Goal: Task Accomplishment & Management: Use online tool/utility

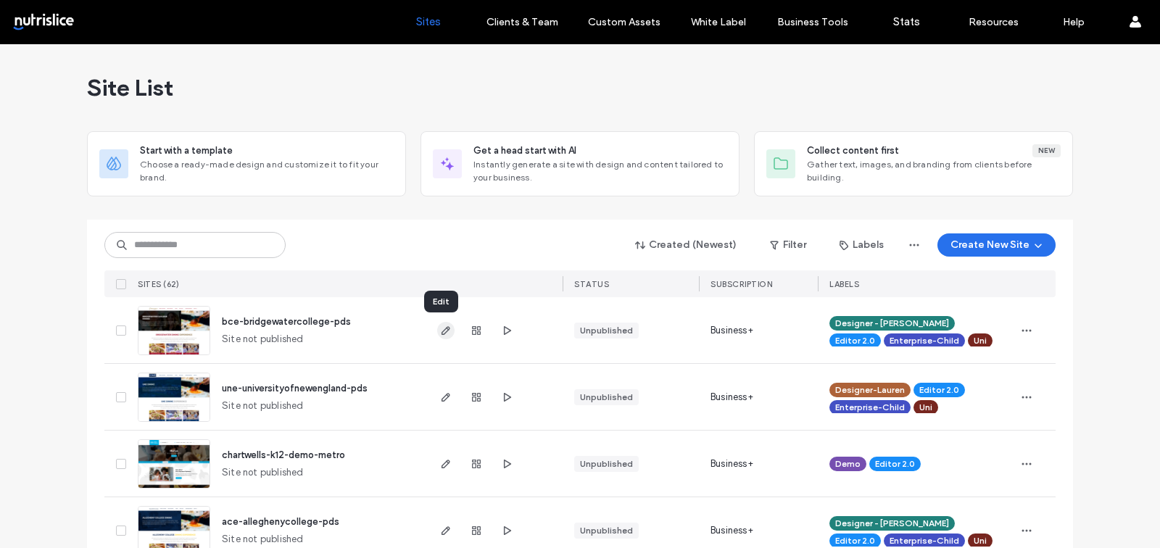
click at [444, 331] on icon "button" at bounding box center [446, 331] width 12 height 12
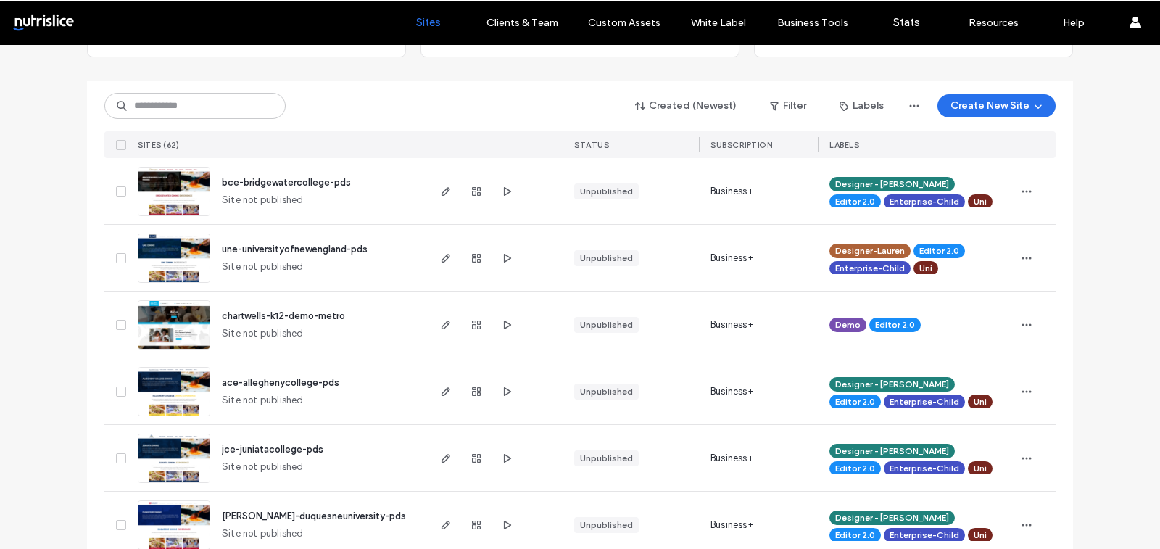
scroll to position [217, 0]
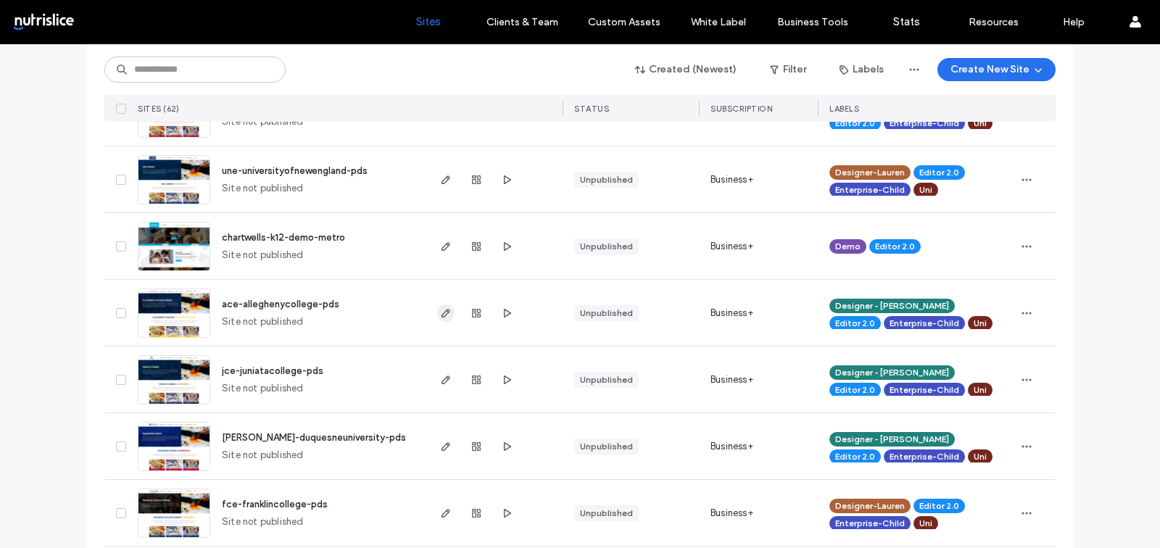
click at [442, 316] on icon "button" at bounding box center [446, 313] width 12 height 12
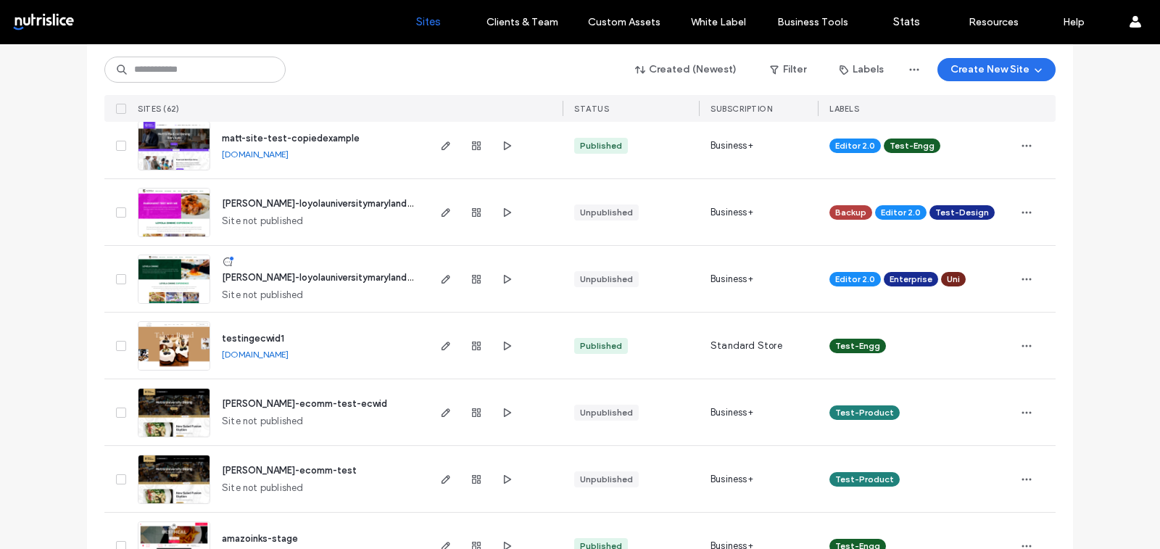
scroll to position [2388, 0]
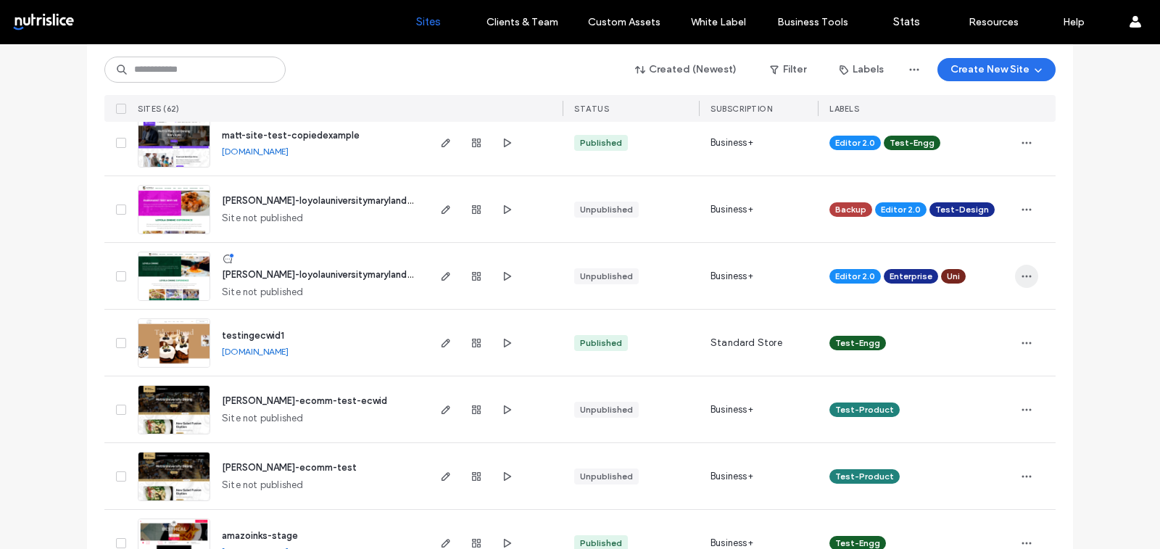
click at [1021, 270] on icon "button" at bounding box center [1027, 276] width 12 height 12
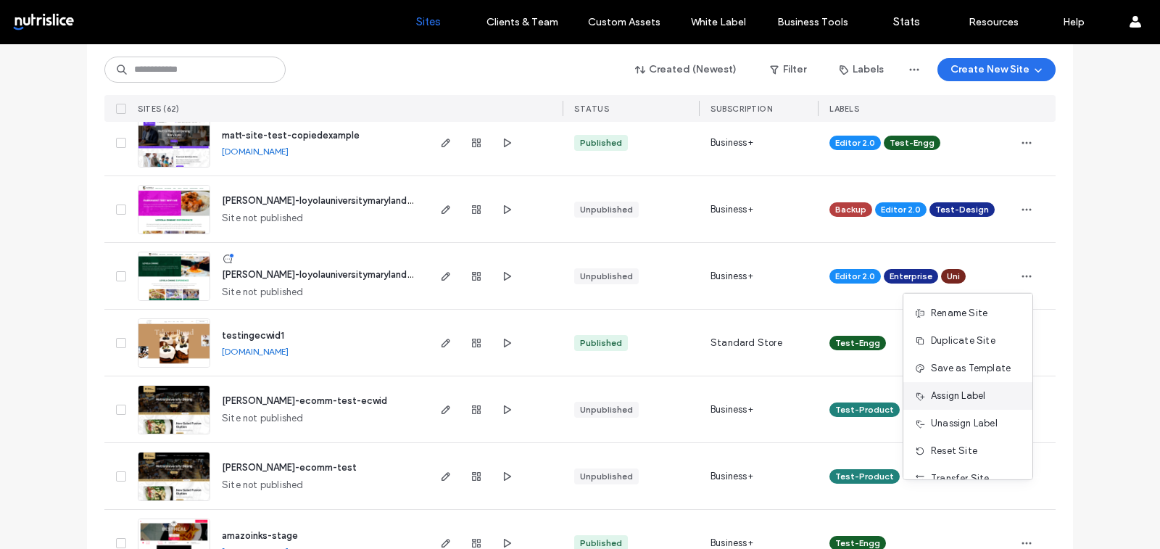
click at [955, 397] on span "Assign Label" at bounding box center [958, 396] width 54 height 14
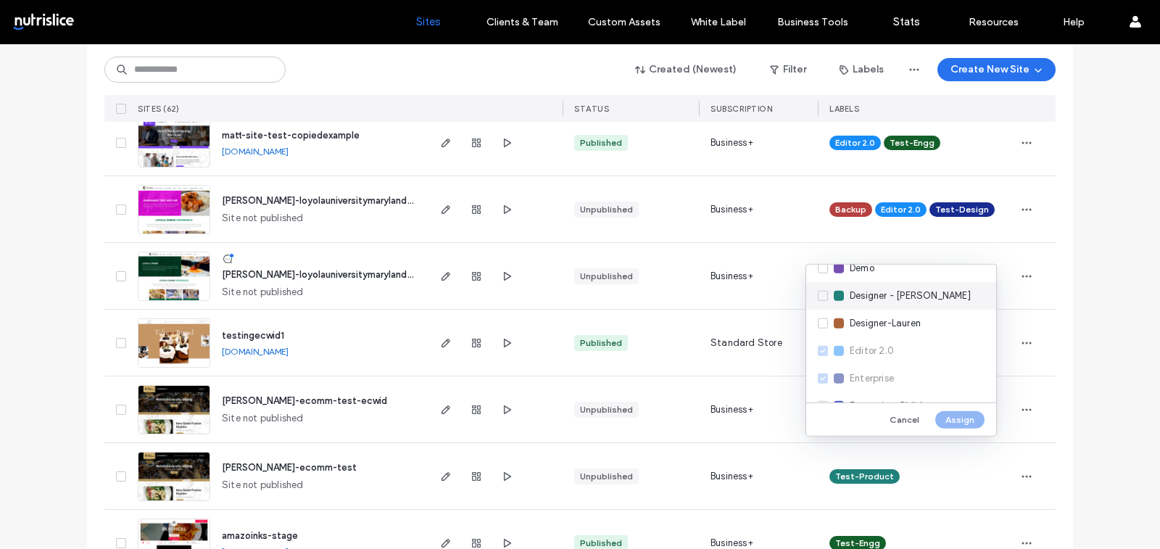
click at [916, 295] on span "Designer - Mary" at bounding box center [910, 295] width 121 height 14
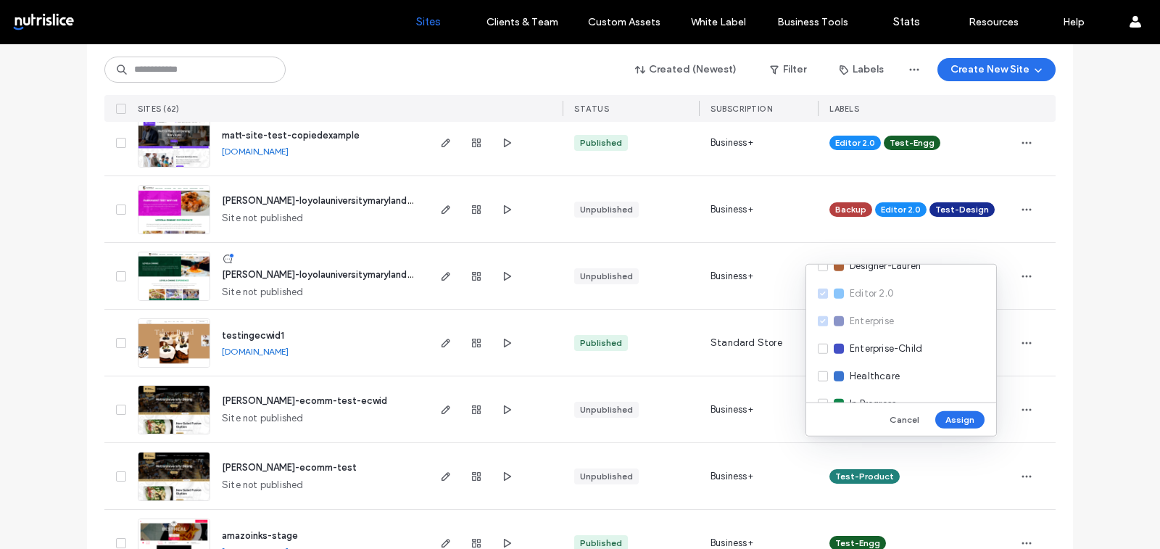
scroll to position [252, 0]
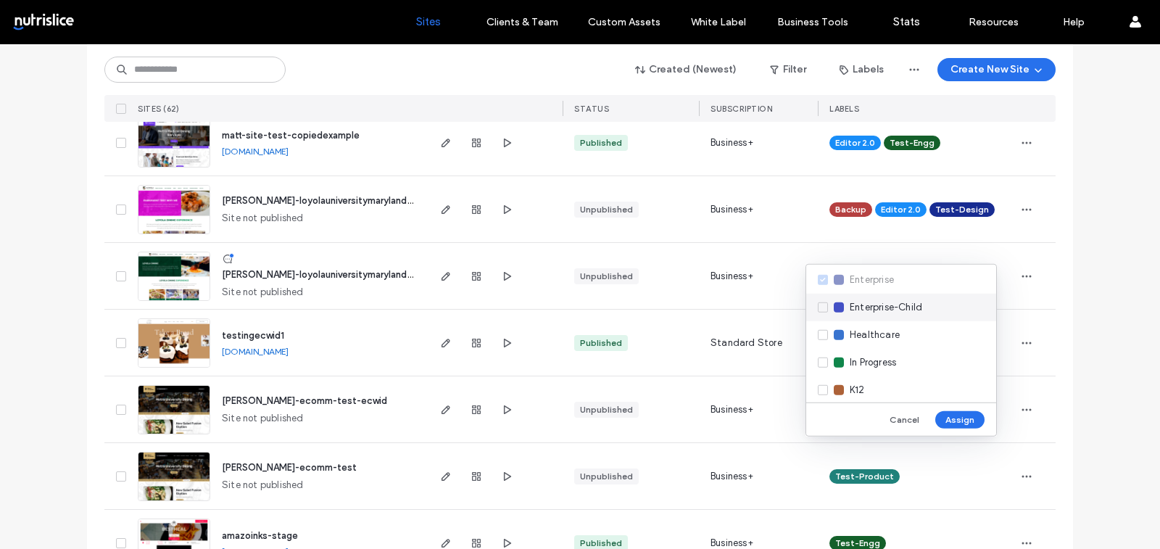
click at [919, 303] on span "Enterprise-Child" at bounding box center [886, 307] width 72 height 14
click at [960, 418] on button "Assign" at bounding box center [959, 418] width 49 height 17
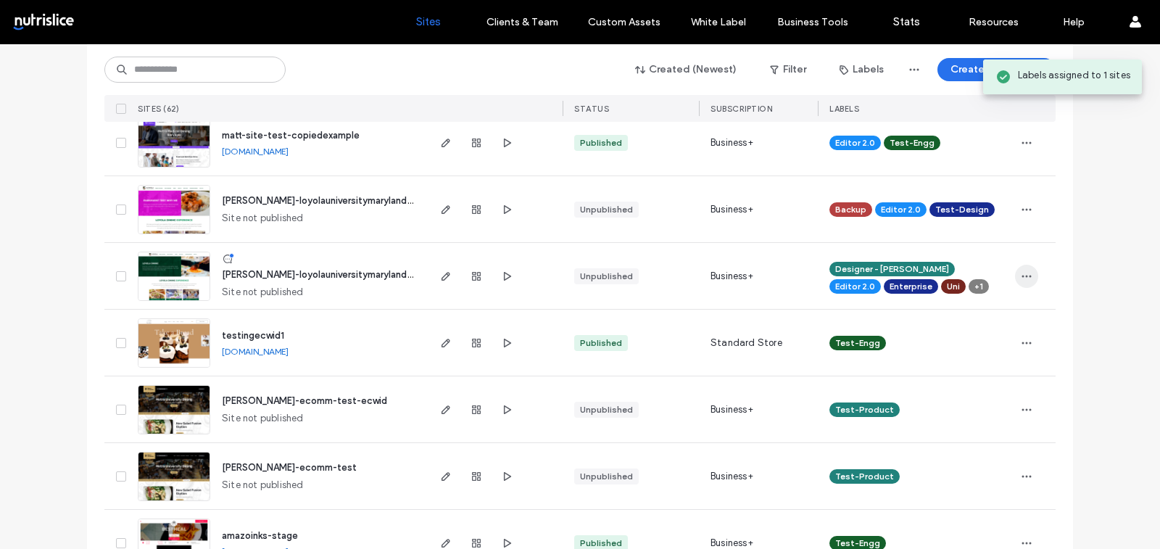
click at [1021, 275] on icon "button" at bounding box center [1027, 276] width 12 height 12
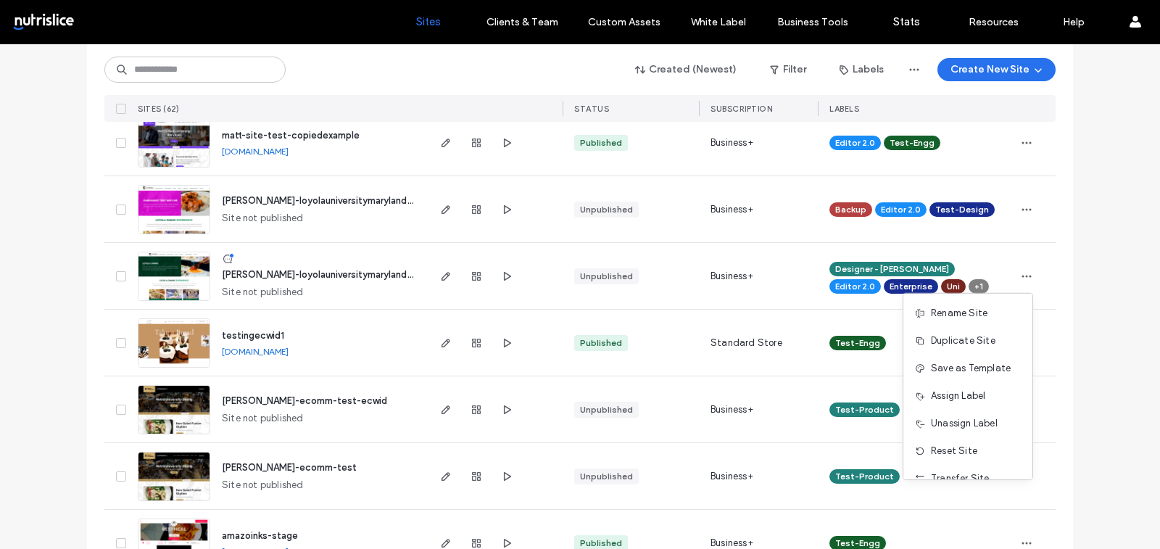
click at [958, 414] on div "Unassign Label" at bounding box center [967, 424] width 129 height 28
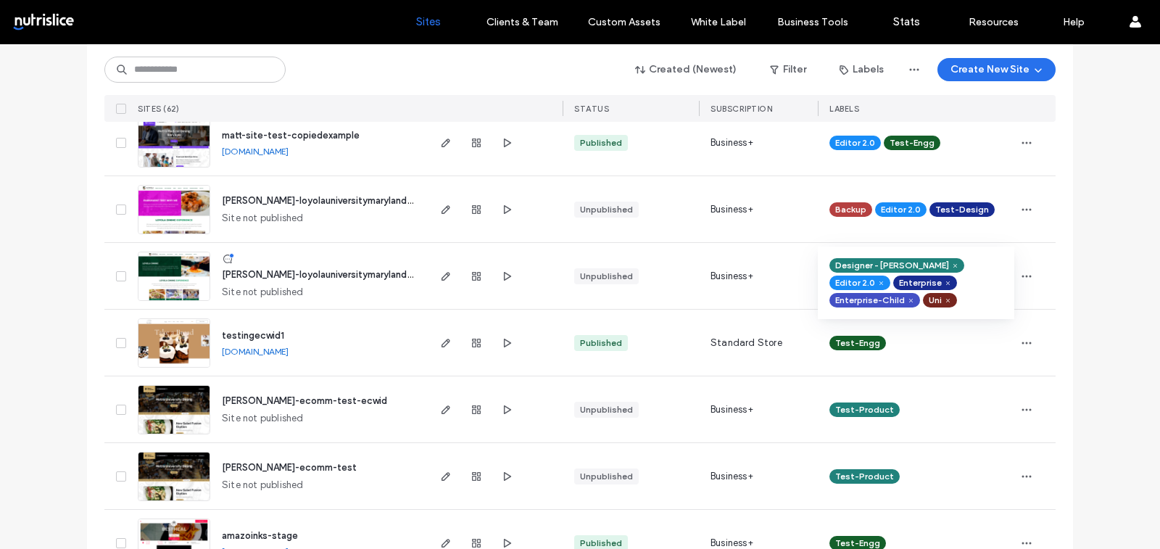
click at [944, 283] on icon at bounding box center [947, 283] width 7 height 7
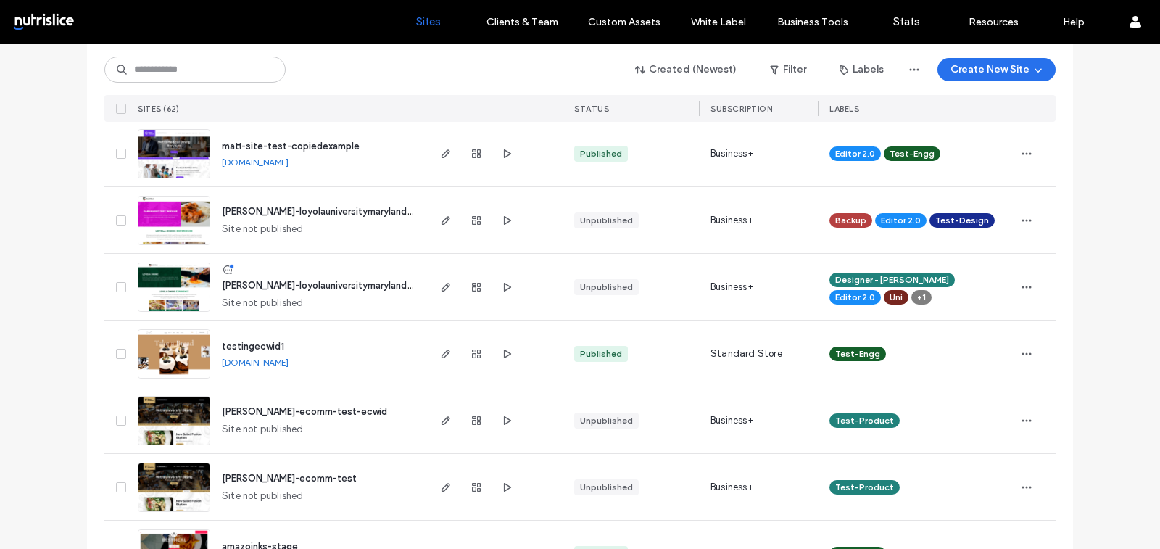
click at [926, 291] on span "+1" at bounding box center [921, 297] width 9 height 13
click at [1042, 304] on div at bounding box center [1035, 287] width 41 height 66
click at [441, 284] on use "button" at bounding box center [445, 287] width 9 height 9
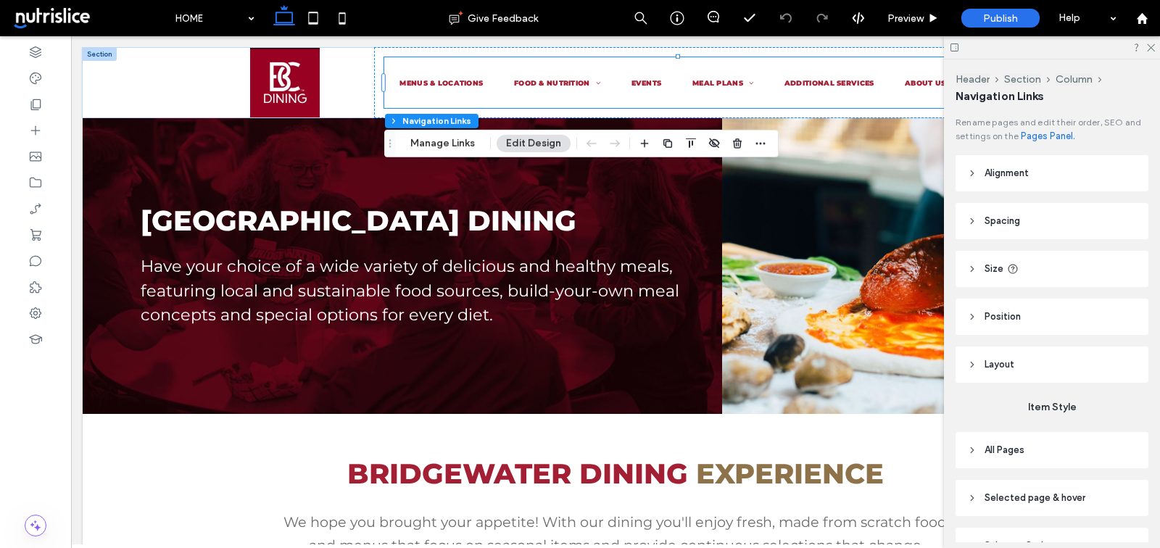
scroll to position [80, 0]
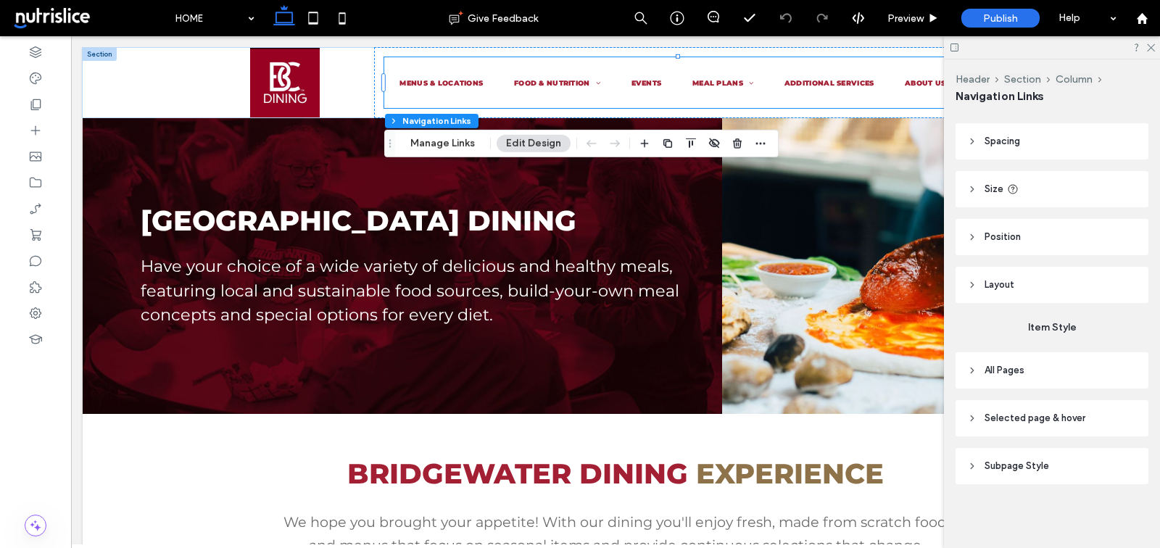
click at [1010, 413] on span "Selected page & hover" at bounding box center [1034, 418] width 101 height 14
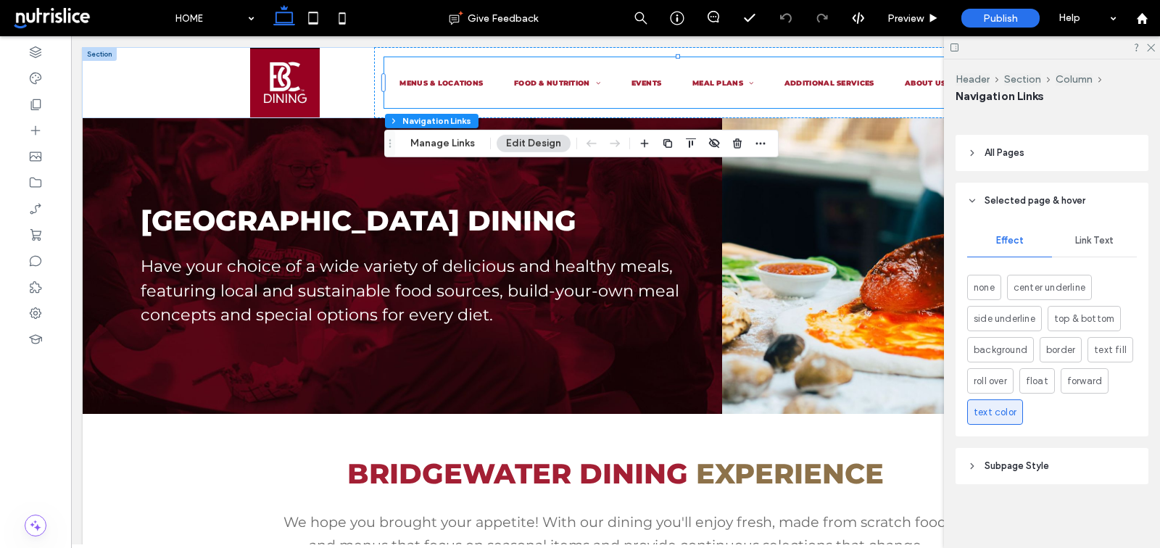
click at [1085, 241] on span "Link Text" at bounding box center [1094, 241] width 38 height 12
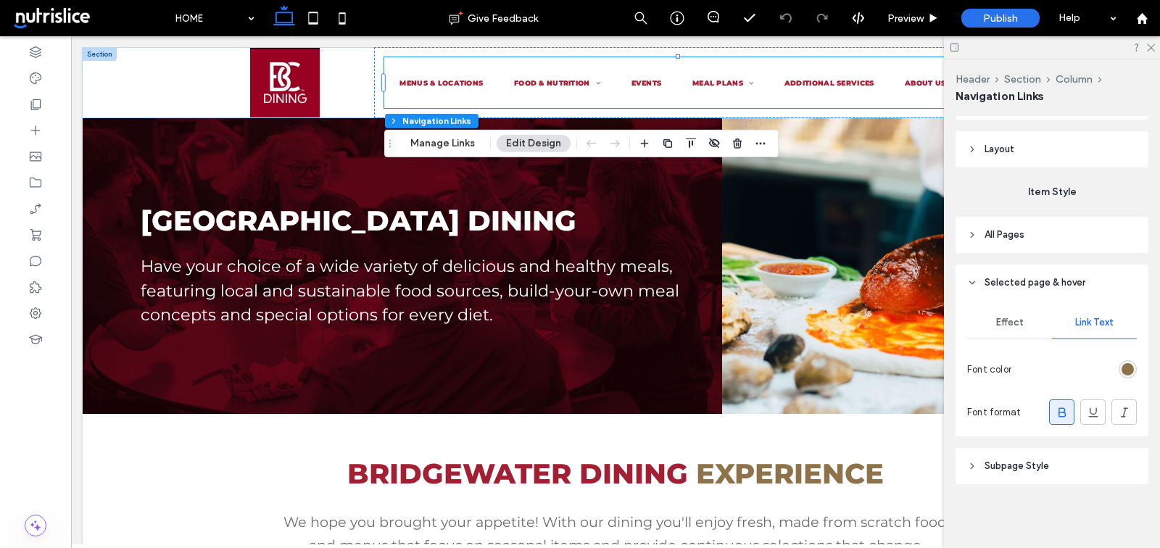
scroll to position [215, 0]
click at [1021, 315] on div "Effect" at bounding box center [1009, 323] width 85 height 32
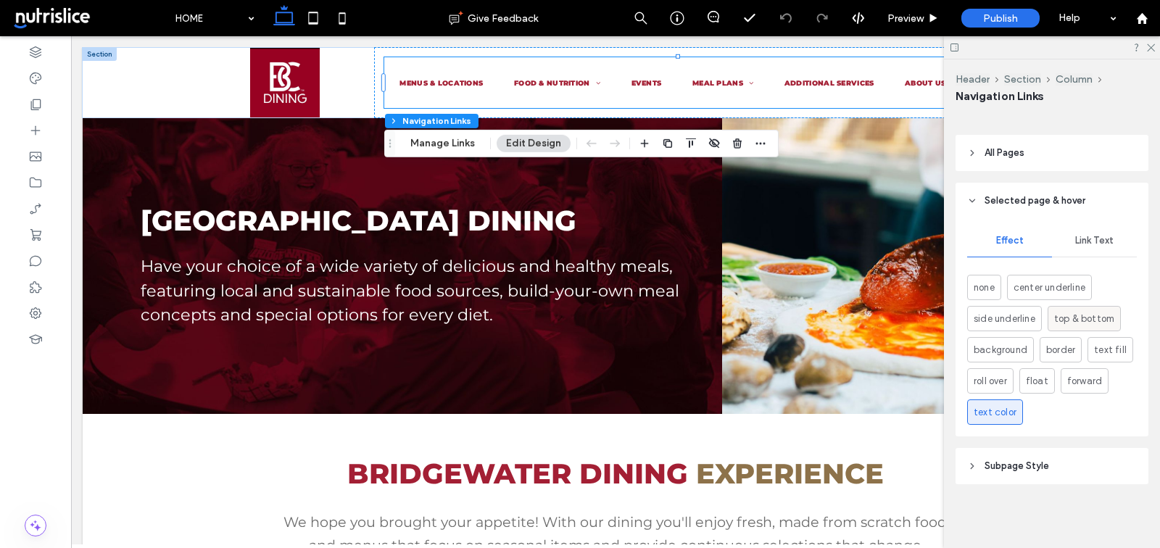
scroll to position [272, 0]
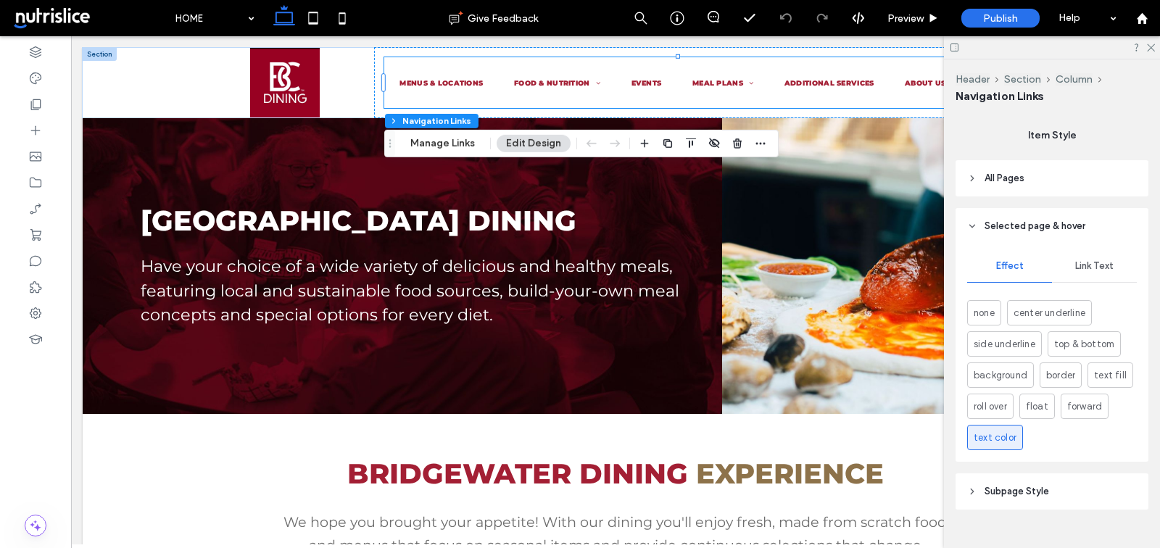
click at [1022, 494] on span "Subpage Style" at bounding box center [1016, 491] width 65 height 14
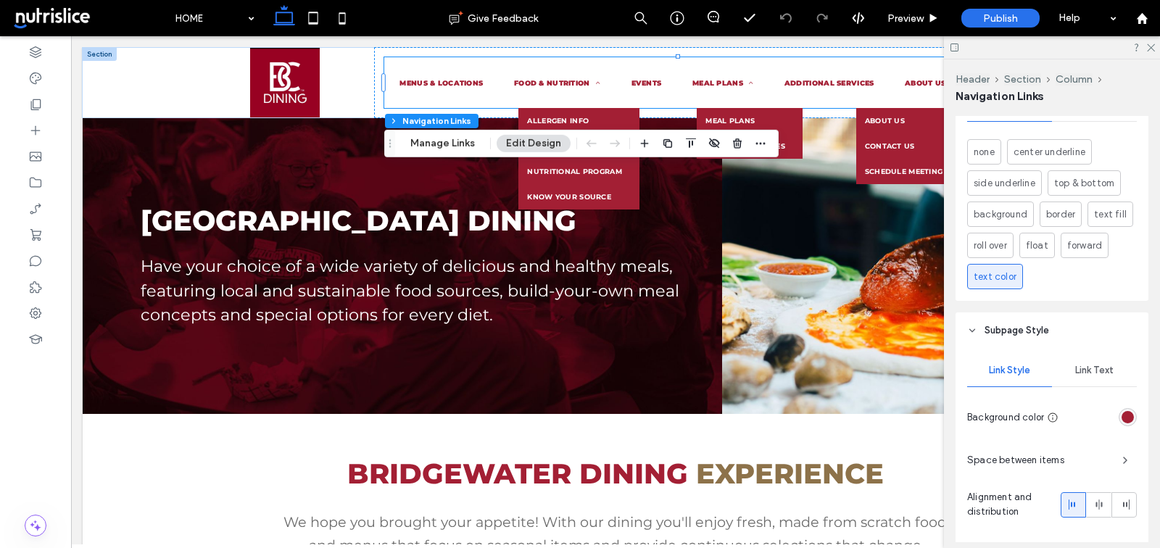
scroll to position [454, 0]
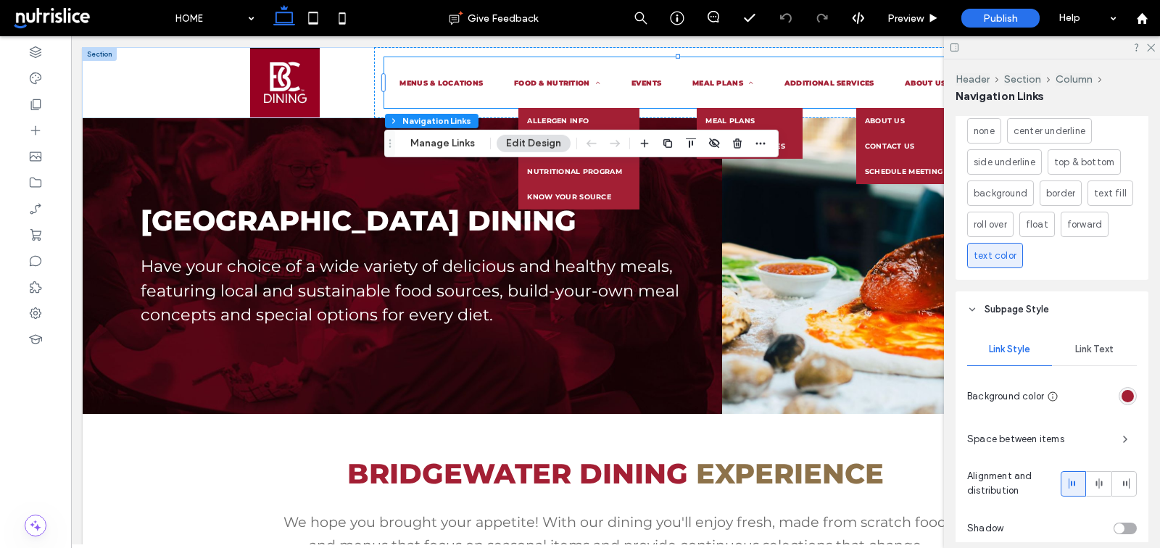
click at [1126, 392] on div "rgb(163, 31, 52)" at bounding box center [1127, 396] width 12 height 12
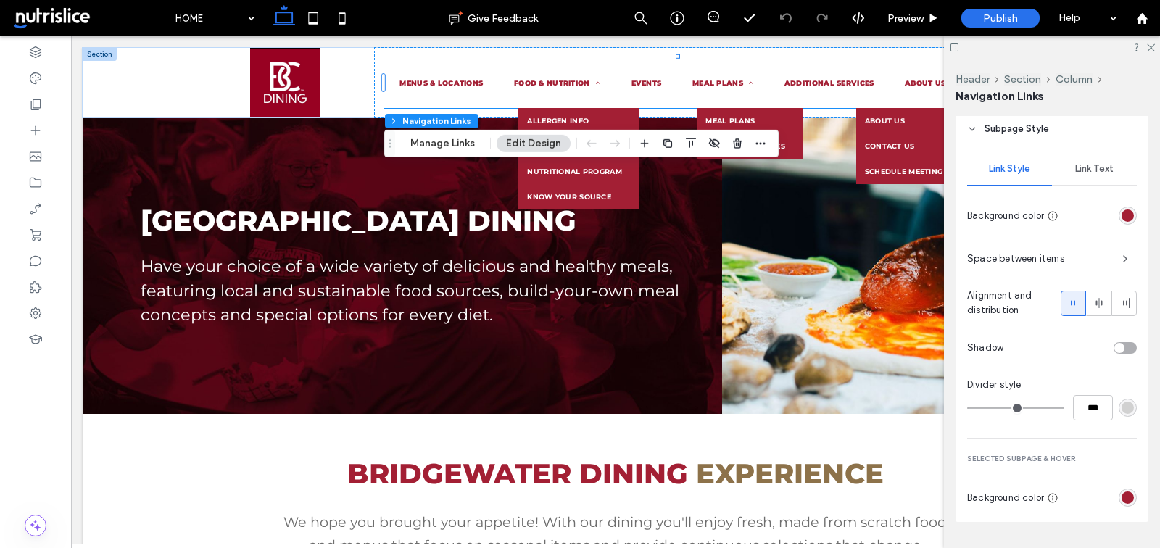
scroll to position [639, 0]
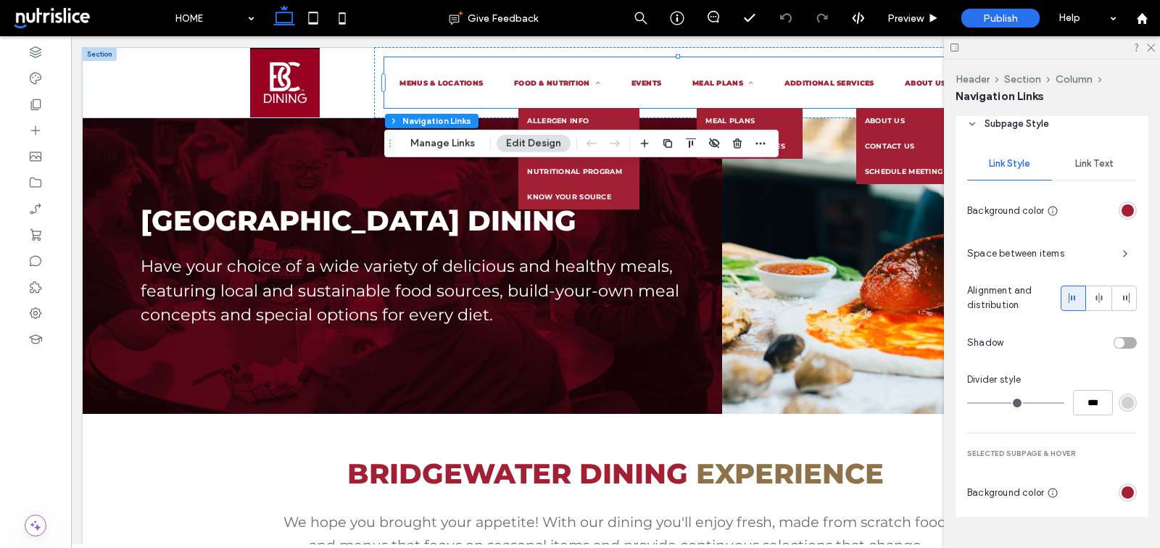
click at [1125, 488] on div "rgb(163, 31, 52)" at bounding box center [1127, 492] width 12 height 12
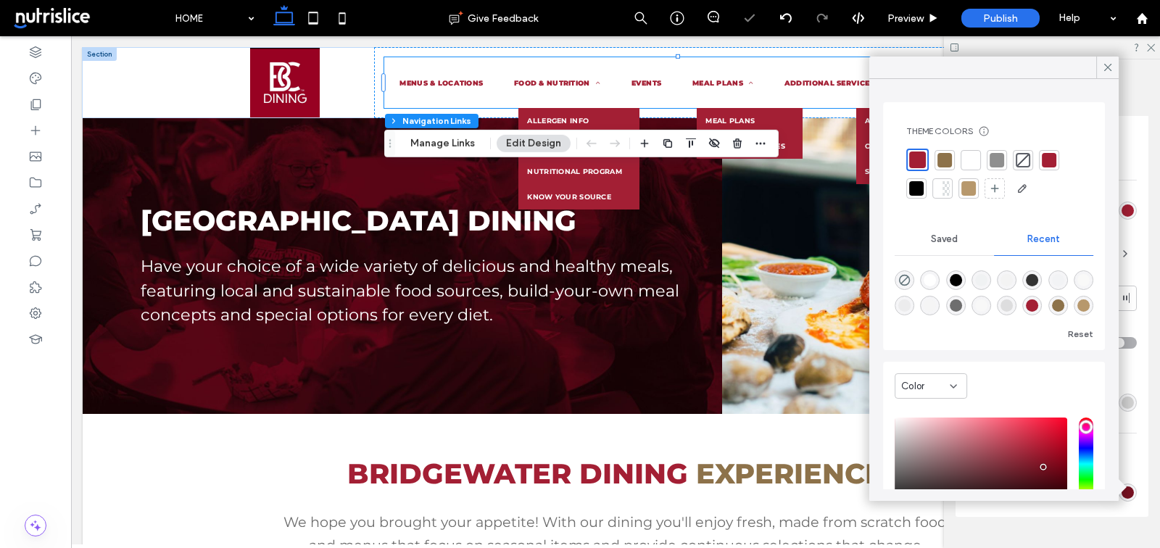
type input "*******"
drag, startPoint x: 1043, startPoint y: 460, endPoint x: 1044, endPoint y: 468, distance: 8.0
click at [1044, 468] on div "saturation and value" at bounding box center [980, 464] width 173 height 93
drag, startPoint x: 1152, startPoint y: 116, endPoint x: 1123, endPoint y: 90, distance: 39.0
click at [1152, 116] on div "Rename pages and edit their order, SEO and settings on the Pages Panel. Alignme…" at bounding box center [1056, 329] width 202 height 426
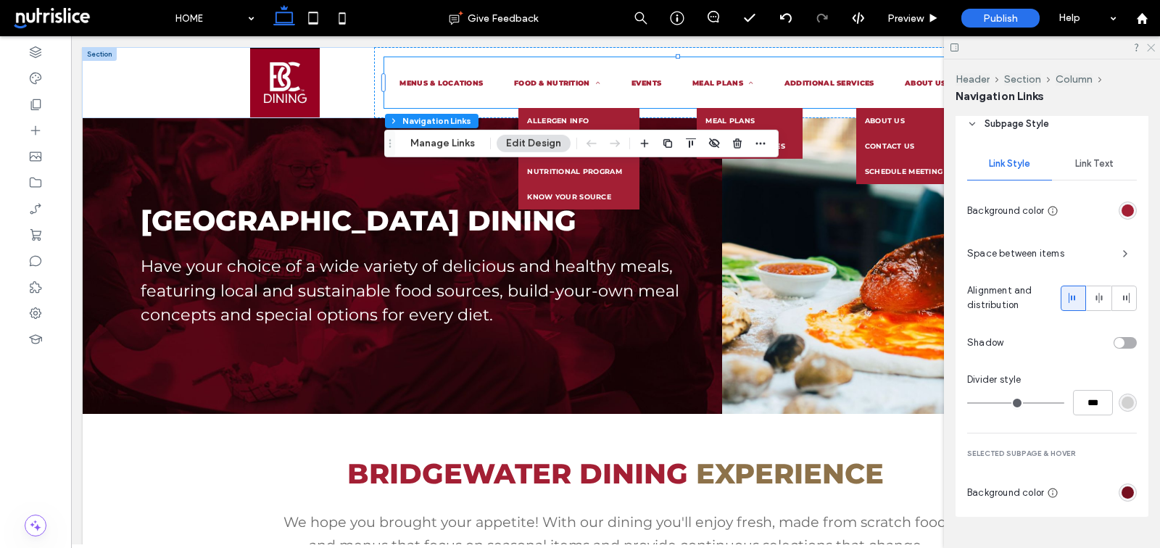
click at [1152, 48] on icon at bounding box center [1149, 46] width 9 height 9
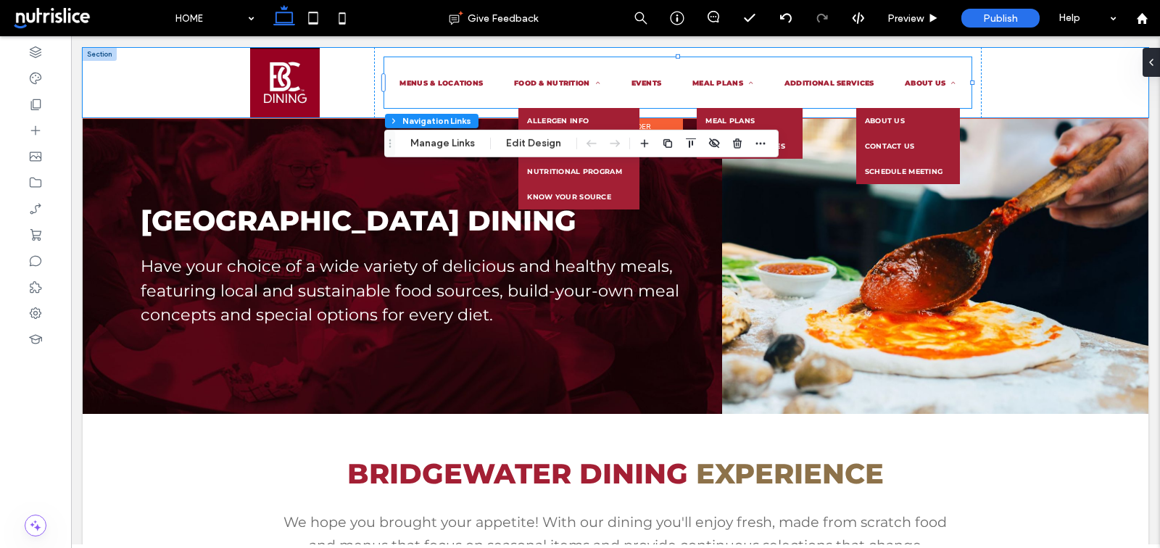
click at [1035, 76] on div "MENUS & LOCATIONS FOOD & NUTRITION ALLERGEN INFO SUSTAINABILITY NUTRITIONAL PRO…" at bounding box center [616, 83] width 1066 height 70
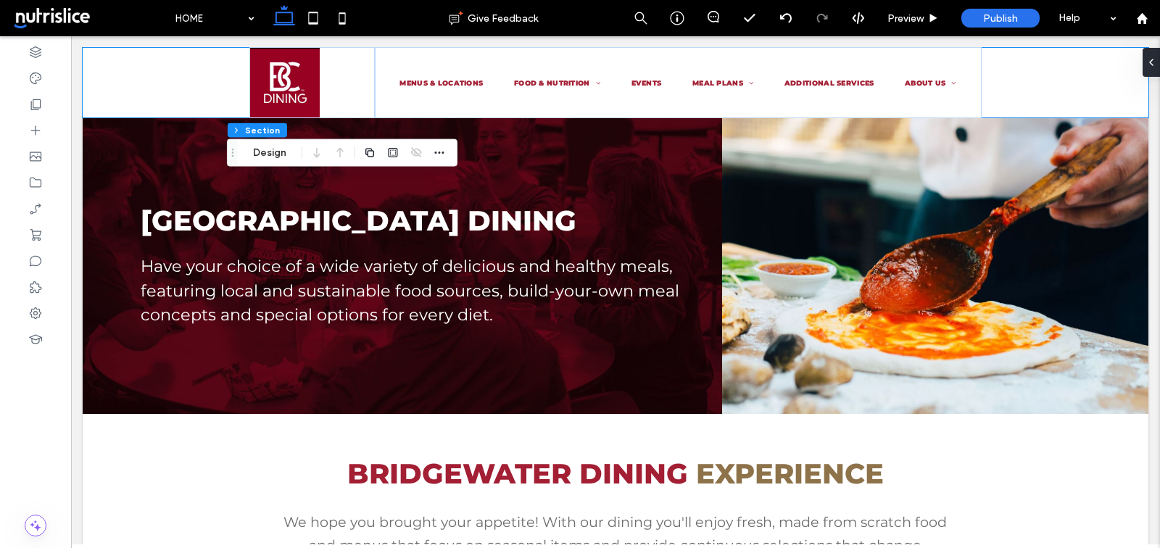
click at [66, 18] on span at bounding box center [89, 18] width 157 height 29
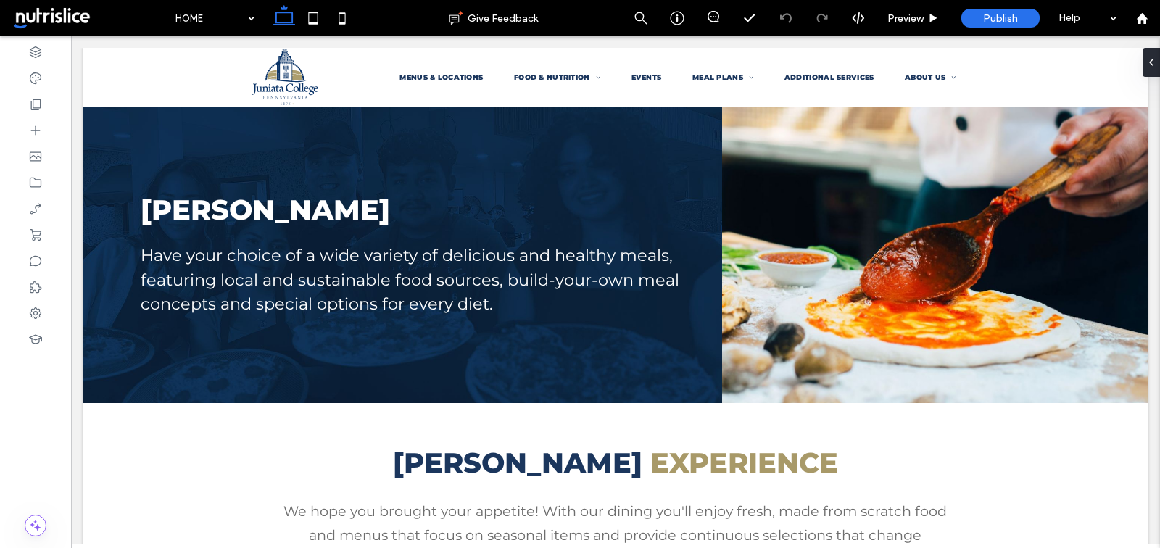
click at [553, 107] on div at bounding box center [616, 107] width 1066 height 0
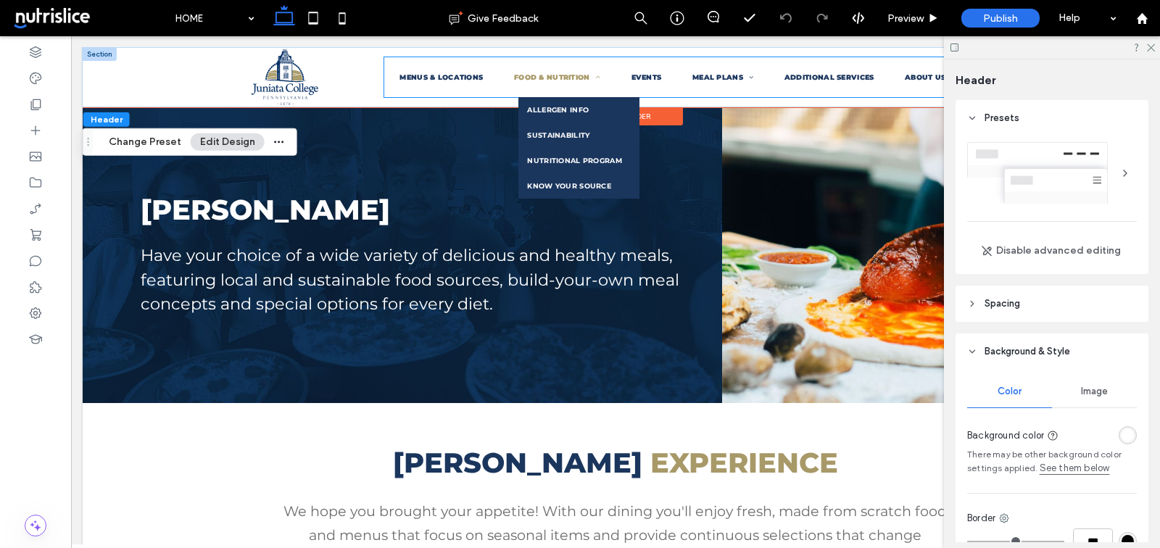
click at [553, 73] on span "FOOD & NUTRITION" at bounding box center [557, 77] width 86 height 8
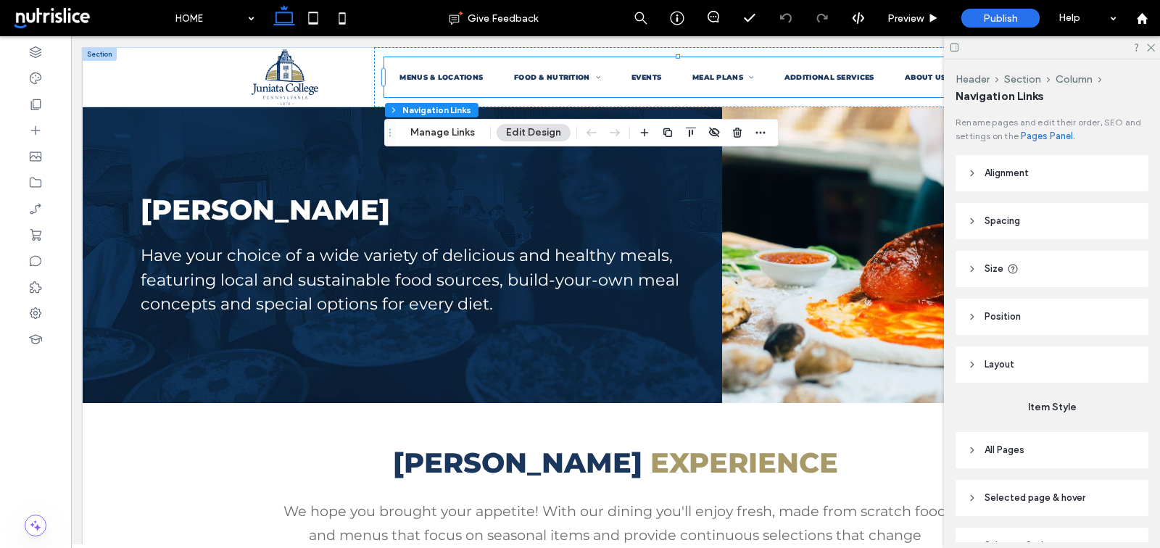
scroll to position [80, 0]
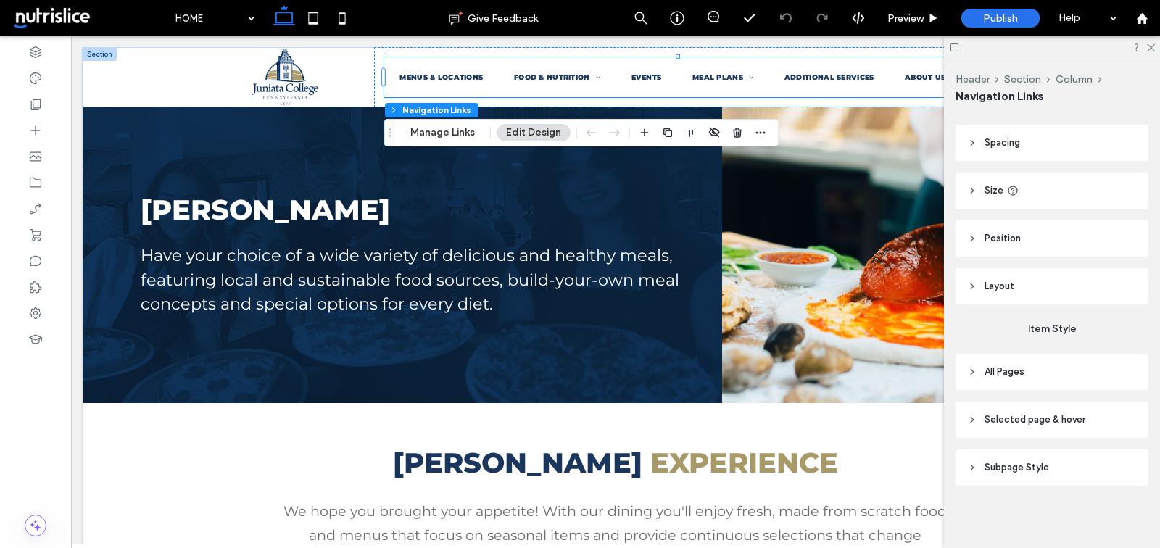
click at [1008, 418] on span "Selected page & hover" at bounding box center [1034, 419] width 101 height 14
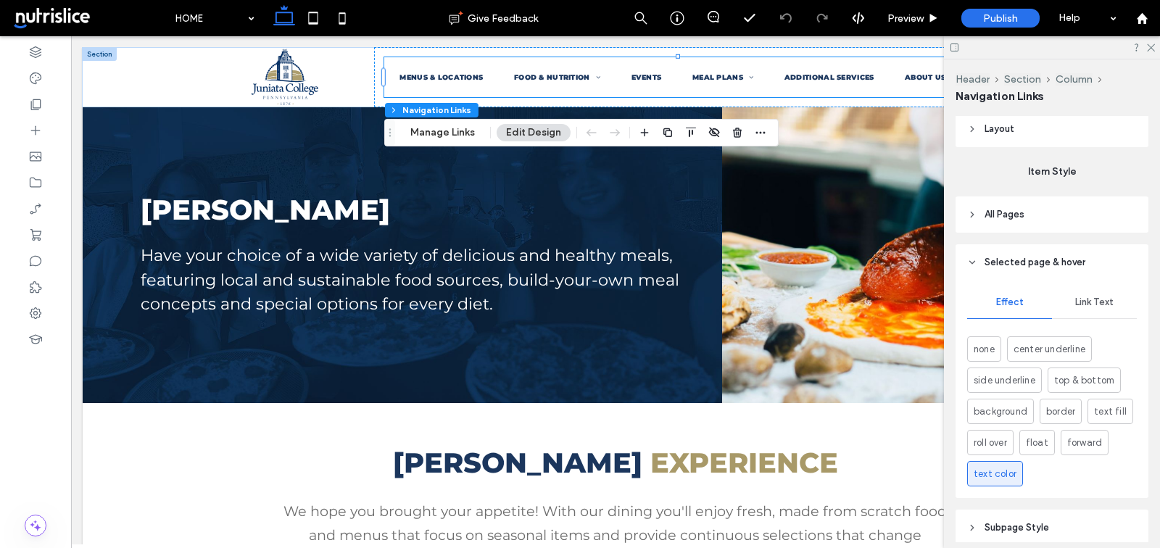
scroll to position [297, 0]
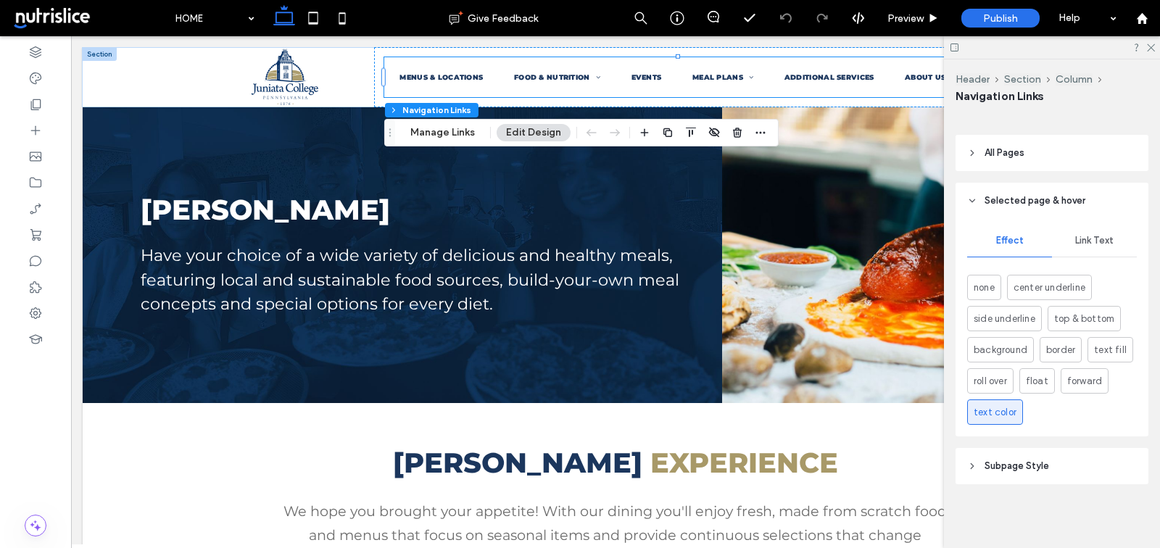
click at [1034, 467] on span "Subpage Style" at bounding box center [1016, 466] width 65 height 14
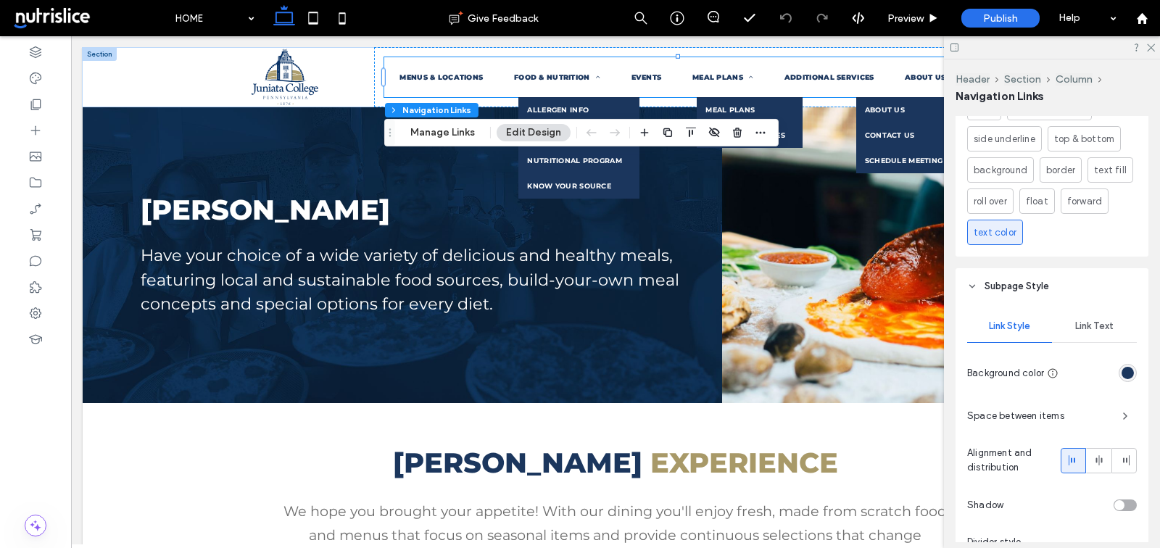
scroll to position [671, 0]
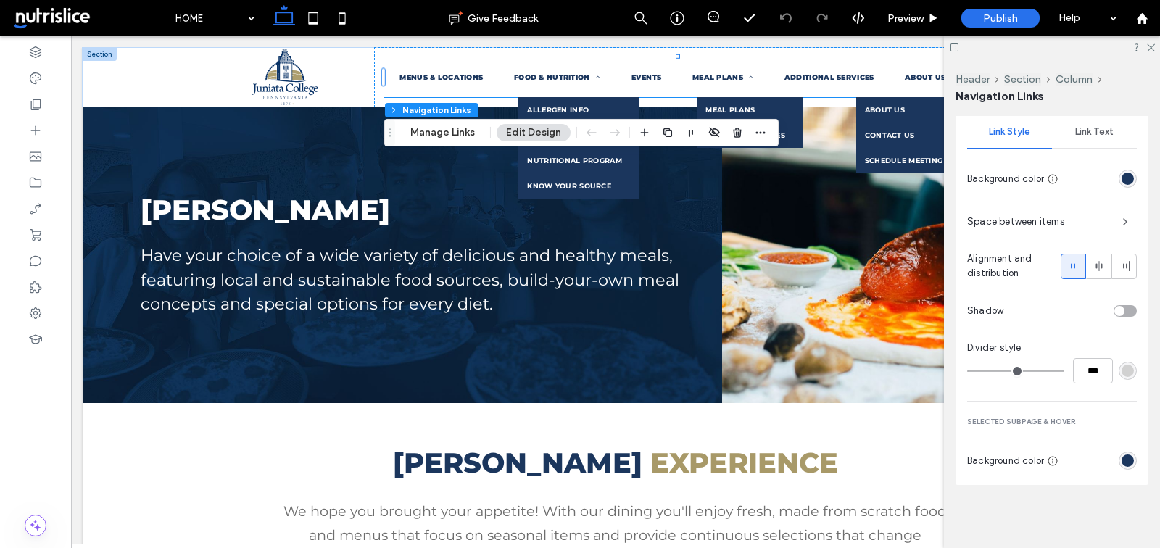
click at [1126, 458] on div "rgb(27, 54, 93)" at bounding box center [1127, 460] width 12 height 12
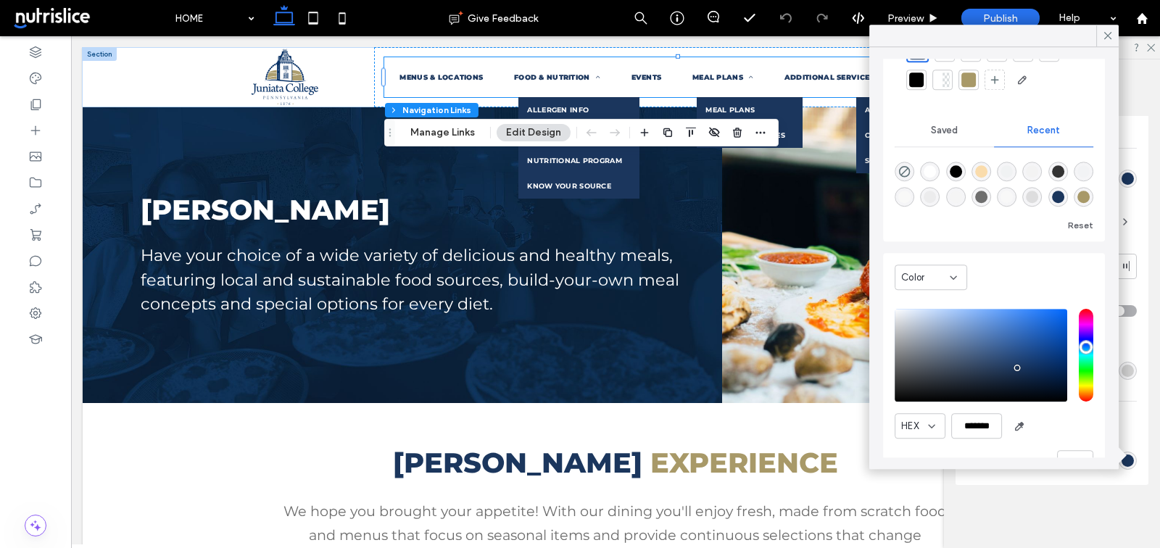
type input "*******"
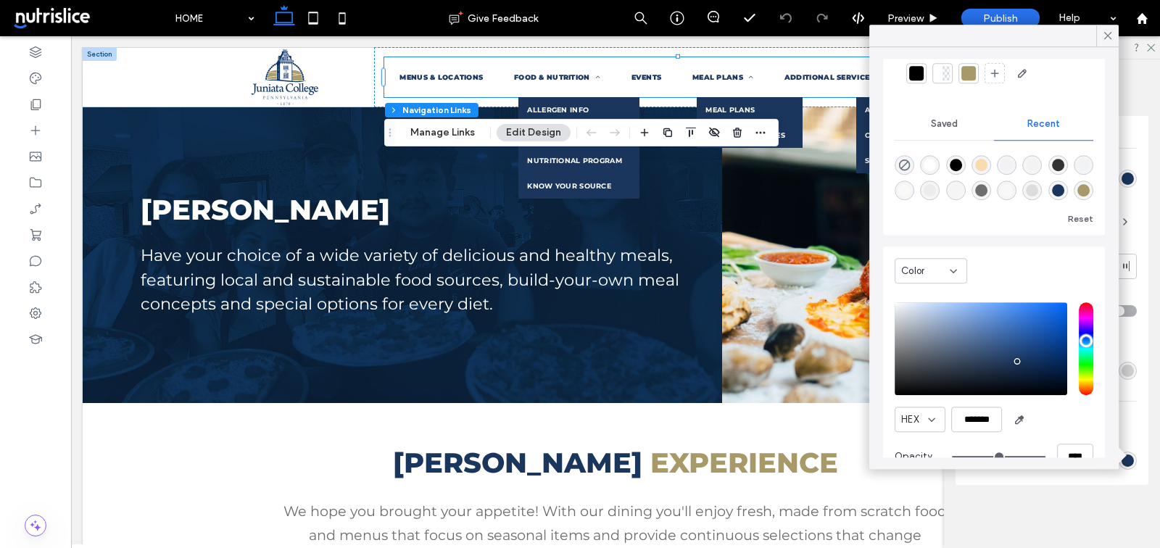
click at [1024, 376] on div "saturation and value" at bounding box center [980, 348] width 173 height 93
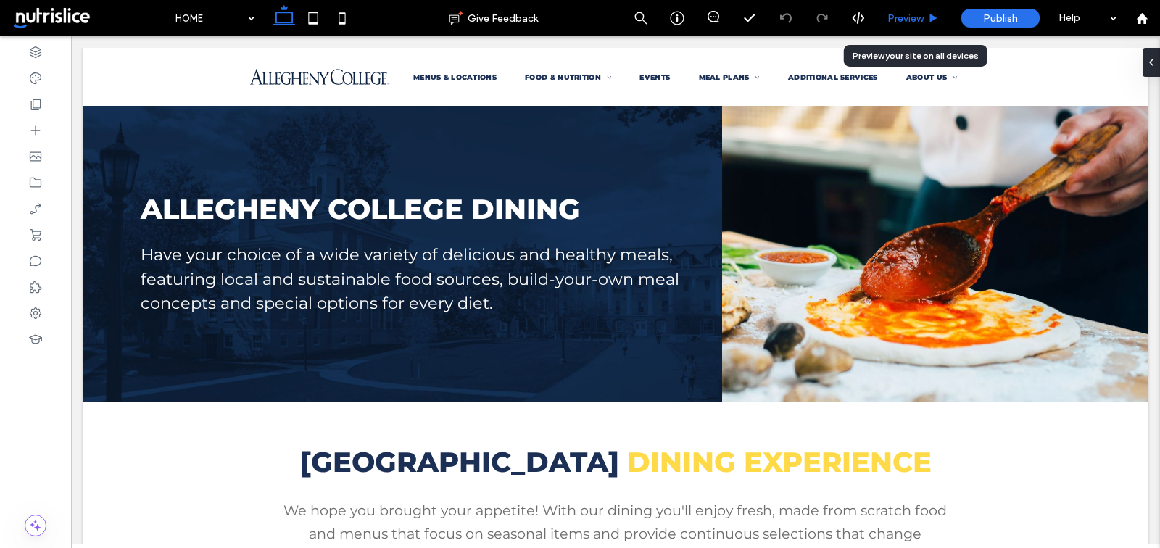
click at [916, 19] on span "Preview" at bounding box center [905, 18] width 36 height 12
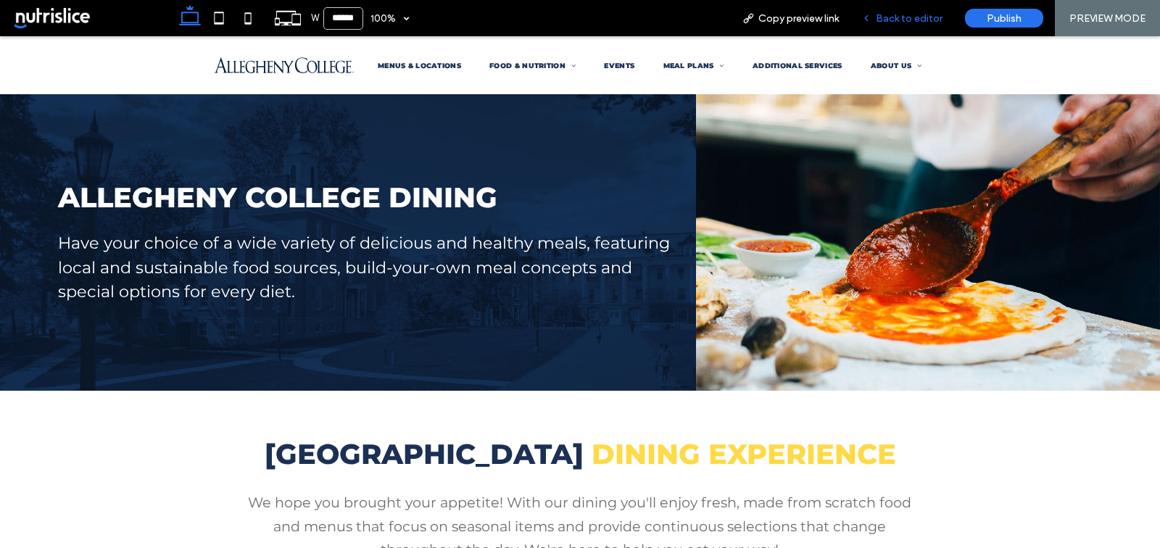
click at [887, 14] on span "Back to editor" at bounding box center [909, 18] width 67 height 12
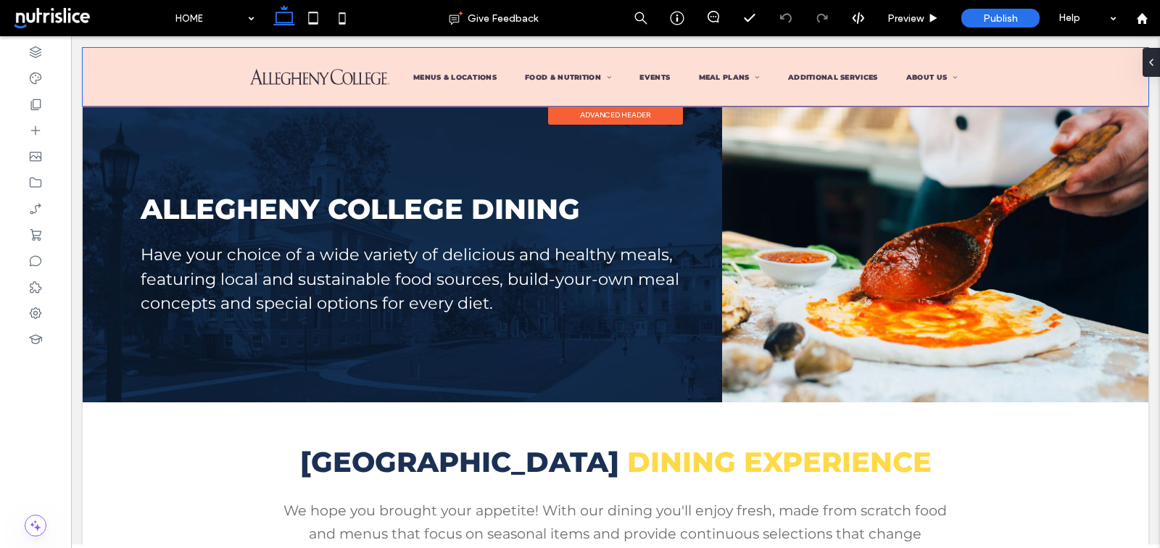
click at [789, 72] on div at bounding box center [616, 77] width 1066 height 58
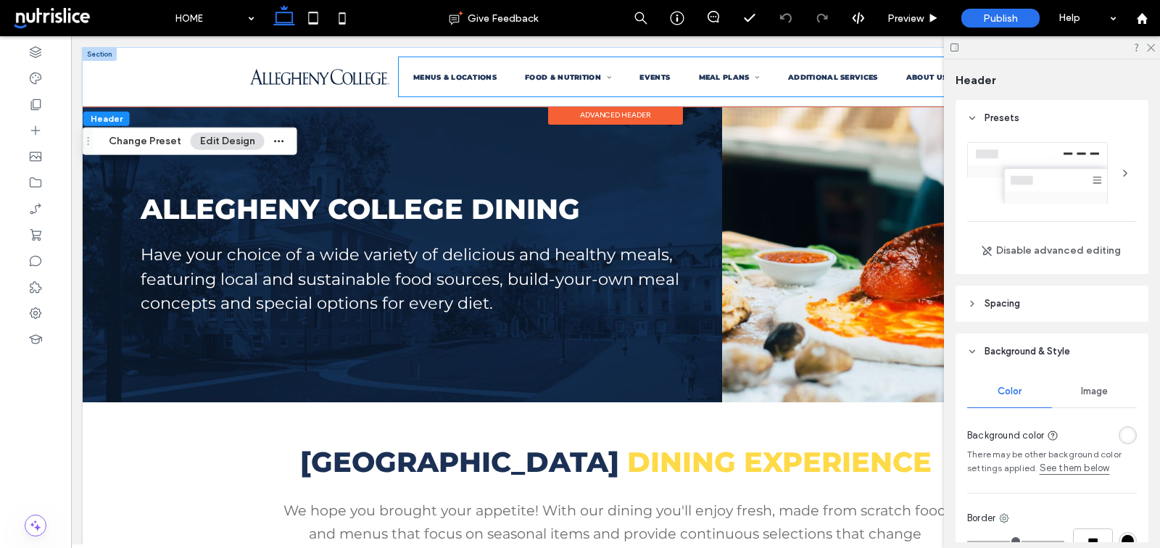
click at [789, 73] on span "ADDITIONAL SERVICES" at bounding box center [832, 77] width 89 height 8
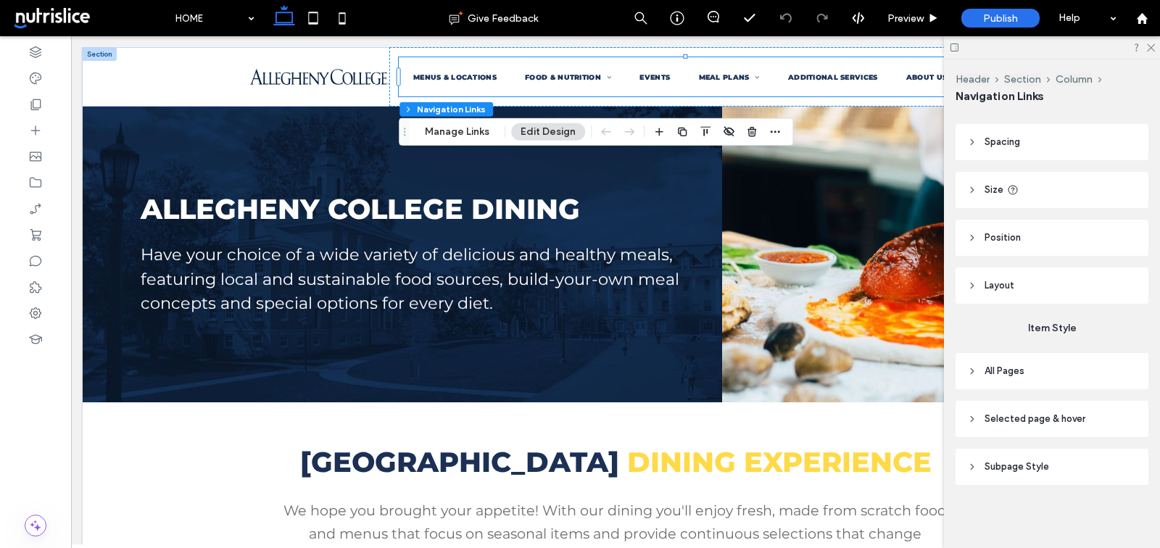
click at [1052, 450] on header "Subpage Style" at bounding box center [1051, 467] width 193 height 36
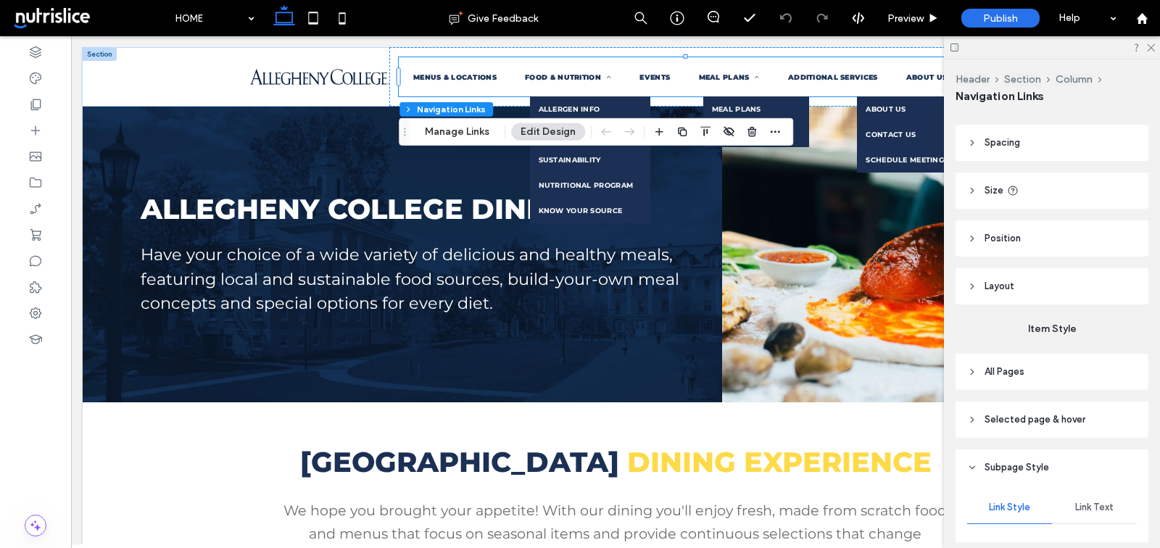
click at [1054, 462] on header "Subpage Style" at bounding box center [1051, 467] width 193 height 36
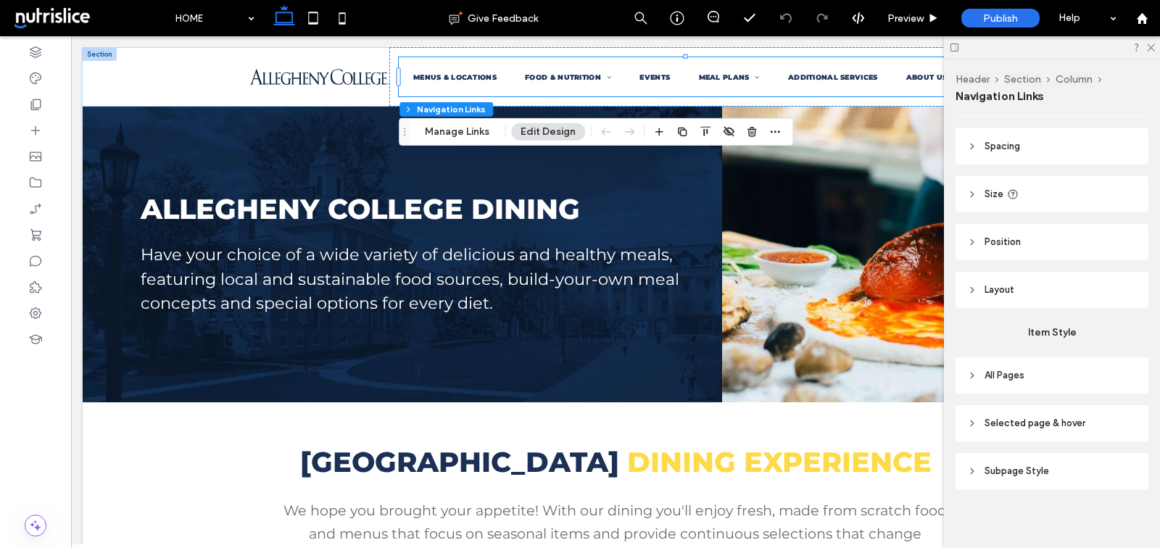
click at [1055, 462] on header "Subpage Style" at bounding box center [1051, 471] width 193 height 36
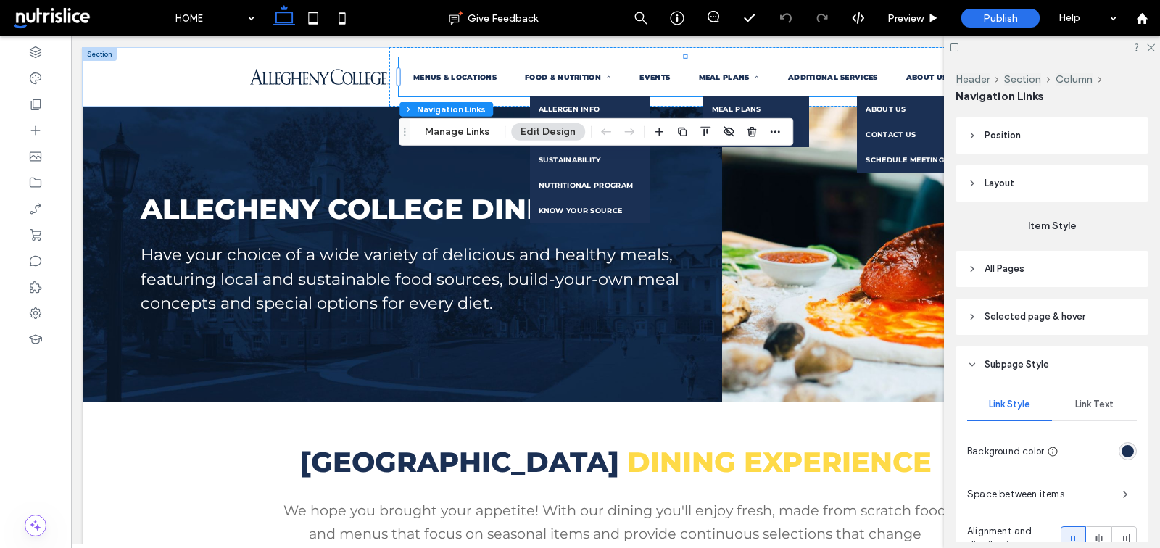
scroll to position [454, 0]
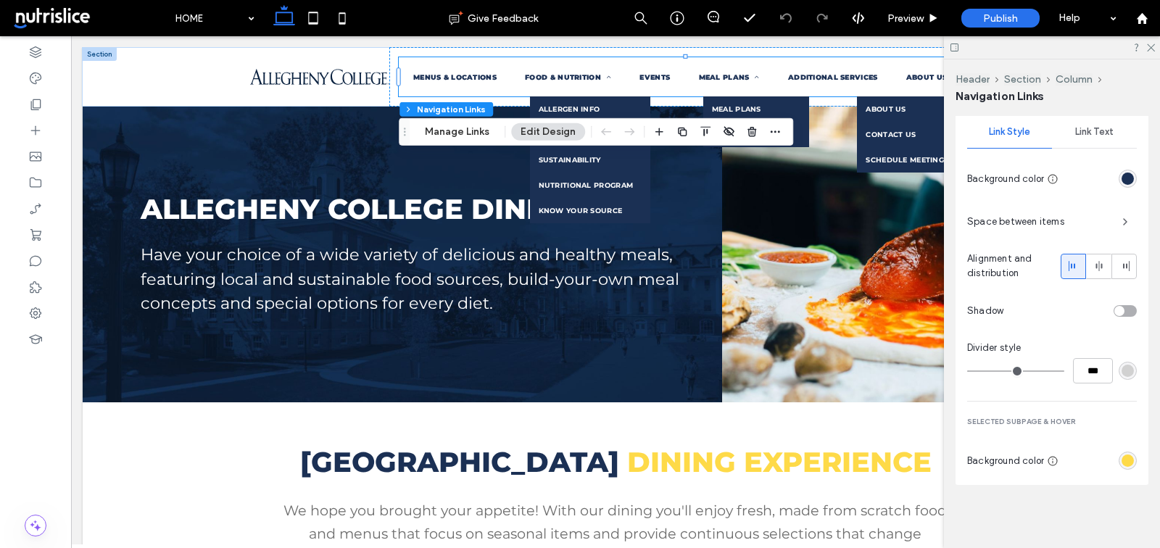
click at [1126, 457] on div "rgb(254, 218, 72)" at bounding box center [1127, 460] width 12 height 12
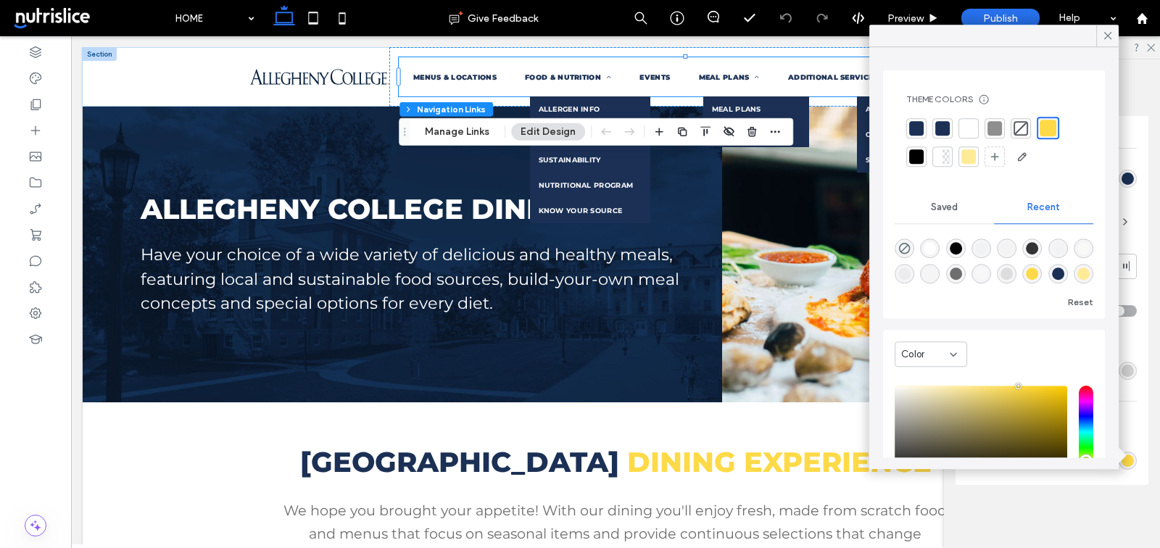
click at [1029, 415] on div "saturation and value" at bounding box center [980, 432] width 173 height 93
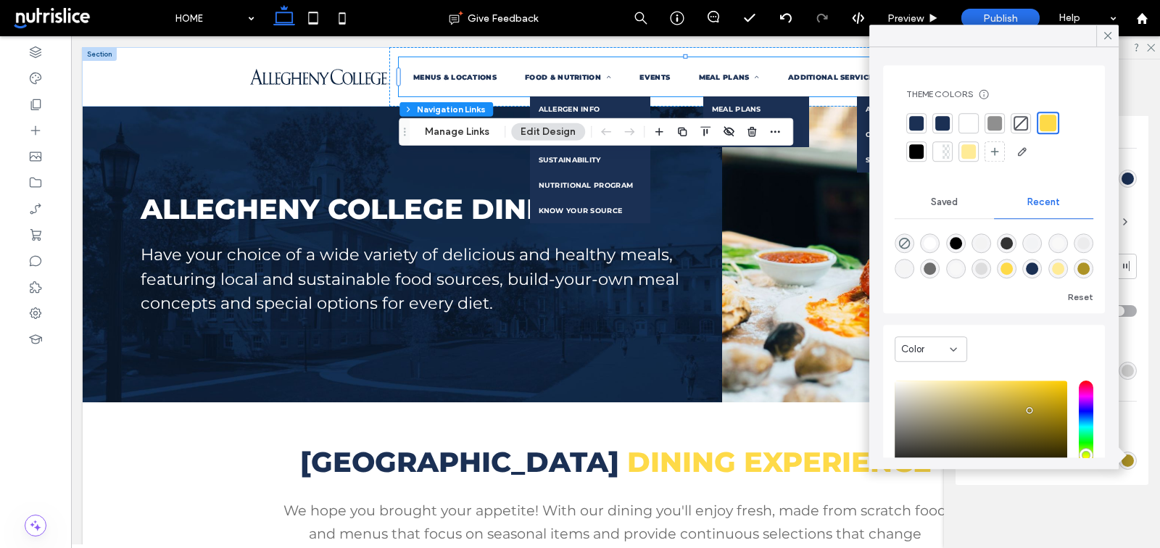
type input "*******"
click at [999, 407] on div "saturation and value" at bounding box center [980, 427] width 173 height 93
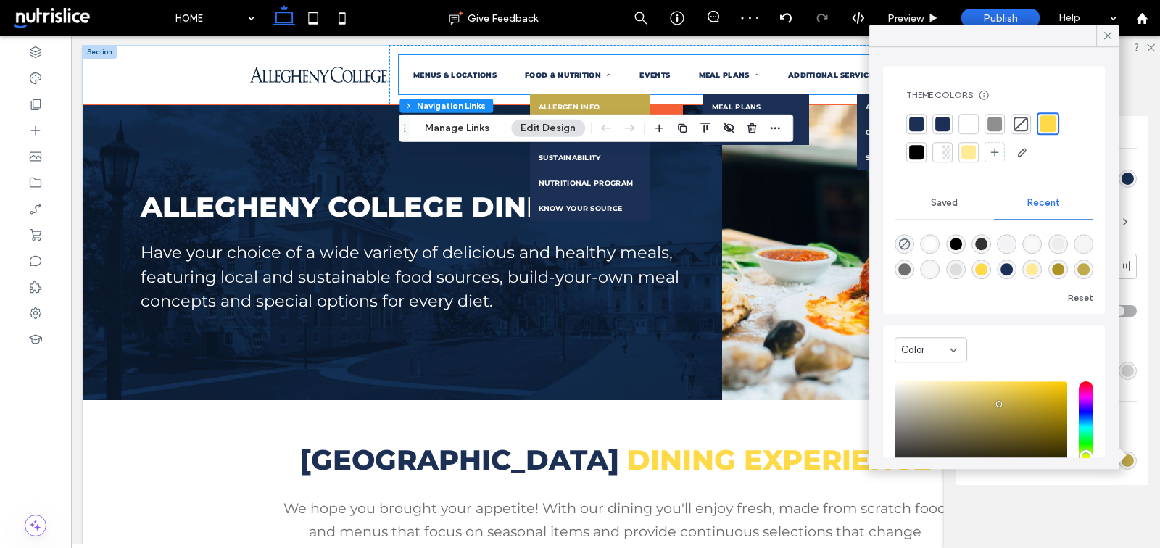
scroll to position [0, 0]
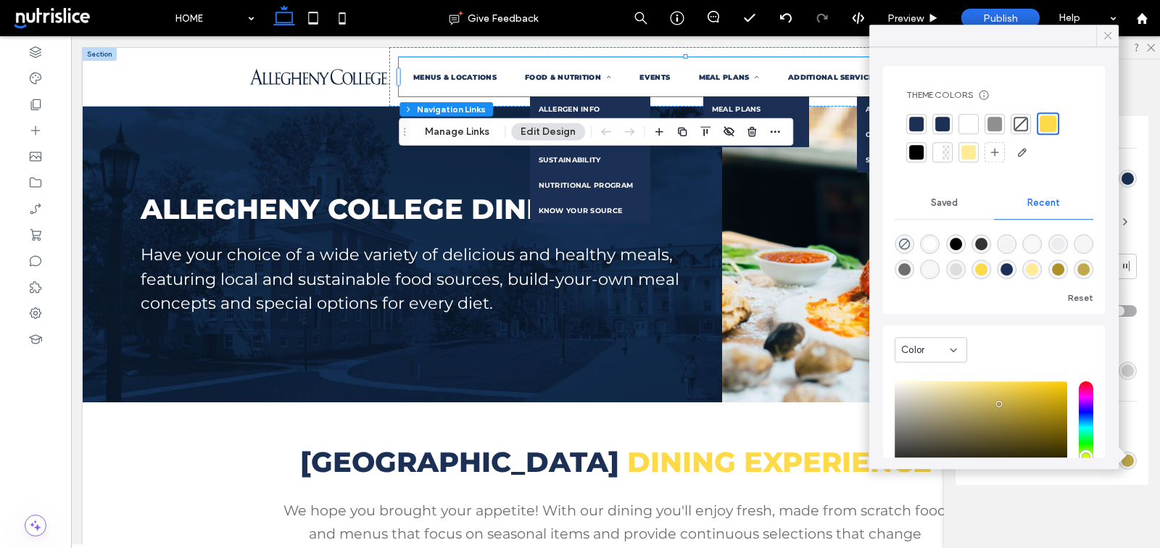
click at [1108, 33] on icon at bounding box center [1107, 35] width 13 height 13
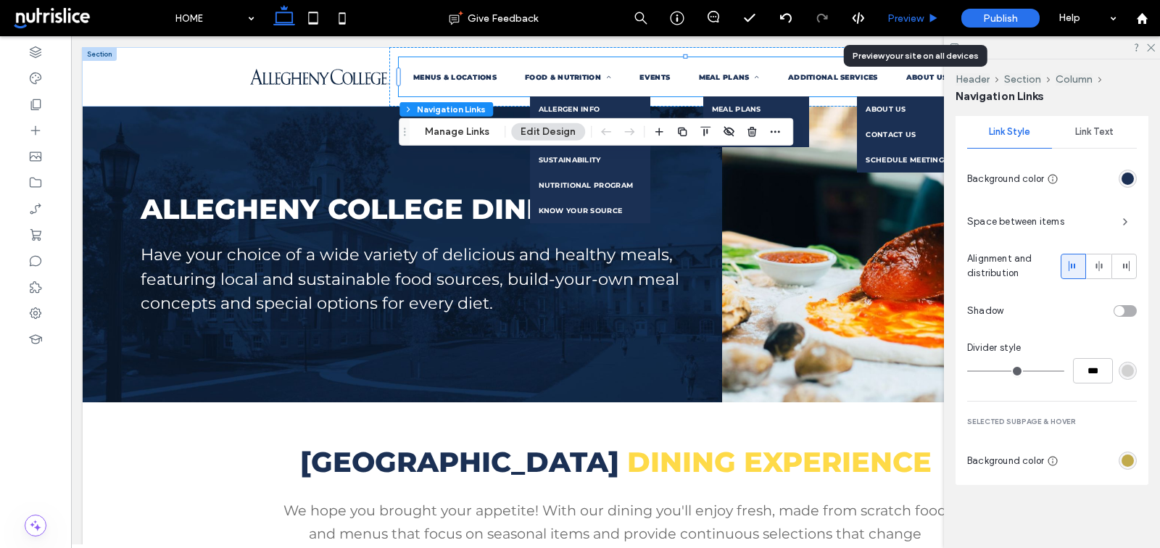
click at [926, 15] on div "Preview" at bounding box center [912, 18] width 73 height 12
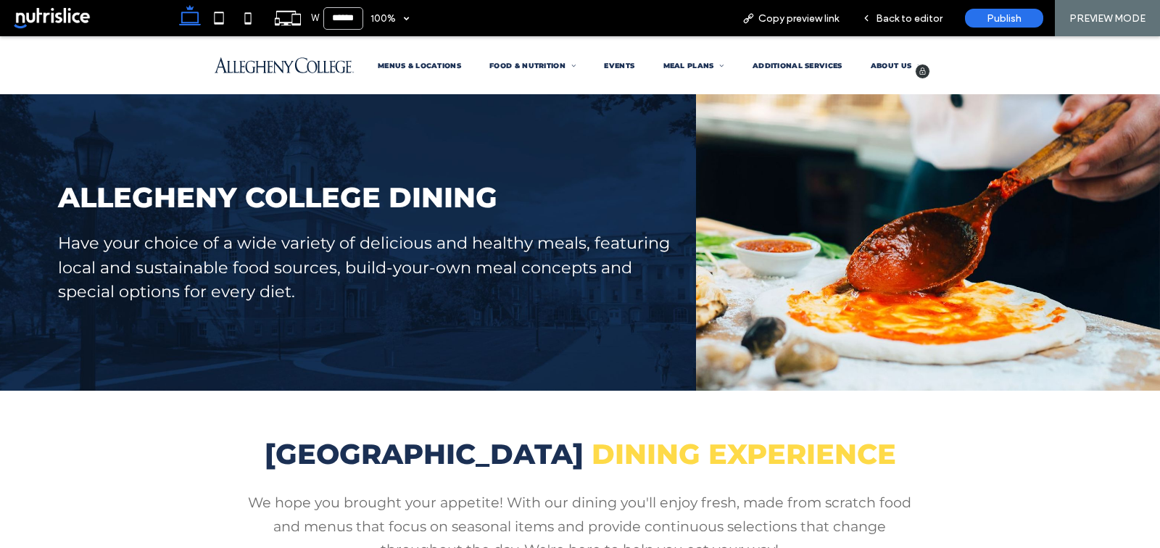
click at [628, 68] on span "EVENTS" at bounding box center [619, 66] width 30 height 8
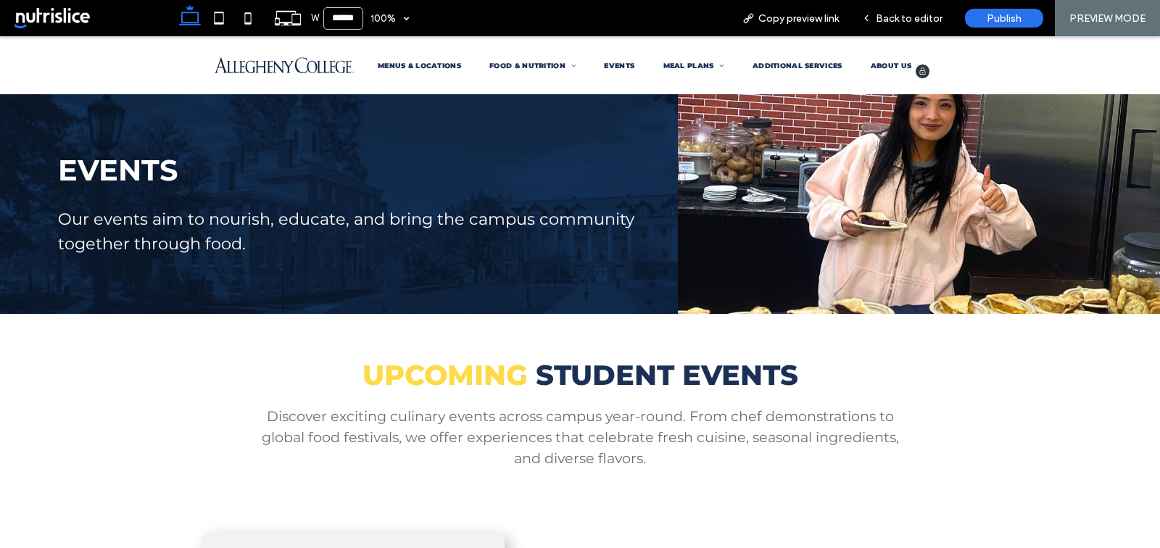
click at [620, 67] on span "EVENTS" at bounding box center [619, 66] width 30 height 8
click at [894, 16] on span "Back to editor" at bounding box center [909, 18] width 67 height 12
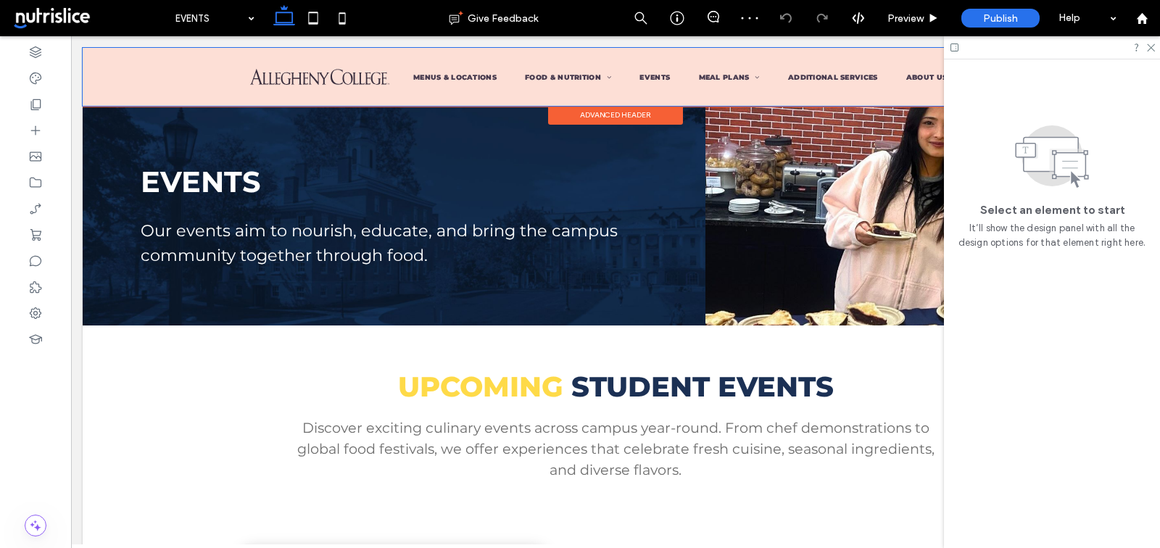
click at [657, 71] on div at bounding box center [616, 77] width 1066 height 58
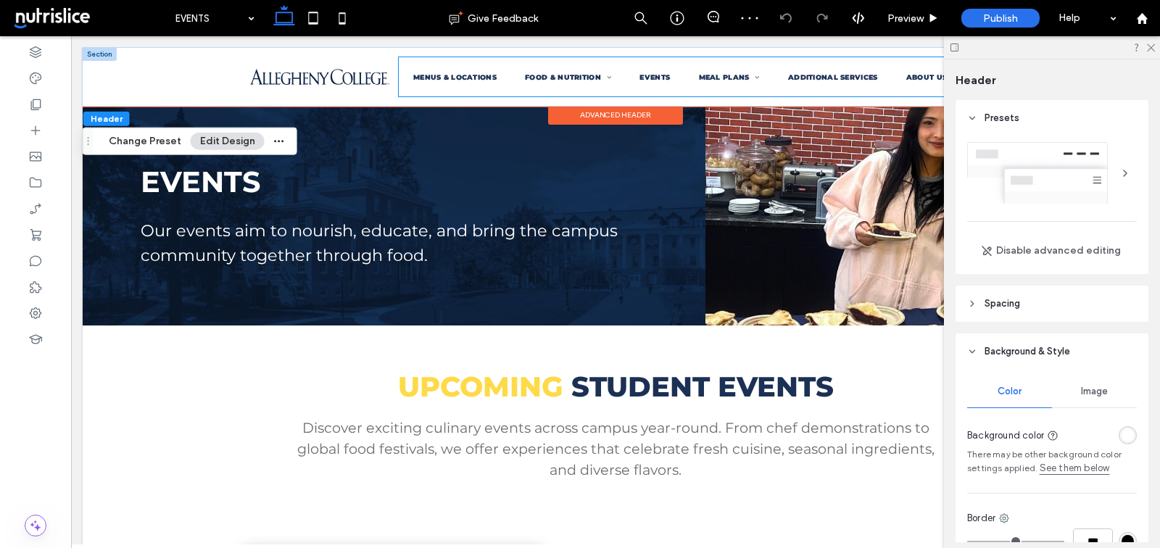
click at [656, 76] on span "EVENTS" at bounding box center [654, 77] width 30 height 8
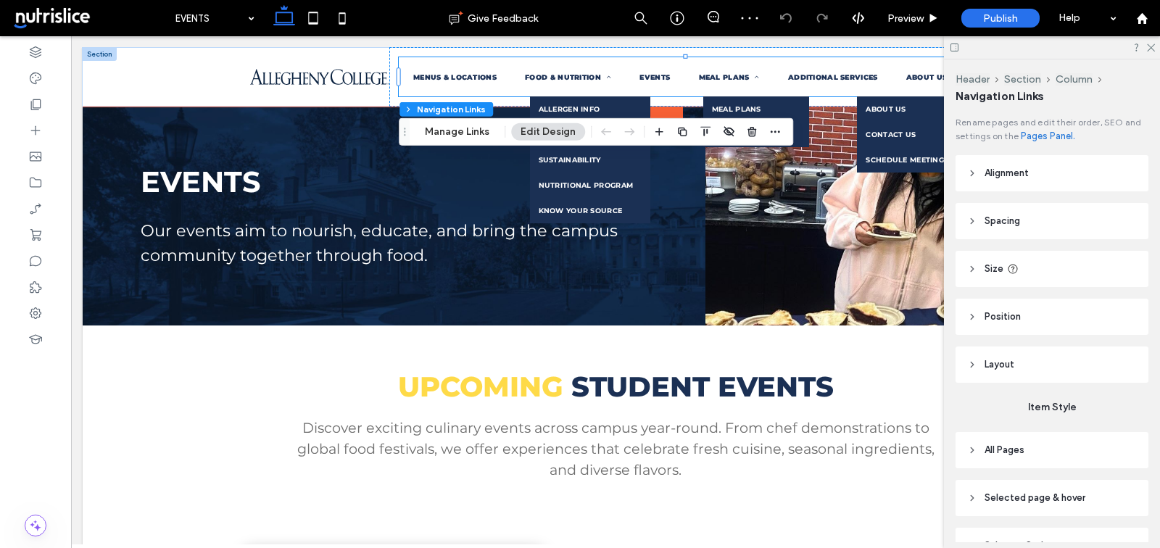
click at [656, 76] on span "EVENTS" at bounding box center [654, 77] width 30 height 8
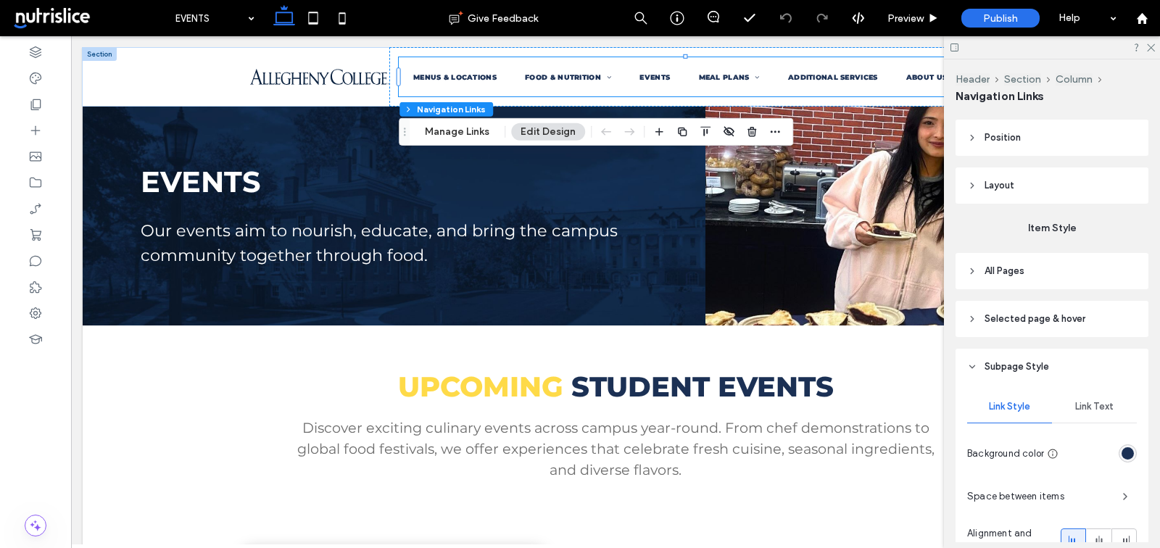
scroll to position [178, 0]
click at [1026, 336] on header "Selected page & hover" at bounding box center [1051, 320] width 193 height 36
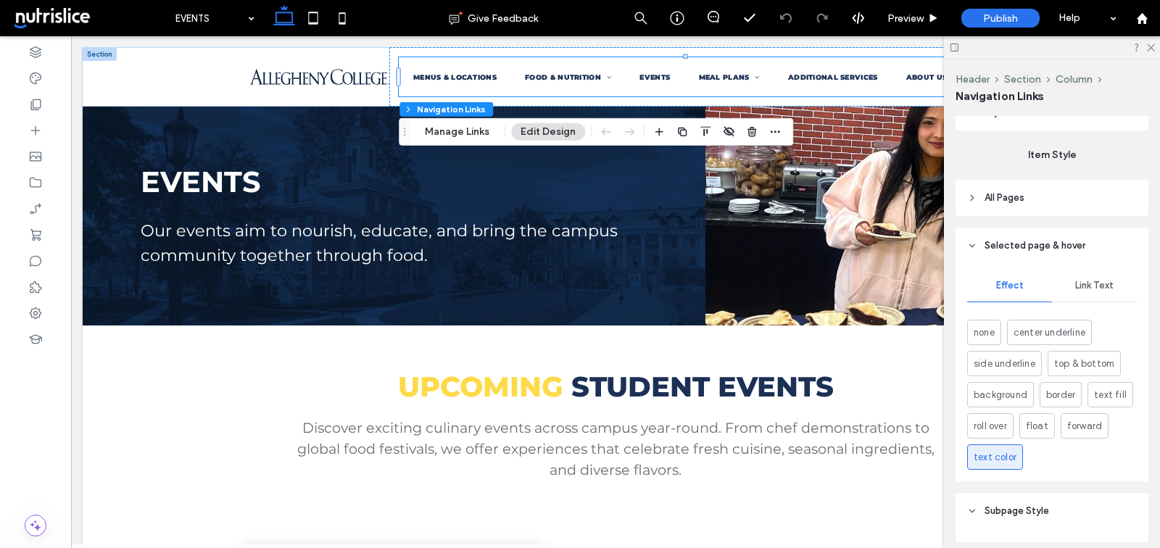
click at [1087, 294] on div "Link Text" at bounding box center [1094, 286] width 85 height 32
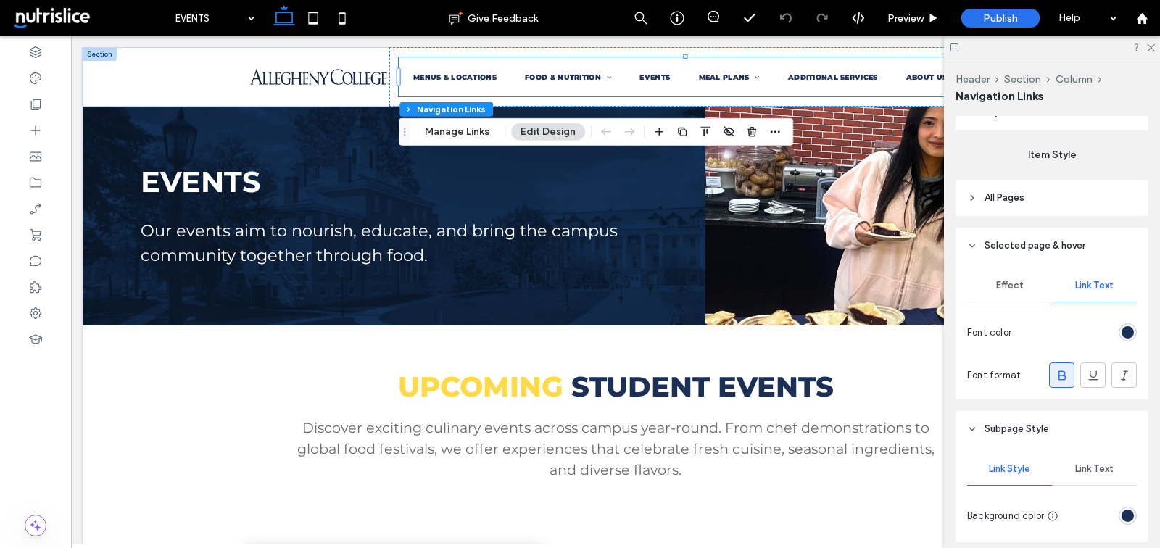
scroll to position [254, 0]
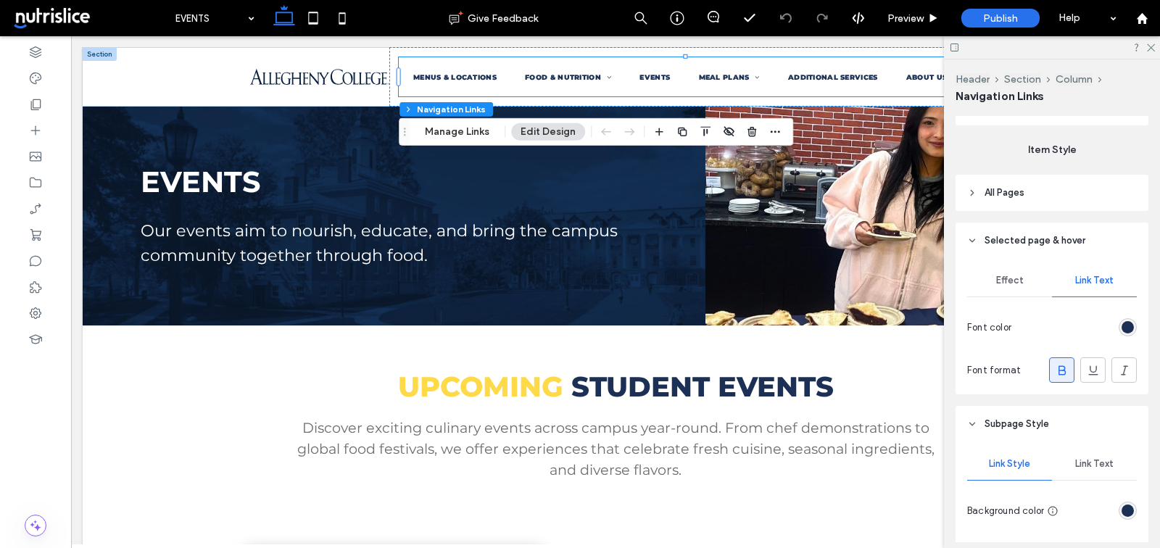
click at [1131, 332] on div "rgb(27, 48, 84)" at bounding box center [1127, 327] width 12 height 12
click at [1129, 326] on div "rgb(27, 48, 84)" at bounding box center [1127, 327] width 12 height 12
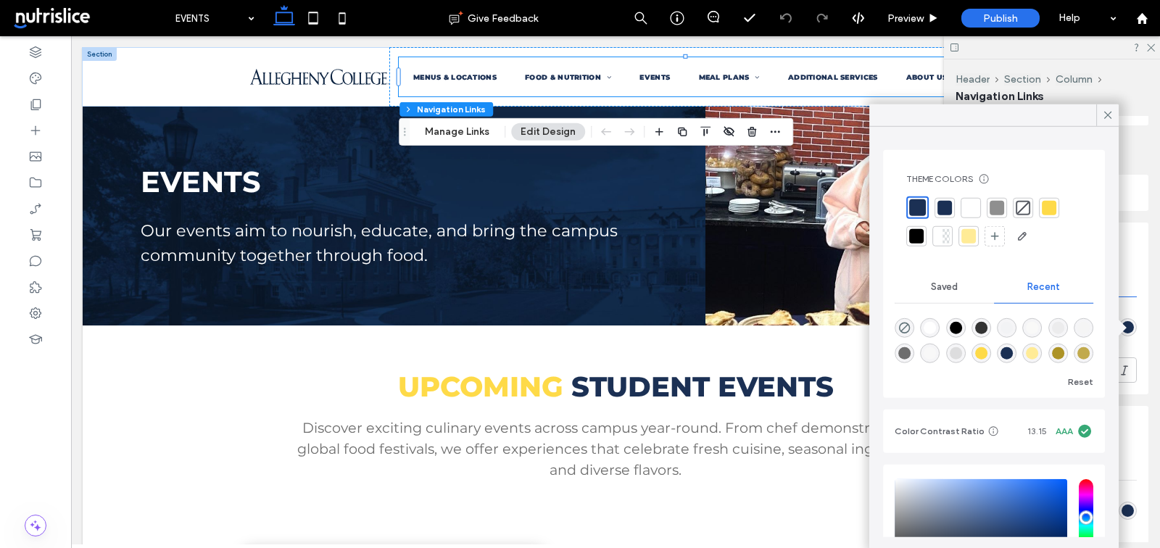
click at [1080, 352] on div "rgba(193, 170, 76, 1)" at bounding box center [1083, 353] width 12 height 12
type input "*******"
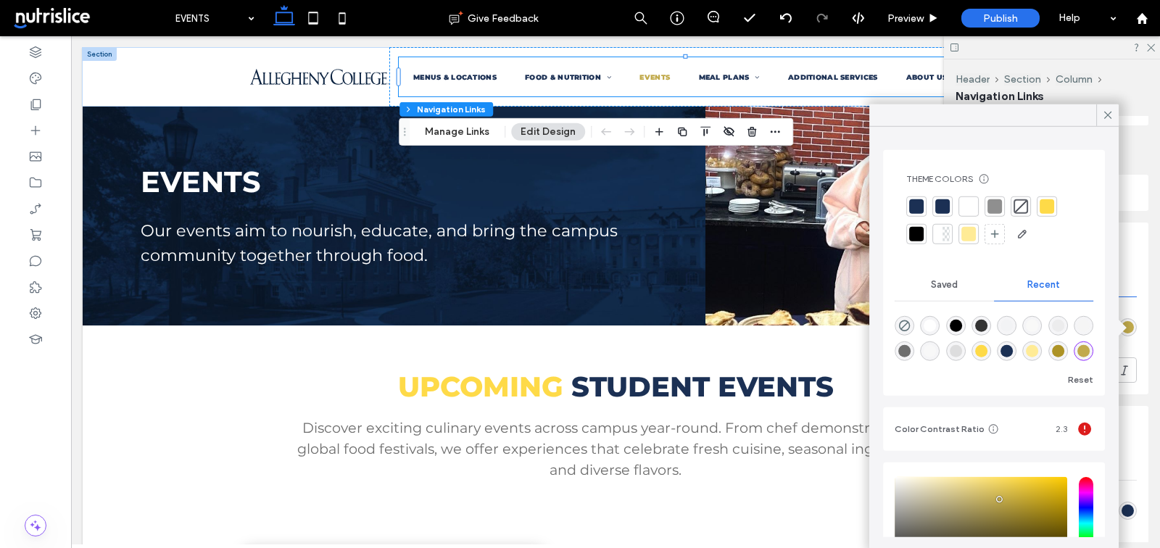
click at [1142, 88] on div "Navigation Links" at bounding box center [1051, 96] width 193 height 16
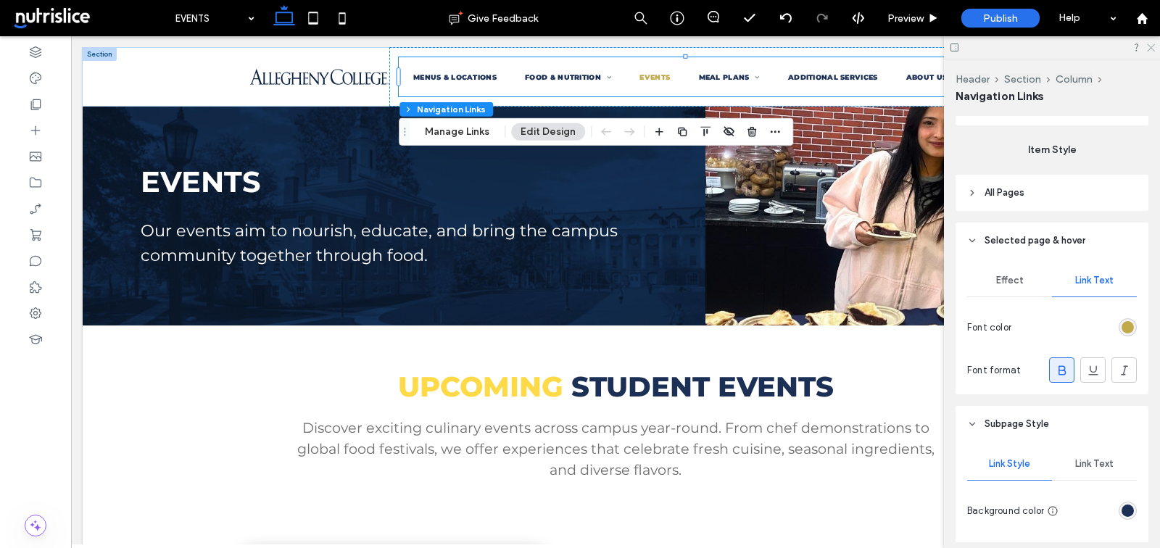
click at [1153, 46] on icon at bounding box center [1149, 46] width 9 height 9
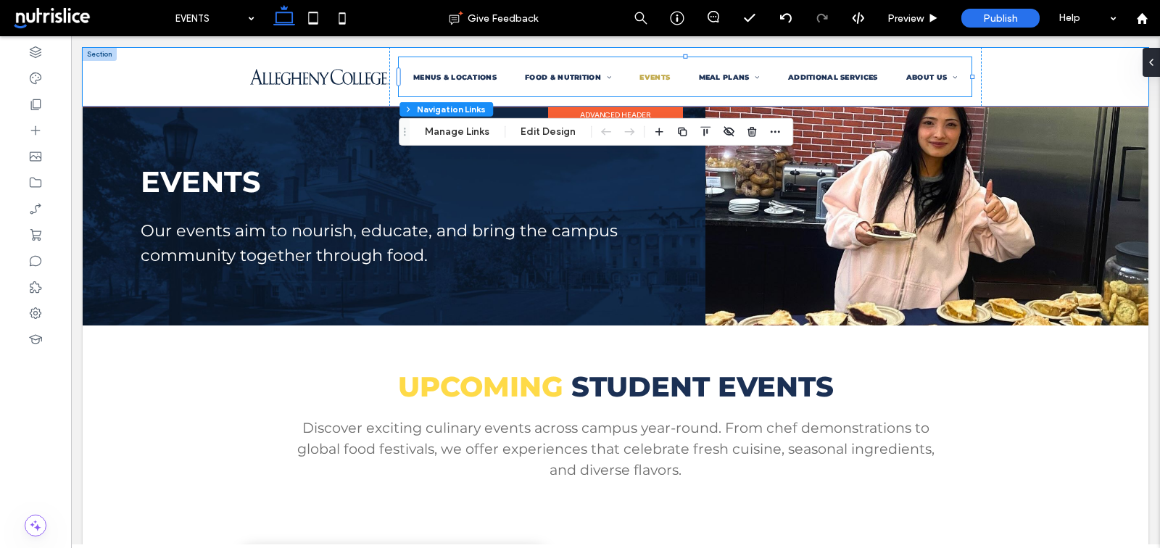
click at [1036, 70] on div "MENUS & LOCATIONS FOOD & NUTRITION ALLERGEN INFO CULTURAL OFFERINGS SUSTAINABIL…" at bounding box center [616, 77] width 1066 height 58
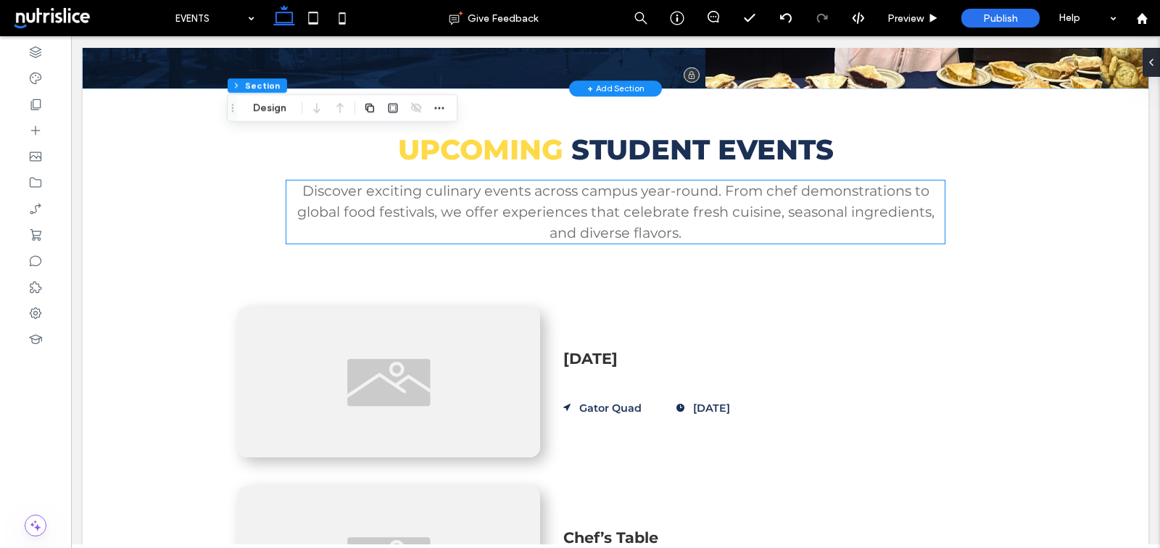
scroll to position [0, 0]
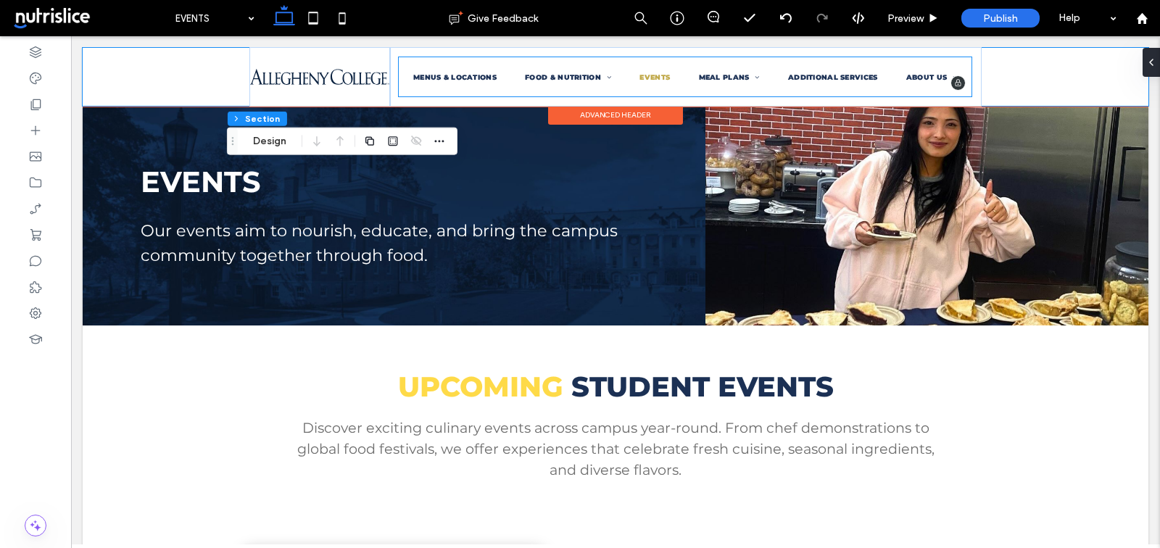
click at [634, 80] on ul "MENUS & LOCATIONS FOOD & NUTRITION ALLERGEN INFO CULTURAL OFFERINGS SUSTAINABIL…" at bounding box center [685, 76] width 573 height 39
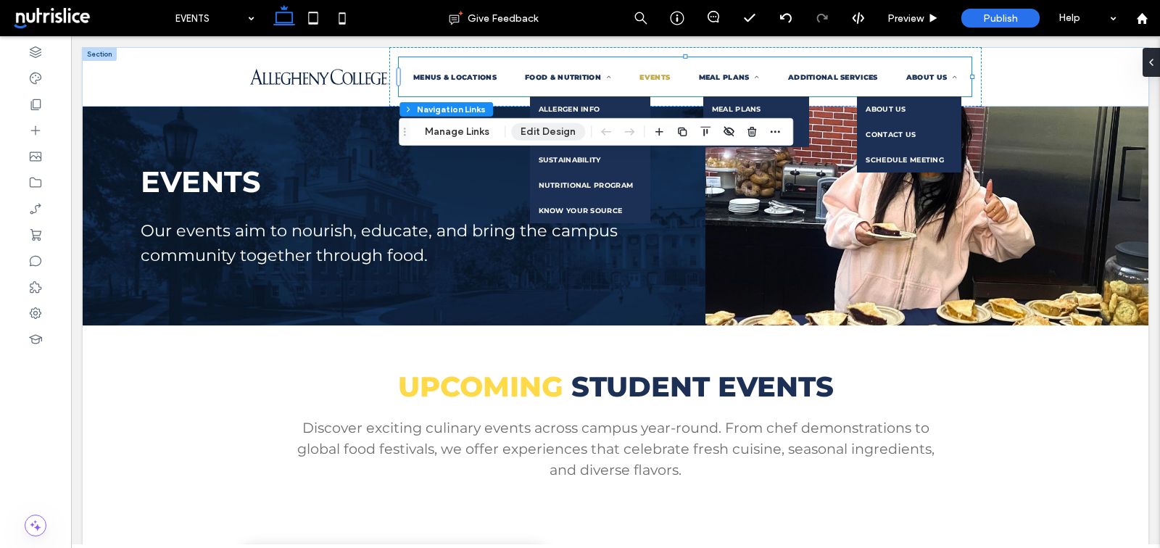
click at [555, 129] on button "Edit Design" at bounding box center [548, 131] width 74 height 17
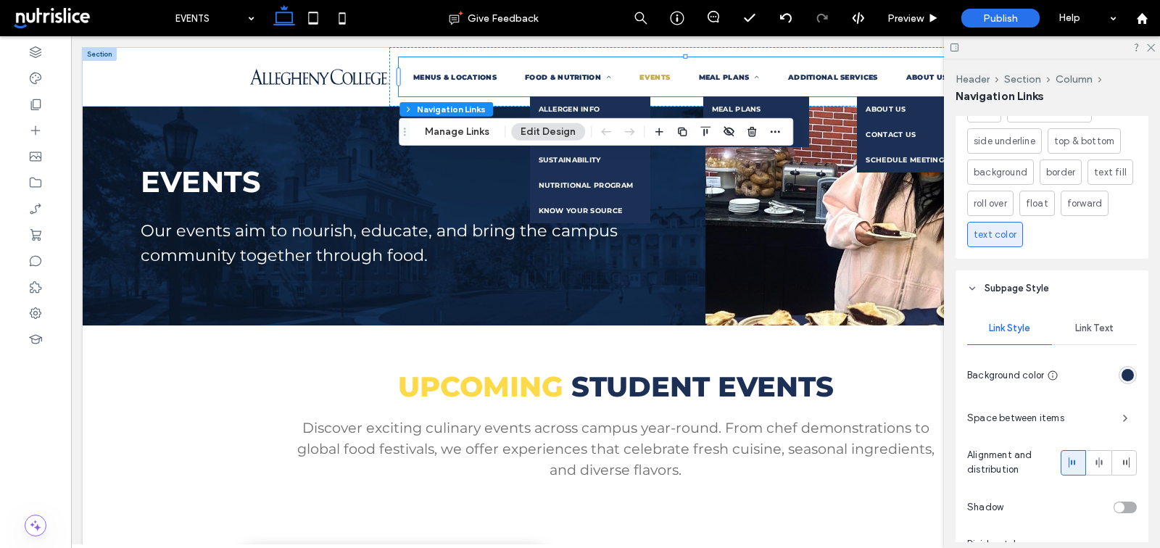
scroll to position [671, 0]
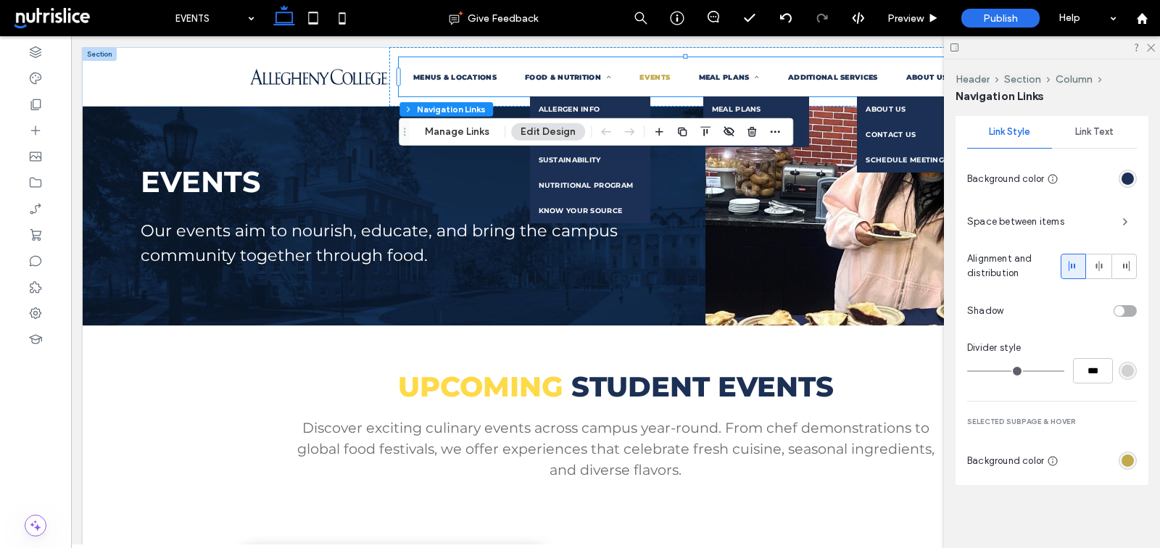
click at [1123, 458] on div "rgb(193, 170, 76)" at bounding box center [1127, 460] width 12 height 12
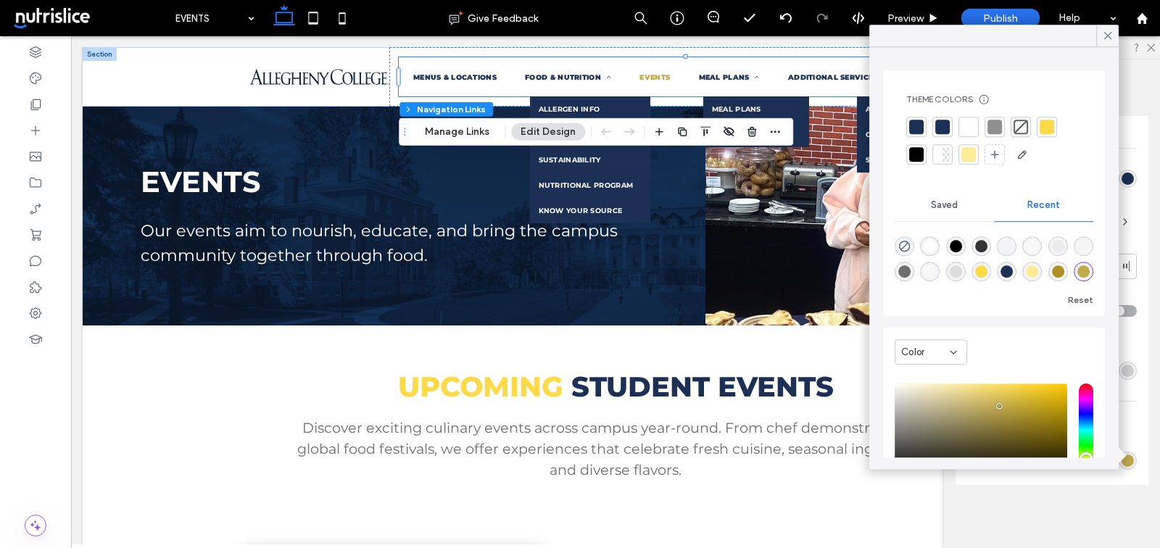
click at [913, 159] on div at bounding box center [916, 154] width 14 height 14
click at [1066, 536] on div "Rename pages and edit their order, SEO and settings on the Pages Panel. Alignme…" at bounding box center [1056, 329] width 202 height 426
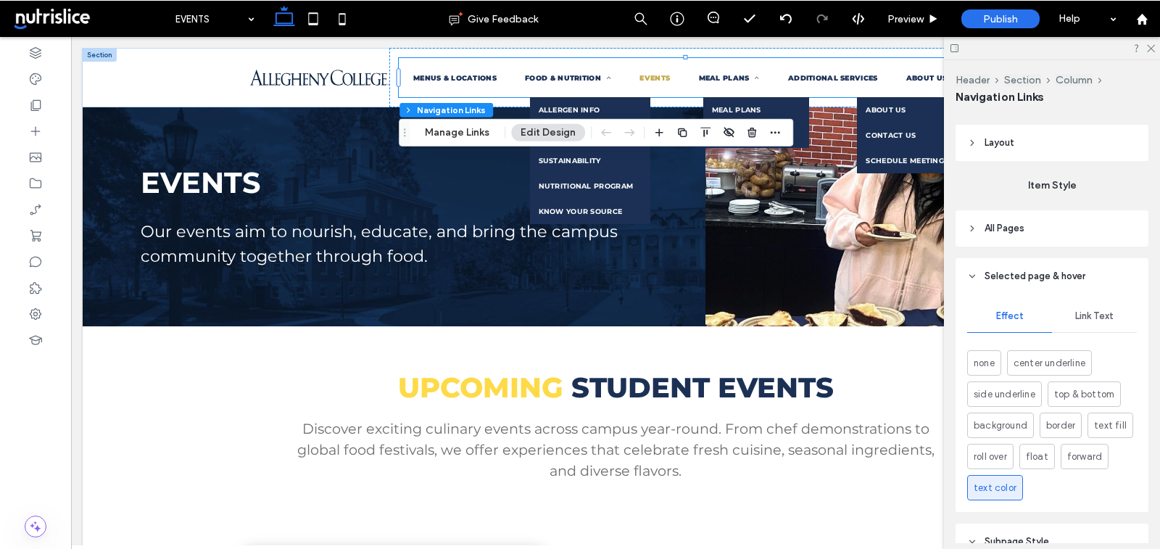
scroll to position [142, 0]
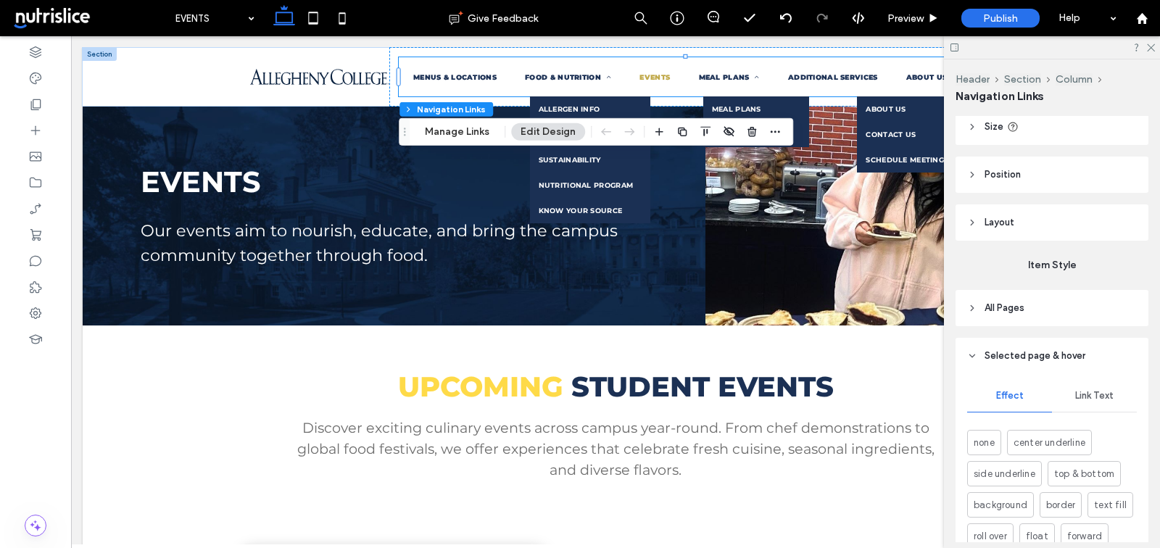
click at [1086, 390] on span "Link Text" at bounding box center [1094, 396] width 38 height 12
click at [1124, 444] on div "rgb(193, 170, 76)" at bounding box center [1127, 442] width 12 height 12
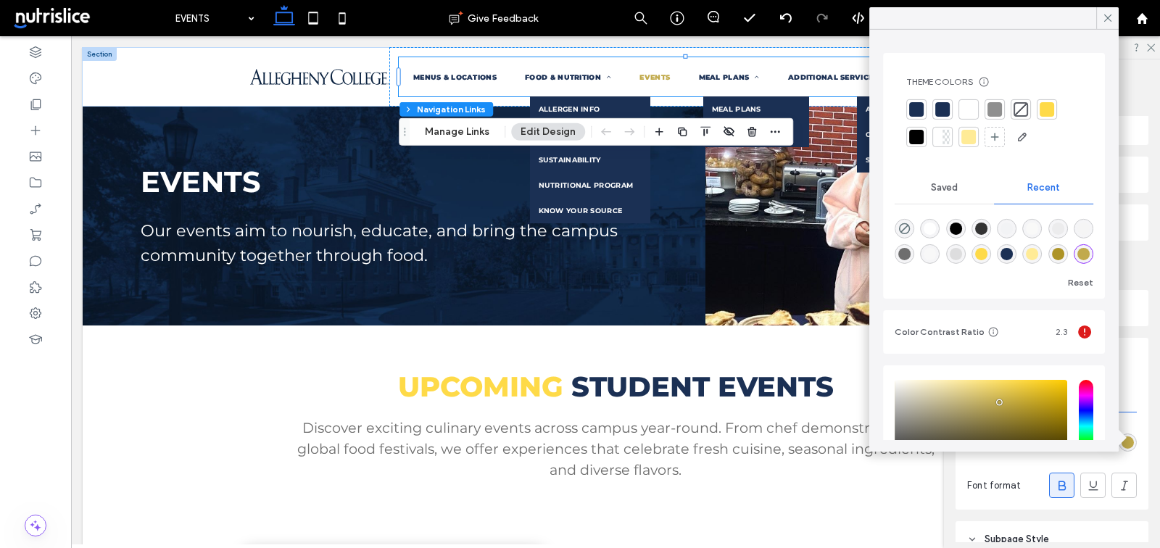
click at [915, 137] on div at bounding box center [916, 137] width 14 height 14
click at [1129, 418] on div "Effect Link Text Font color Font format" at bounding box center [1051, 442] width 193 height 136
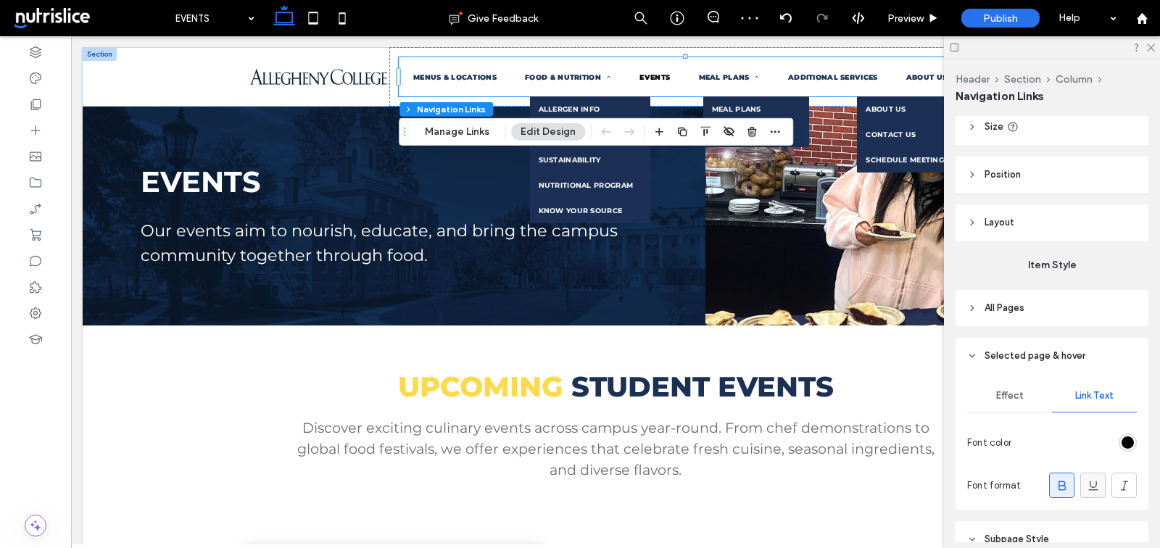
click at [1100, 478] on icon at bounding box center [1093, 485] width 14 height 14
click at [1150, 51] on icon at bounding box center [1149, 46] width 9 height 9
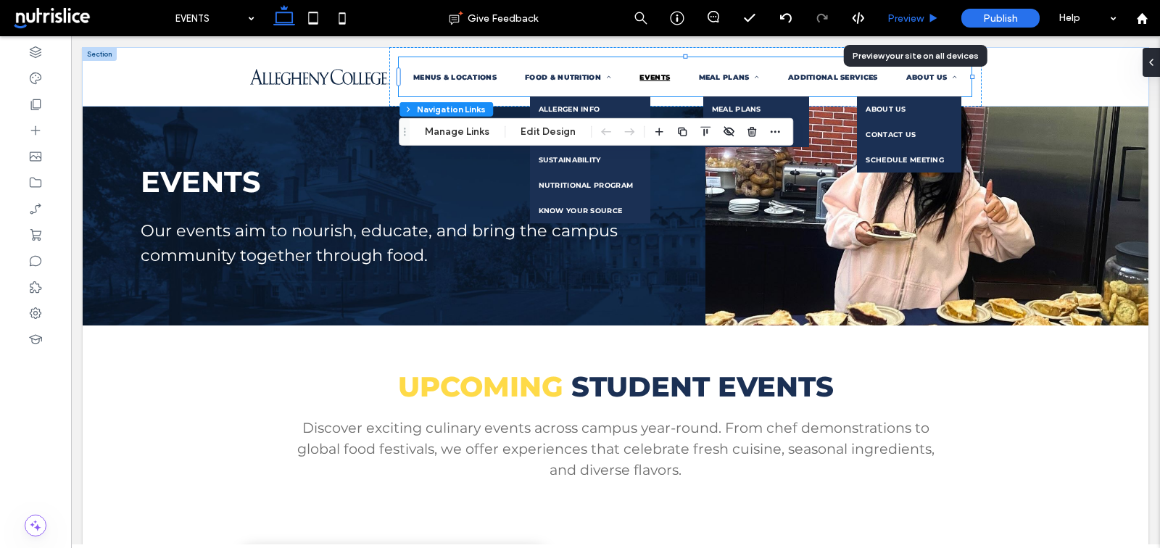
click at [915, 15] on span "Preview" at bounding box center [905, 18] width 36 height 12
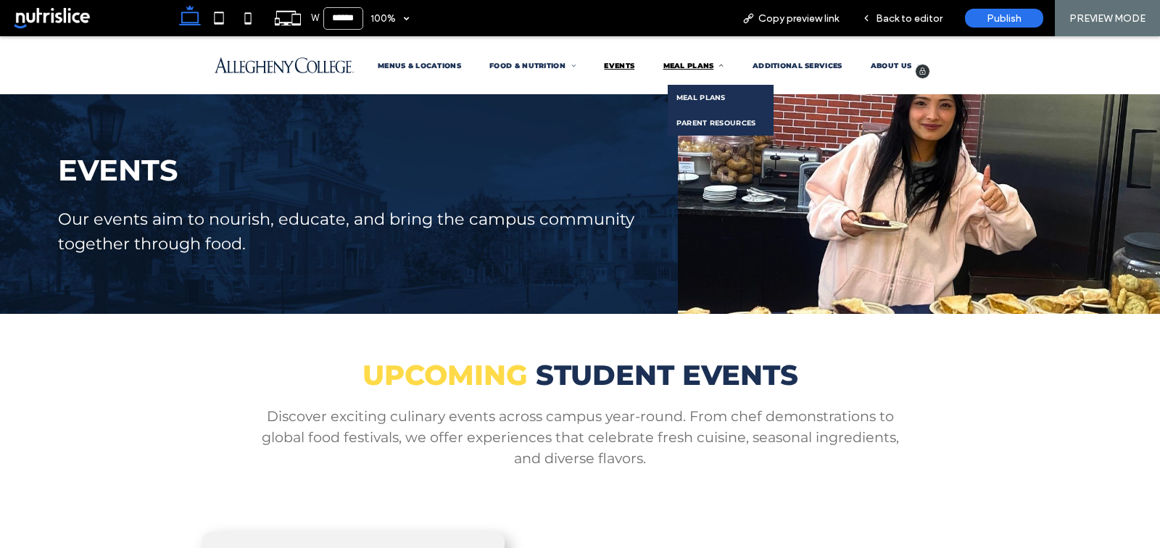
click at [691, 69] on span "MEAL PLANS" at bounding box center [693, 66] width 61 height 8
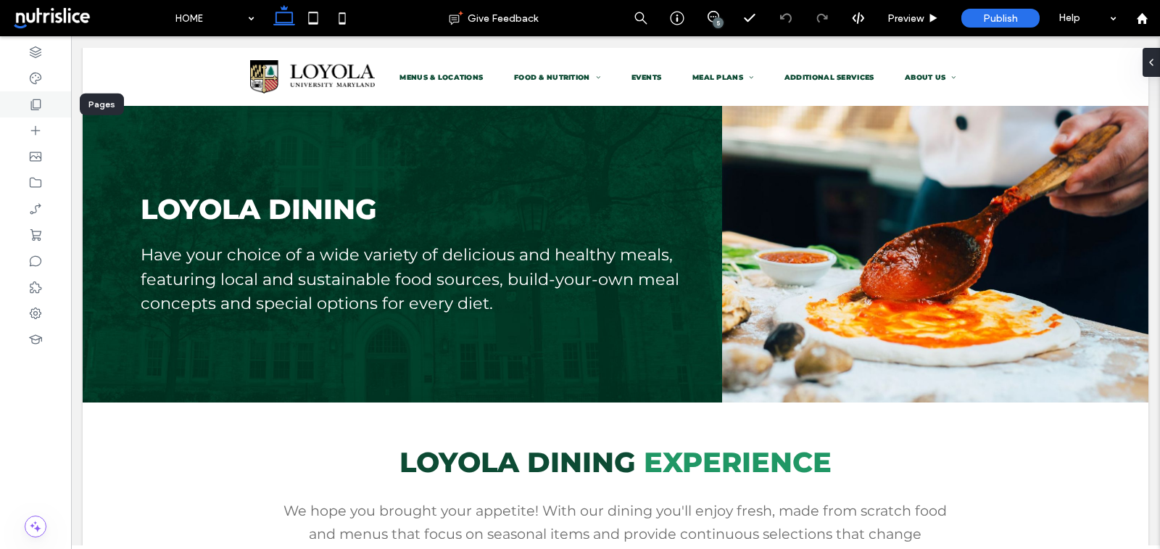
click at [43, 109] on div at bounding box center [35, 104] width 71 height 26
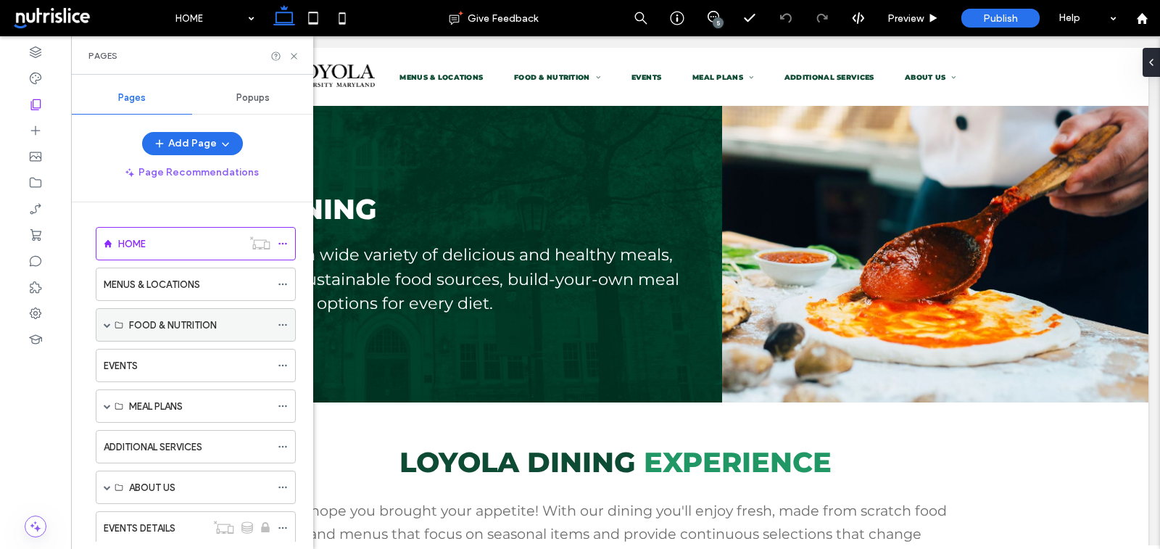
click at [107, 321] on span at bounding box center [107, 324] width 7 height 7
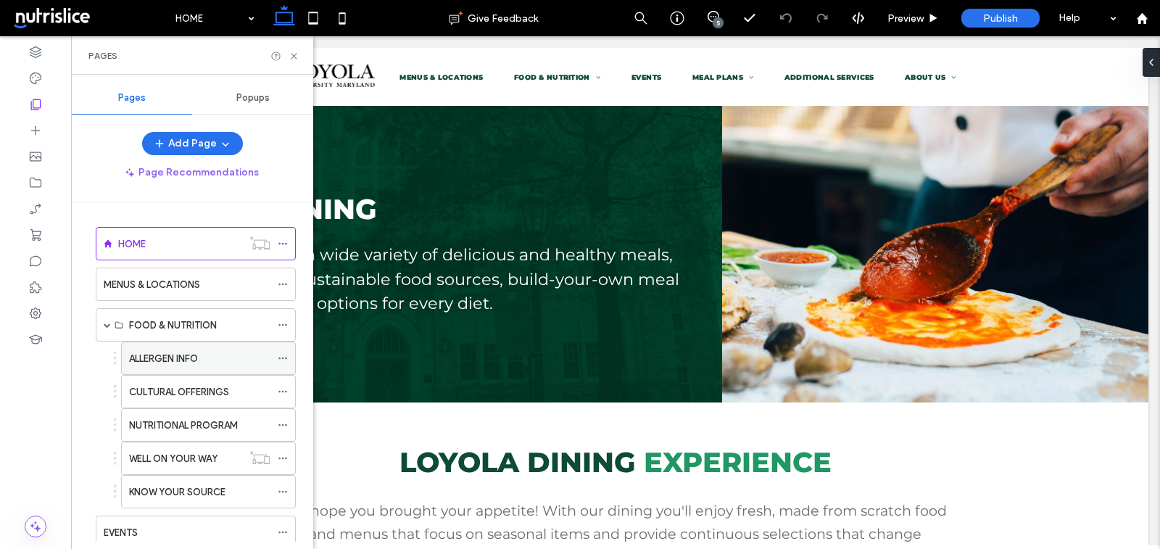
click at [283, 357] on use at bounding box center [282, 358] width 8 height 2
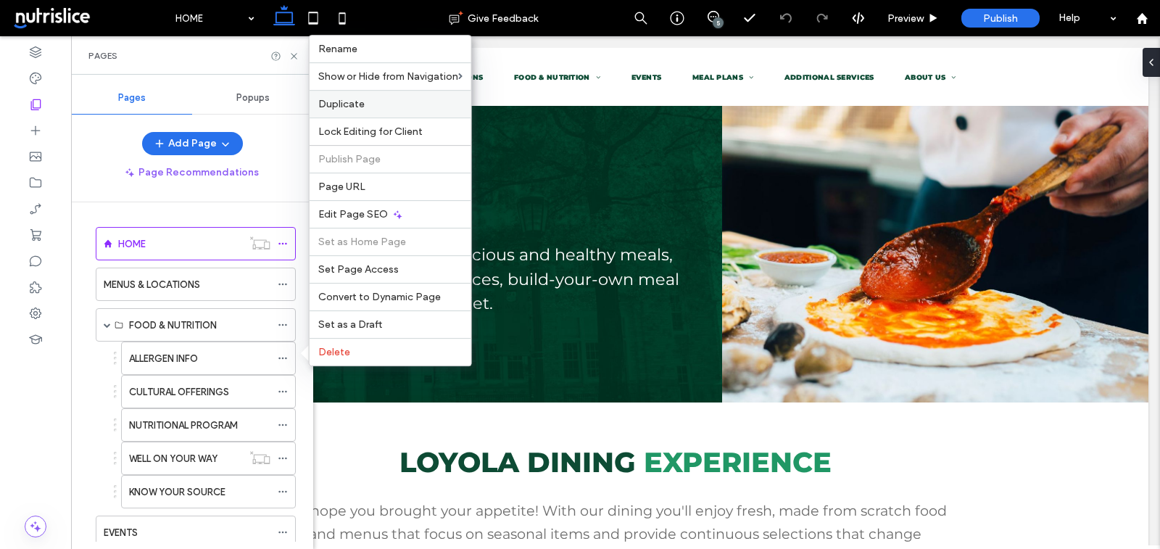
click at [403, 112] on div "Duplicate" at bounding box center [391, 104] width 162 height 28
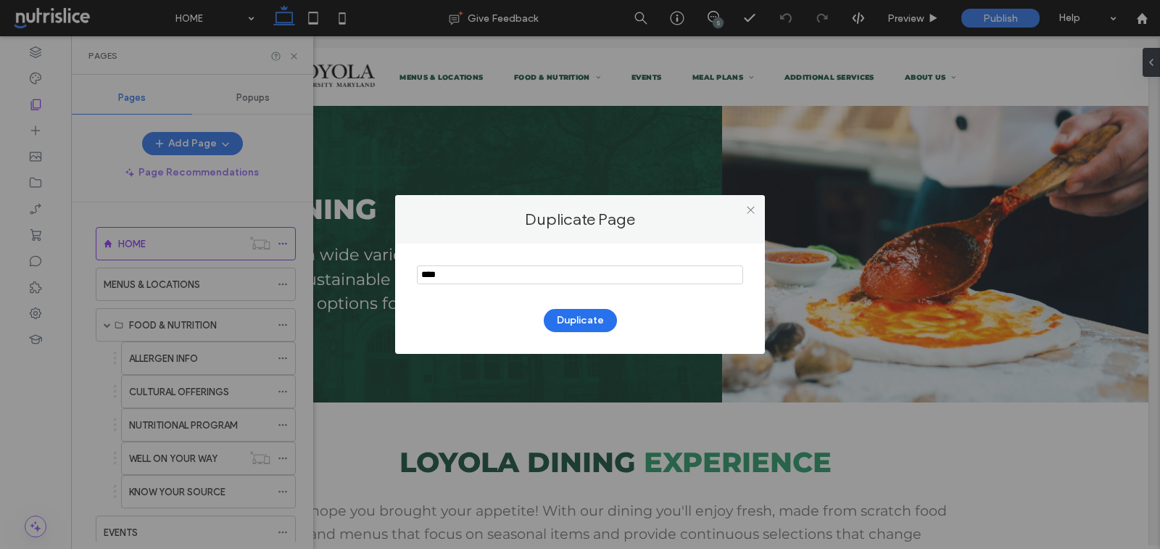
paste input "**********"
type input "**********"
click at [569, 315] on button "Duplicate" at bounding box center [580, 320] width 73 height 23
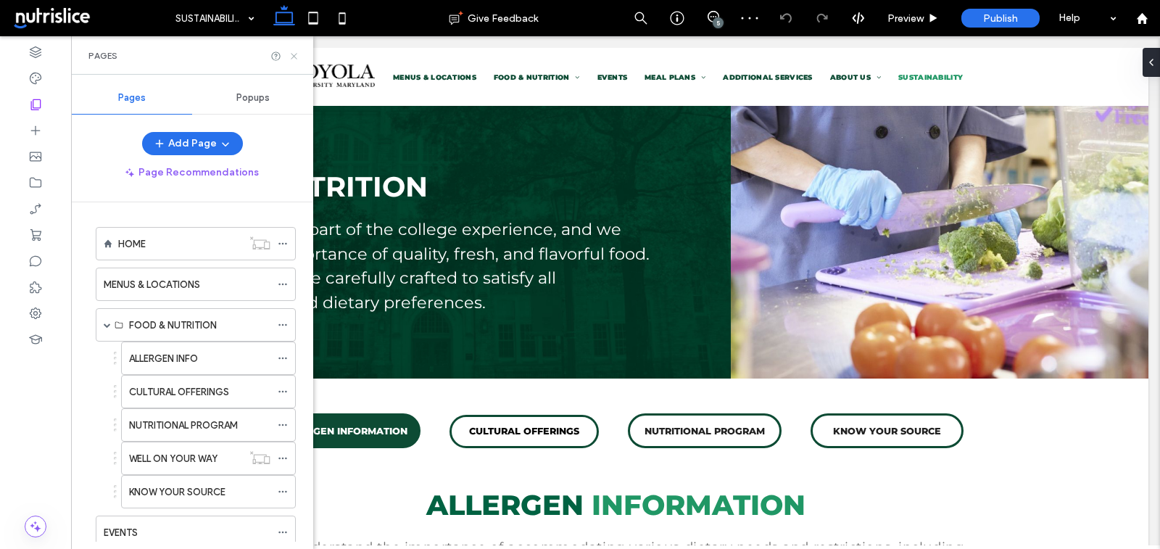
click at [294, 56] on use at bounding box center [294, 56] width 6 height 6
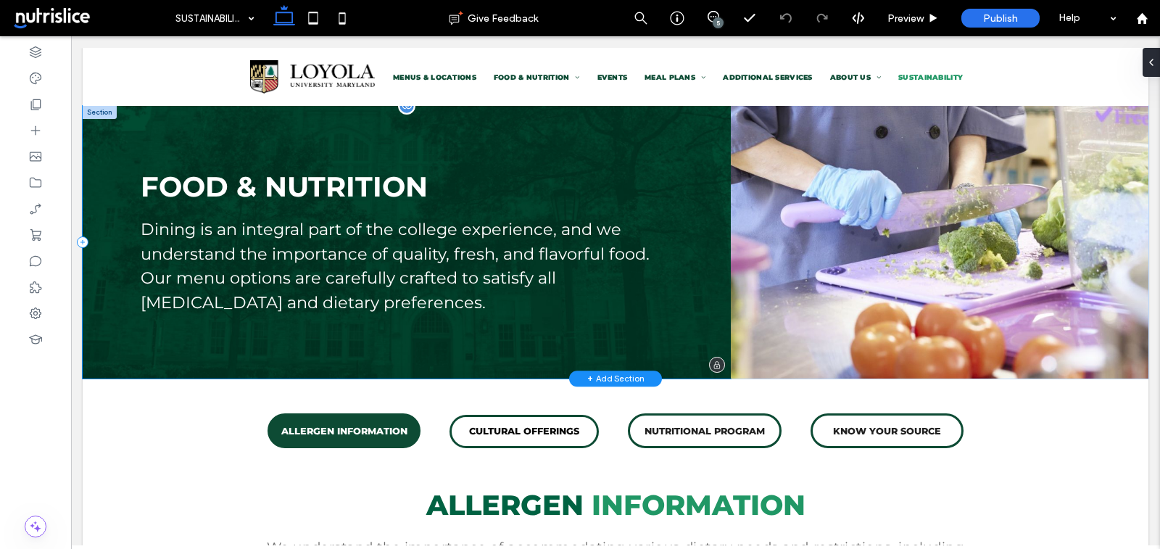
click at [97, 131] on div "FOOD & NUTRITION Dining is an integral part of the college experience, and we u…" at bounding box center [407, 242] width 648 height 273
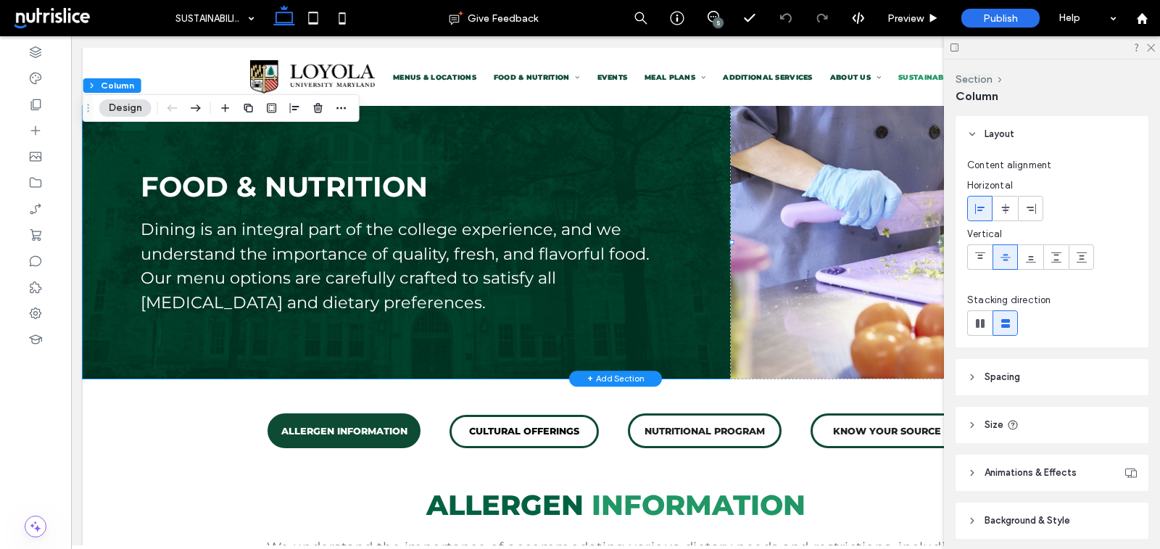
click at [620, 379] on div "+ Add Section" at bounding box center [615, 378] width 57 height 12
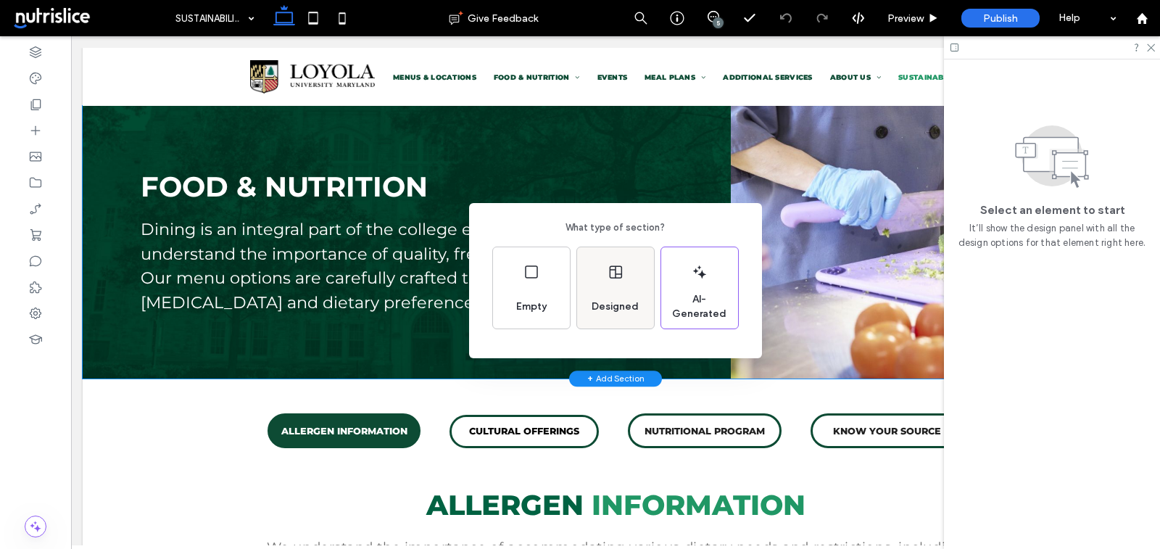
click at [618, 301] on span "Designed" at bounding box center [615, 306] width 59 height 14
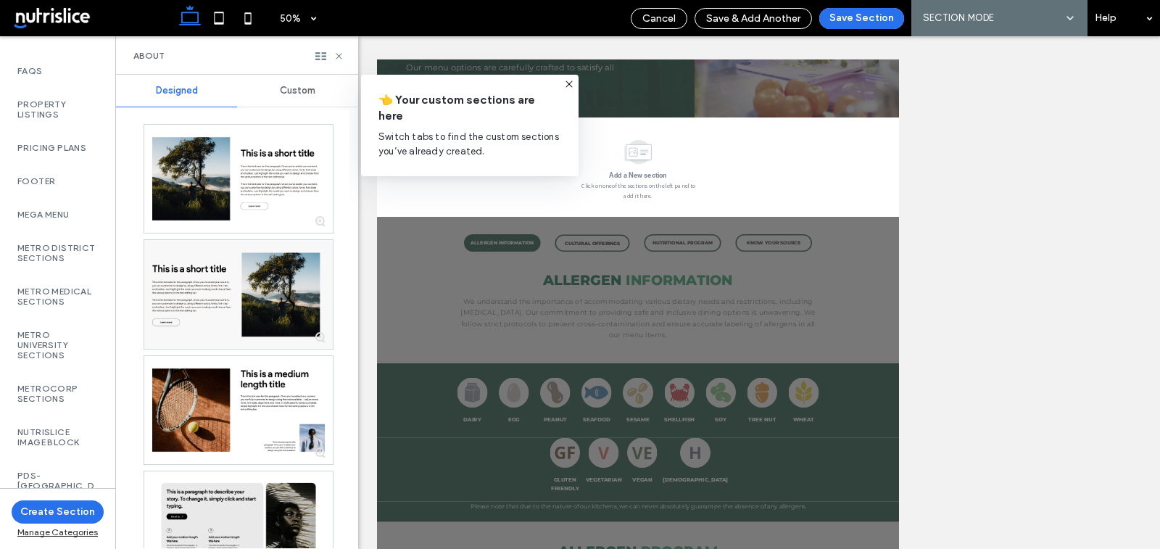
scroll to position [925, 0]
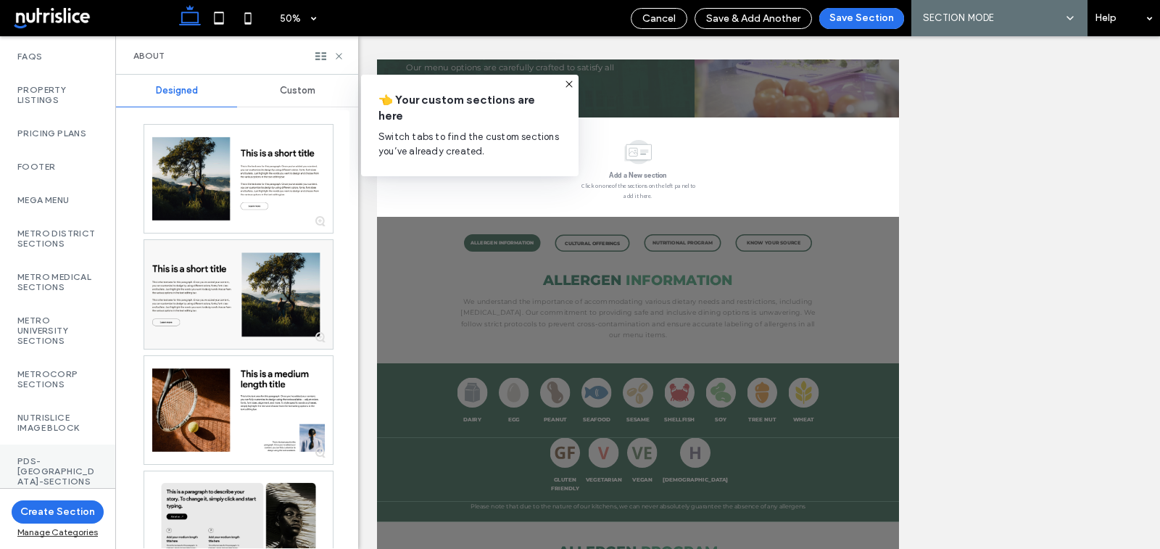
click at [47, 457] on label "PDS-[GEOGRAPHIC_DATA]-Sections" at bounding box center [57, 471] width 80 height 30
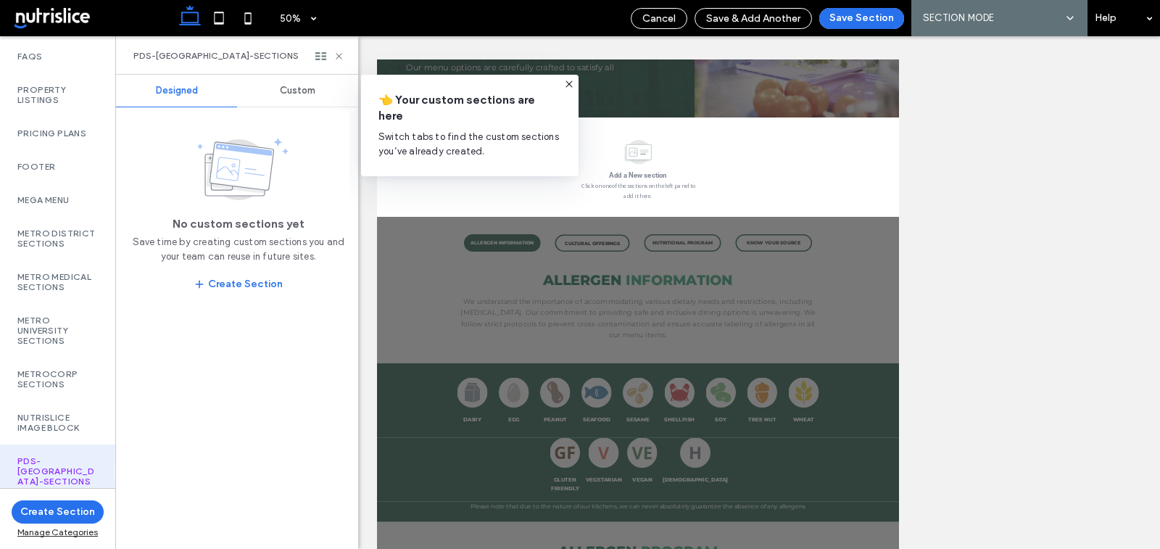
click at [272, 91] on div "Custom" at bounding box center [297, 91] width 121 height 32
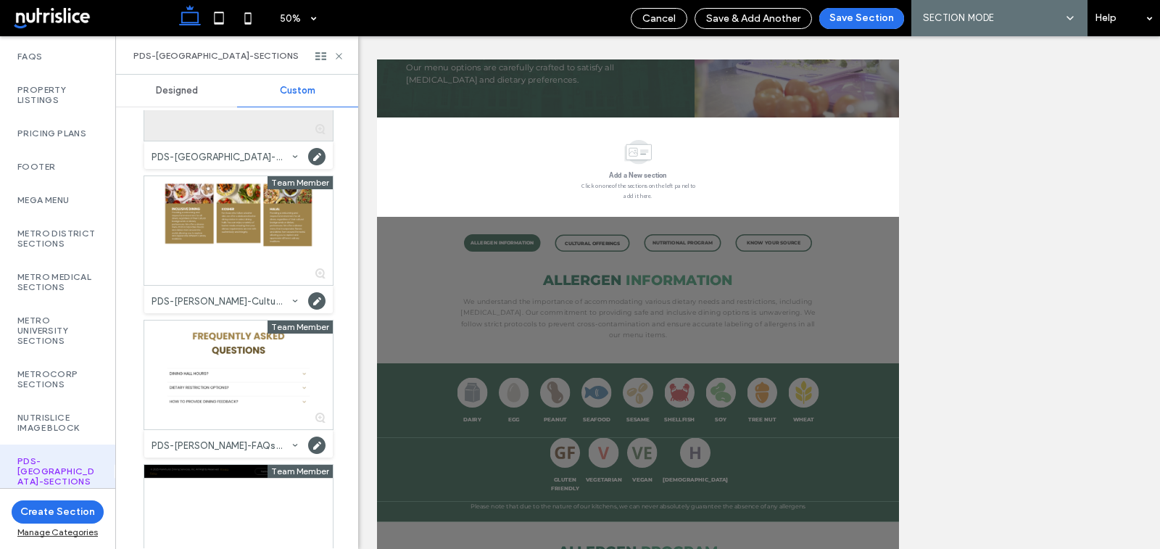
scroll to position [0, 0]
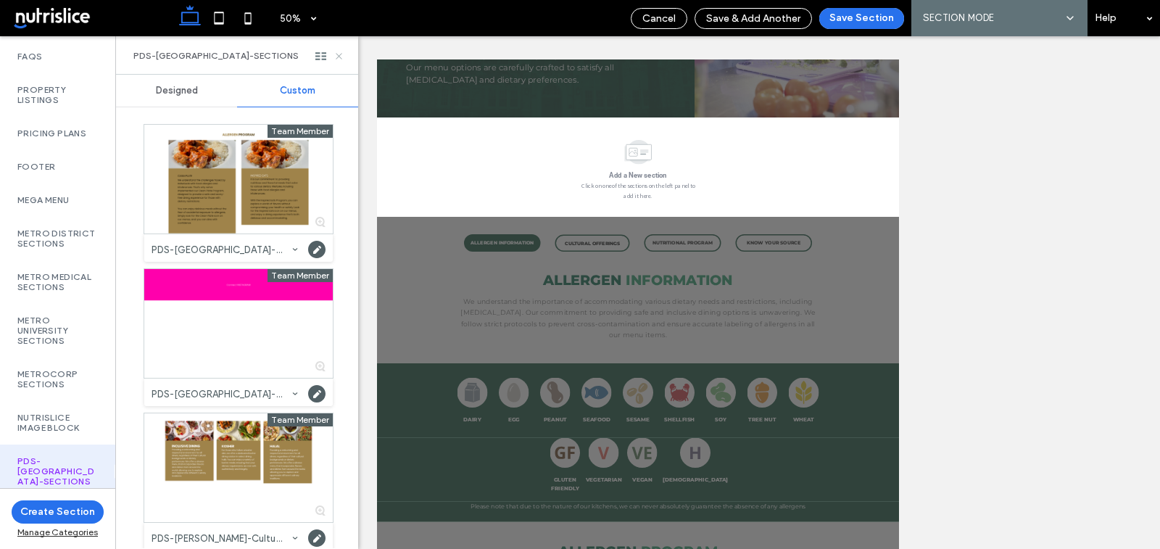
click at [339, 51] on icon at bounding box center [338, 56] width 11 height 11
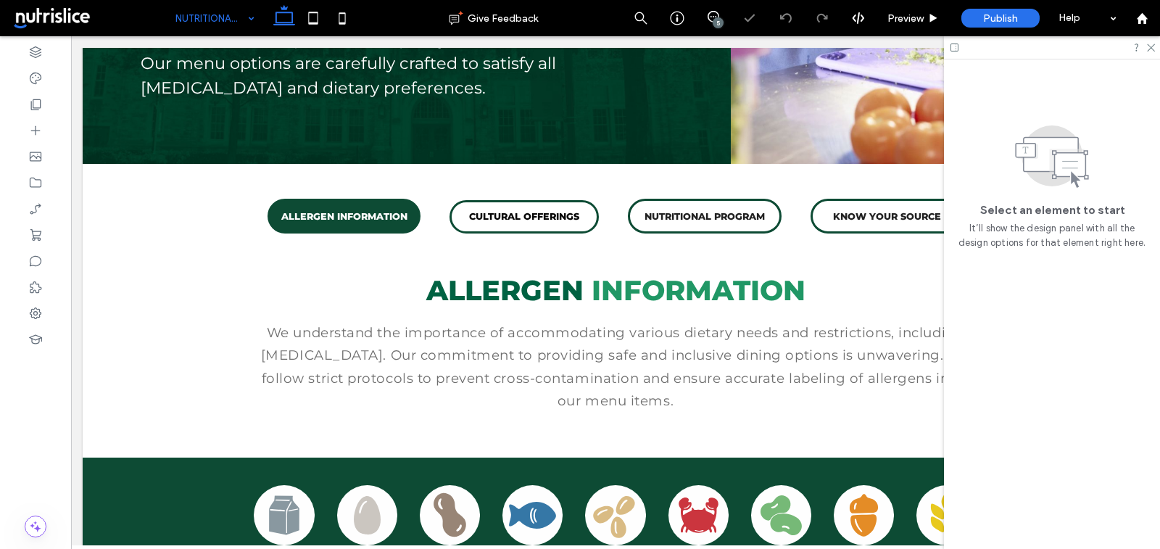
click at [207, 20] on input at bounding box center [211, 18] width 72 height 36
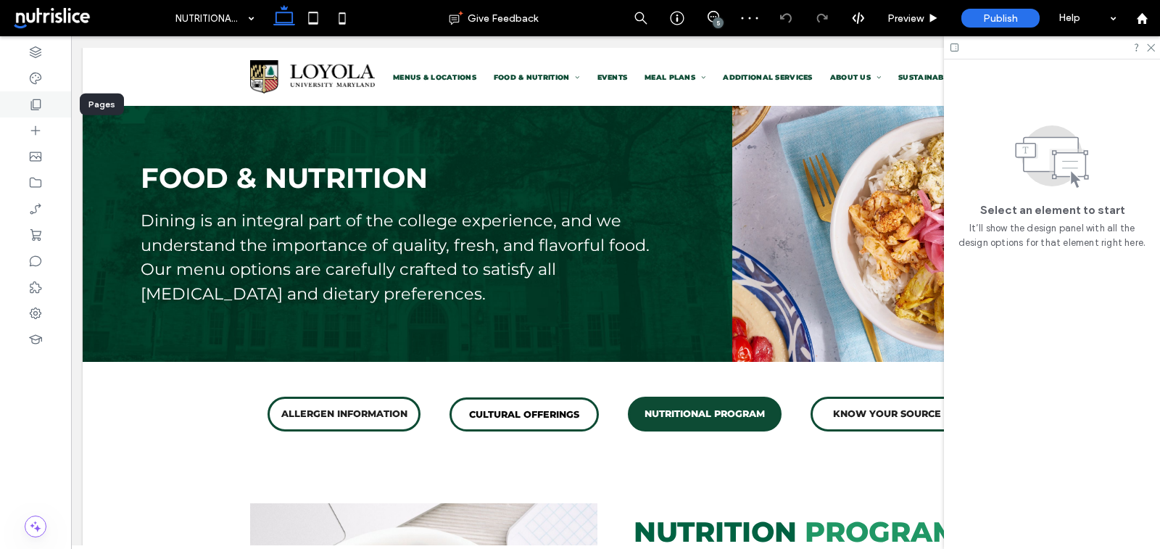
click at [37, 94] on div at bounding box center [35, 104] width 71 height 26
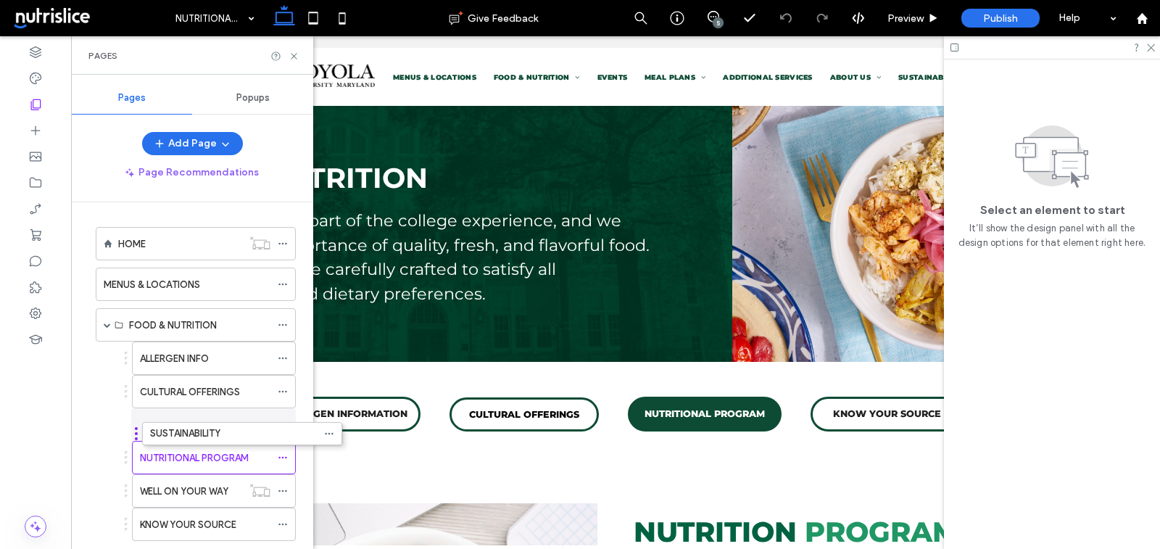
drag, startPoint x: 88, startPoint y: 484, endPoint x: 135, endPoint y: 432, distance: 69.8
click at [215, 418] on div "SUSTAINABILITY" at bounding box center [205, 425] width 130 height 15
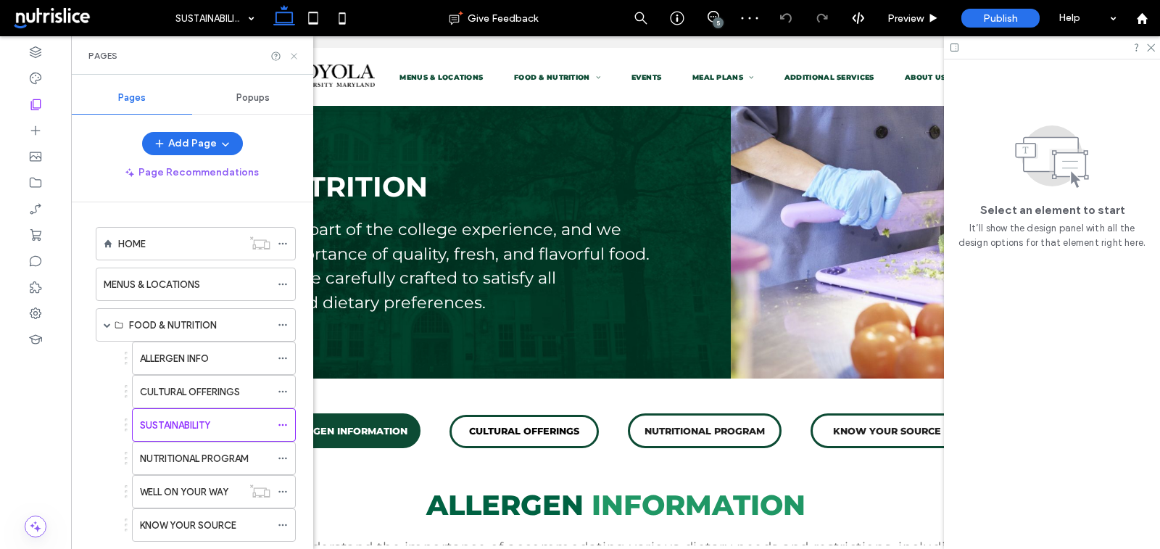
click at [295, 57] on icon at bounding box center [293, 56] width 11 height 11
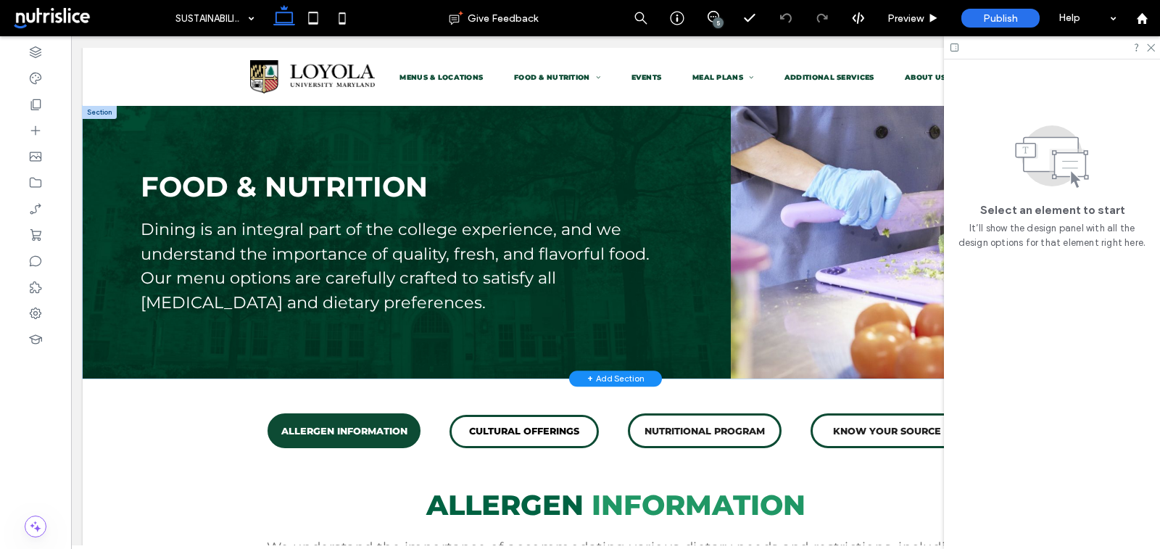
click at [104, 110] on div at bounding box center [100, 112] width 34 height 13
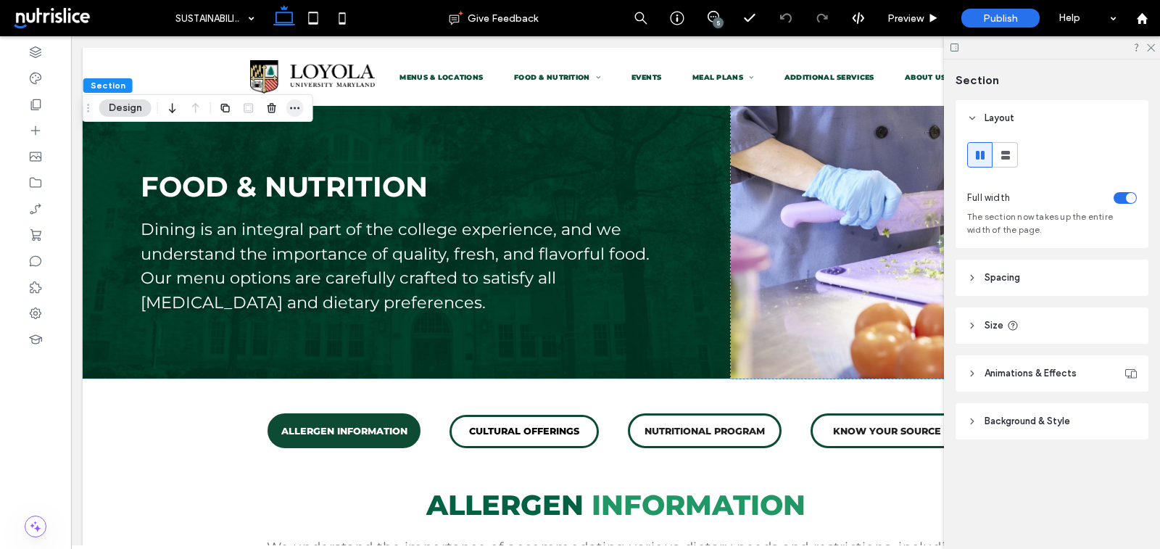
click at [297, 104] on icon "button" at bounding box center [295, 108] width 12 height 12
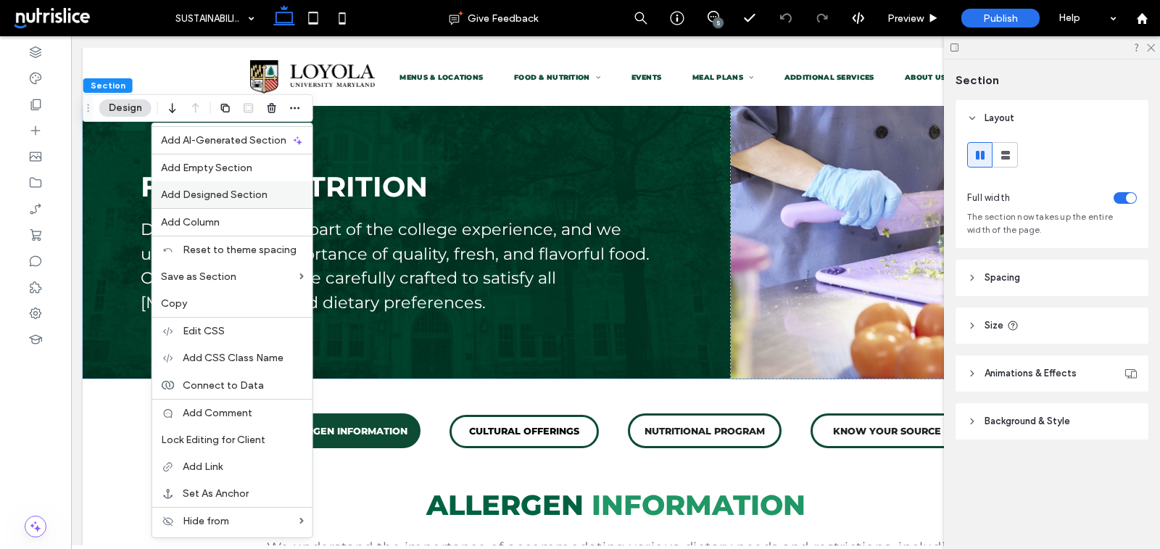
click at [244, 193] on span "Add Designed Section" at bounding box center [214, 194] width 107 height 12
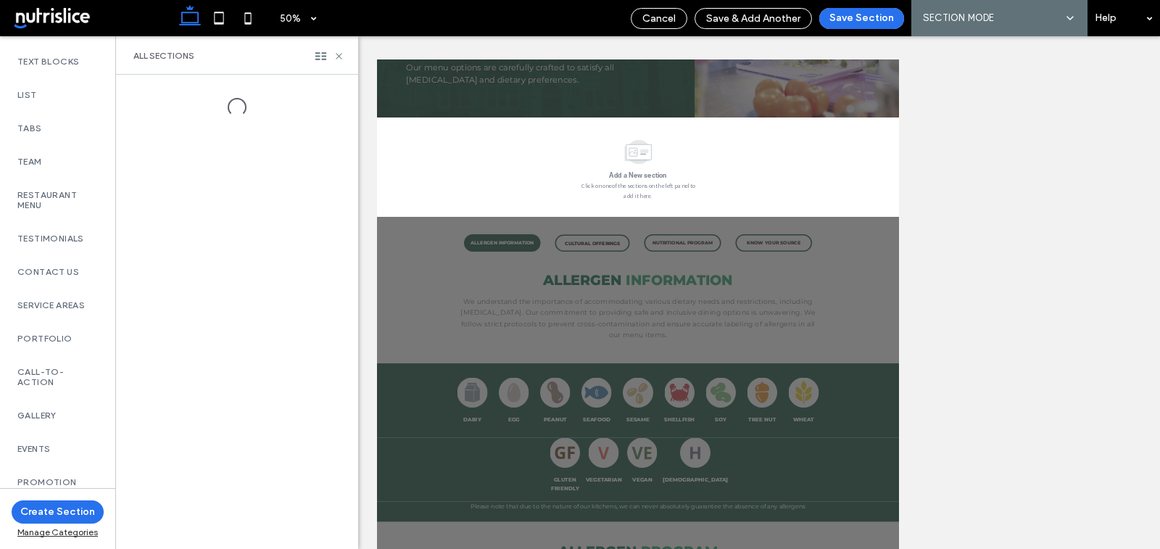
scroll to position [925, 0]
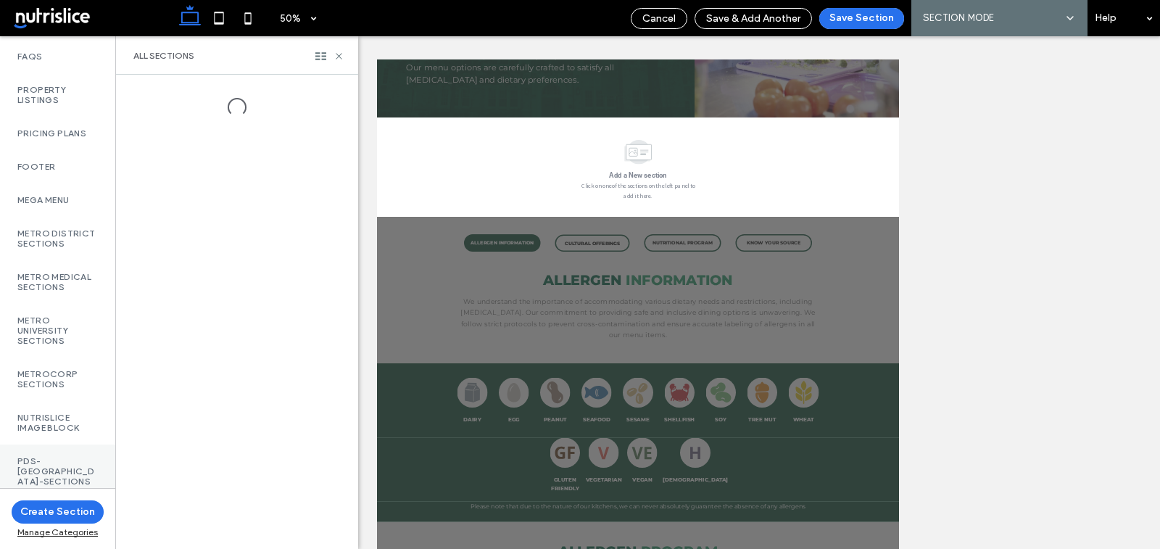
click at [33, 470] on label "PDS-[GEOGRAPHIC_DATA]-Sections" at bounding box center [57, 471] width 80 height 30
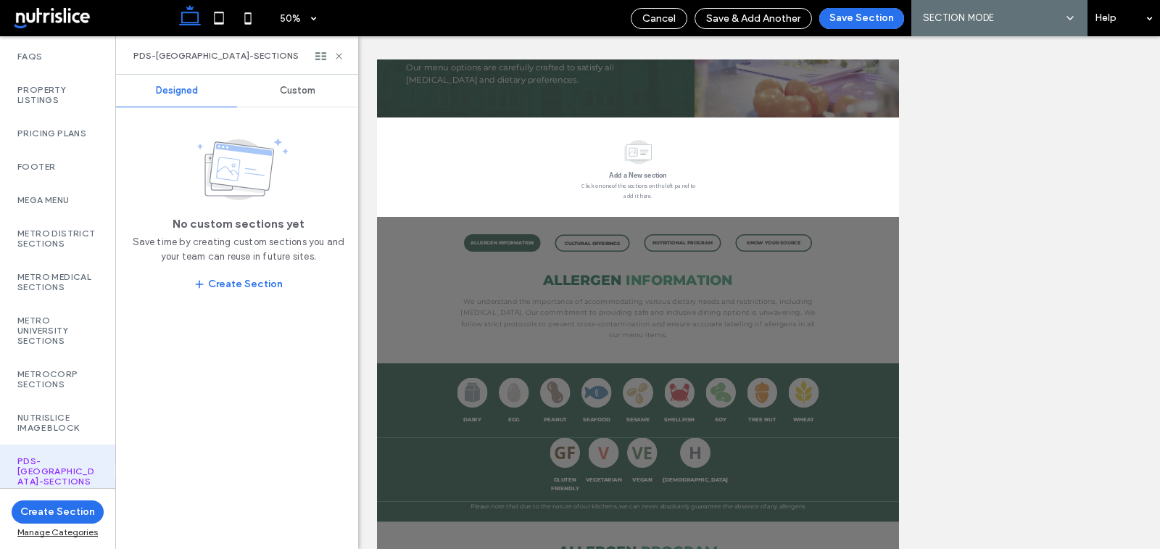
click at [288, 93] on span "Custom" at bounding box center [298, 91] width 36 height 12
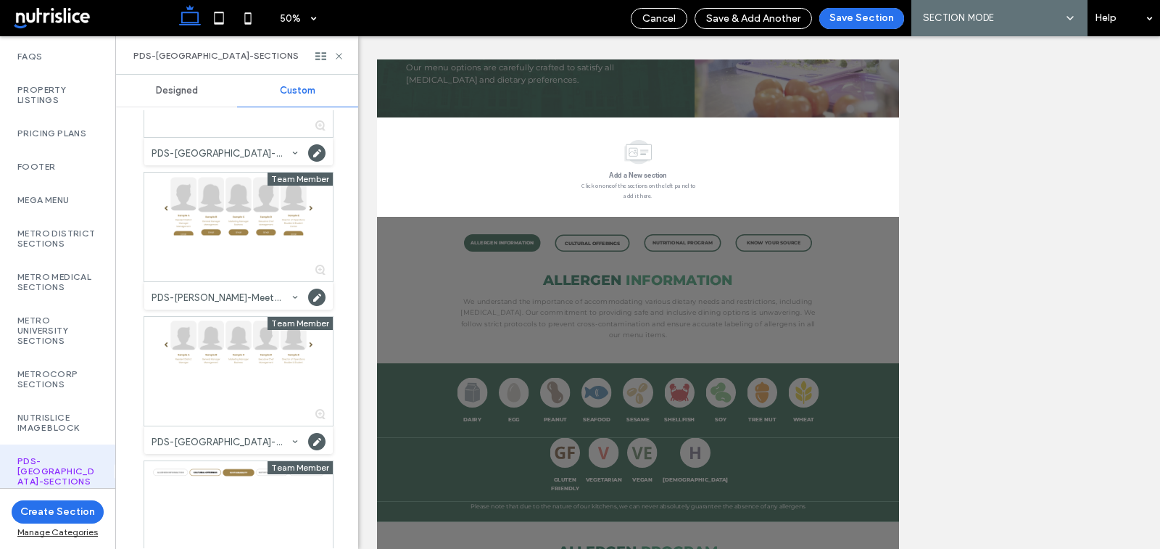
scroll to position [1597, 0]
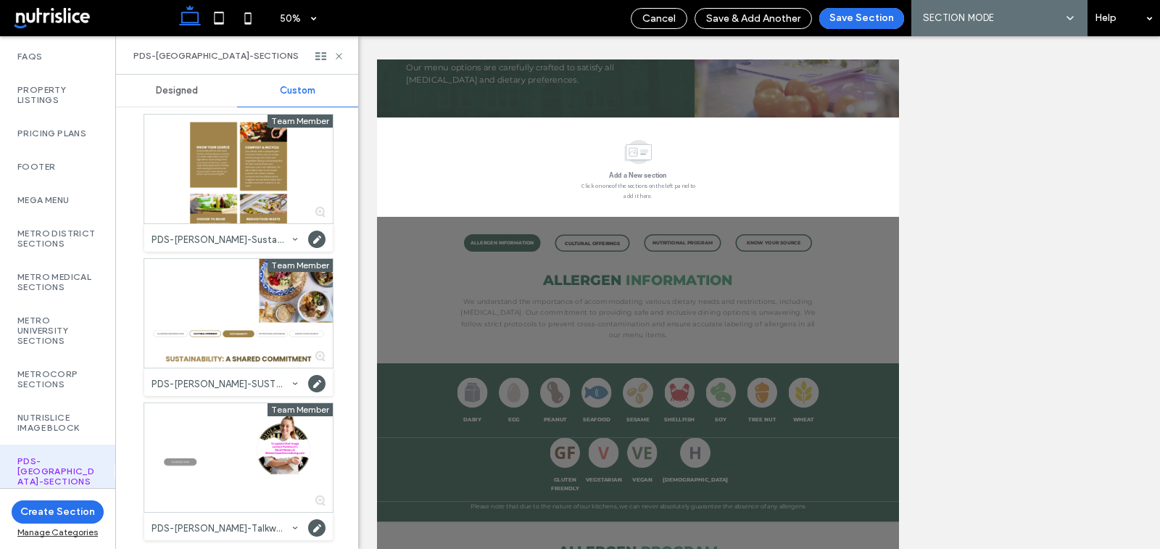
click at [270, 291] on div at bounding box center [238, 313] width 188 height 109
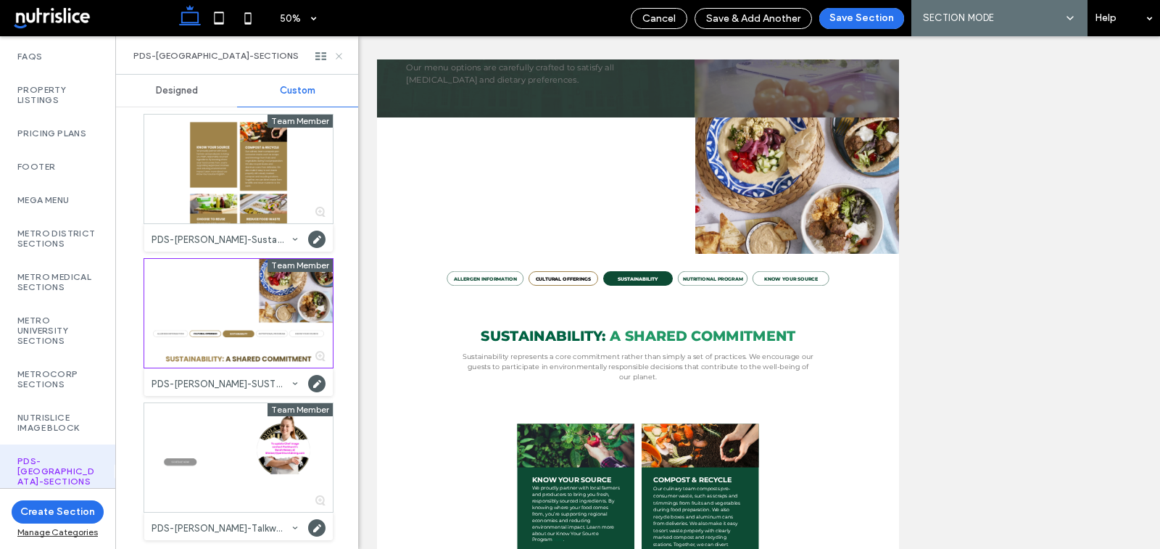
click at [339, 54] on icon at bounding box center [338, 56] width 11 height 11
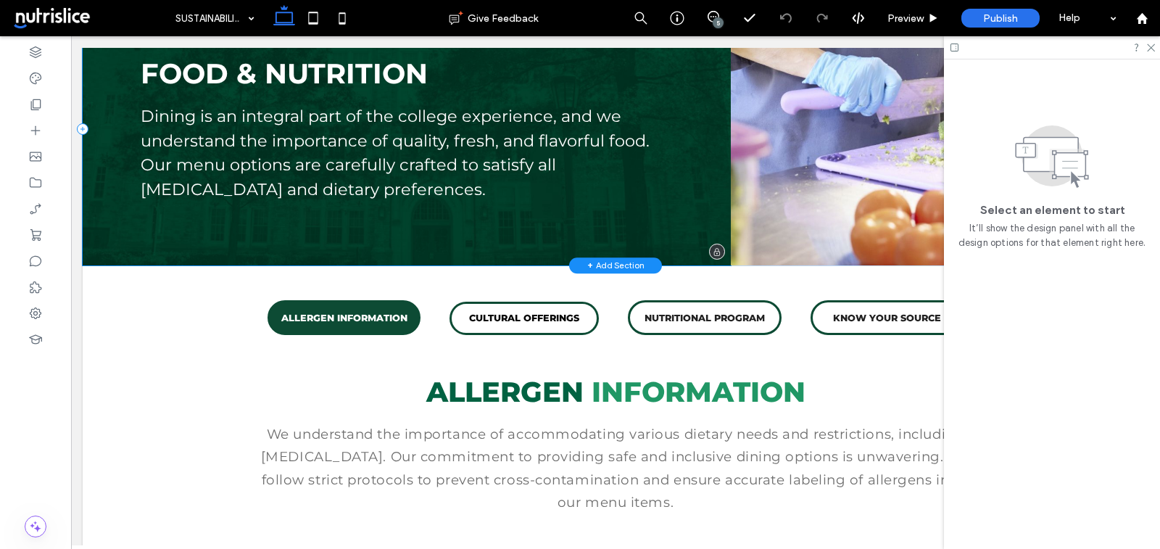
scroll to position [0, 0]
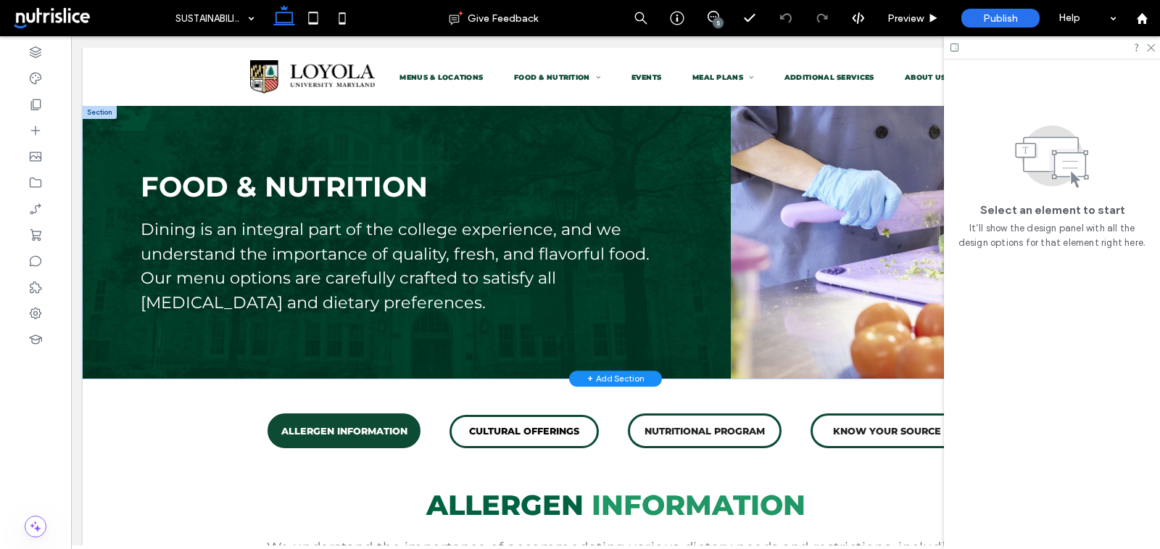
click at [99, 113] on div at bounding box center [100, 112] width 34 height 13
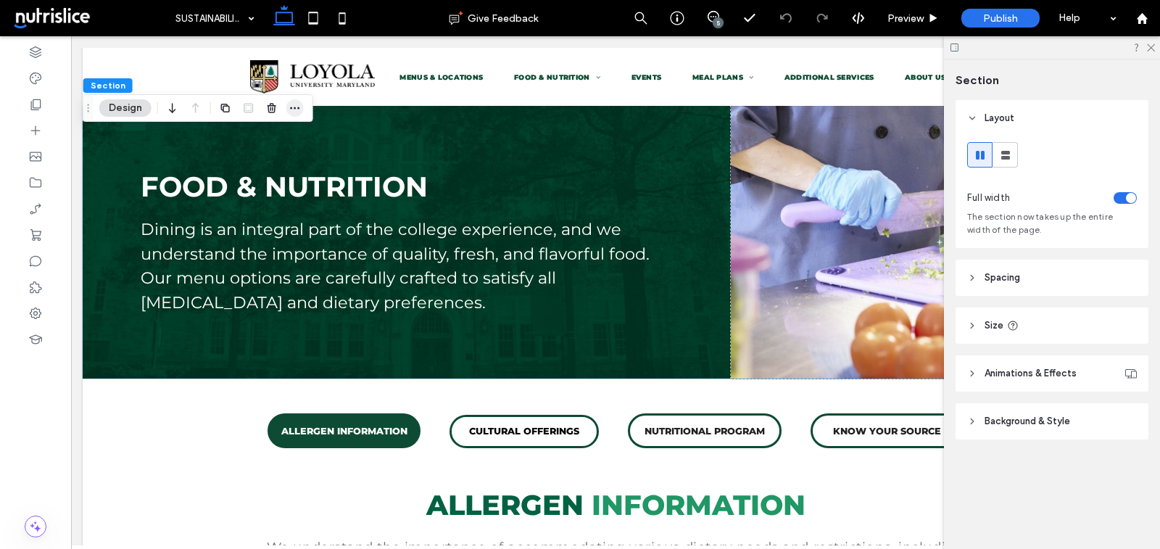
click at [299, 107] on icon "button" at bounding box center [295, 108] width 12 height 12
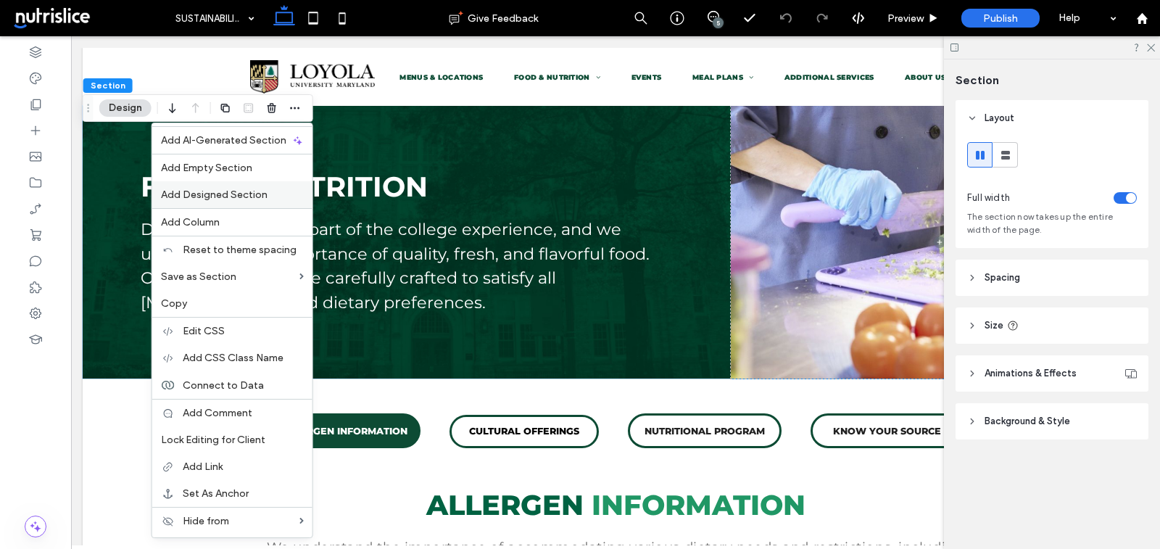
click at [235, 187] on div "Add Designed Section" at bounding box center [232, 194] width 160 height 27
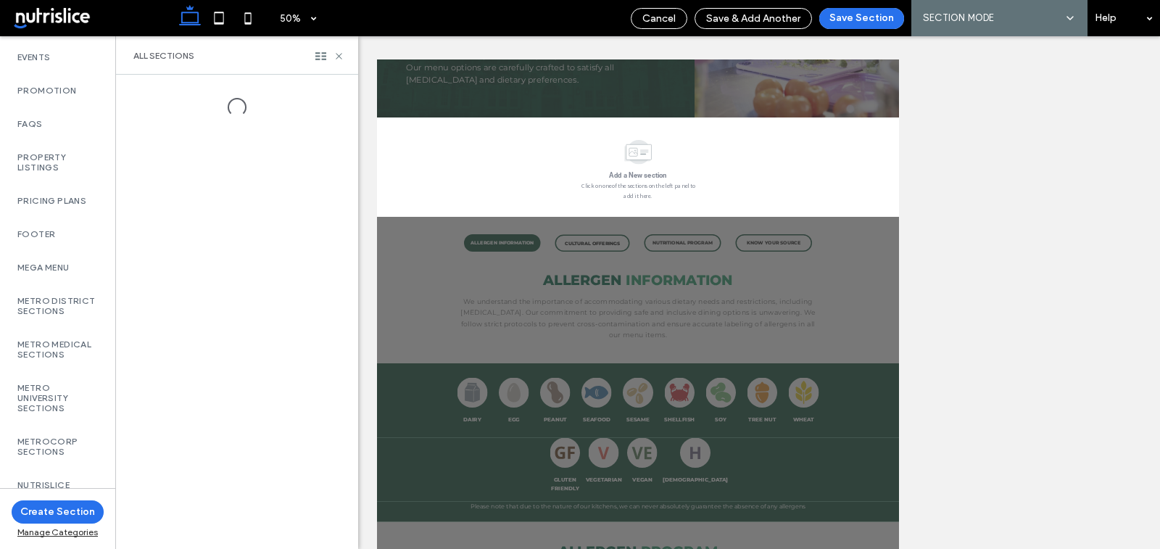
scroll to position [925, 0]
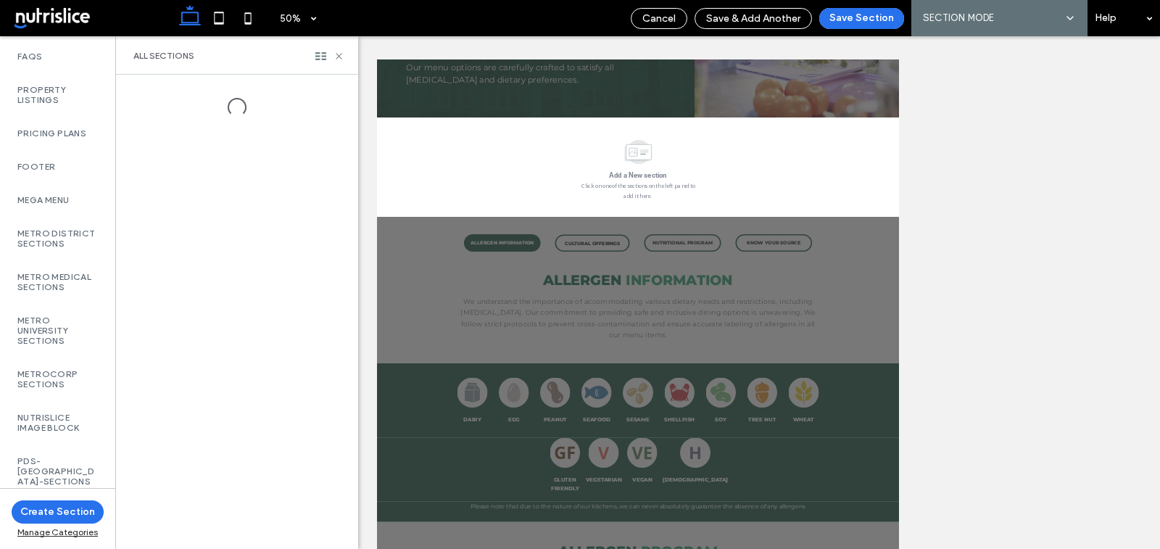
click at [50, 445] on div "PDS-Parkhurst-Sections" at bounding box center [57, 471] width 115 height 54
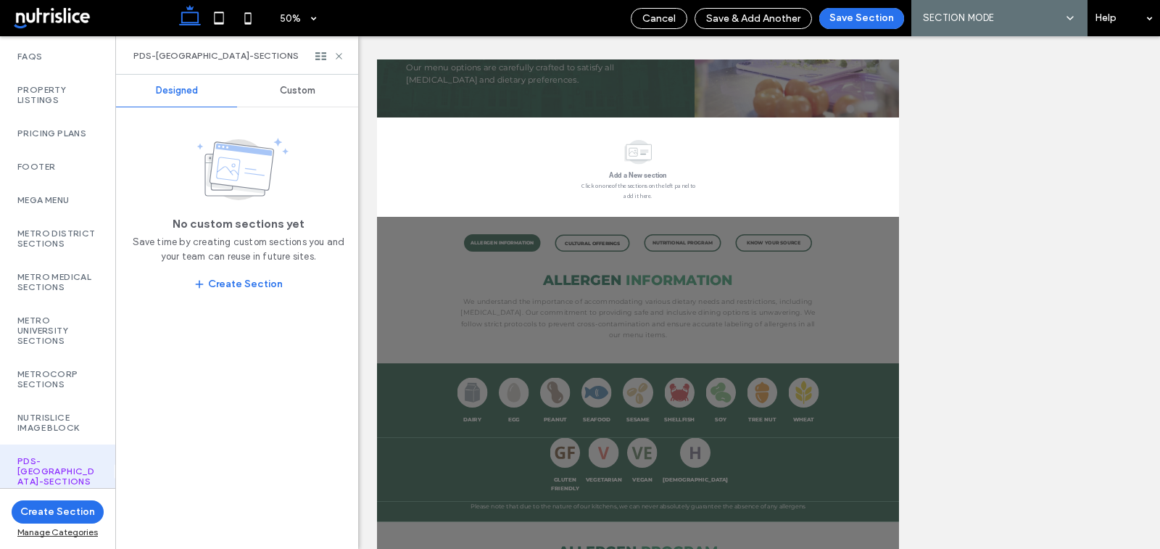
click at [292, 86] on span "Custom" at bounding box center [298, 91] width 36 height 12
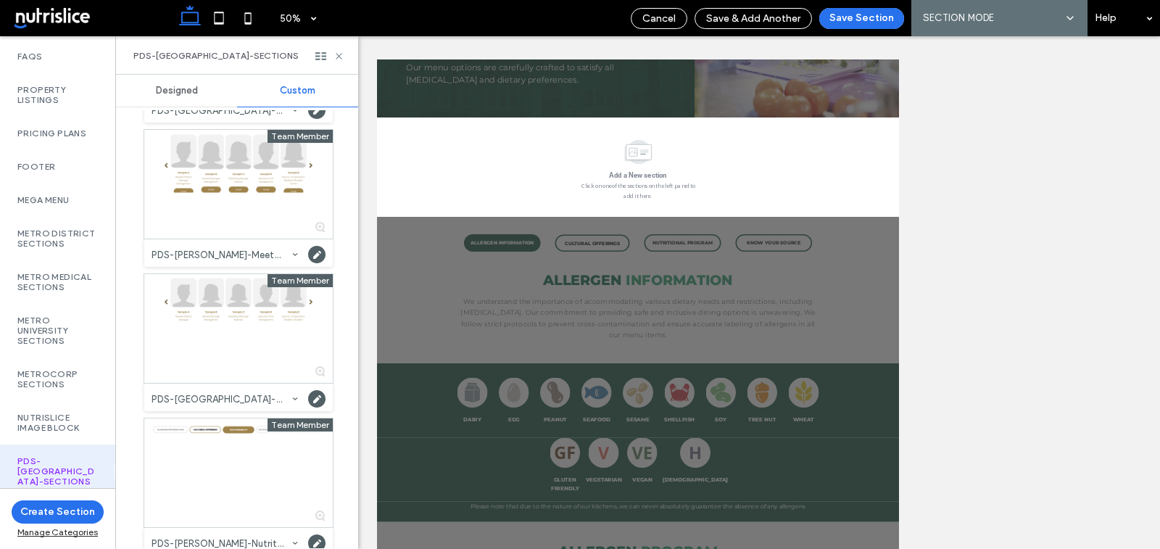
scroll to position [1597, 0]
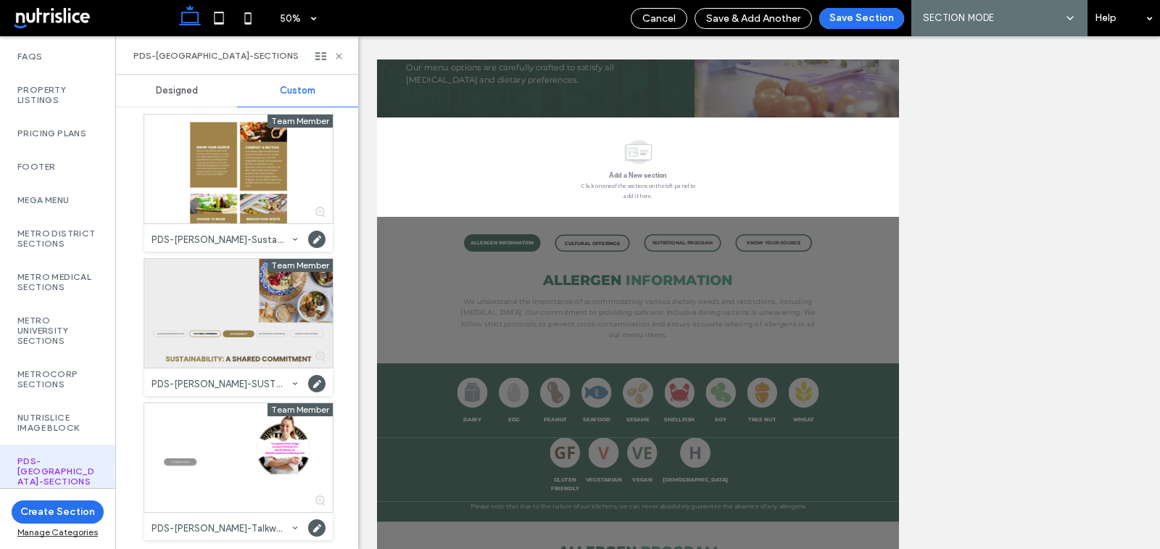
click at [235, 297] on div at bounding box center [238, 313] width 188 height 109
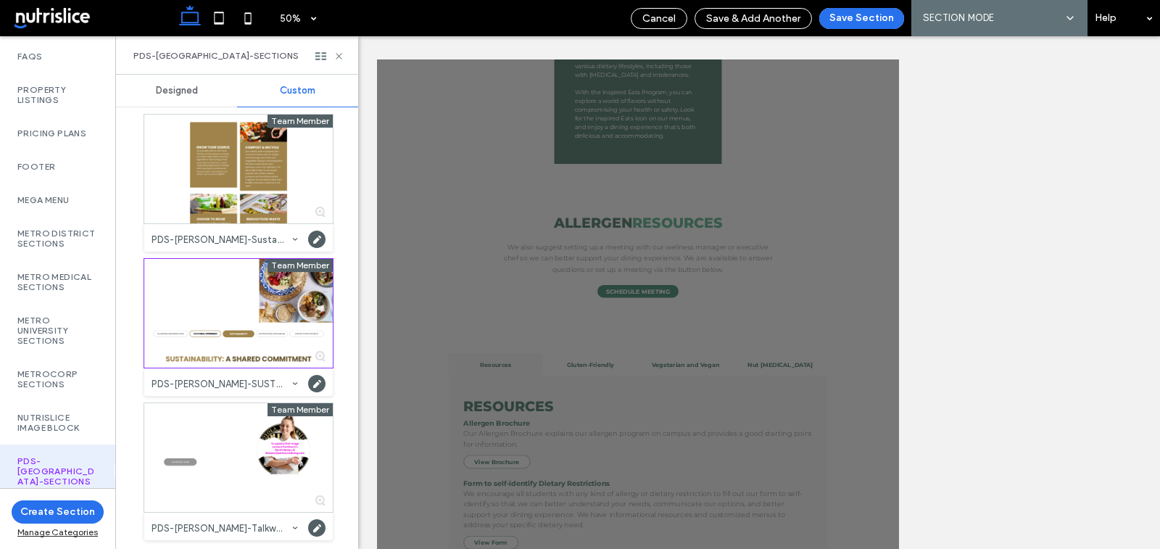
scroll to position [474, 0]
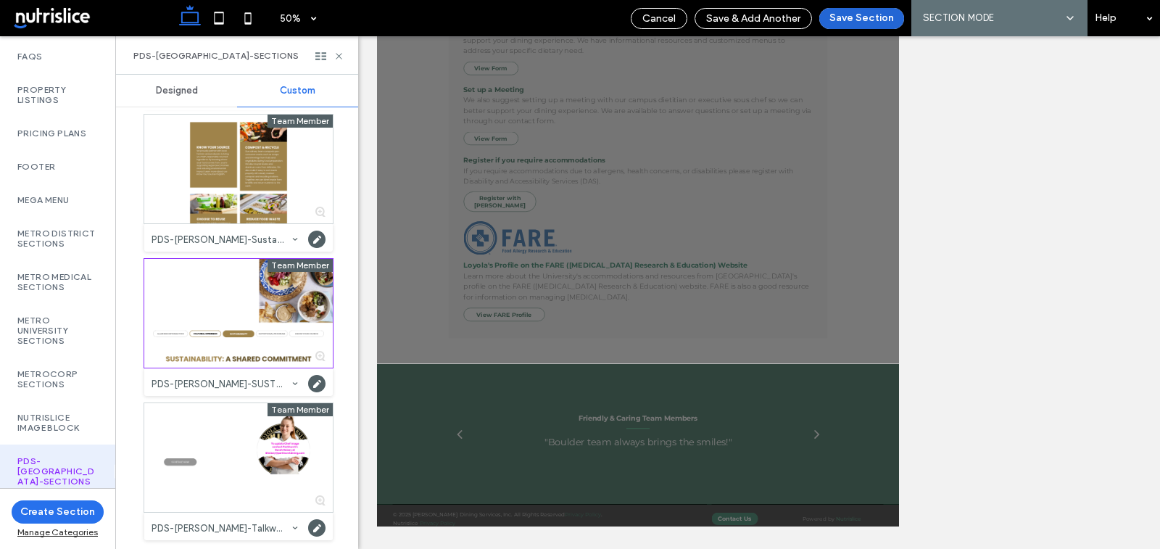
click at [852, 17] on button "Save Section" at bounding box center [861, 18] width 85 height 21
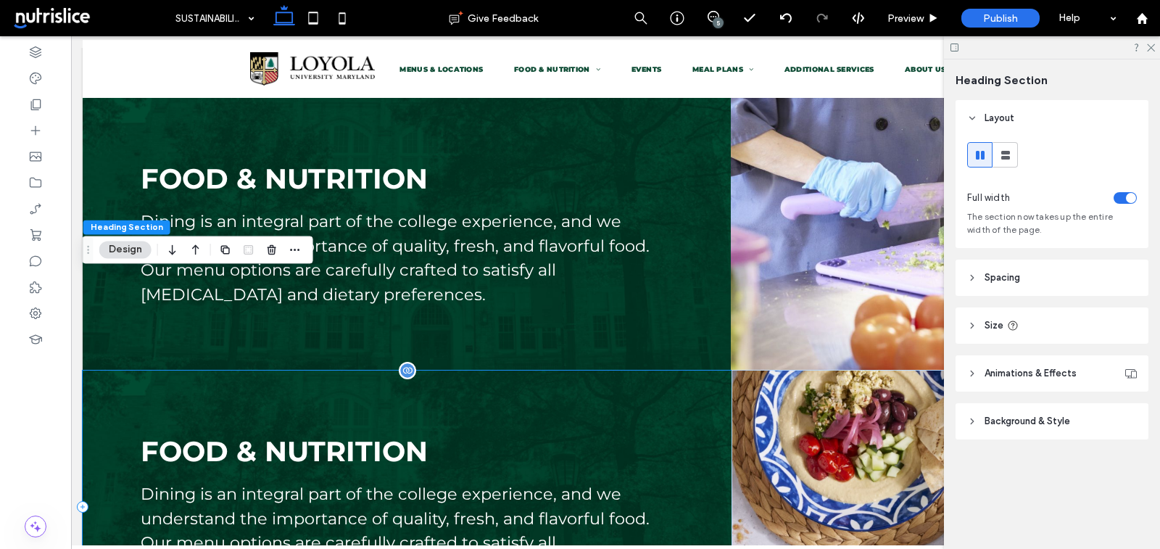
scroll to position [0, 0]
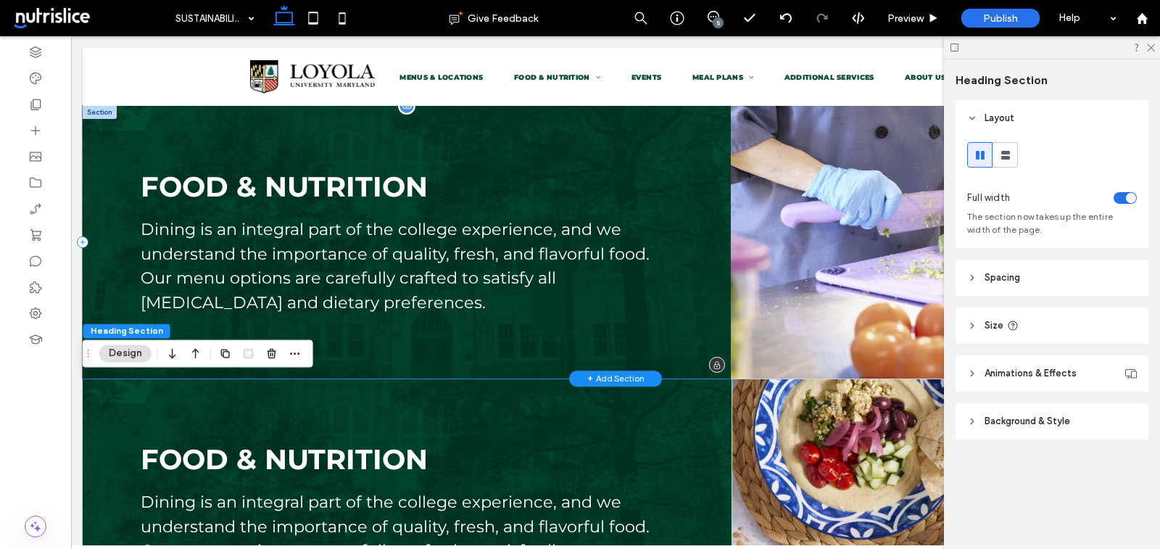
click at [105, 126] on div "FOOD & NUTRITION Dining is an integral part of the college experience, and we u…" at bounding box center [407, 242] width 648 height 273
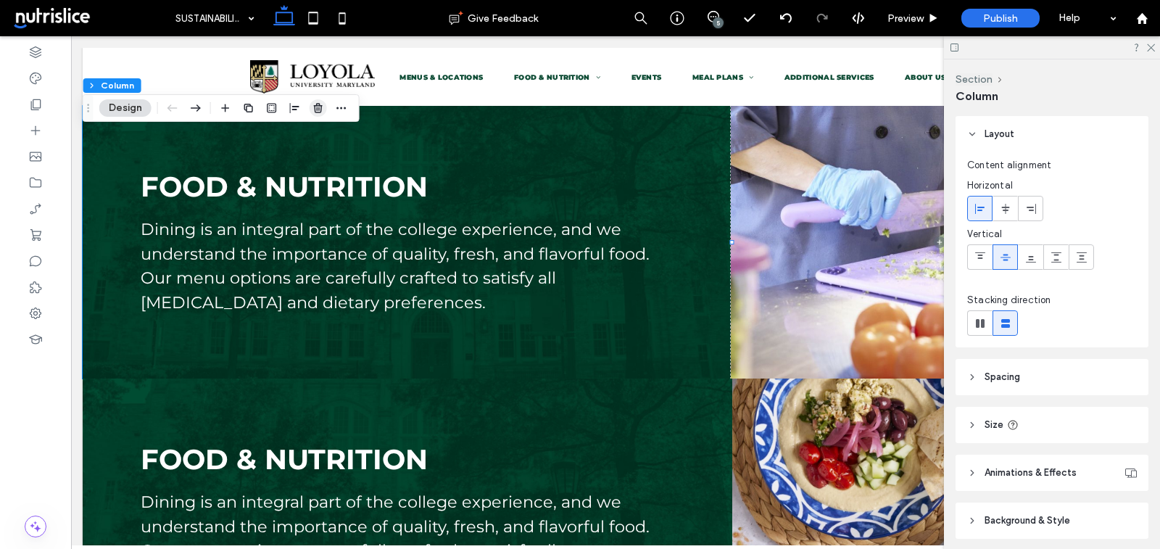
click at [315, 101] on span "button" at bounding box center [318, 107] width 17 height 17
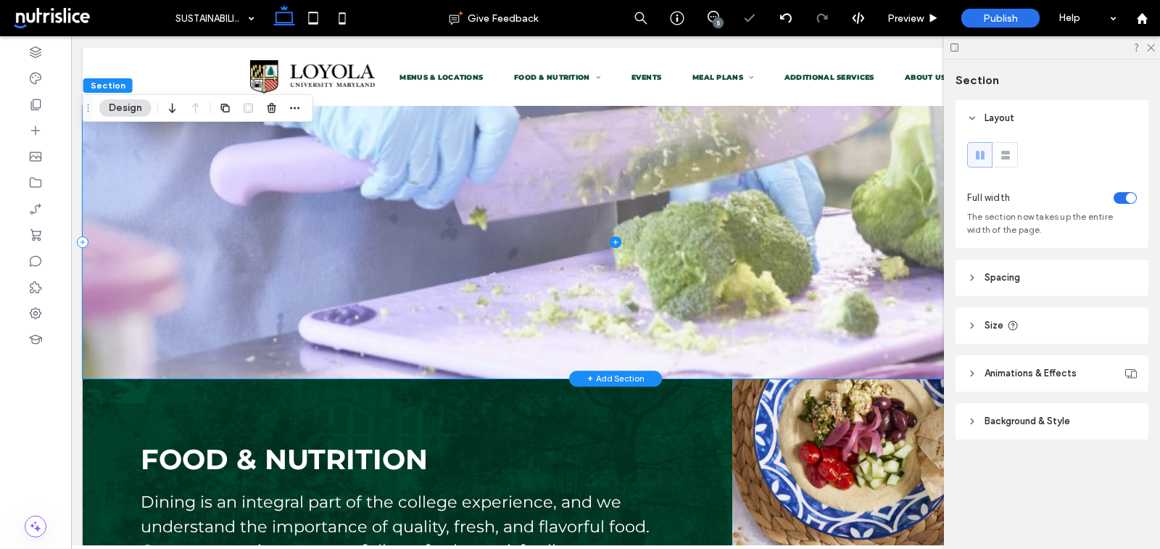
click at [171, 157] on span at bounding box center [616, 242] width 1066 height 273
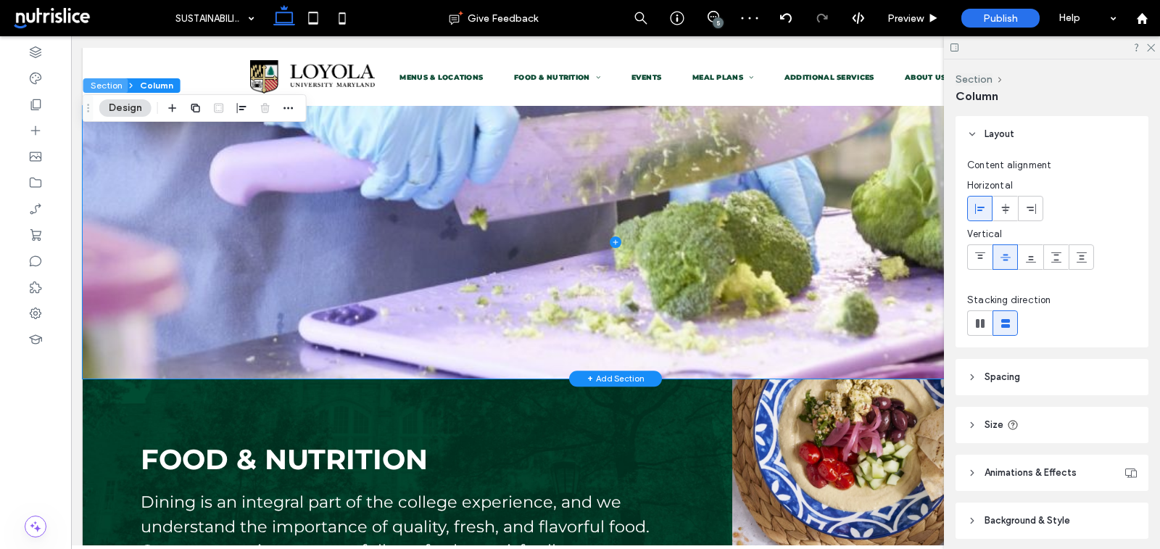
click at [104, 88] on button "Section" at bounding box center [105, 85] width 45 height 14
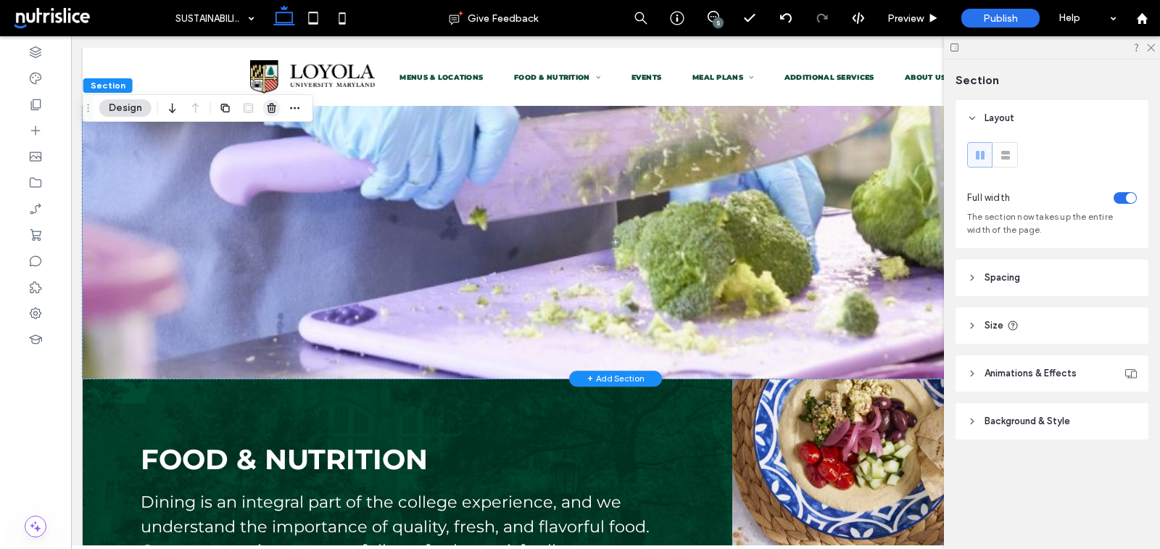
click at [267, 107] on use "button" at bounding box center [271, 107] width 9 height 9
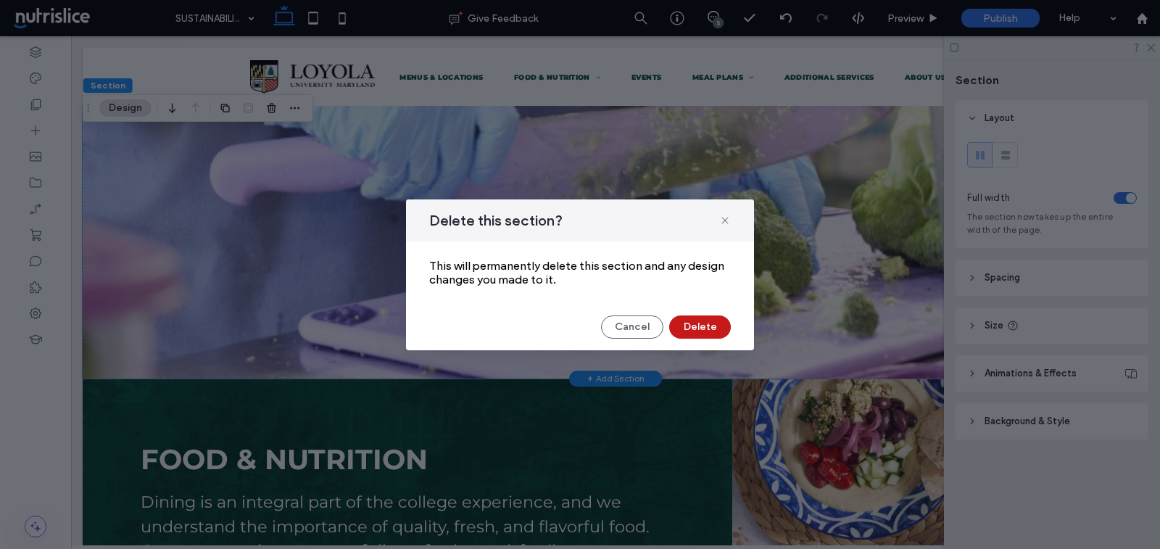
click at [702, 325] on button "Delete" at bounding box center [700, 326] width 62 height 23
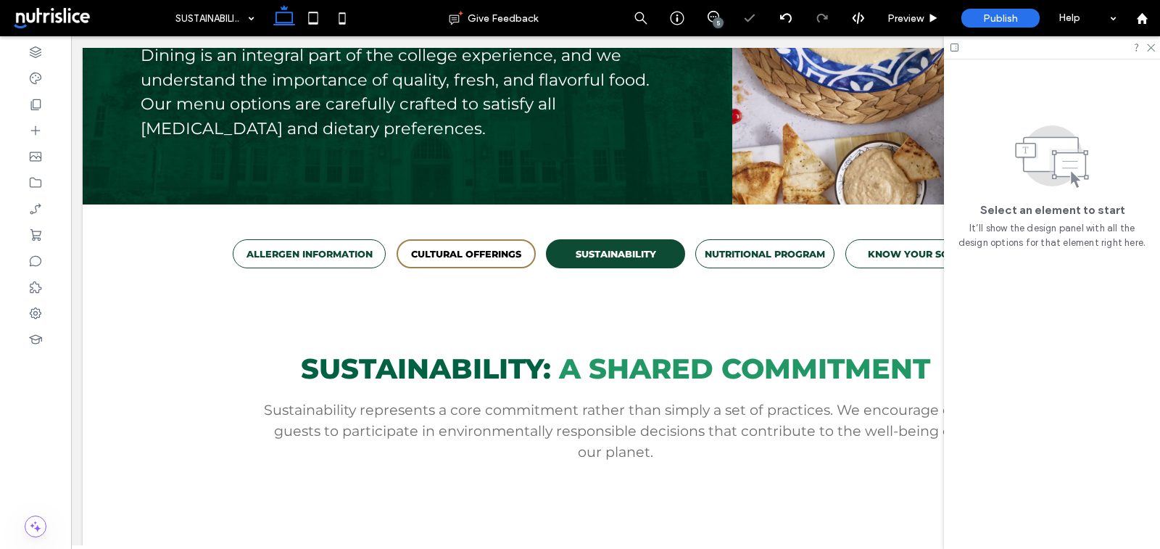
scroll to position [106, 0]
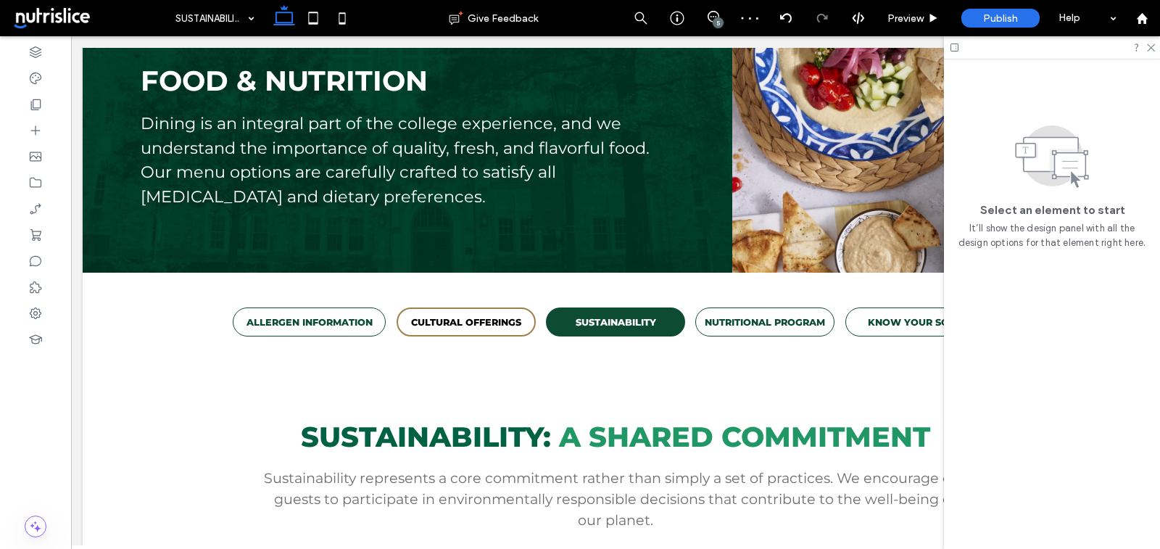
click at [1155, 42] on div at bounding box center [1052, 47] width 216 height 22
click at [1151, 50] on icon at bounding box center [1149, 46] width 9 height 9
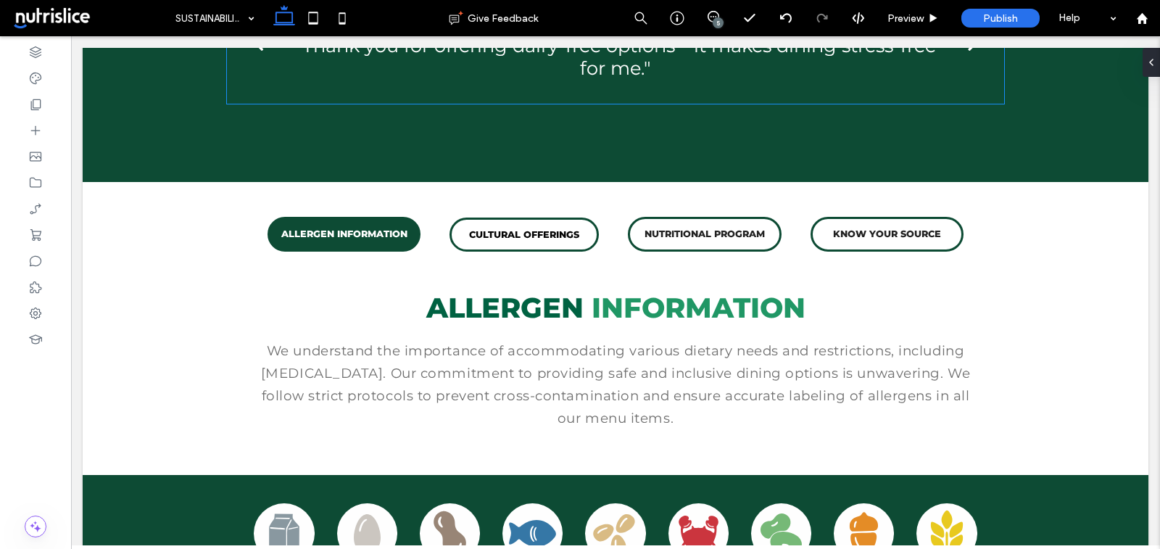
scroll to position [1515, 0]
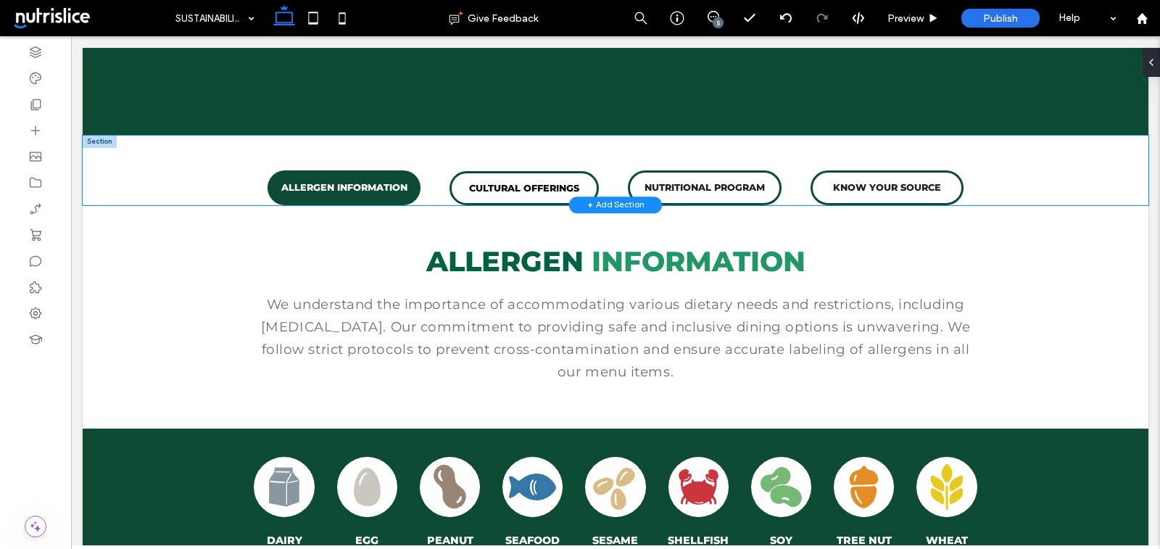
click at [1041, 165] on div "ALLERGEN INFORMATION CULTURAL OFFERINGS NUTRITIONAL PROGRAM KNOW YOUR SOURCE" at bounding box center [616, 171] width 1066 height 70
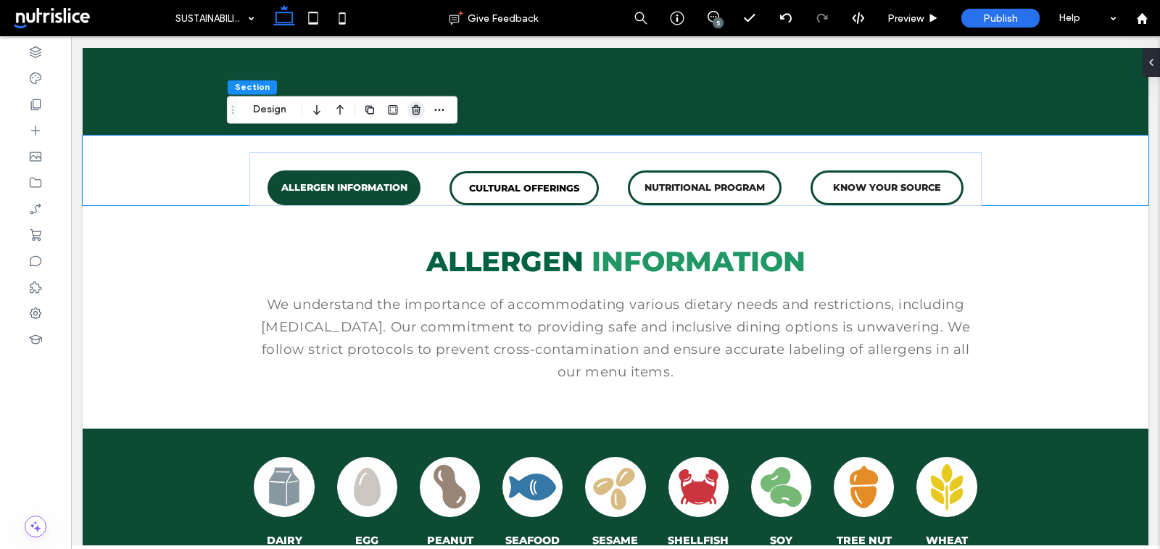
click at [416, 111] on use "button" at bounding box center [416, 109] width 9 height 9
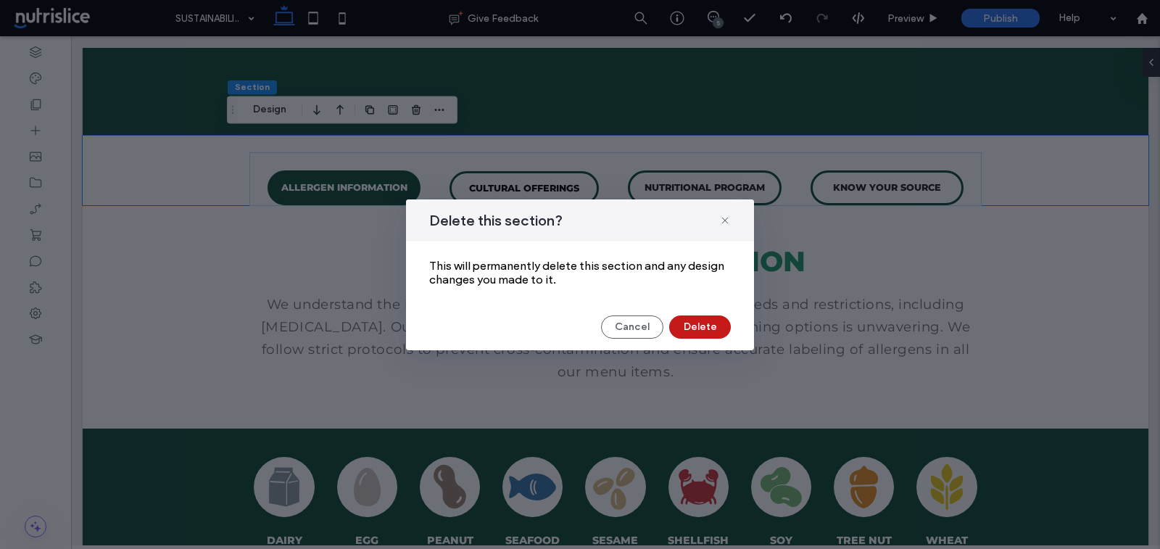
click at [708, 323] on button "Delete" at bounding box center [700, 326] width 62 height 23
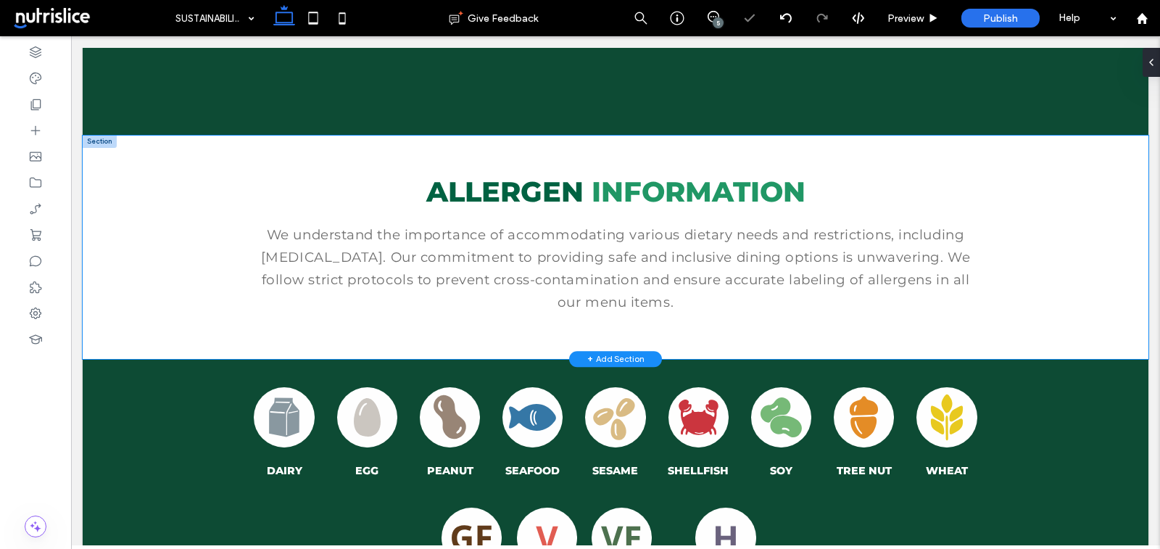
click at [160, 167] on div "ALLERGEN INFORMATION We understand the importance of accommodating various diet…" at bounding box center [616, 248] width 1066 height 224
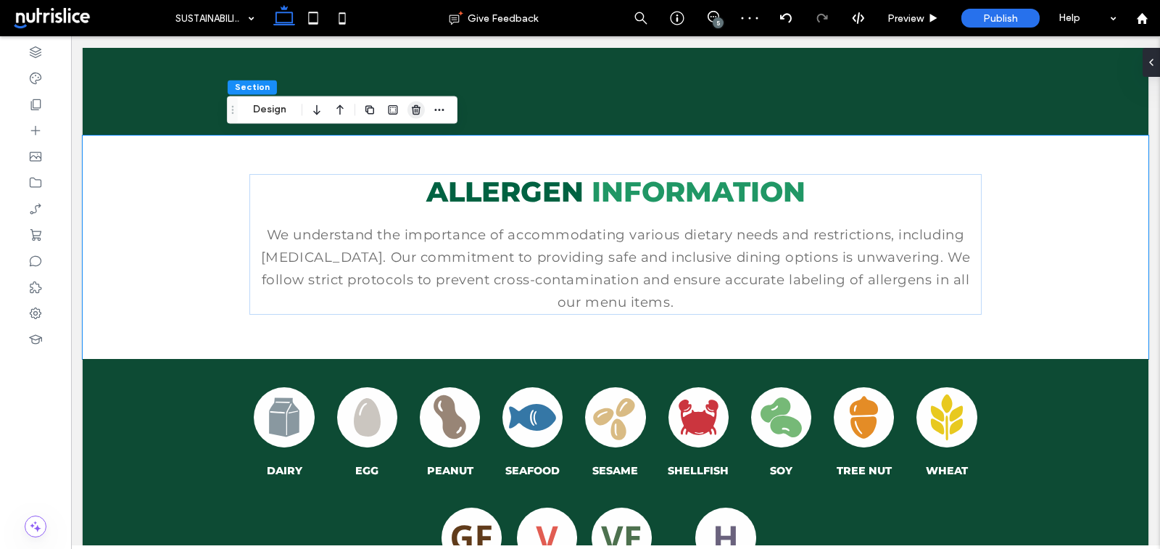
click at [408, 107] on span "button" at bounding box center [415, 109] width 17 height 17
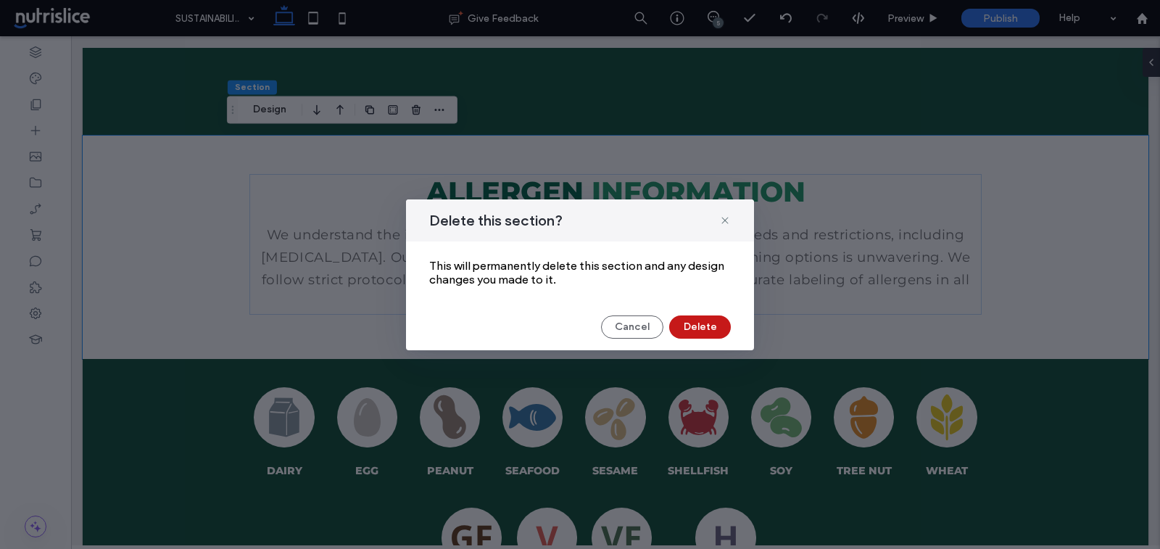
click at [696, 323] on button "Delete" at bounding box center [700, 326] width 62 height 23
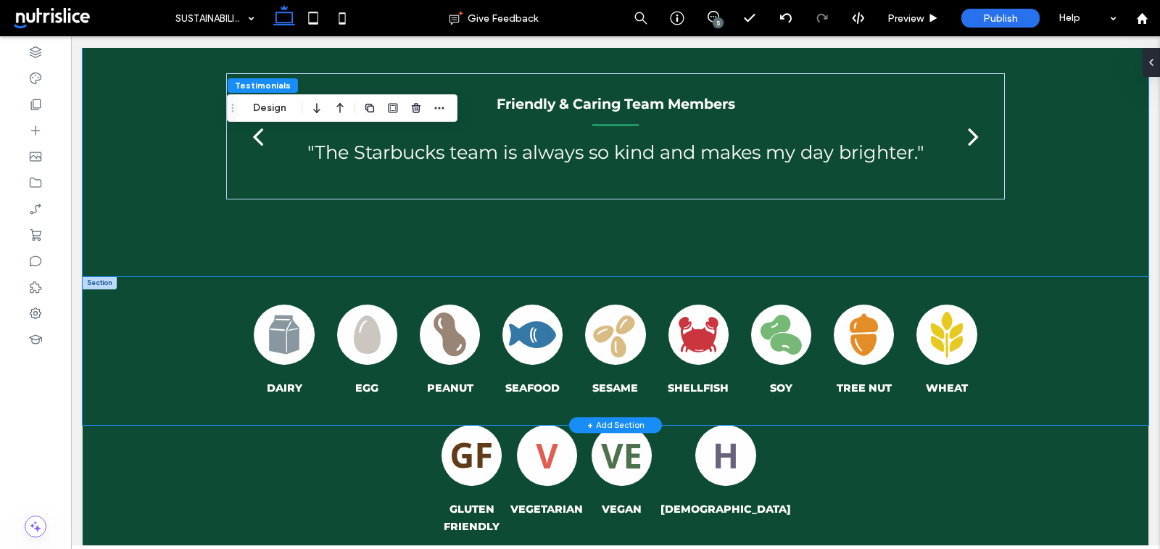
scroll to position [1374, 0]
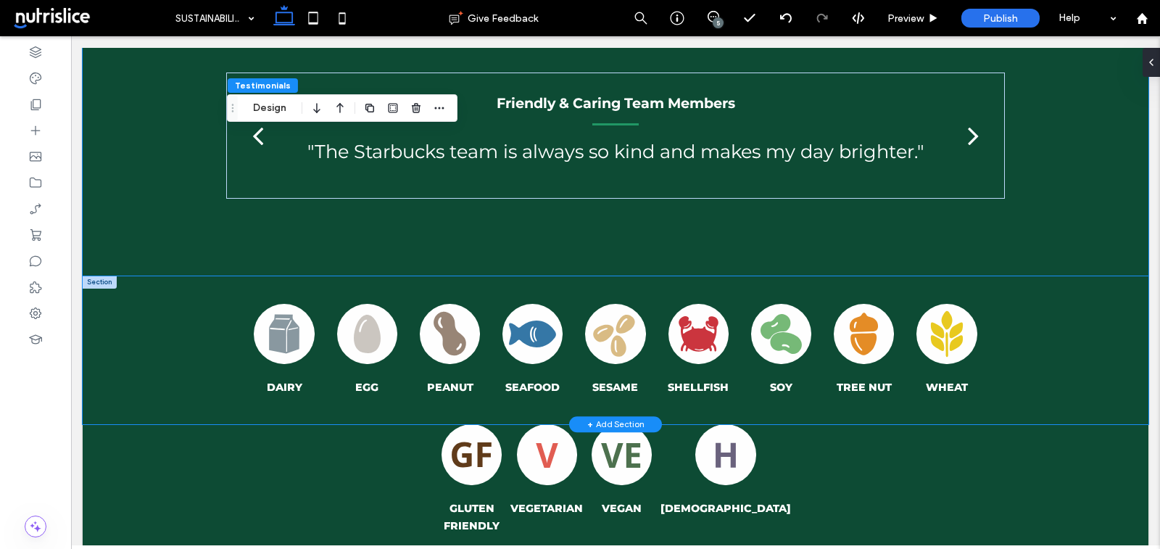
click at [183, 365] on div "DAIRY EGG PEANUT SEAFOOD SESAME SHELLFISH SOY TREE NUT WHEAT" at bounding box center [616, 350] width 1066 height 149
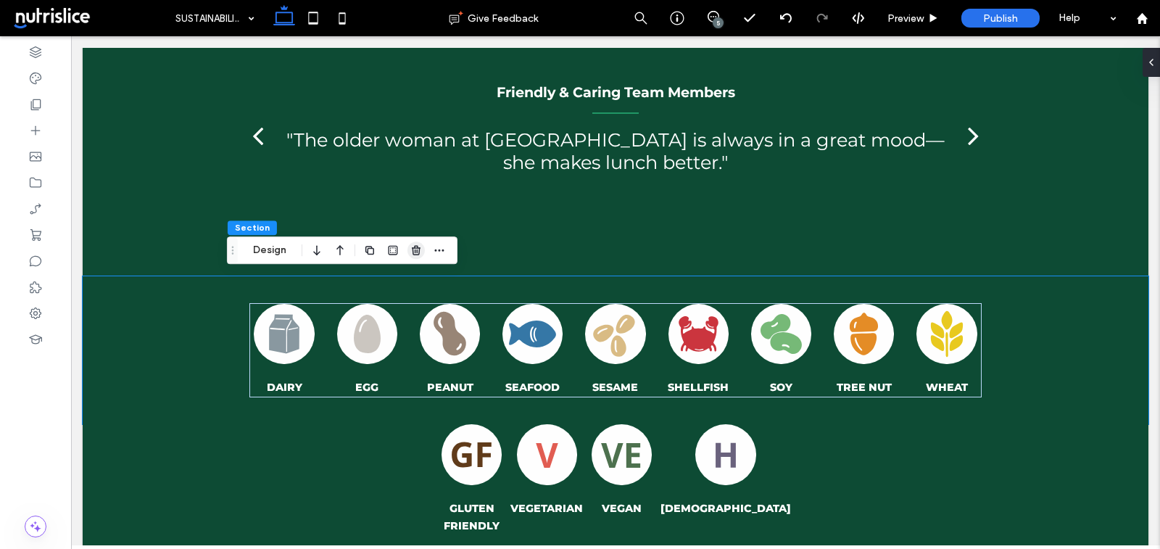
click at [423, 246] on span "button" at bounding box center [415, 249] width 17 height 17
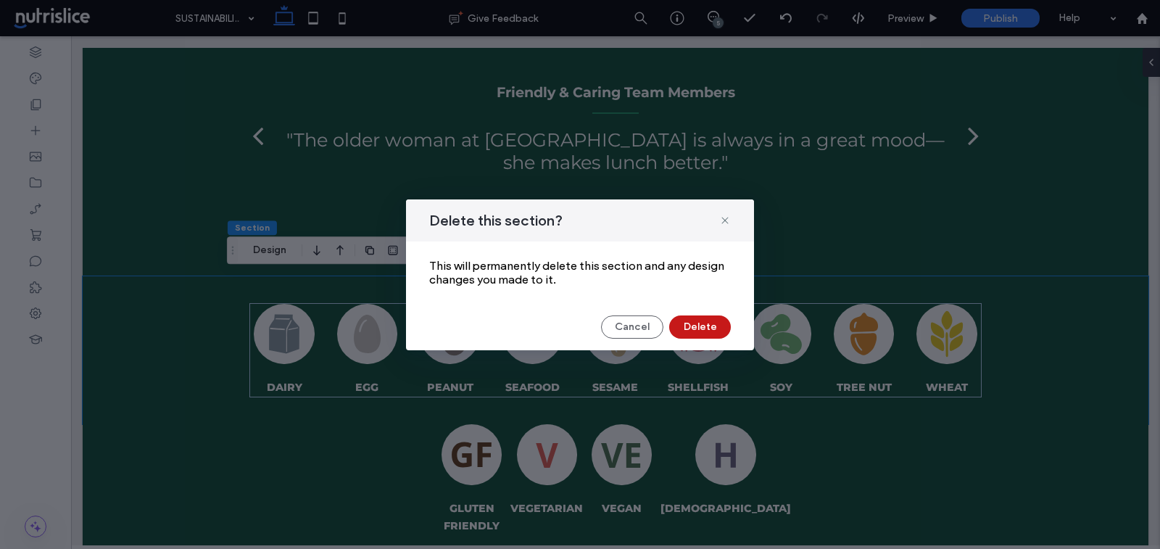
click at [708, 317] on button "Delete" at bounding box center [700, 326] width 62 height 23
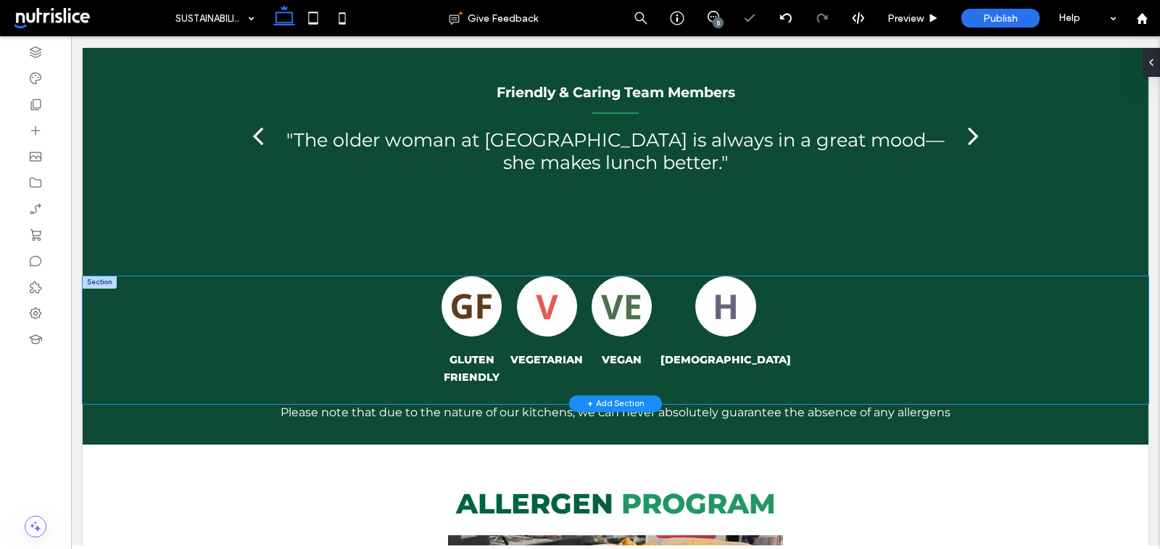
click at [104, 308] on div "GLUTEN FRIENDLY VEGETARIAN VEGAN HALAL" at bounding box center [616, 340] width 1066 height 128
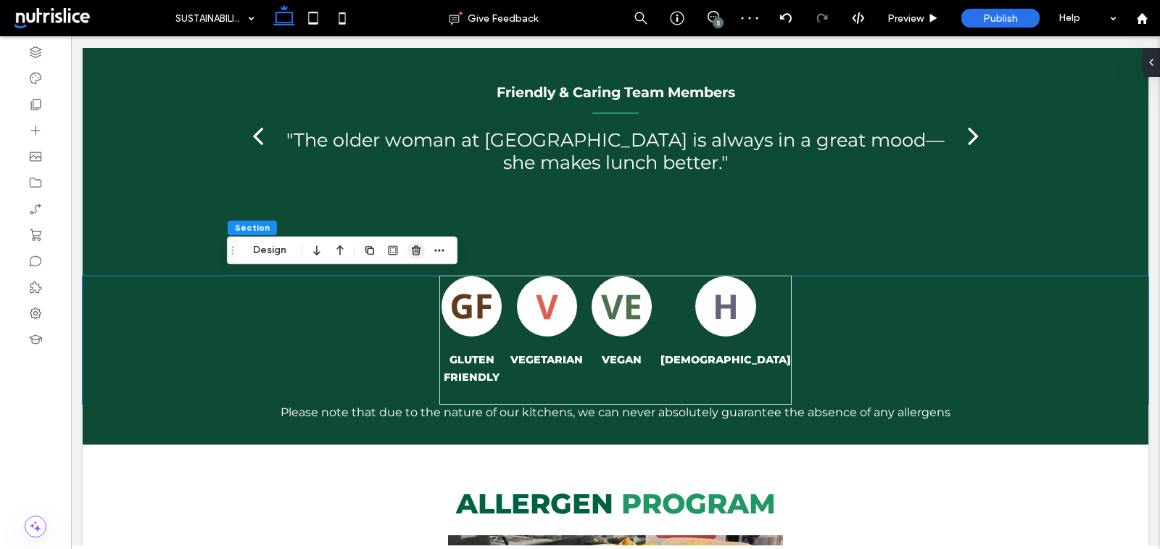
click at [416, 251] on use "button" at bounding box center [416, 249] width 9 height 9
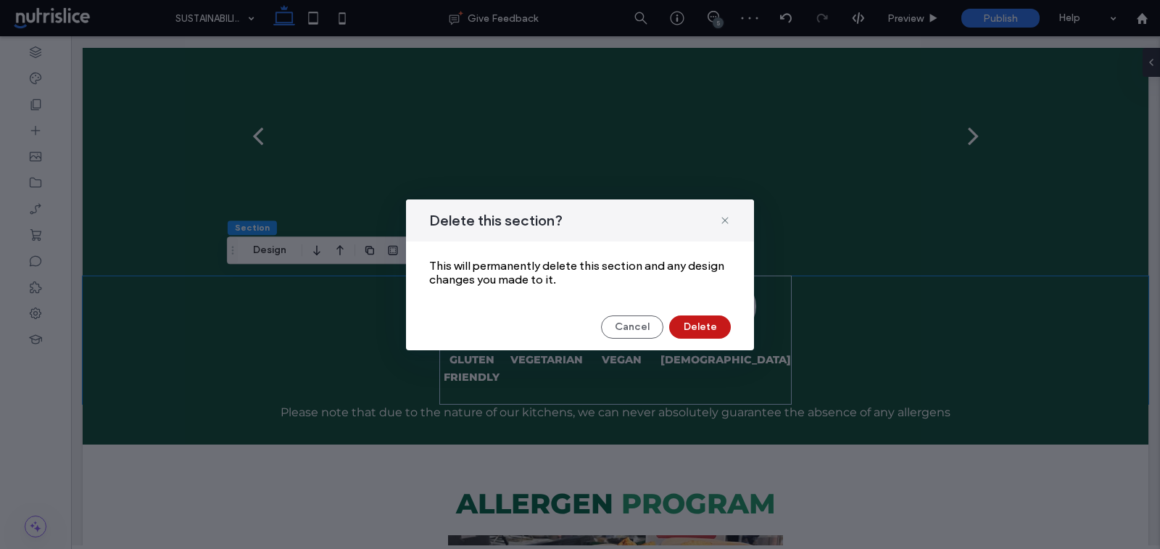
click at [703, 319] on button "Delete" at bounding box center [700, 326] width 62 height 23
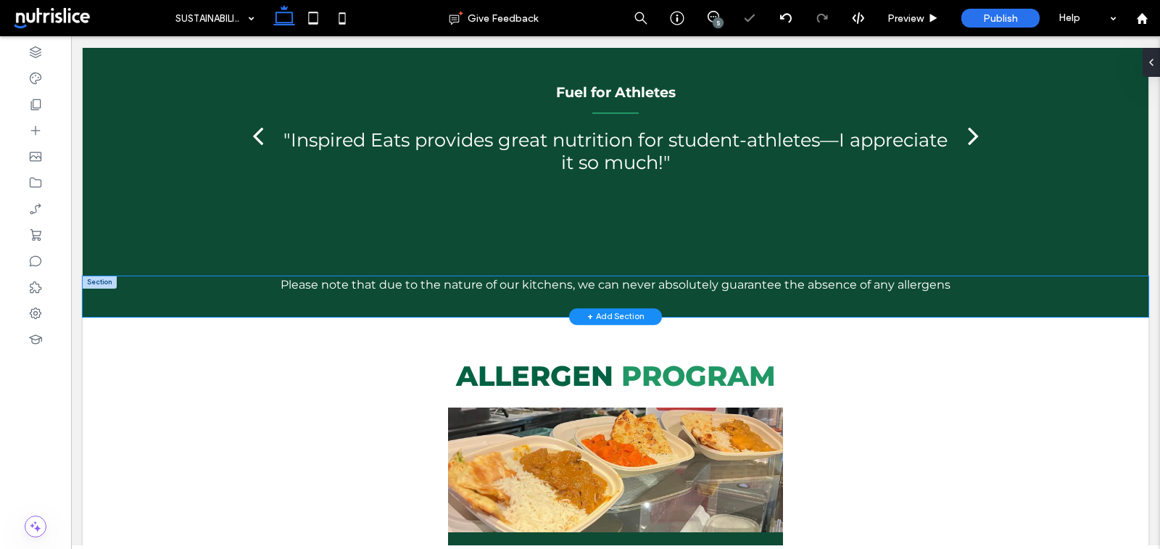
click at [175, 299] on div "Please note that due to the nature of our kitchens, we can never absolutely gua…" at bounding box center [616, 296] width 1066 height 41
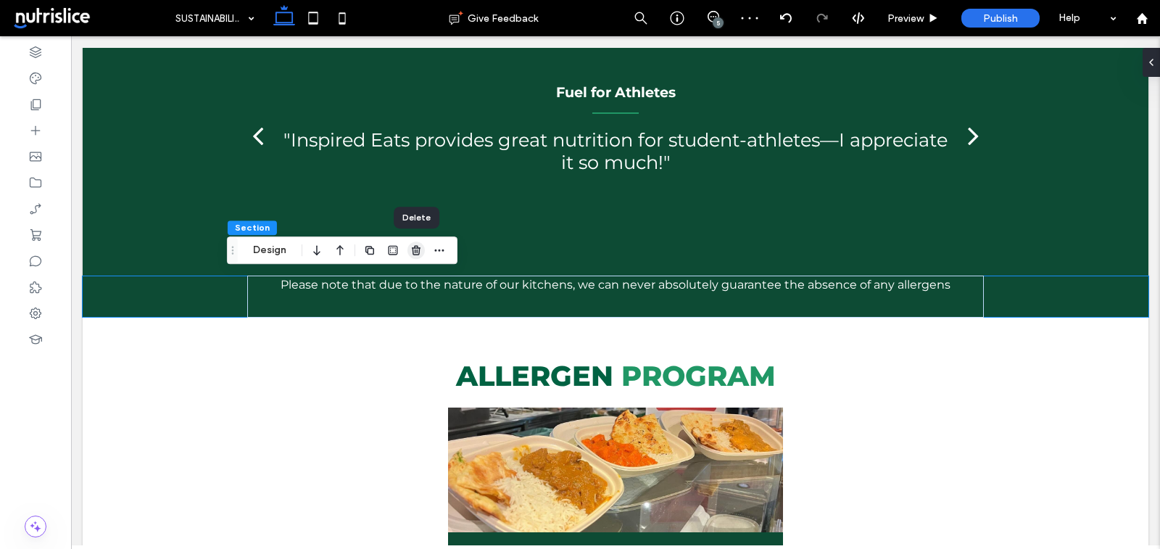
click at [412, 252] on use "button" at bounding box center [416, 249] width 9 height 9
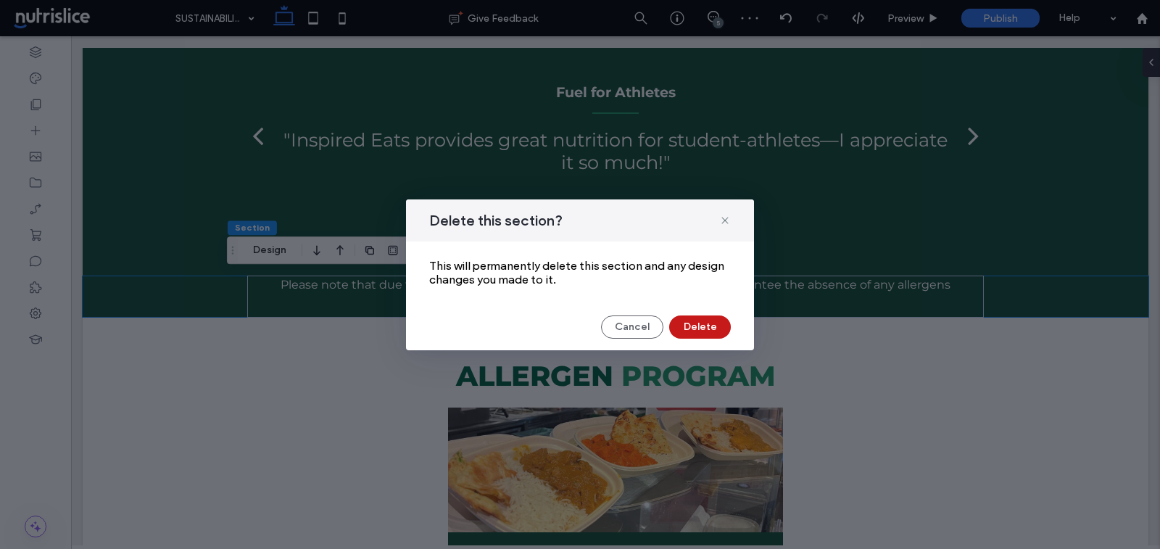
click at [702, 319] on button "Delete" at bounding box center [700, 326] width 62 height 23
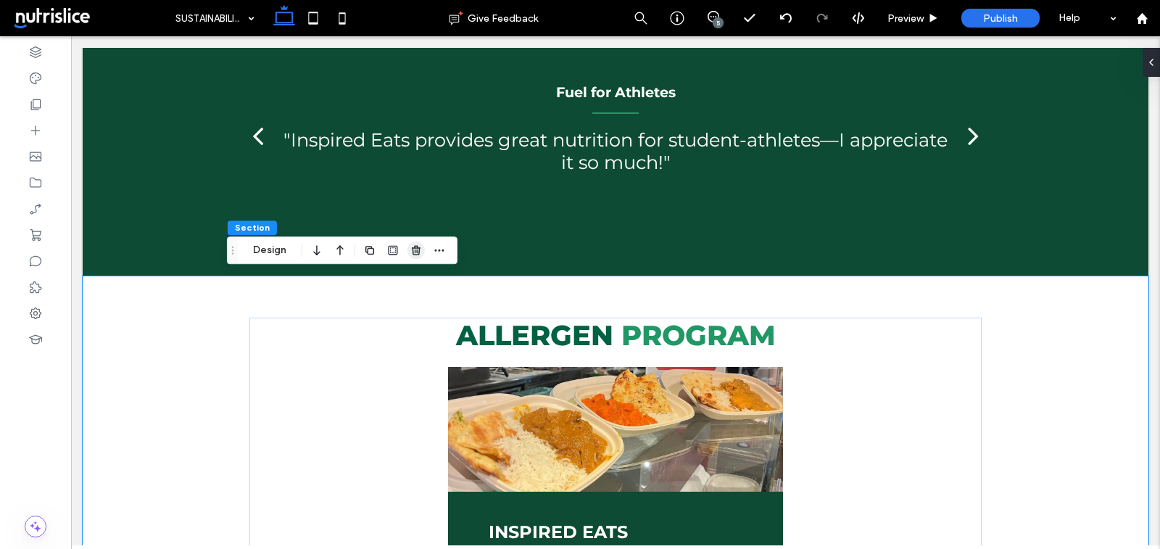
click at [414, 253] on icon "button" at bounding box center [416, 250] width 12 height 12
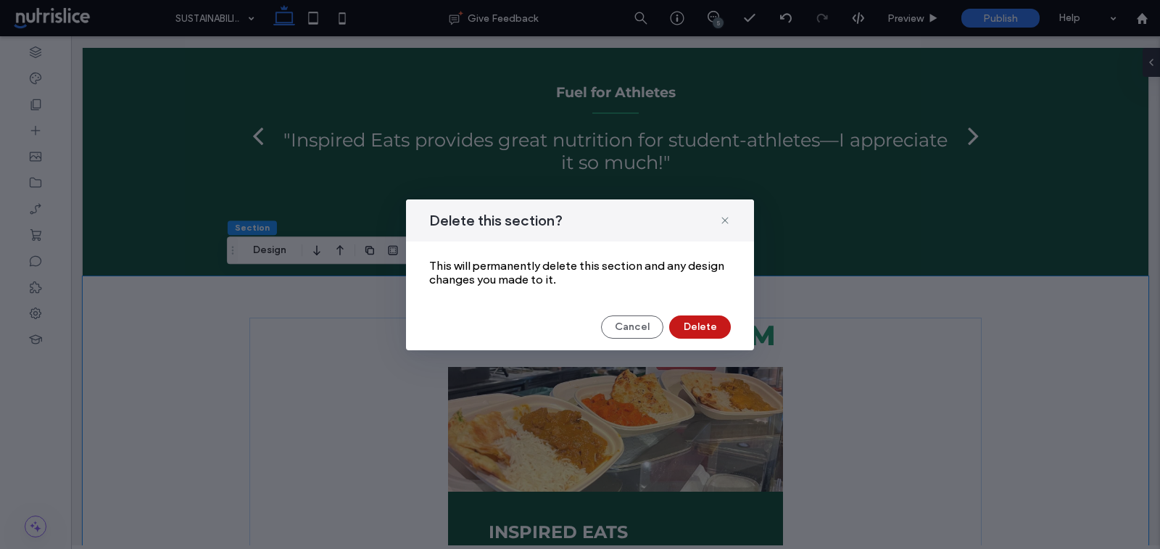
click at [681, 322] on button "Delete" at bounding box center [700, 326] width 62 height 23
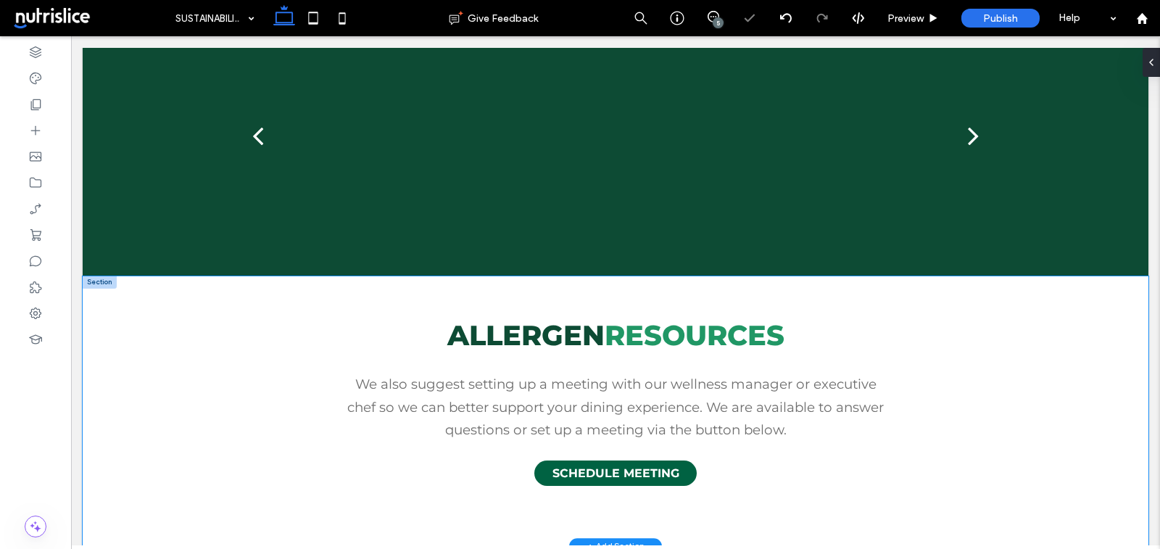
click at [127, 298] on div "Allergen Resources We also suggest setting up a meeting with our wellness manag…" at bounding box center [616, 411] width 1066 height 270
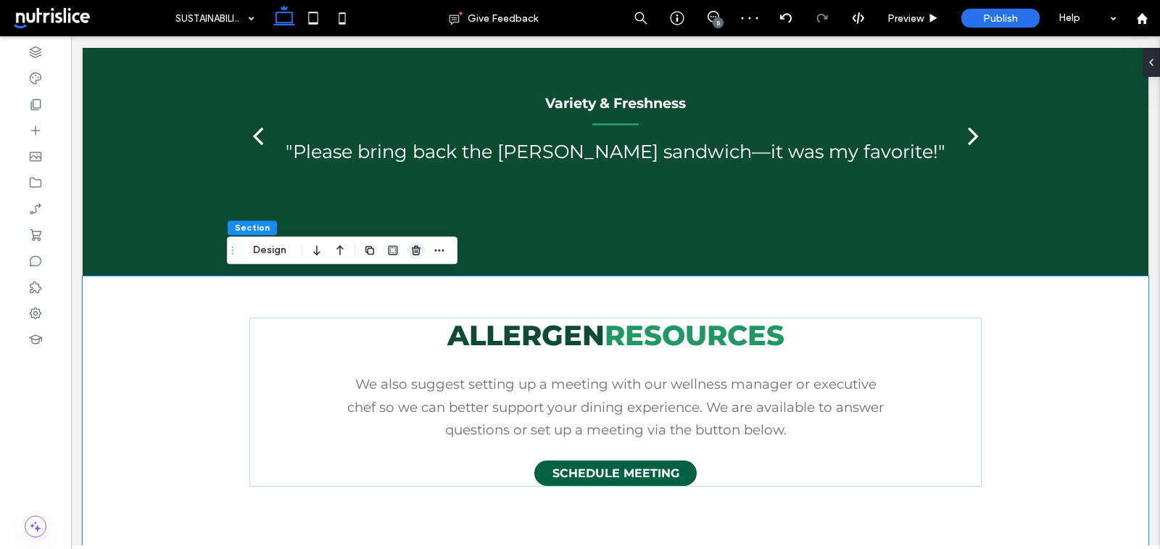
click at [410, 247] on icon "button" at bounding box center [416, 250] width 12 height 12
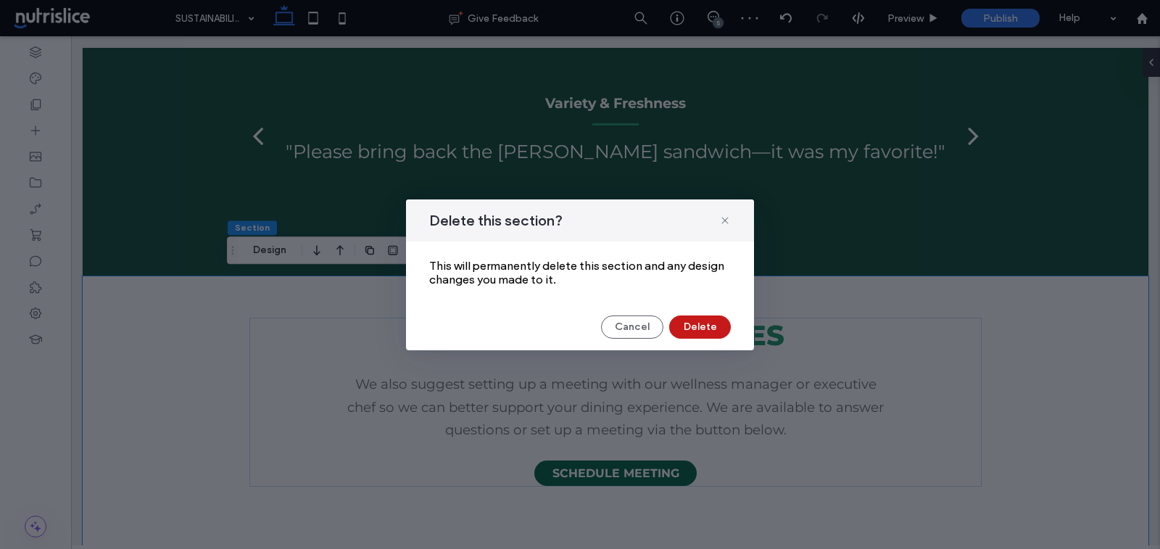
click at [695, 324] on button "Delete" at bounding box center [700, 326] width 62 height 23
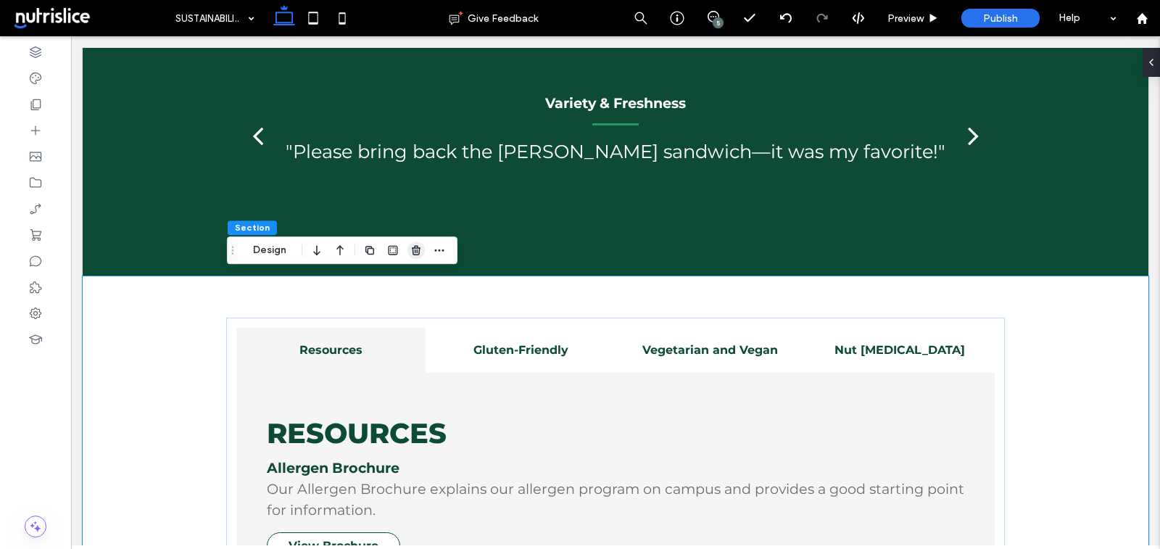
click at [419, 257] on span "button" at bounding box center [415, 249] width 17 height 17
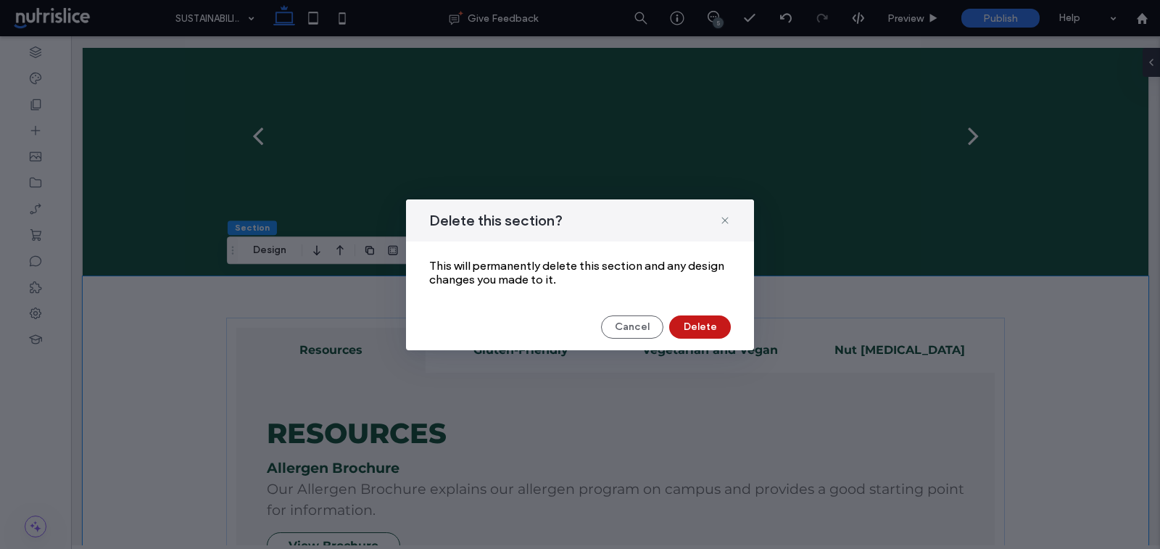
click at [709, 322] on button "Delete" at bounding box center [700, 326] width 62 height 23
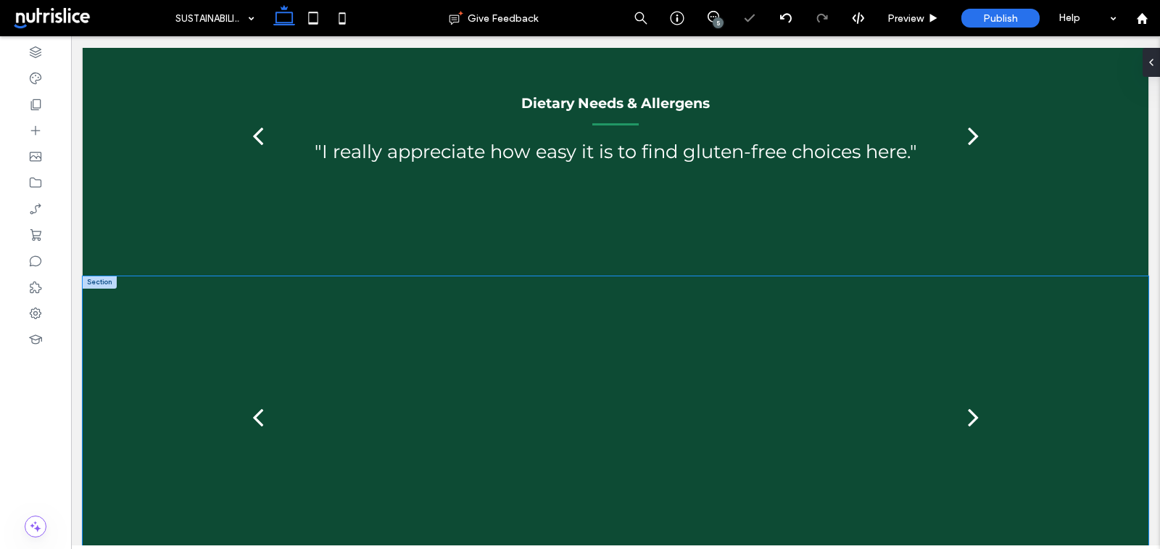
click at [162, 323] on div "Friendly & Caring Team Members "Staff went out of their way to help me when I w…" at bounding box center [616, 416] width 1066 height 281
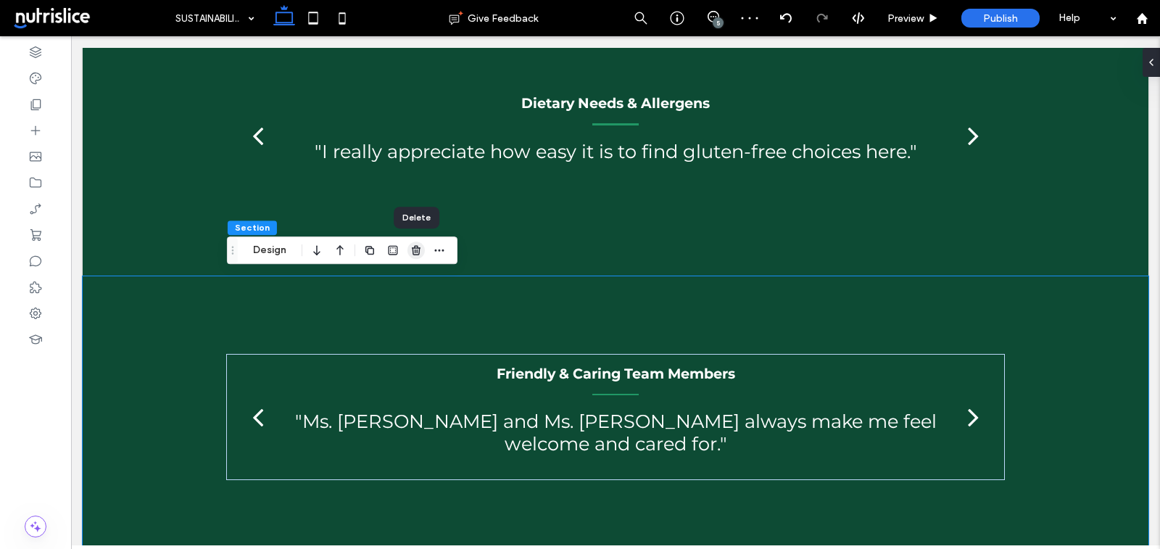
click at [415, 254] on icon "button" at bounding box center [416, 250] width 12 height 12
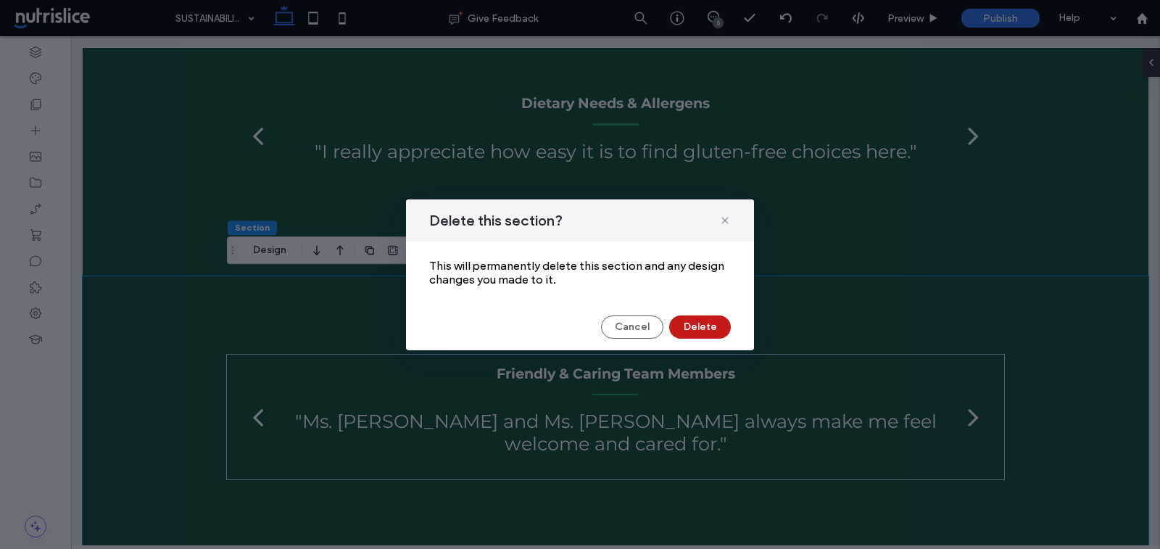
click at [698, 325] on button "Delete" at bounding box center [700, 326] width 62 height 23
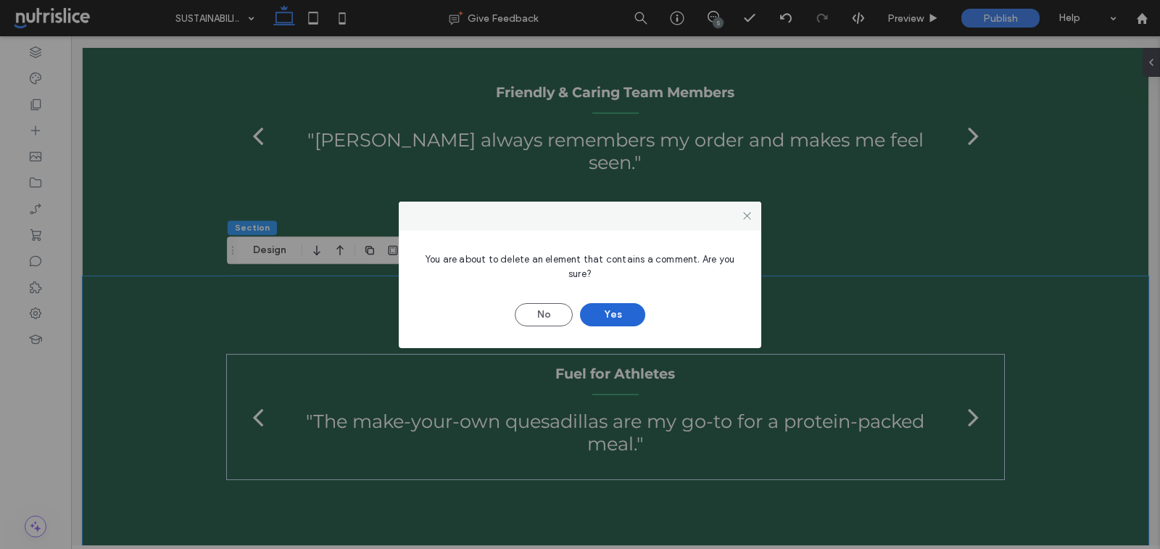
click at [604, 317] on button "Yes" at bounding box center [612, 314] width 65 height 23
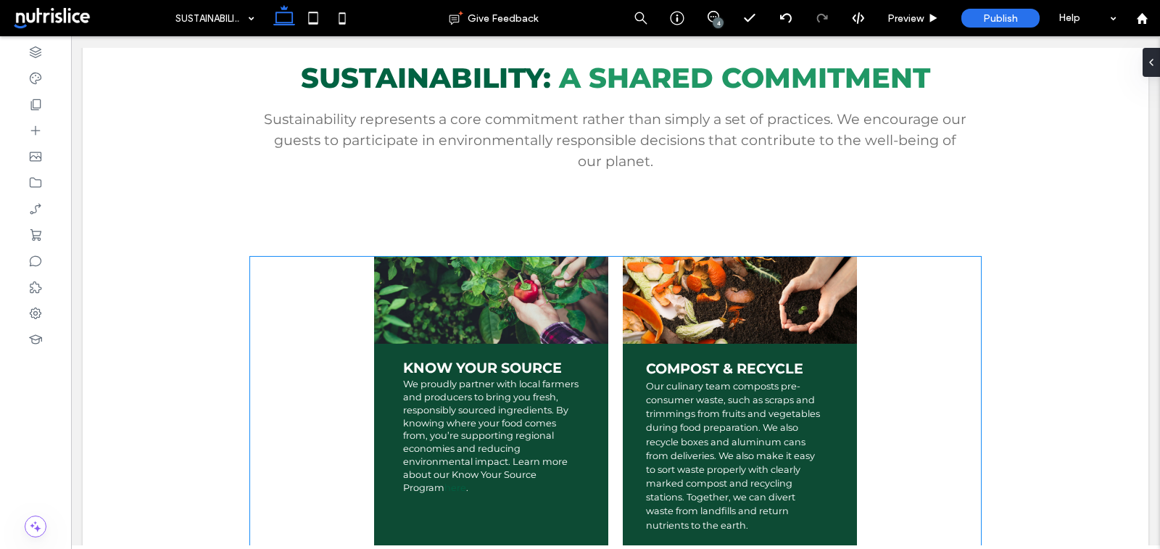
scroll to position [460, 0]
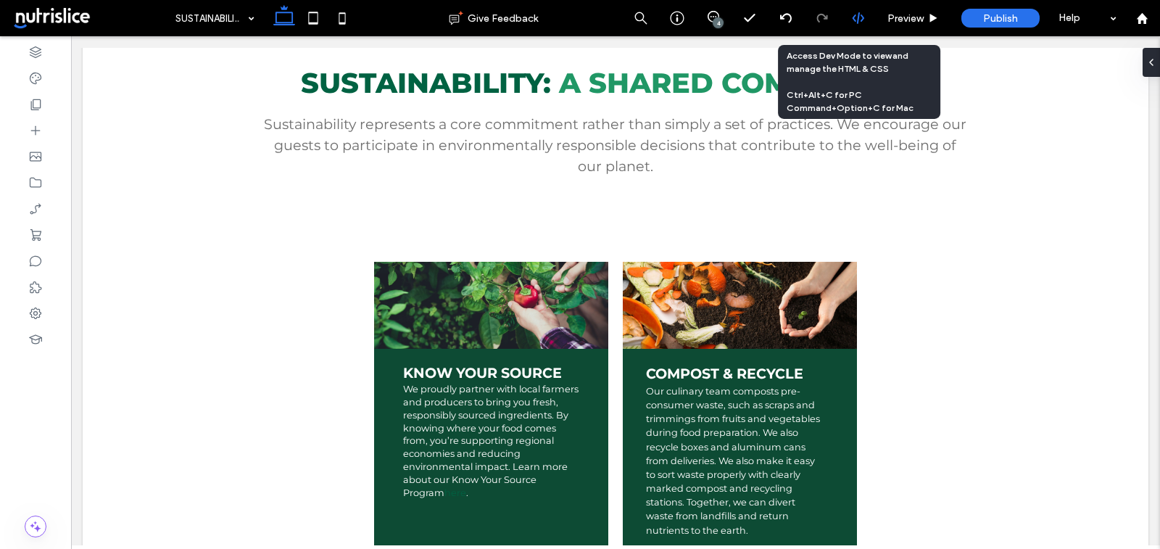
click at [863, 12] on icon at bounding box center [858, 18] width 13 height 13
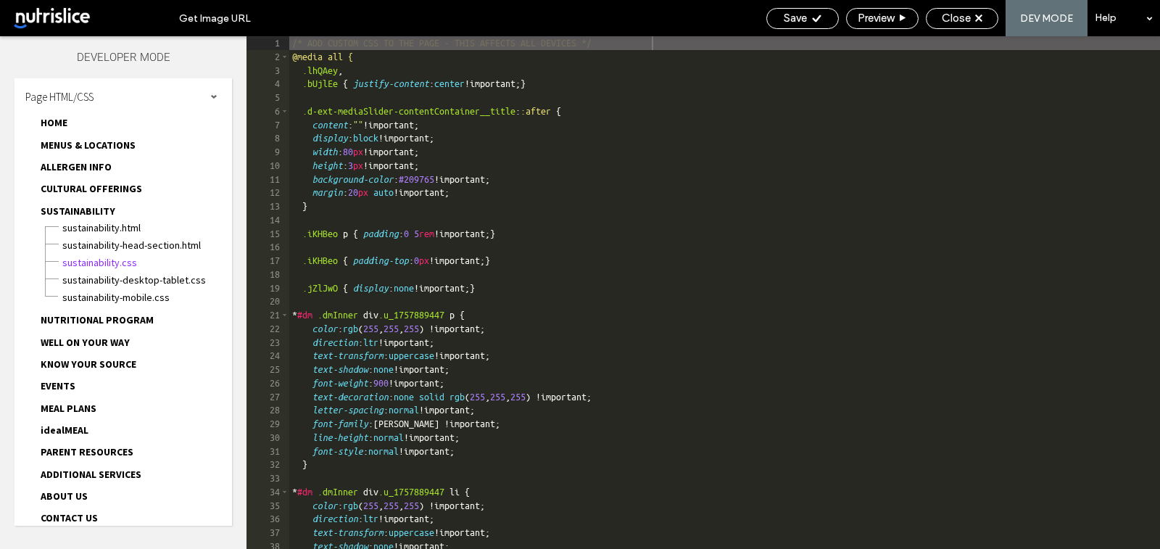
scroll to position [0, 0]
click at [407, 67] on div "/* ADD CUSTOM CSS TO THE PAGE - THIS AFFECTS ALL DEVICES */ @media all { .lhQAe…" at bounding box center [847, 306] width 1117 height 541
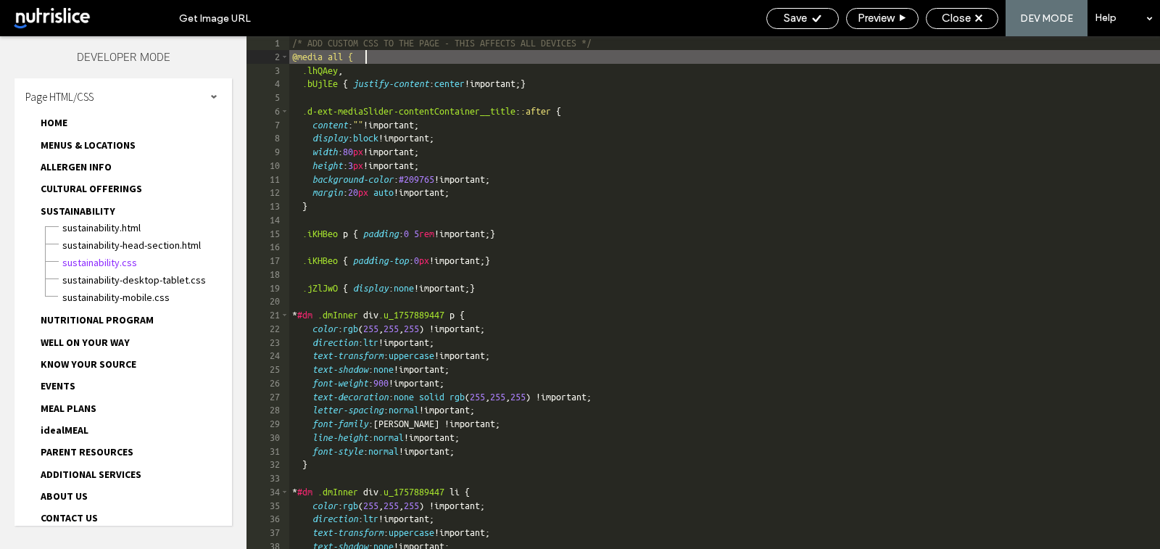
click at [408, 57] on div "/* ADD CUSTOM CSS TO THE PAGE - THIS AFFECTS ALL DEVICES */ @media all { .lhQAe…" at bounding box center [847, 306] width 1117 height 541
type textarea "**"
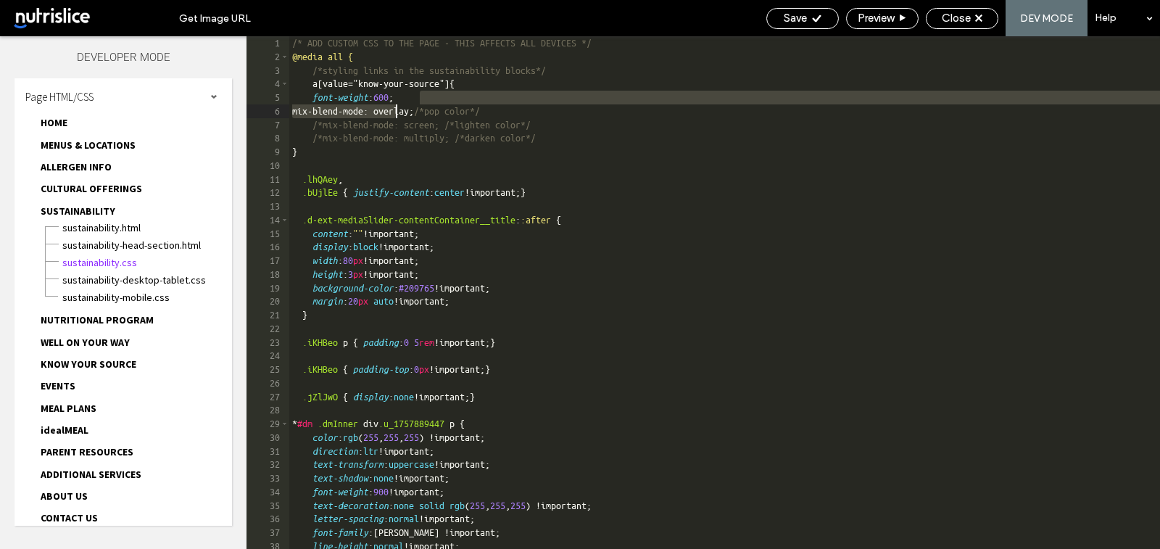
drag, startPoint x: 553, startPoint y: 104, endPoint x: 399, endPoint y: 104, distance: 153.7
click at [399, 104] on div "/* ADD CUSTOM CSS TO THE PAGE - THIS AFFECTS ALL DEVICES */ @media all { /*styl…" at bounding box center [847, 306] width 1117 height 541
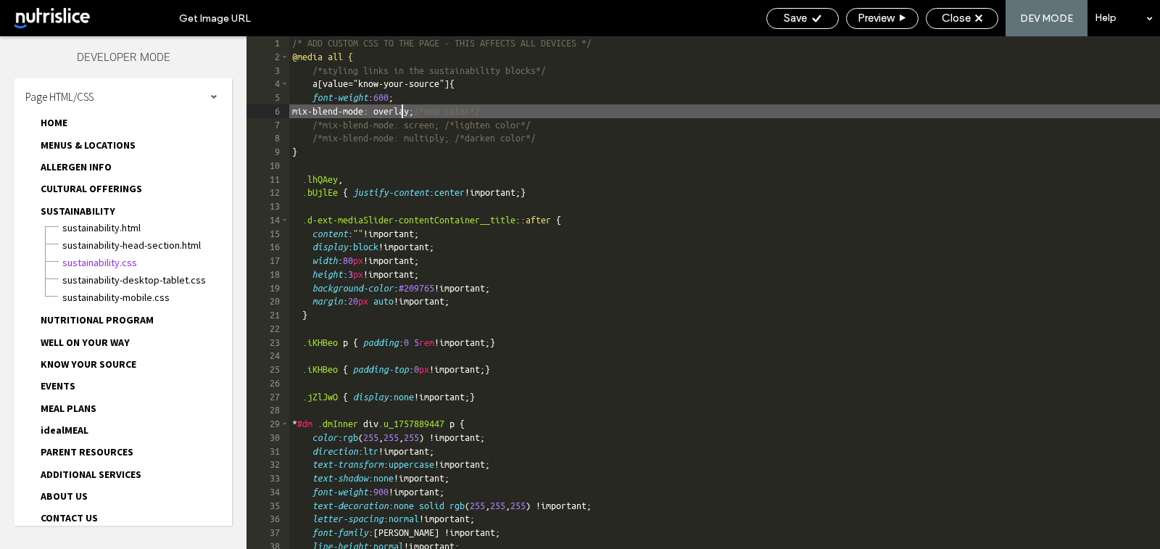
click at [399, 104] on div "/* ADD CUSTOM CSS TO THE PAGE - THIS AFFECTS ALL DEVICES */ @media all { /*styl…" at bounding box center [847, 306] width 1117 height 541
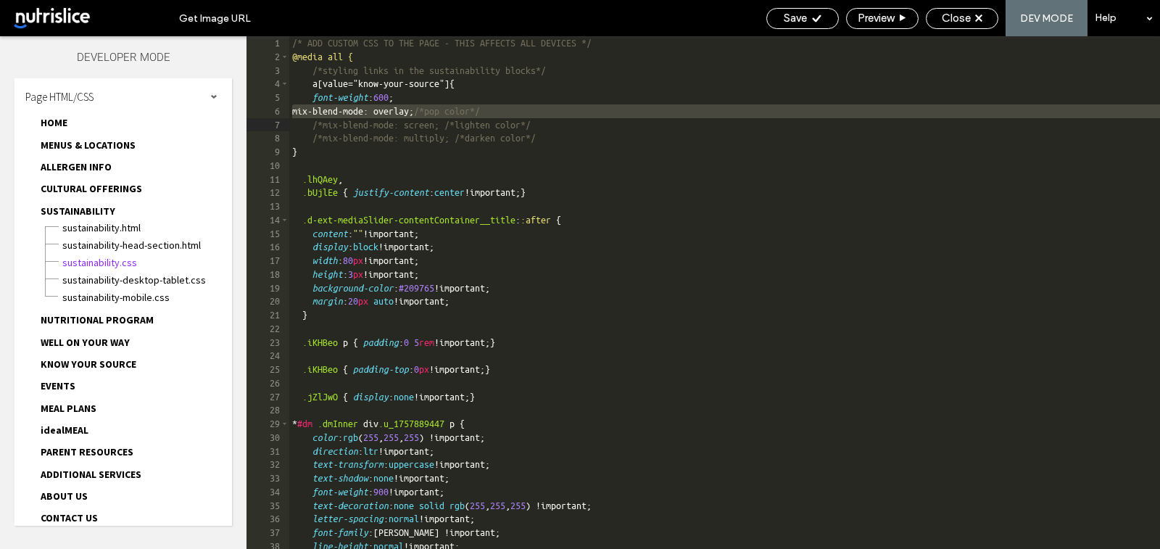
click at [632, 132] on div "/* ADD CUSTOM CSS TO THE PAGE - THIS AFFECTS ALL DEVICES */ @media all { /*styl…" at bounding box center [847, 306] width 1117 height 541
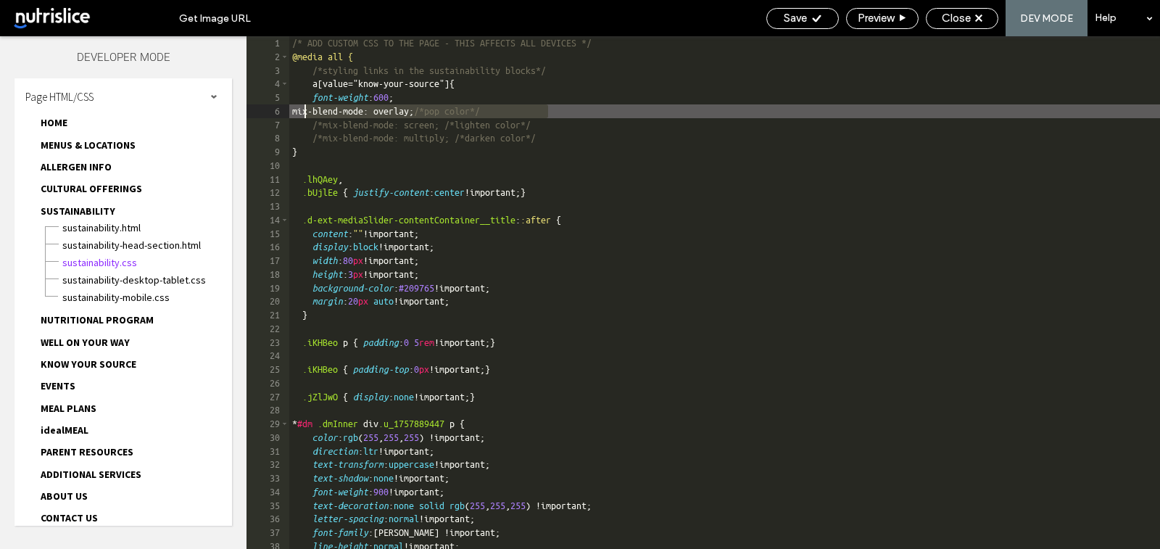
drag, startPoint x: 561, startPoint y: 111, endPoint x: 307, endPoint y: 109, distance: 254.4
click at [307, 109] on div "/* ADD CUSTOM CSS TO THE PAGE - THIS AFFECTS ALL DEVICES */ @media all { /*styl…" at bounding box center [847, 306] width 1117 height 541
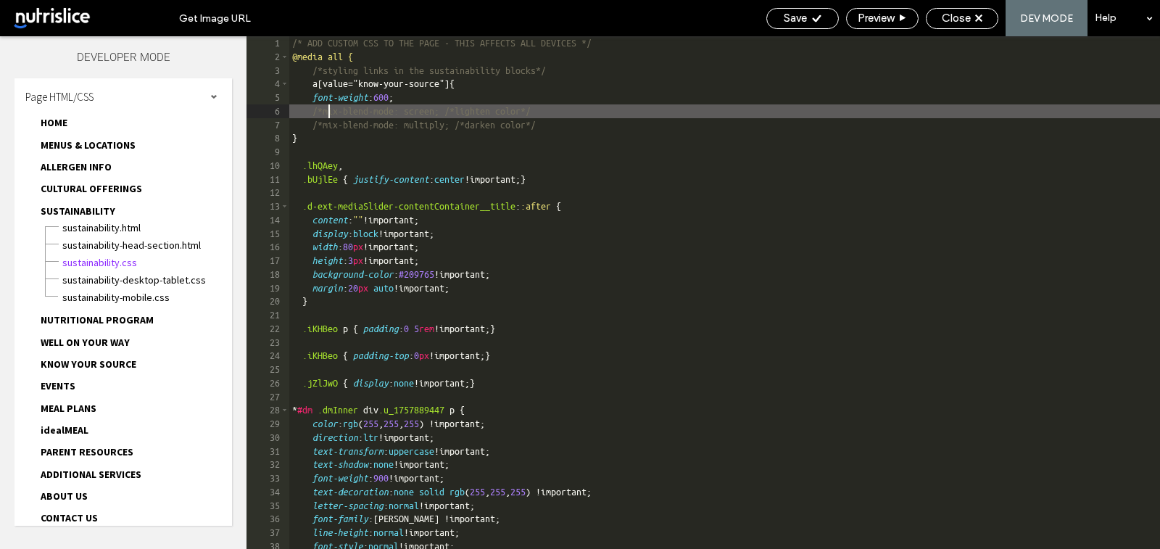
click at [329, 109] on div "/* ADD CUSTOM CSS TO THE PAGE - THIS AFFECTS ALL DEVICES */ @media all { /*styl…" at bounding box center [847, 306] width 1117 height 541
click at [811, 7] on div "Save Preview Close DEV MODE Help" at bounding box center [959, 18] width 401 height 36
click at [807, 21] on div "Save" at bounding box center [802, 18] width 71 height 13
click at [975, 14] on icon at bounding box center [978, 17] width 7 height 7
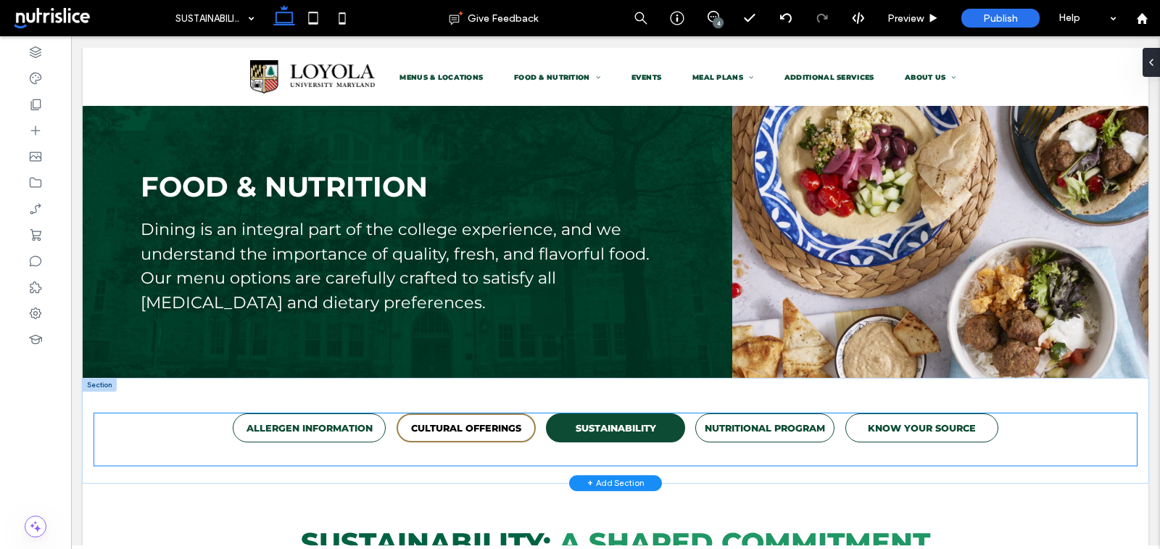
click at [473, 439] on link "CULTURAL OFFERINGS" at bounding box center [465, 427] width 139 height 29
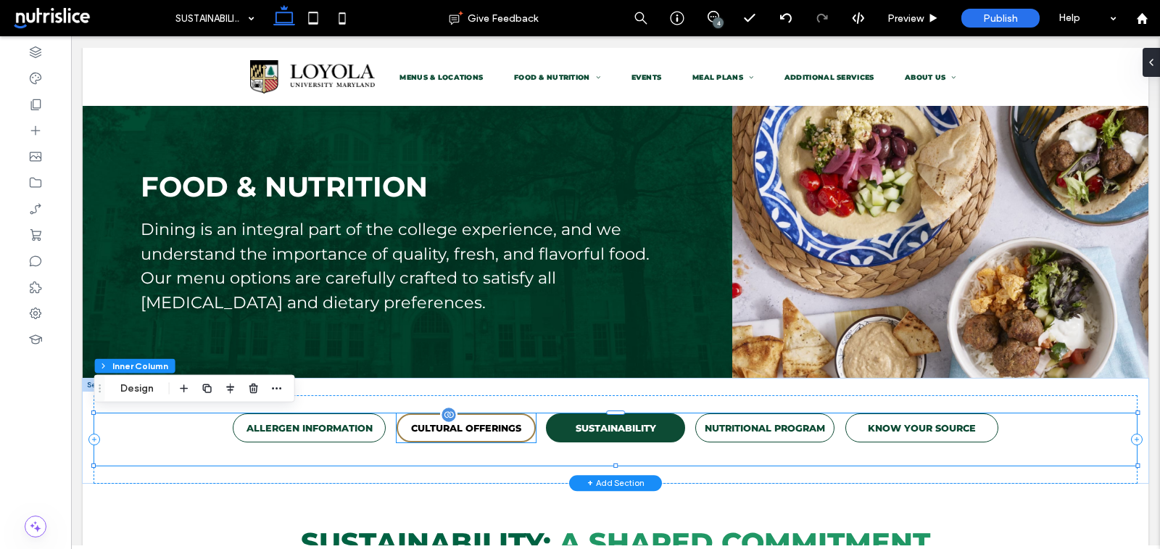
click at [470, 430] on p "CULTURAL OFFERINGS" at bounding box center [466, 428] width 110 height 11
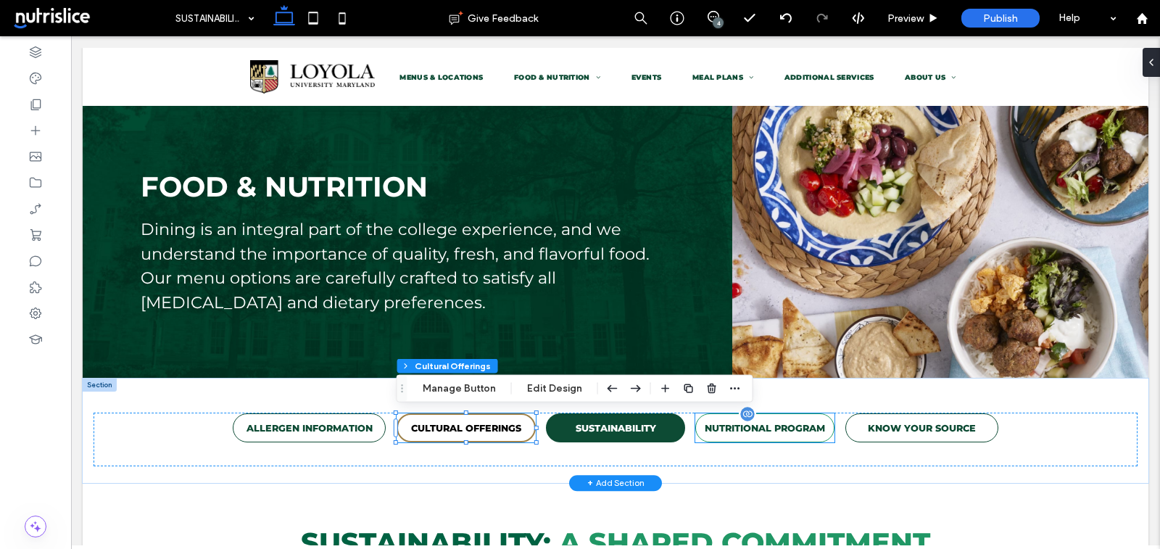
click at [727, 436] on link "NUTRITIONAL PROGRAM" at bounding box center [764, 427] width 139 height 29
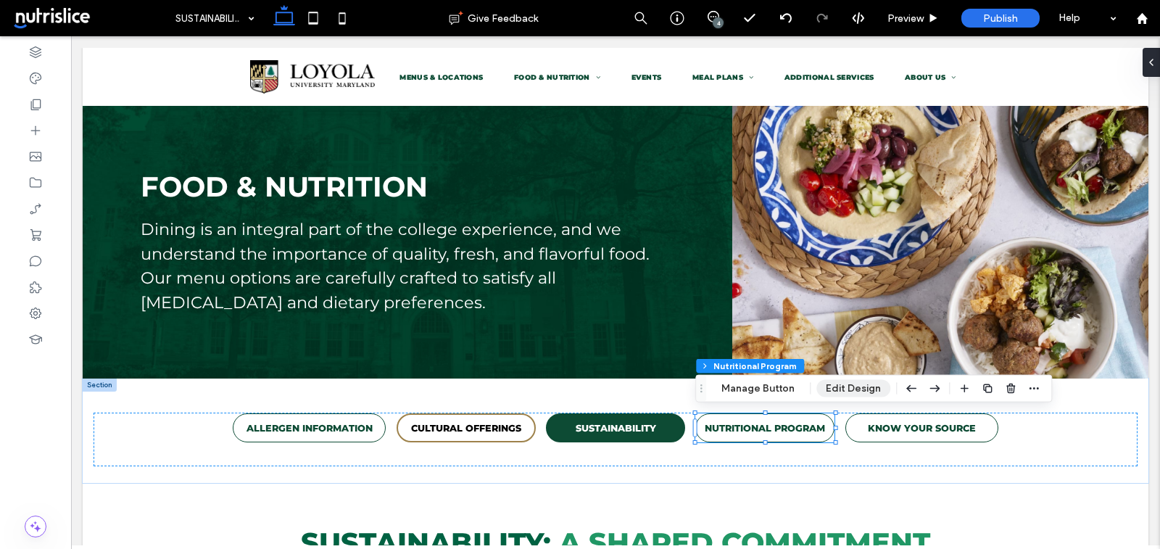
click at [847, 385] on button "Edit Design" at bounding box center [853, 388] width 74 height 17
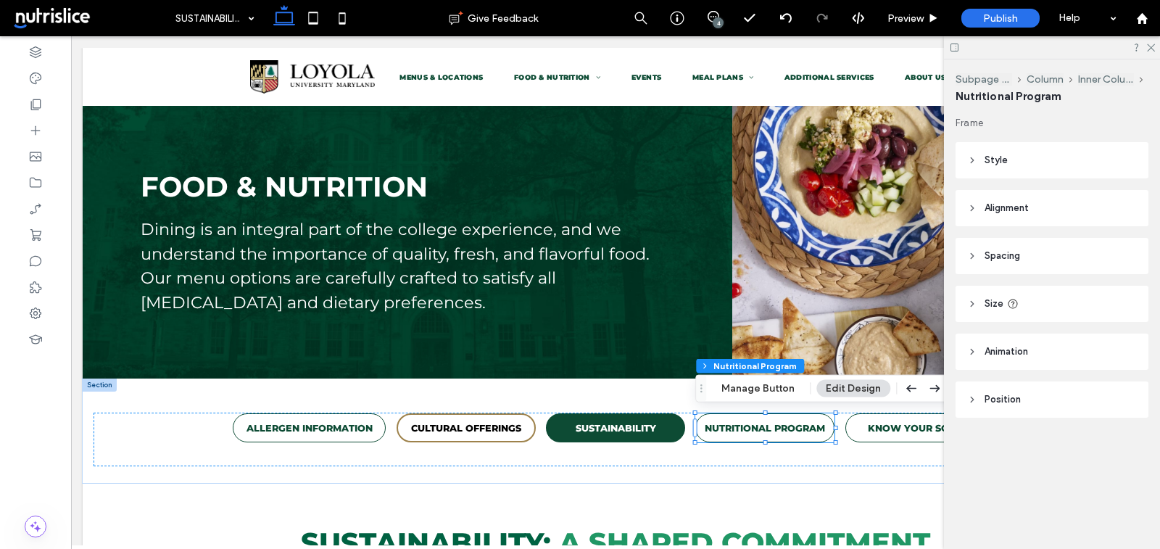
click at [1013, 159] on header "Style" at bounding box center [1051, 160] width 193 height 36
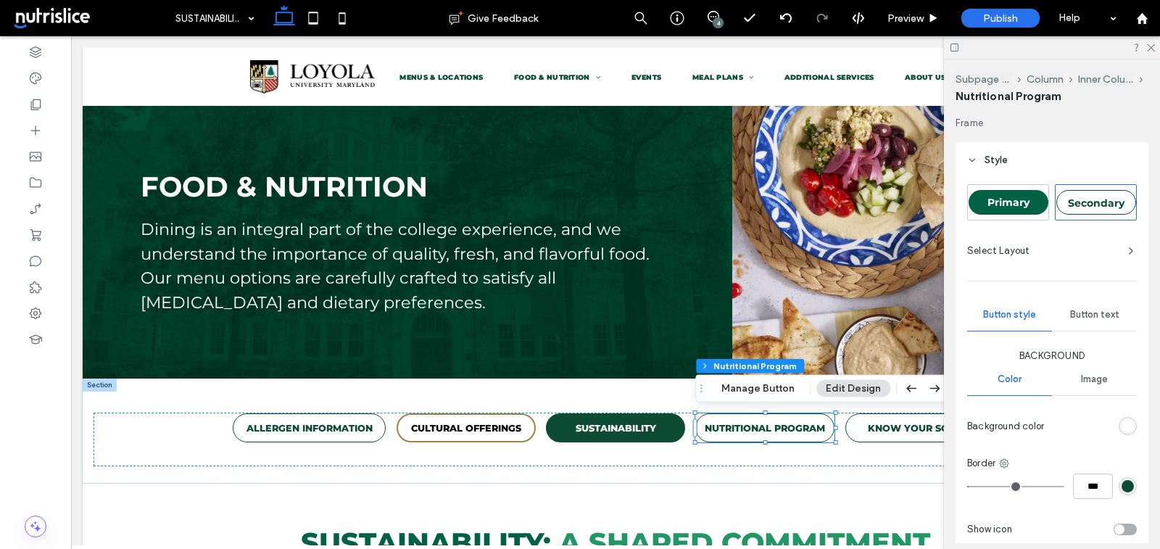
click at [1082, 194] on div "Secondary" at bounding box center [1096, 202] width 80 height 25
type input "*"
click at [33, 77] on icon at bounding box center [35, 78] width 14 height 14
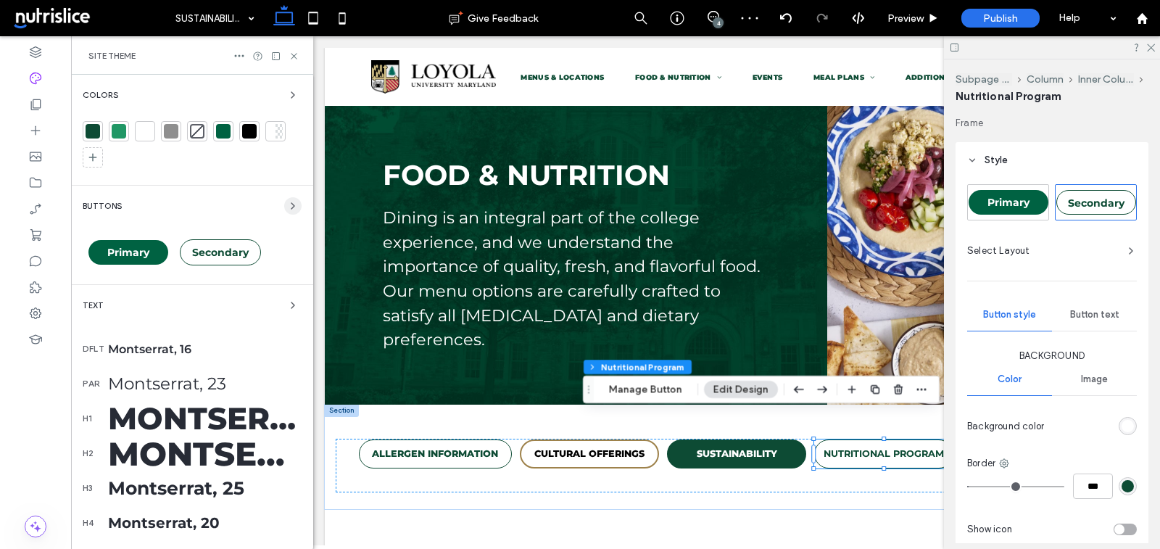
click at [284, 198] on span "button" at bounding box center [292, 205] width 17 height 17
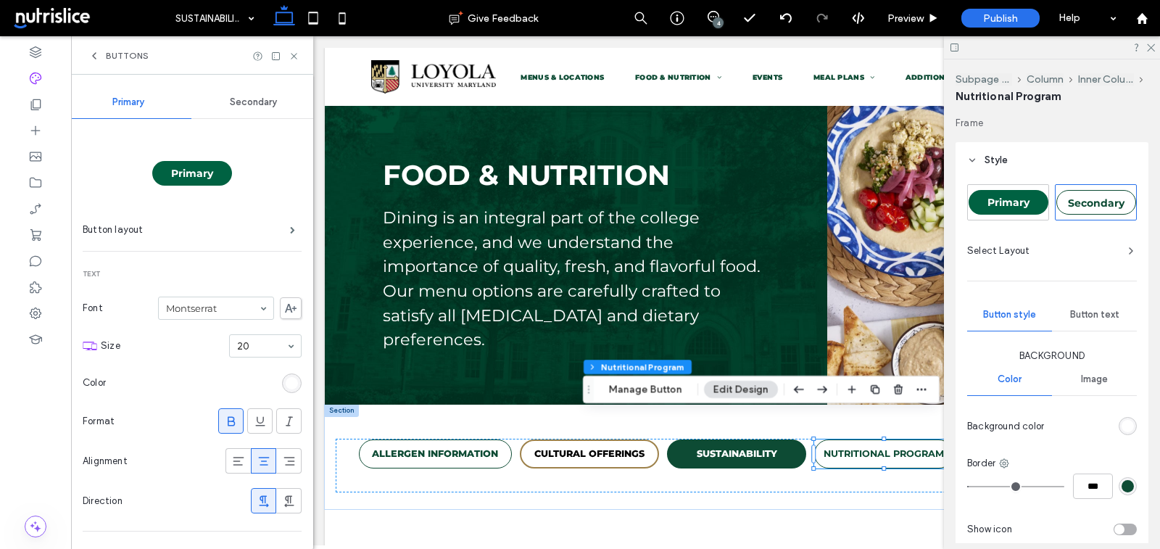
click at [252, 91] on div "Secondary" at bounding box center [253, 102] width 125 height 32
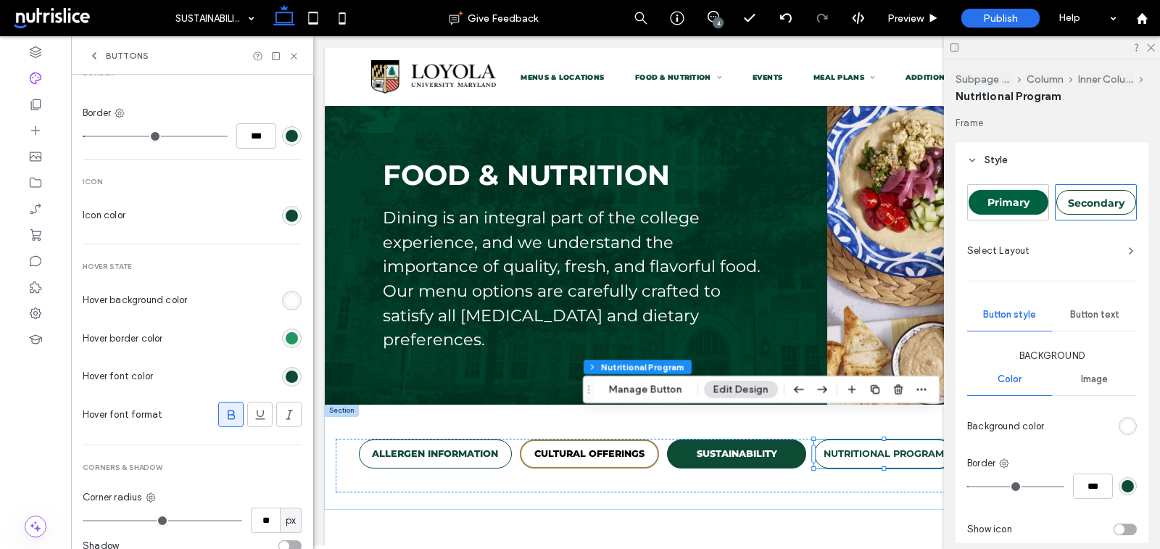
scroll to position [565, 0]
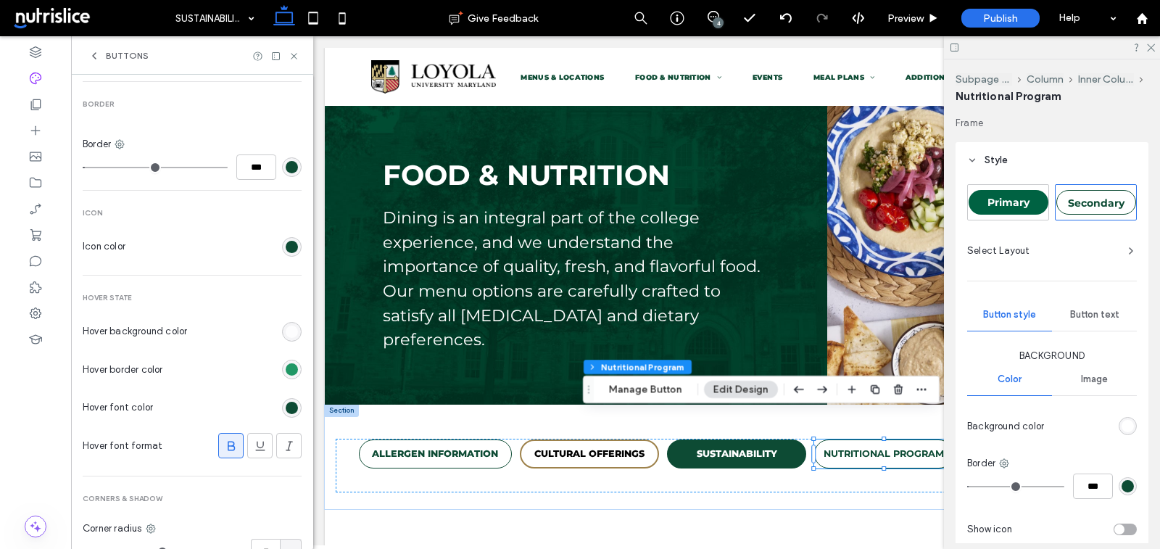
type input "*"
click at [242, 162] on input "***" at bounding box center [256, 166] width 40 height 25
type input "***"
type input "*"
type input "***"
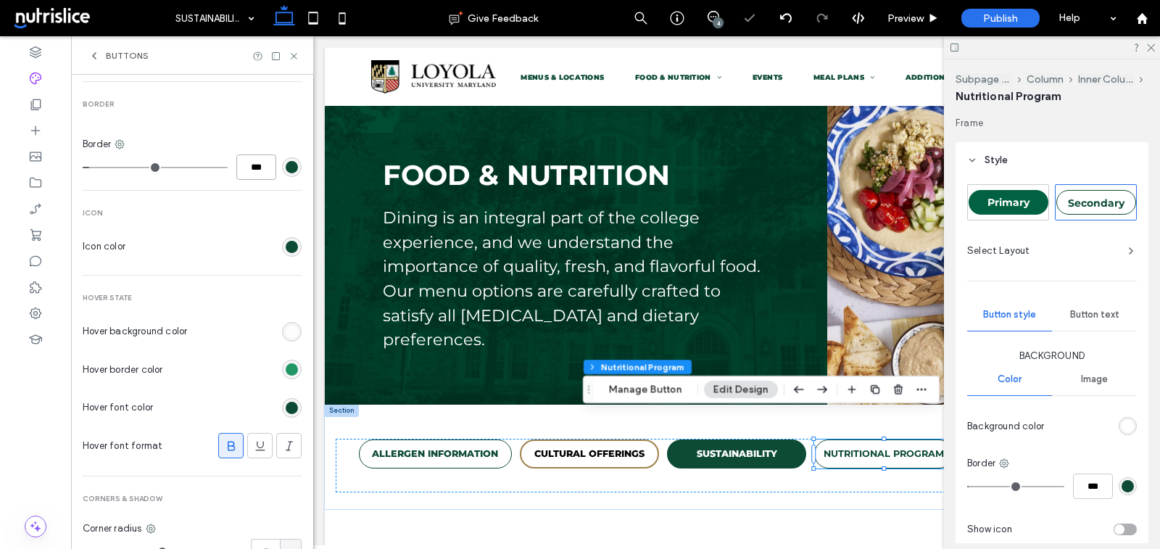
type input "*"
type input "***"
type input "*"
click at [294, 53] on icon at bounding box center [293, 56] width 11 height 11
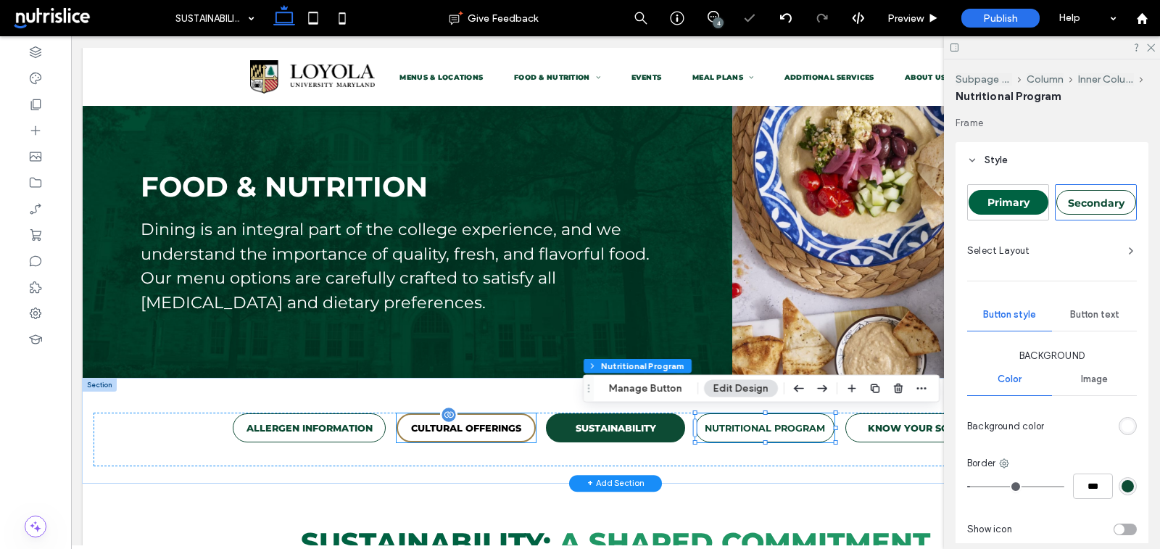
click at [487, 425] on p "CULTURAL OFFERINGS" at bounding box center [466, 428] width 110 height 11
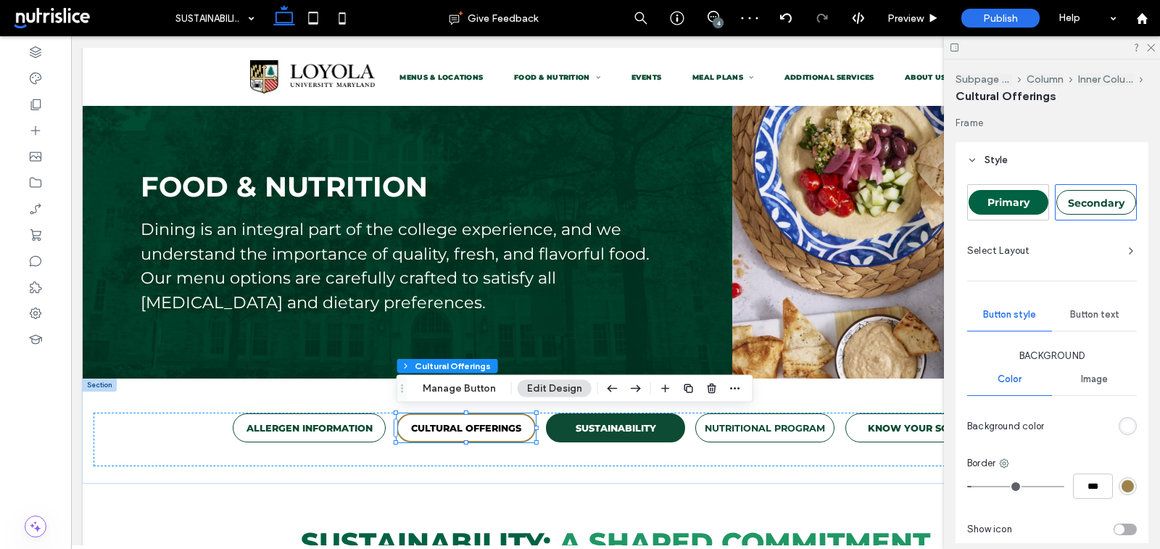
click at [1089, 209] on div "Secondary" at bounding box center [1096, 202] width 80 height 25
type input "*"
click at [1093, 314] on span "Button text" at bounding box center [1094, 315] width 49 height 12
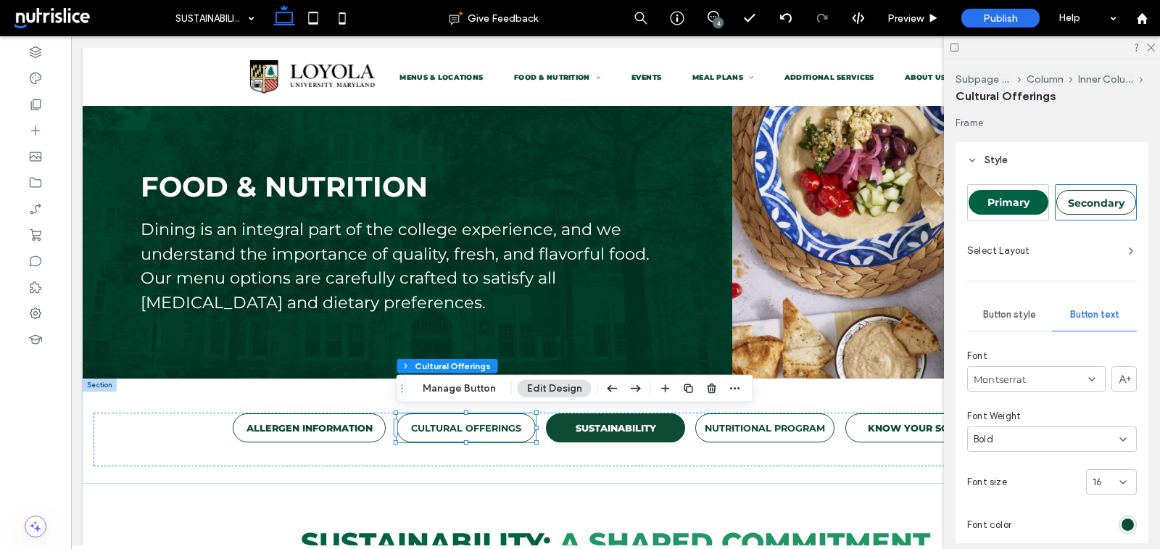
click at [1060, 439] on div "Bold" at bounding box center [1046, 439] width 146 height 14
click at [1021, 387] on div "Bolder" at bounding box center [1052, 387] width 169 height 25
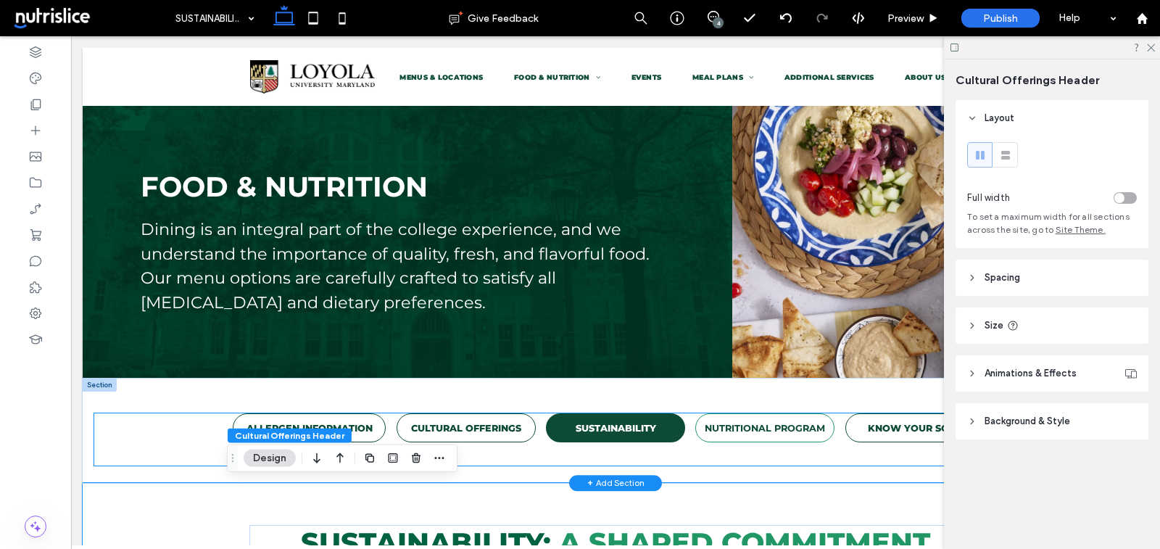
click at [755, 441] on link "NUTRITIONAL PROGRAM" at bounding box center [764, 427] width 139 height 29
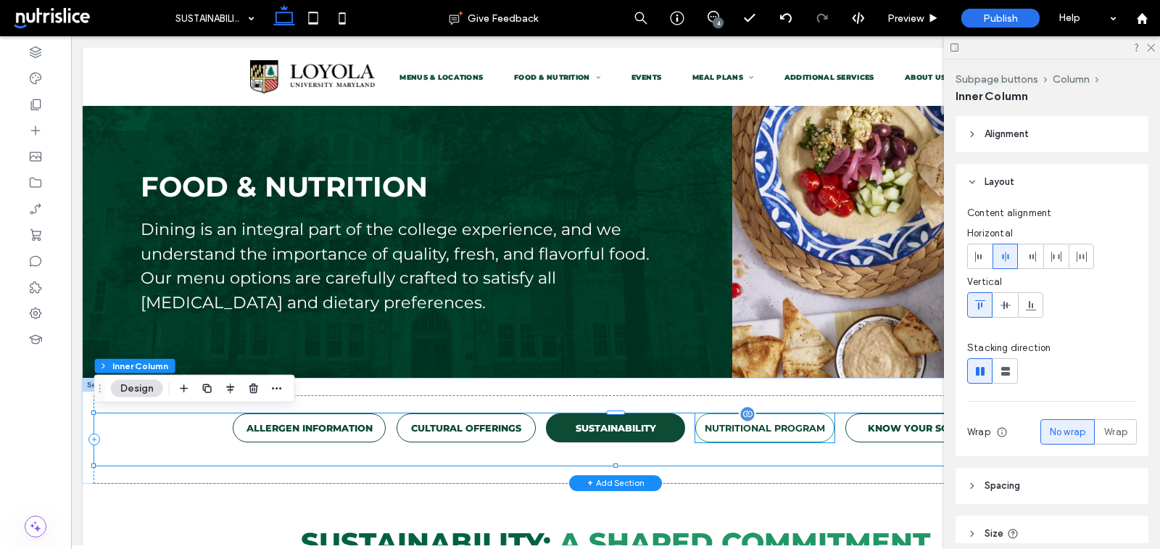
click at [744, 438] on link "NUTRITIONAL PROGRAM" at bounding box center [764, 427] width 139 height 29
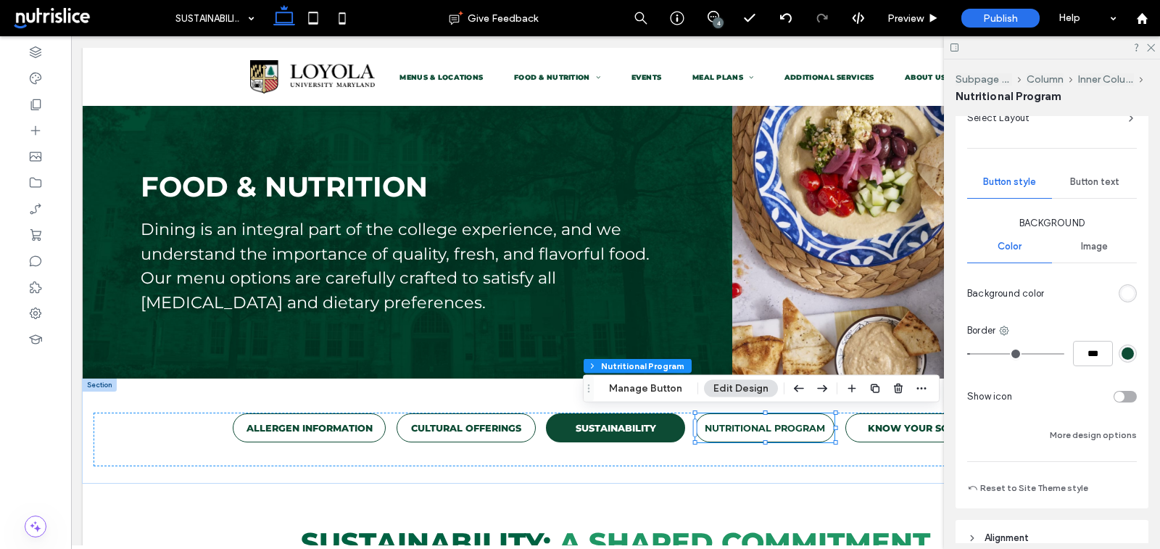
scroll to position [136, 0]
click at [1093, 345] on input "***" at bounding box center [1093, 350] width 40 height 25
type input "***"
type input "*"
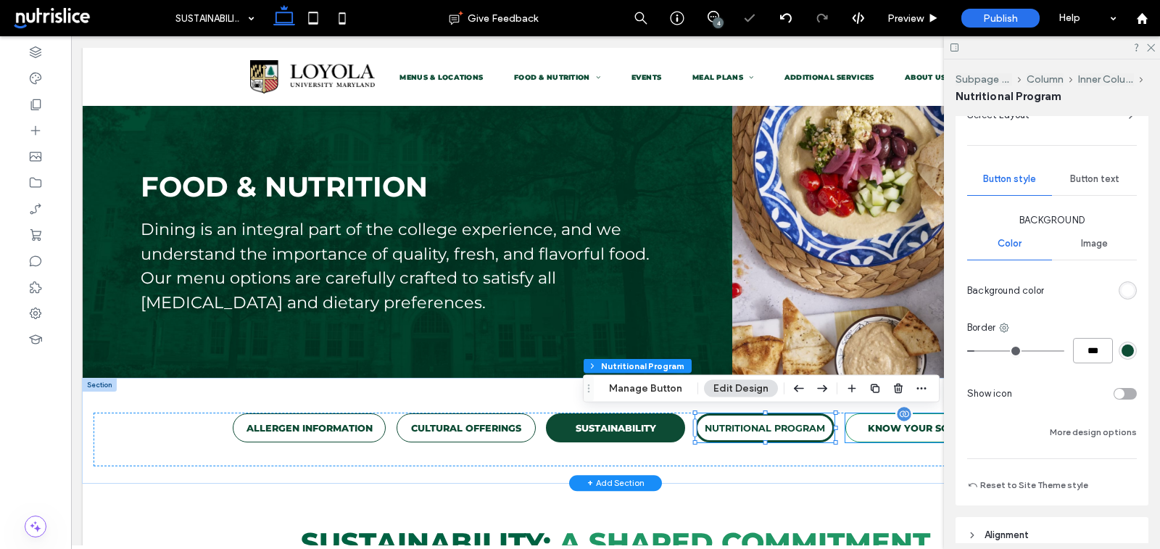
type input "***"
type input "*"
type input "***"
type input "*"
type input "***"
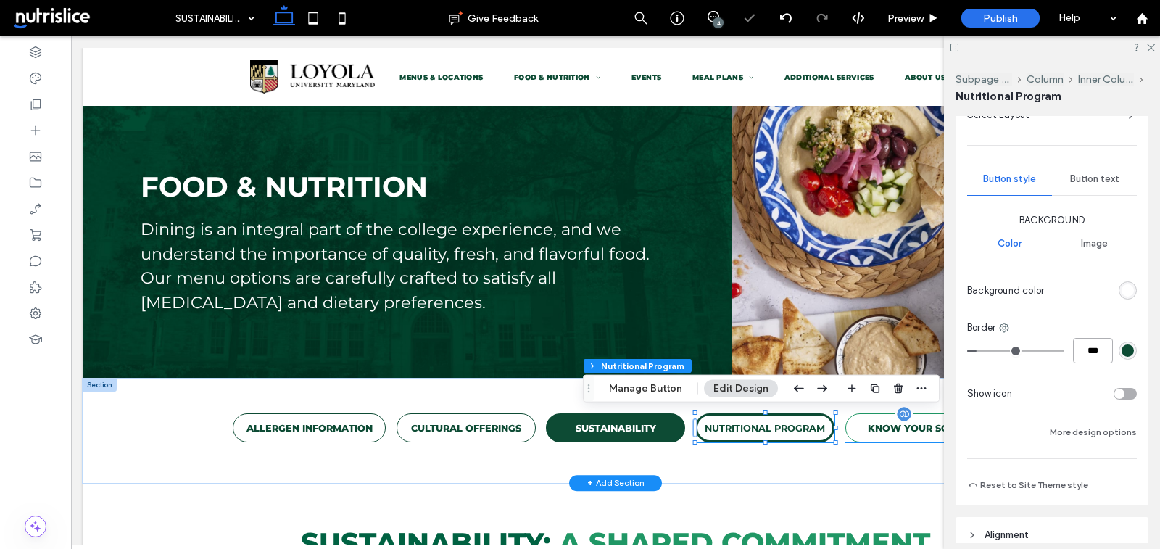
type input "*"
type input "***"
type input "*"
type input "***"
type input "*"
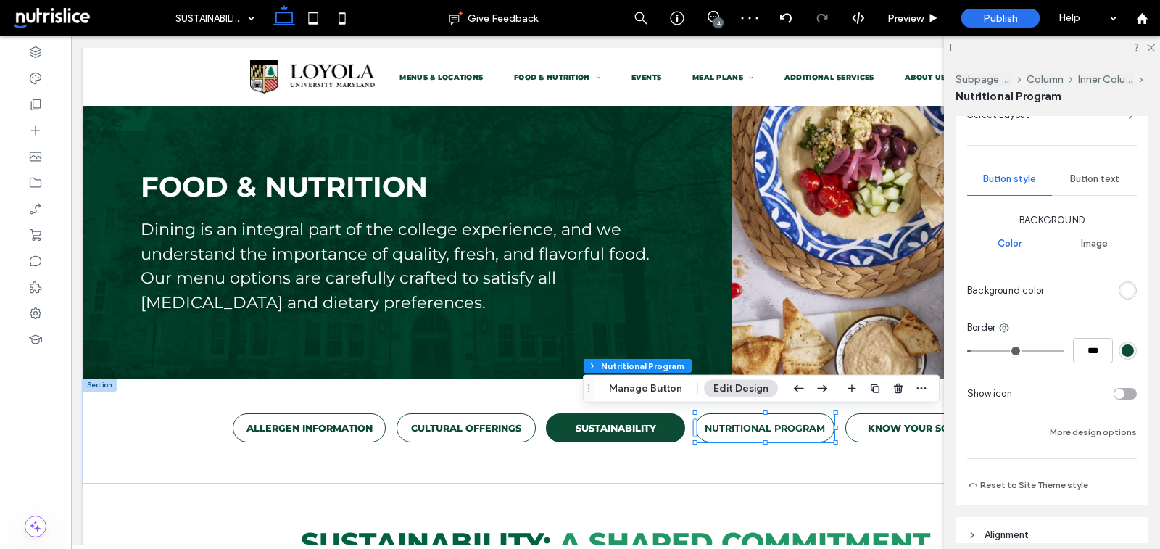
click at [1081, 170] on div "Button text" at bounding box center [1094, 179] width 85 height 32
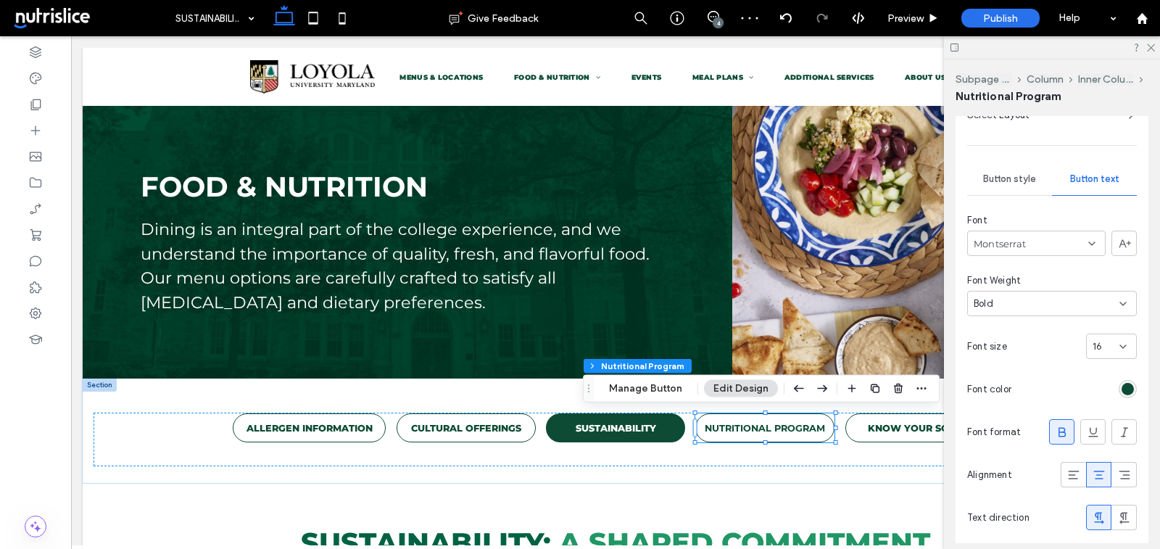
click at [1104, 349] on div "16" at bounding box center [1102, 346] width 20 height 14
click at [1072, 348] on div "16" at bounding box center [1075, 345] width 124 height 25
click at [1036, 306] on div "Bold" at bounding box center [1046, 303] width 146 height 14
click at [990, 427] on span "Bolder" at bounding box center [987, 429] width 28 height 14
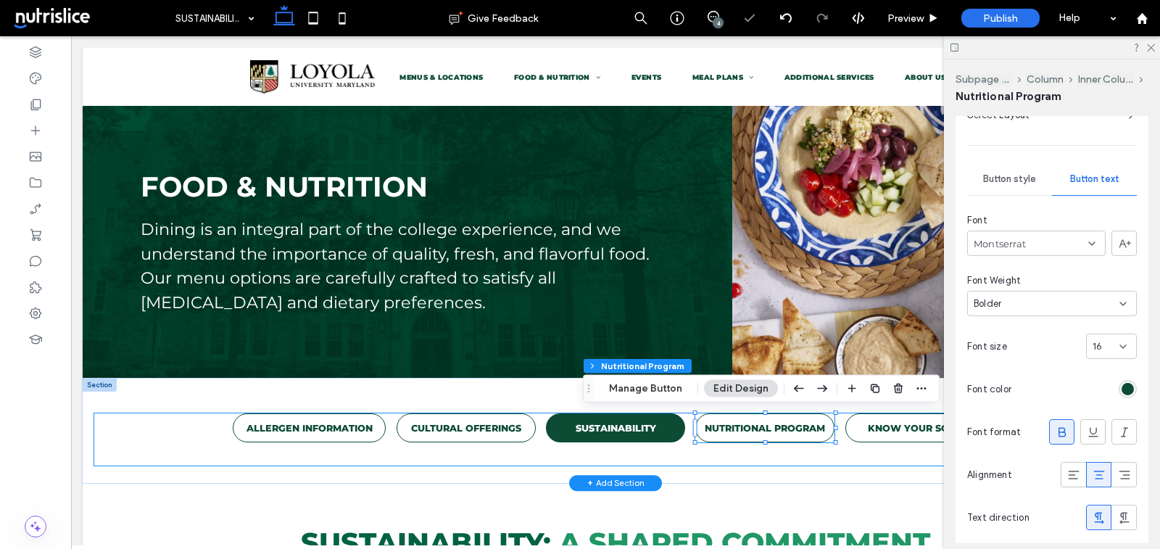
click at [854, 462] on div "ALLERGEN INFORMATION CULTURAL OFFERINGS SUSTAINABILITY NUTRITIONAL PROGRAM KNOW…" at bounding box center [615, 439] width 1042 height 52
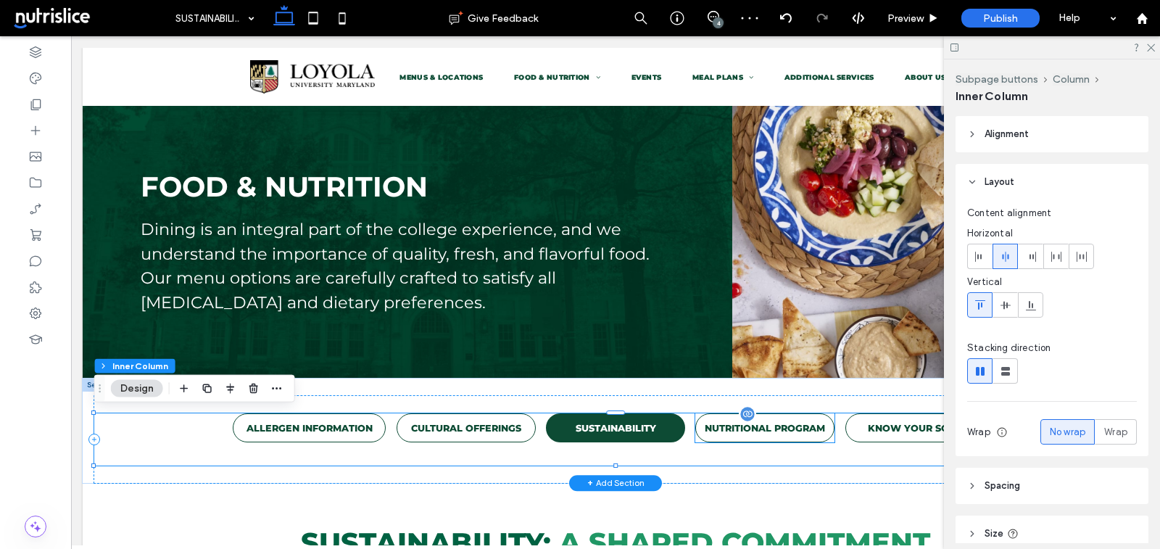
click at [763, 432] on p "NUTRITIONAL PROGRAM" at bounding box center [765, 428] width 120 height 11
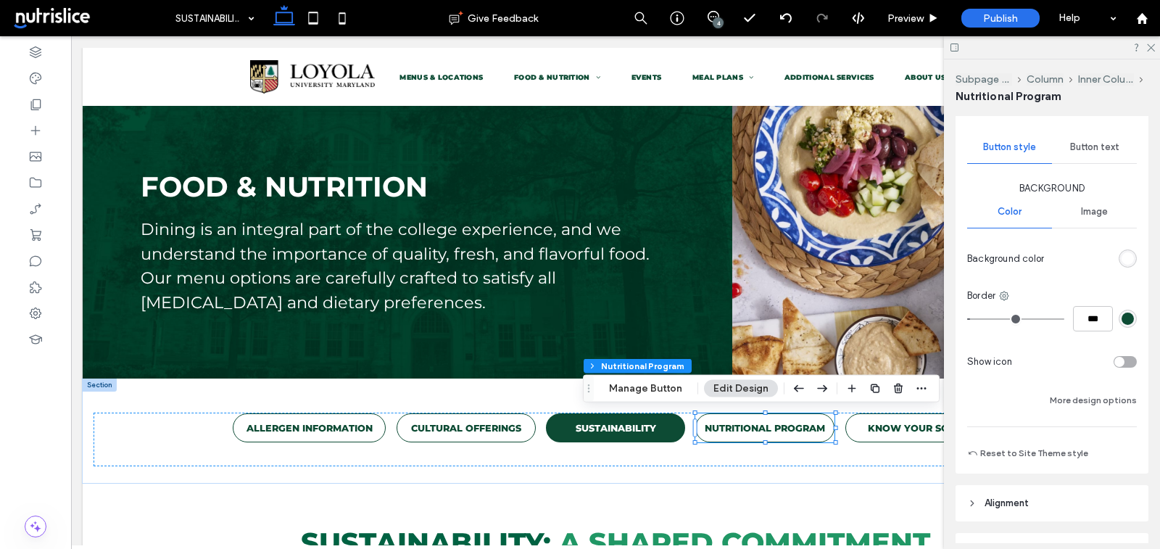
scroll to position [161, 0]
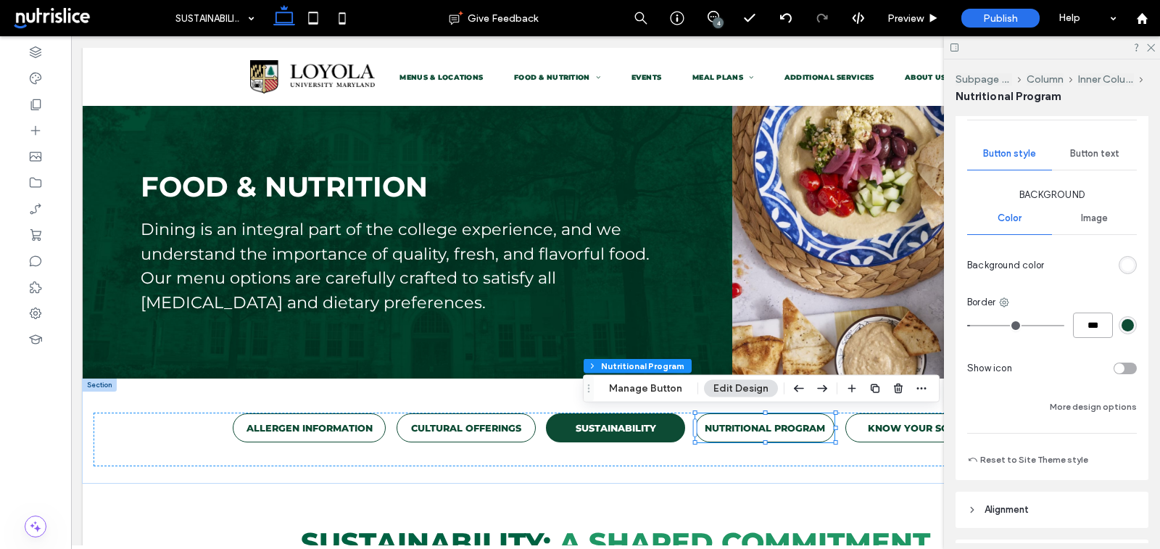
click at [1081, 324] on input "***" at bounding box center [1093, 324] width 40 height 25
type input "***"
type input "*"
type input "***"
type input "*"
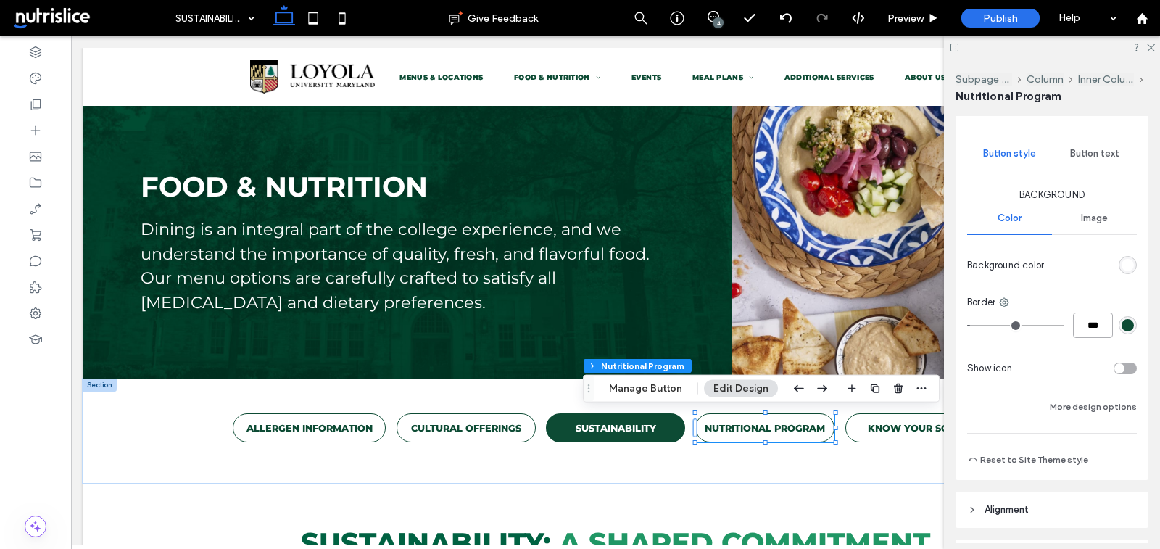
type input "***"
type input "*"
type input "***"
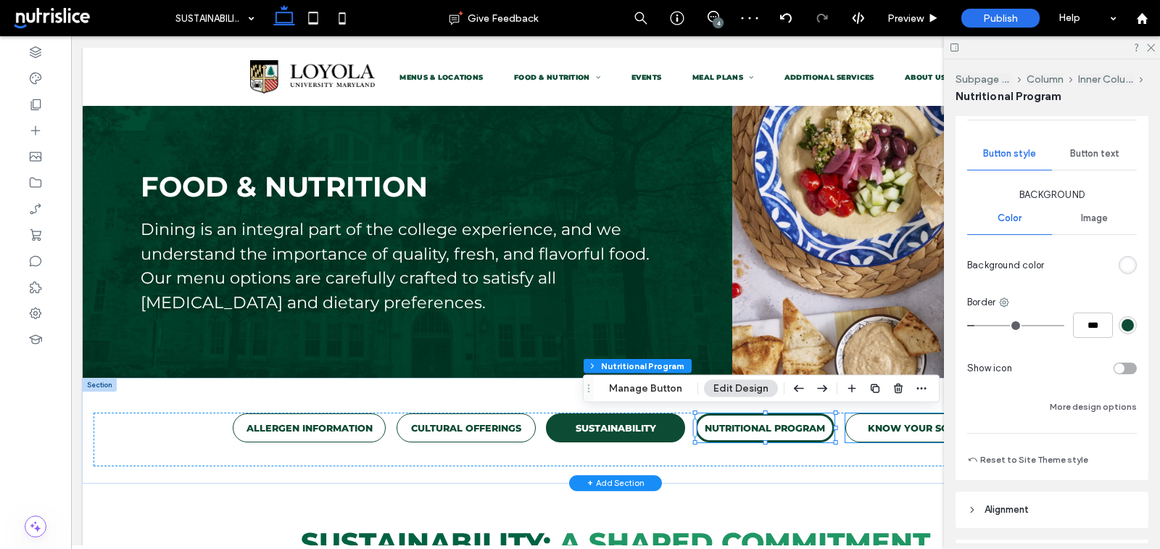
type input "*"
click at [855, 470] on div "ALLERGEN INFORMATION CULTURAL OFFERINGS SUSTAINABILITY NUTRITIONAL PROGRAM KNOW…" at bounding box center [615, 439] width 1042 height 87
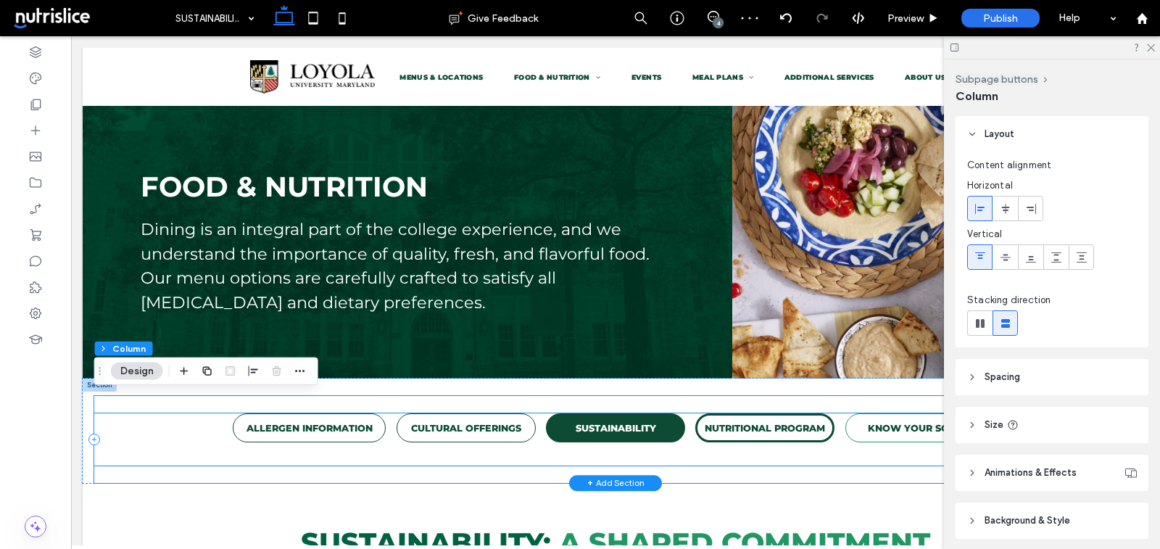
click at [872, 430] on p "KNOW YOUR SOURCE" at bounding box center [922, 428] width 108 height 11
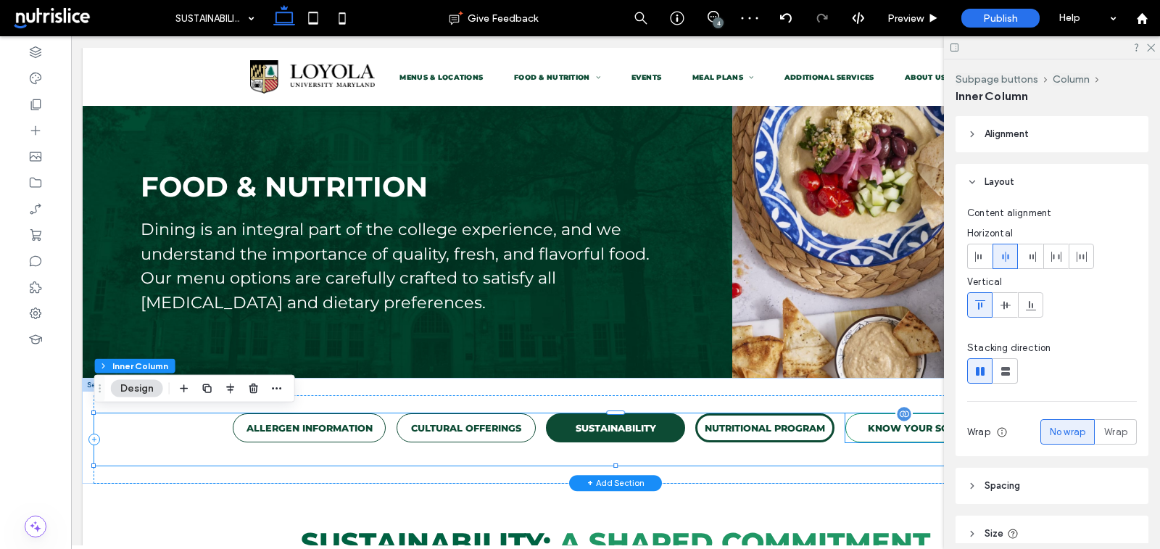
click at [855, 430] on link "KNOW YOUR SOURCE" at bounding box center [921, 427] width 153 height 29
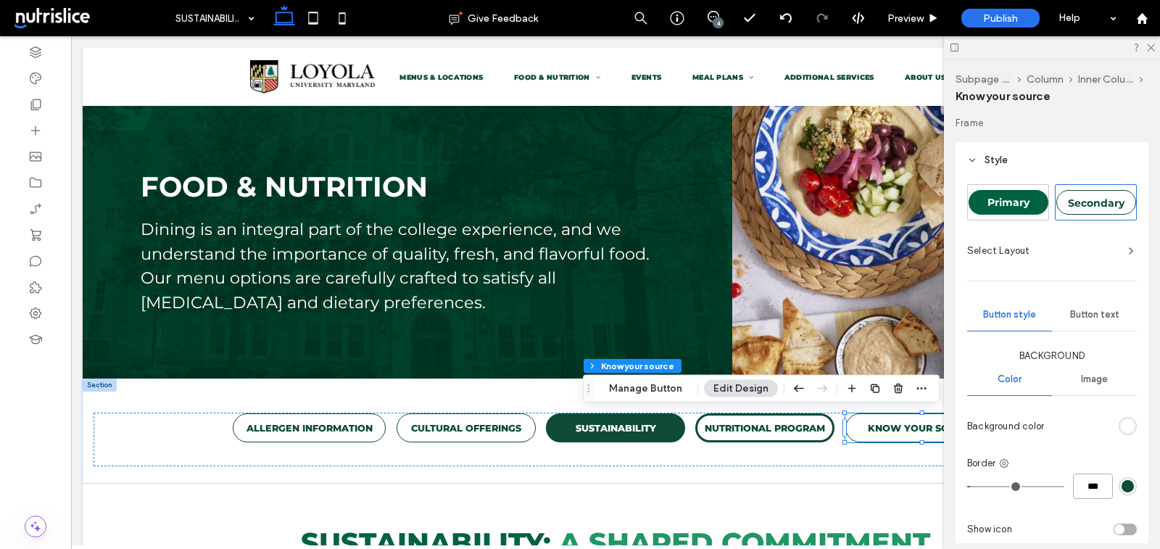
click at [1092, 489] on input "***" at bounding box center [1093, 485] width 40 height 25
type input "***"
type input "*"
click at [1095, 309] on span "Button text" at bounding box center [1094, 315] width 49 height 12
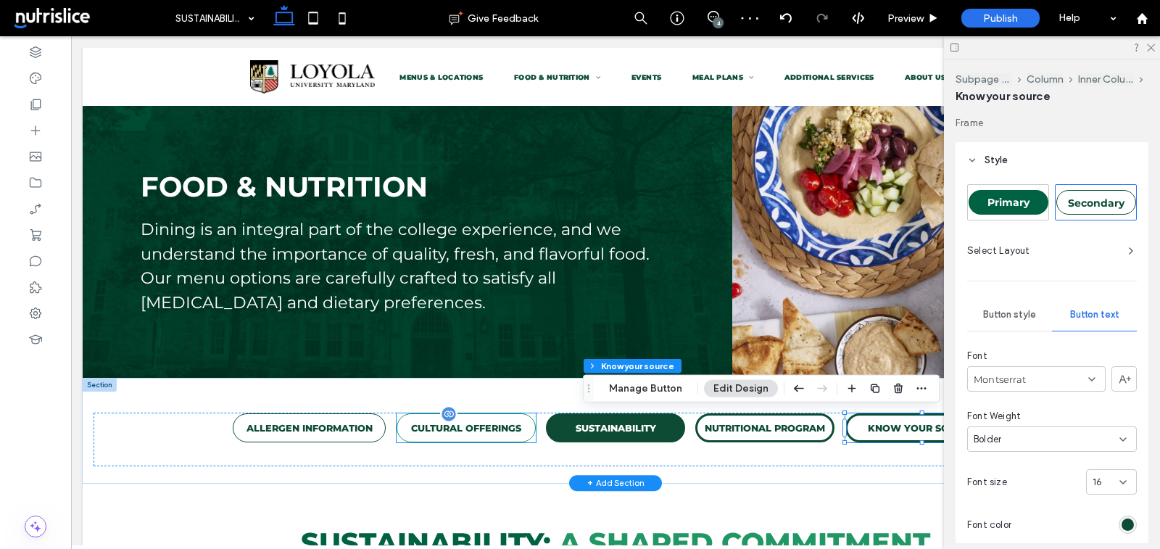
click at [496, 437] on link "CULTURAL OFFERINGS" at bounding box center [465, 427] width 139 height 29
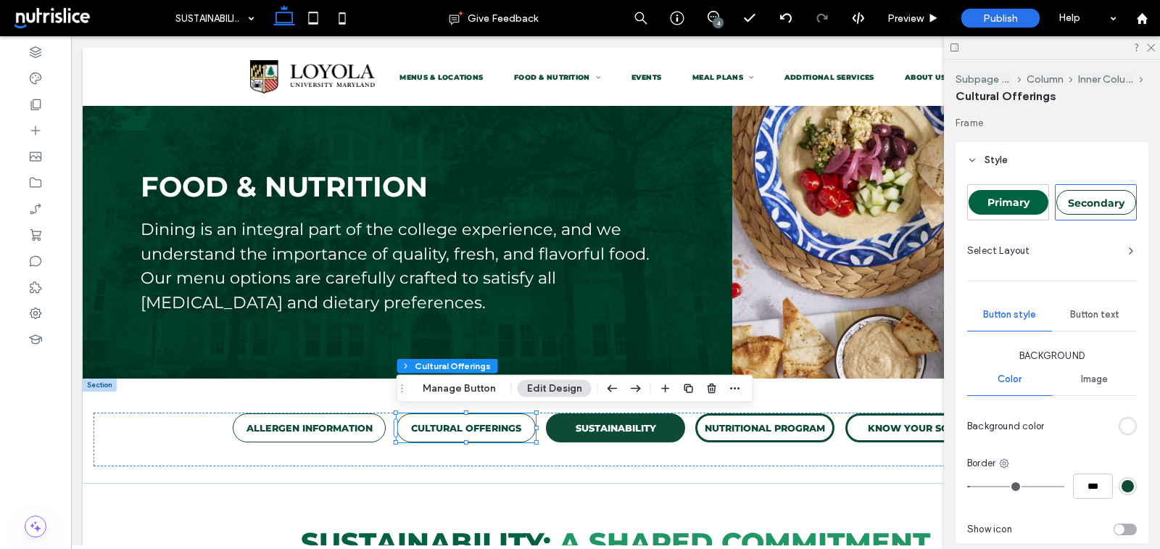
click at [1094, 312] on span "Button text" at bounding box center [1094, 315] width 49 height 12
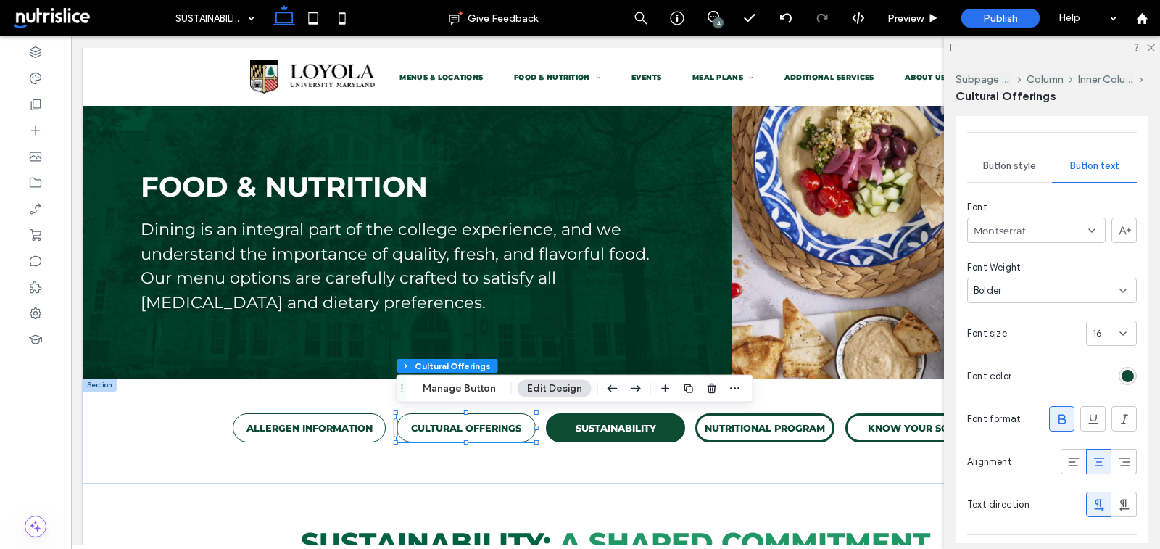
scroll to position [149, 0]
click at [1014, 164] on span "Button style" at bounding box center [1009, 165] width 53 height 12
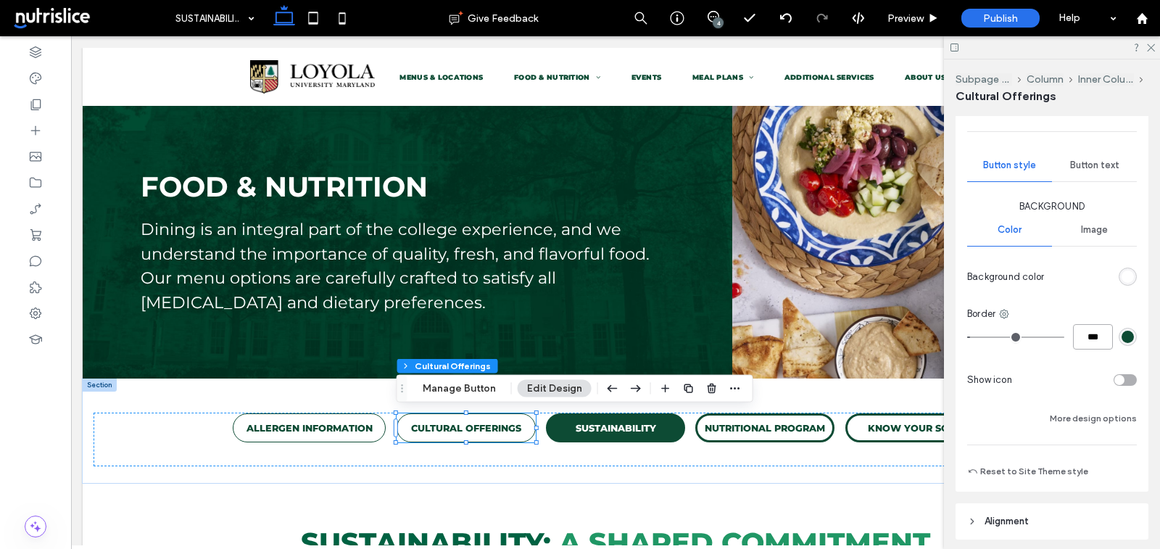
click at [1096, 336] on input "***" at bounding box center [1093, 336] width 40 height 25
type input "***"
type input "*"
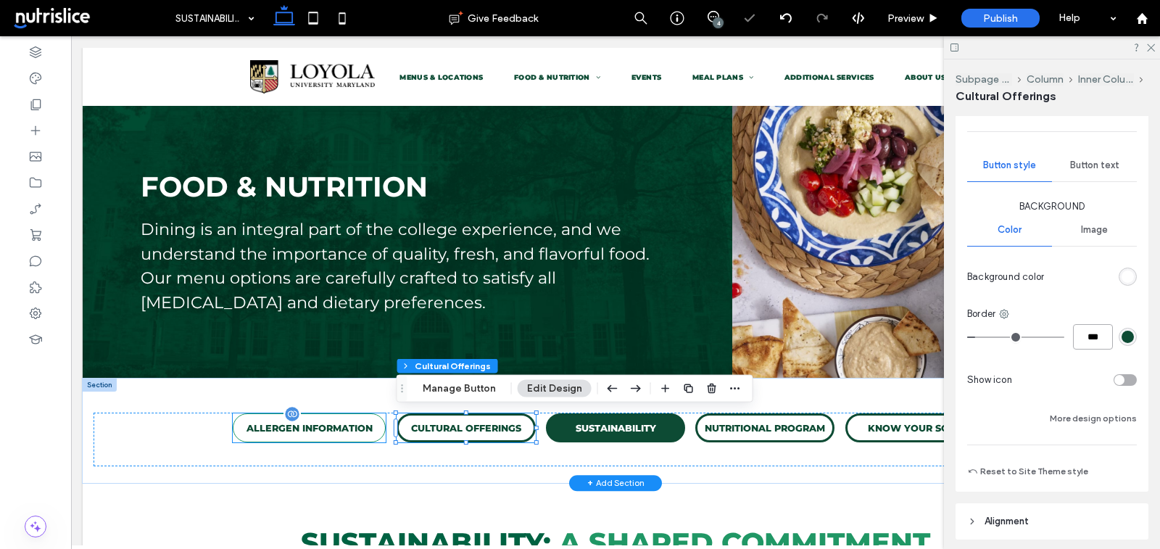
click at [334, 430] on p "ALLERGEN INFORMATION" at bounding box center [309, 428] width 126 height 11
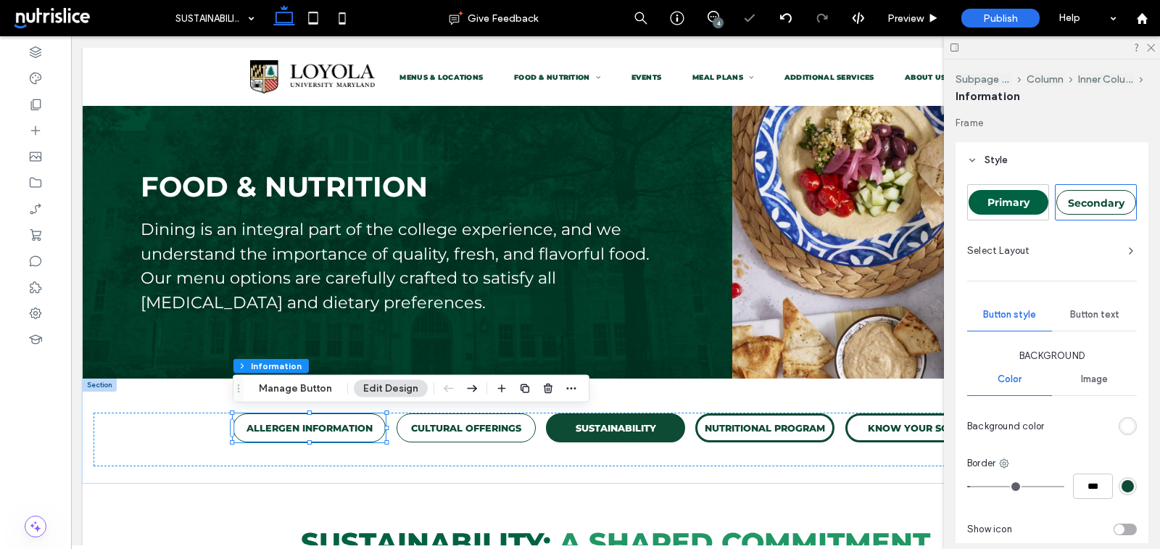
click at [1100, 323] on div "Button text" at bounding box center [1094, 315] width 85 height 32
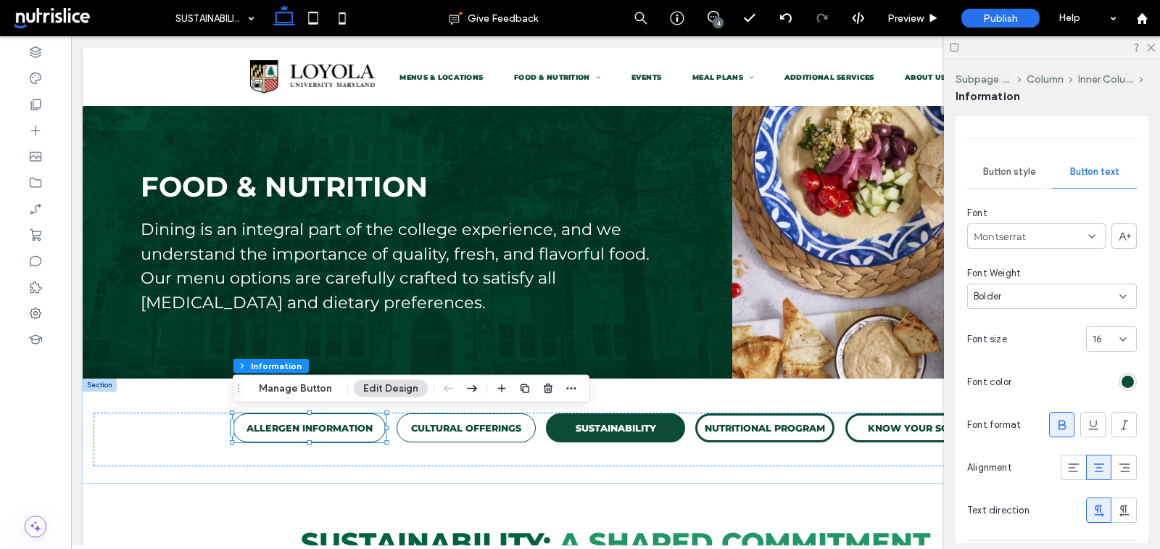
scroll to position [53, 0]
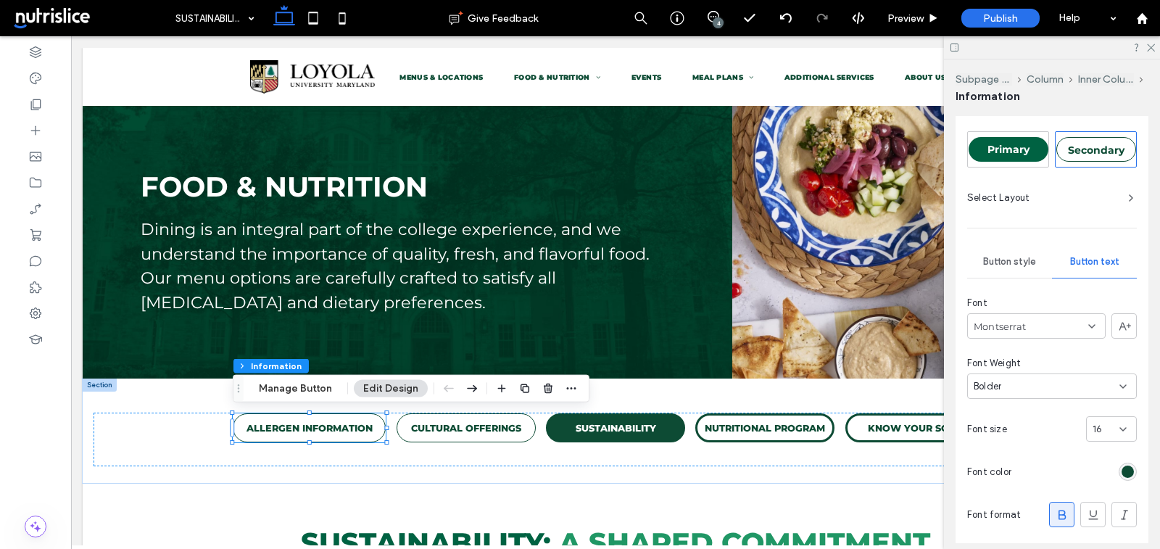
click at [1018, 256] on span "Button style" at bounding box center [1009, 262] width 53 height 12
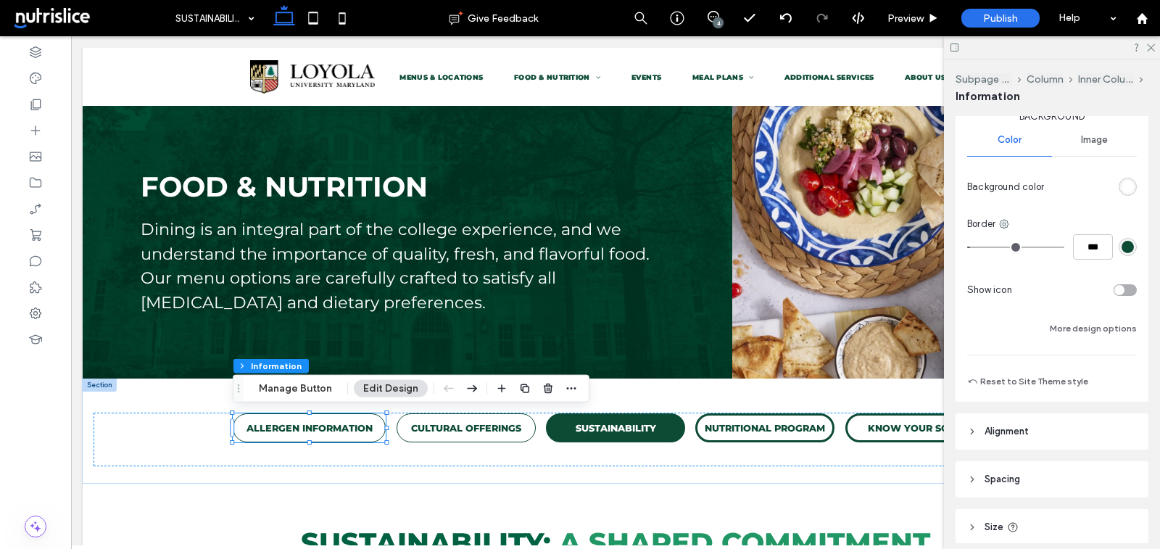
scroll to position [244, 0]
click at [1092, 243] on input "***" at bounding box center [1093, 242] width 40 height 25
type input "***"
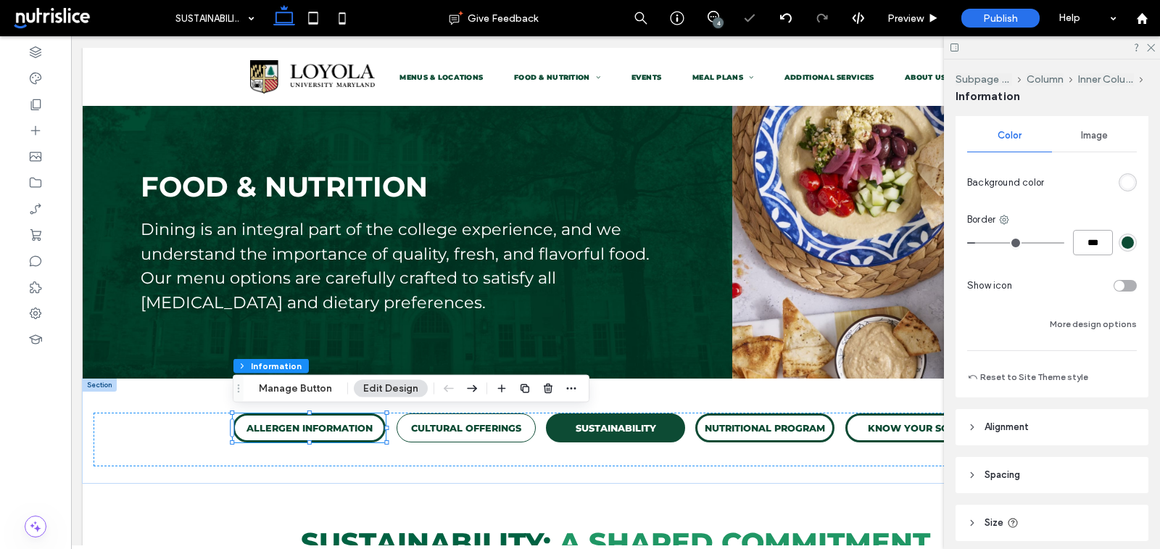
type input "*"
click at [478, 429] on p "CULTURAL OFFERINGS" at bounding box center [466, 428] width 110 height 11
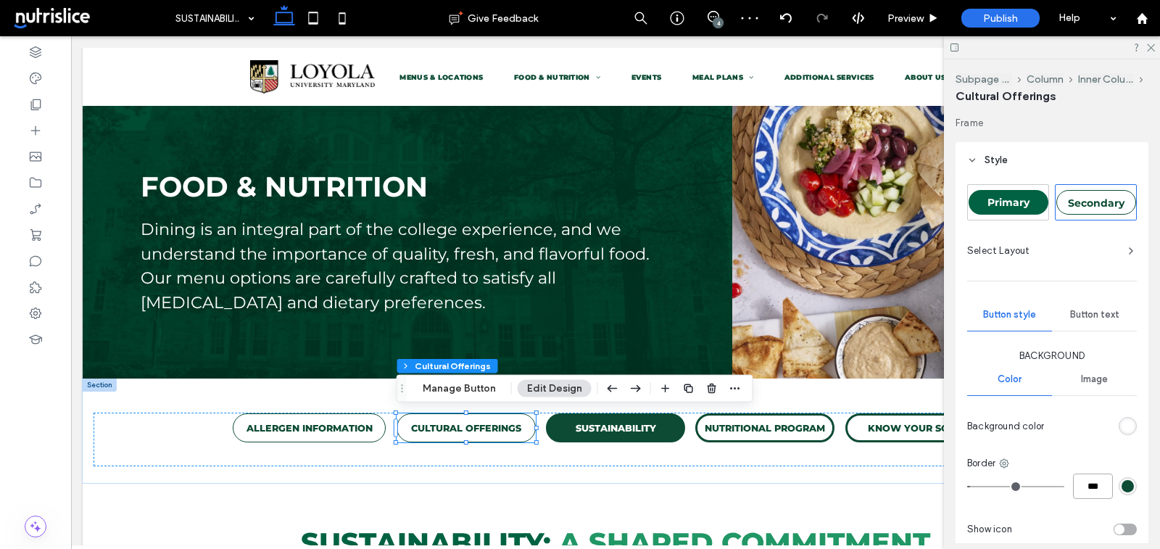
click at [1083, 486] on input "***" at bounding box center [1093, 485] width 40 height 25
type input "***"
type input "*"
type input "***"
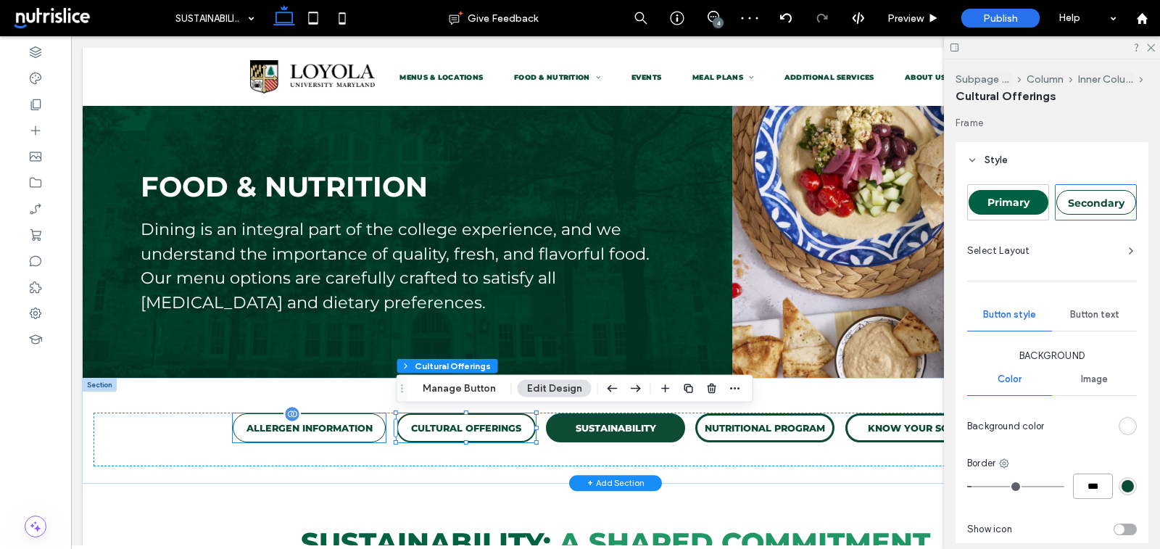
click at [316, 431] on p "ALLERGEN INFORMATION" at bounding box center [309, 428] width 126 height 11
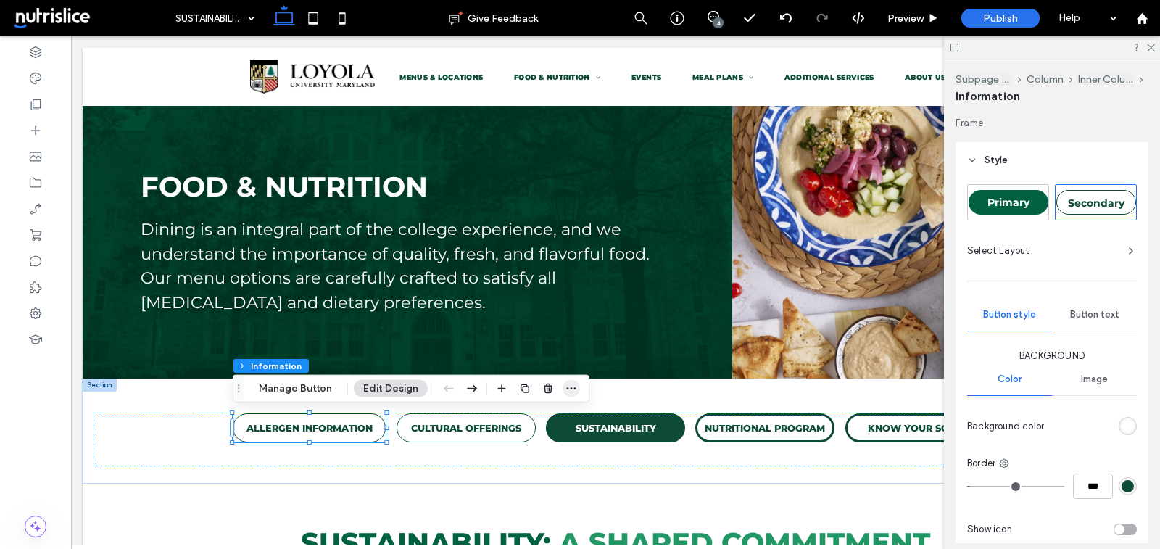
click at [567, 389] on icon "button" at bounding box center [571, 389] width 12 height 12
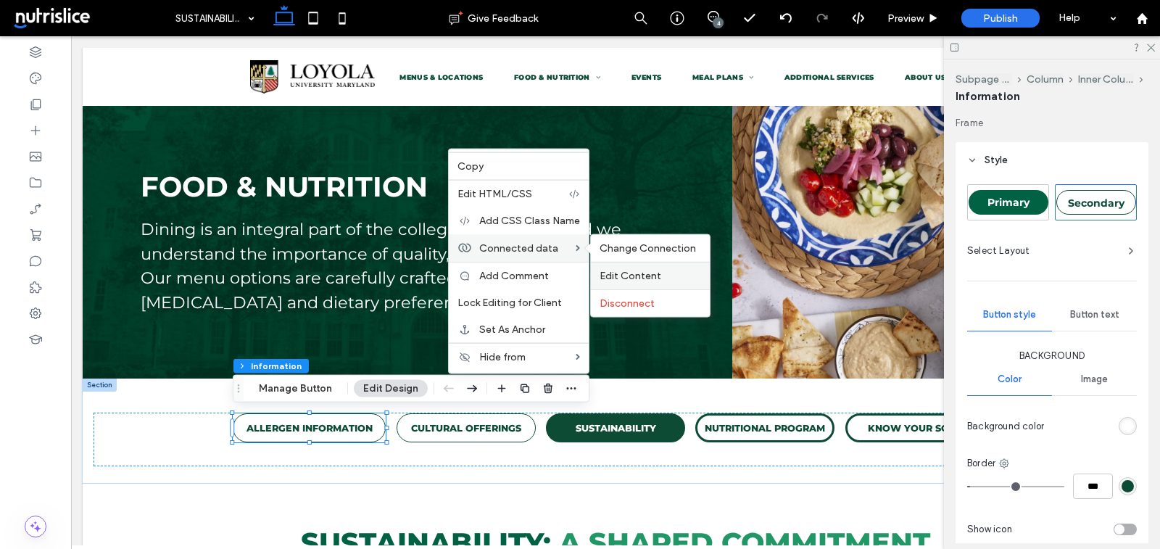
click at [626, 270] on span "Edit Content" at bounding box center [630, 276] width 62 height 12
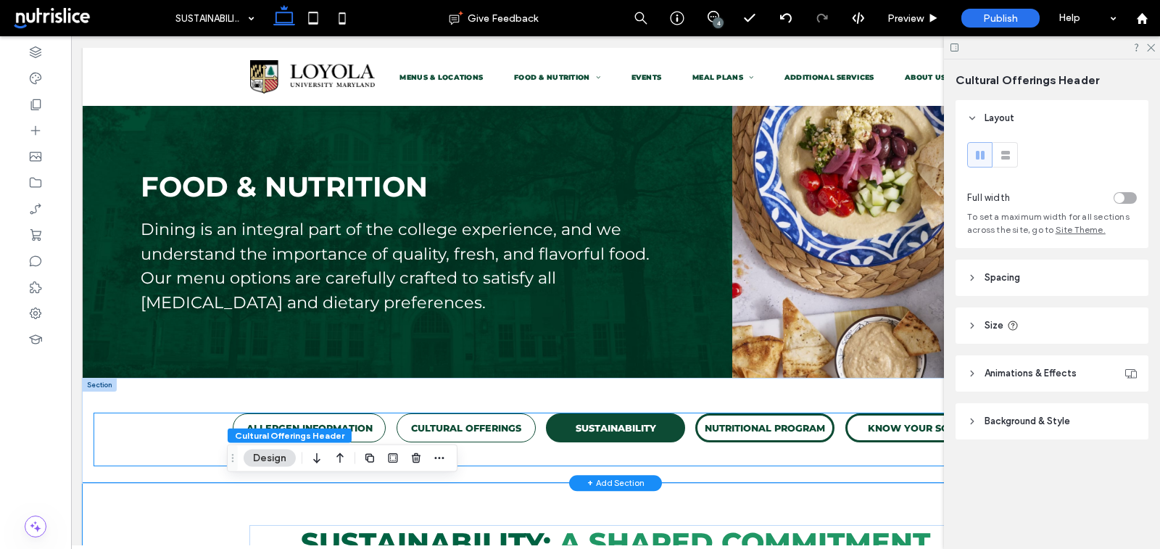
click at [352, 417] on link "ALLERGEN INFORMATION" at bounding box center [309, 427] width 153 height 29
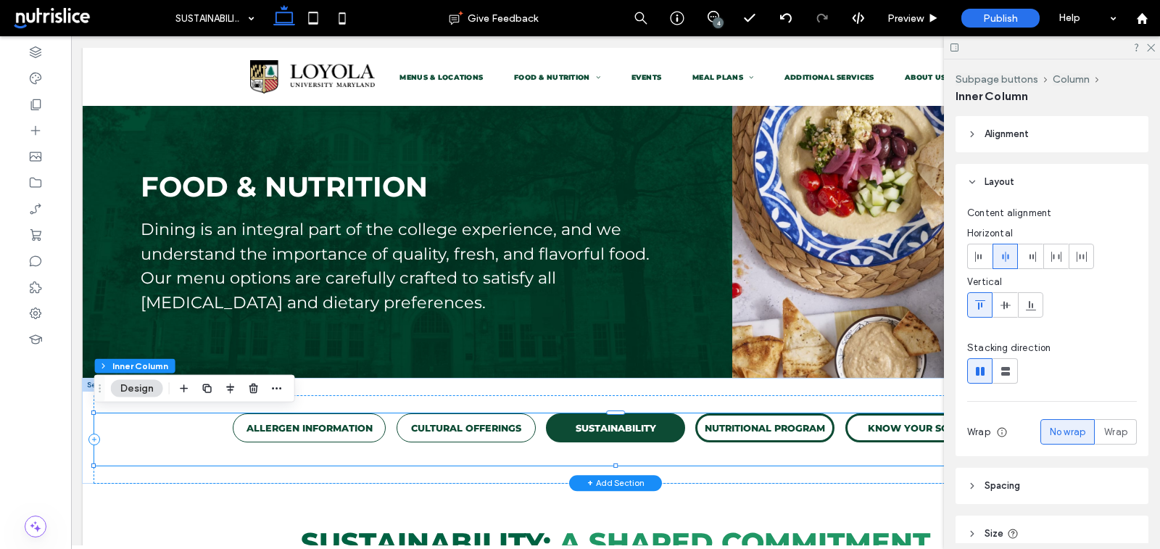
click at [361, 423] on p "ALLERGEN INFORMATION" at bounding box center [309, 428] width 126 height 11
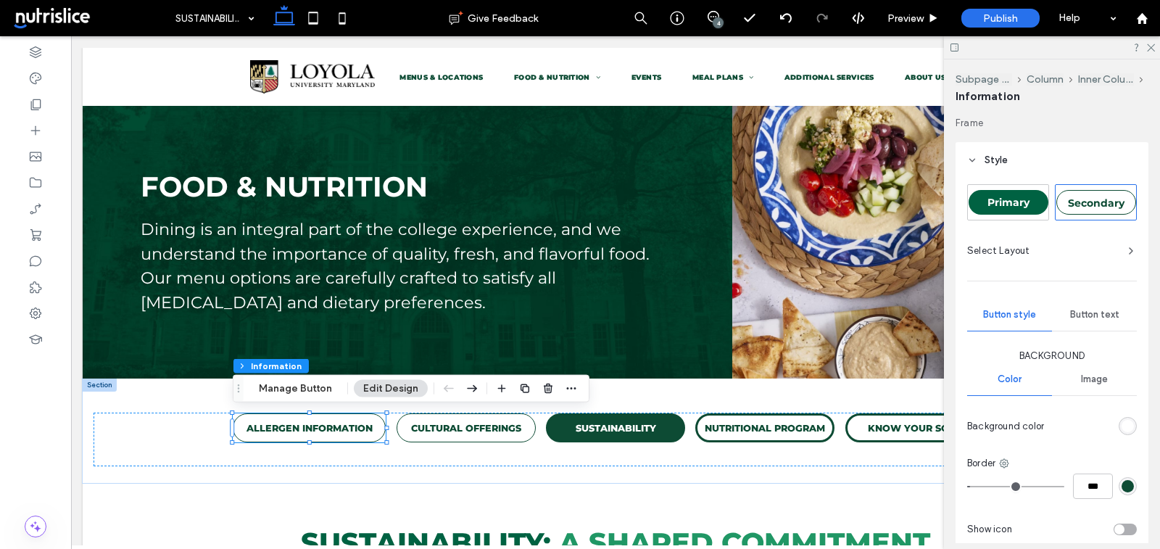
click at [389, 383] on button "Edit Design" at bounding box center [391, 388] width 74 height 17
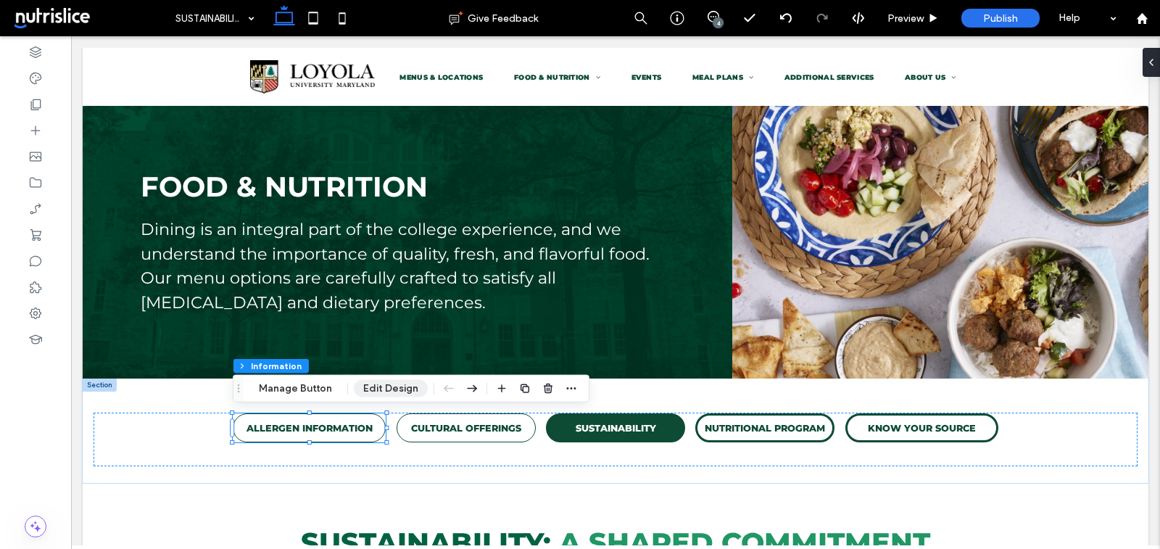
click at [387, 383] on button "Edit Design" at bounding box center [391, 388] width 74 height 17
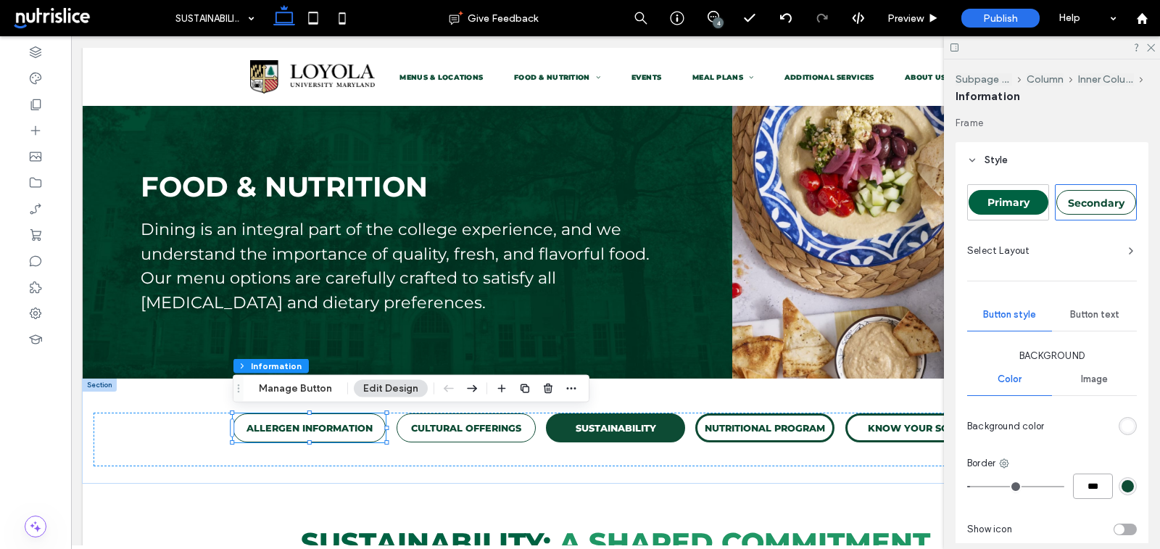
click at [1082, 488] on input "***" at bounding box center [1093, 485] width 40 height 25
type input "*"
type input "***"
type input "*"
type input "***"
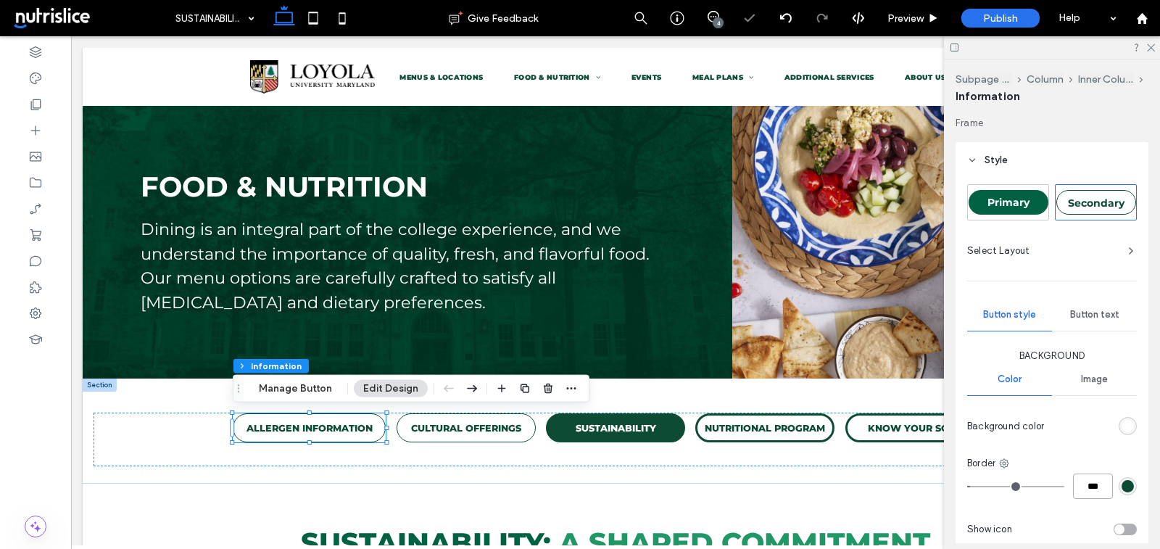
type input "*"
type input "***"
type input "*"
click at [568, 381] on span "button" at bounding box center [570, 388] width 17 height 17
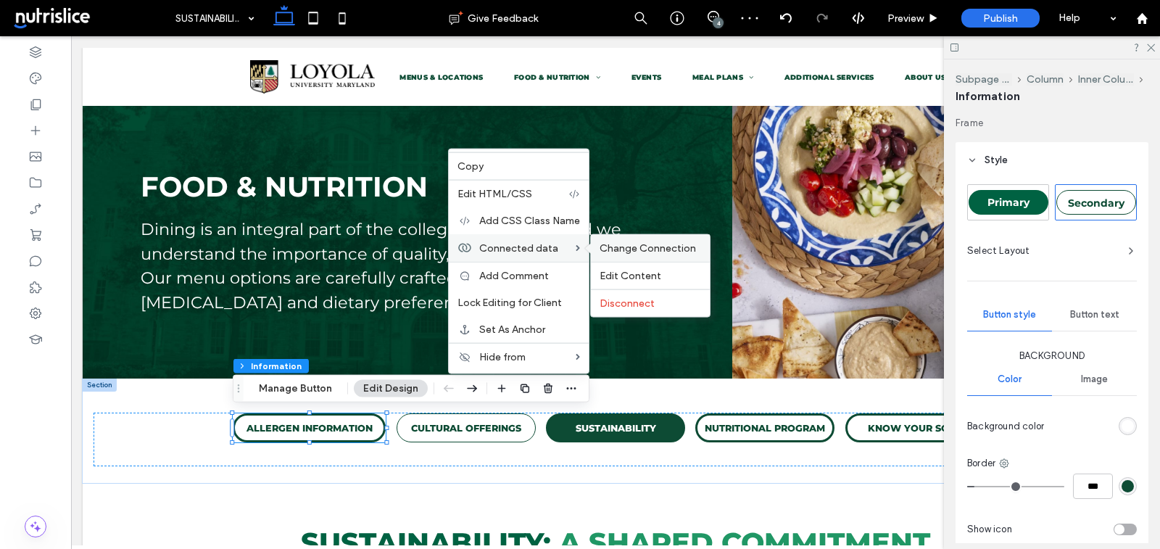
click at [628, 239] on div "Change Connection" at bounding box center [650, 248] width 119 height 27
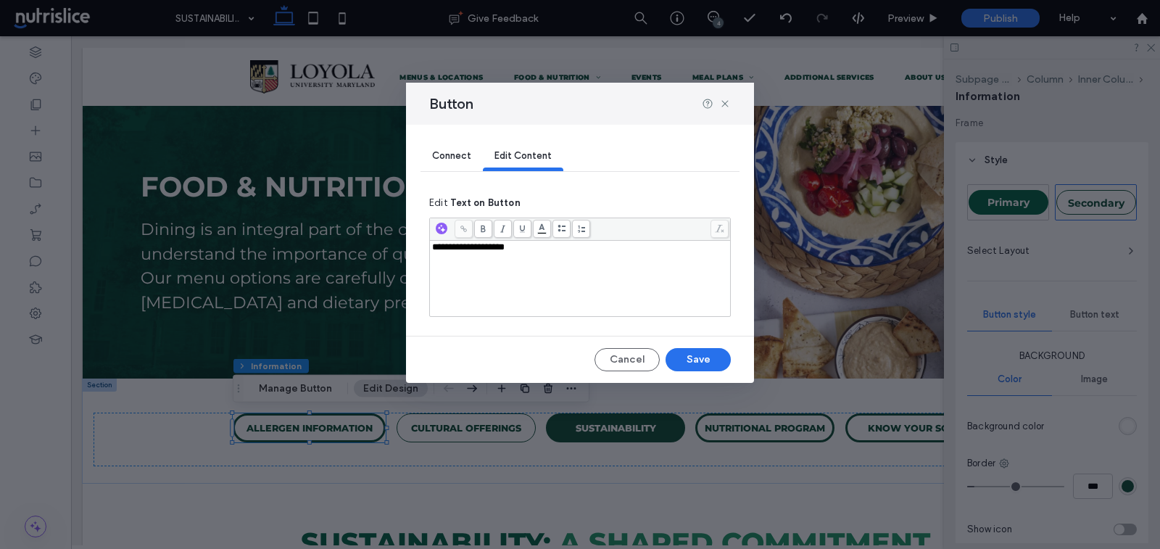
click at [460, 164] on div "Connect" at bounding box center [451, 156] width 62 height 29
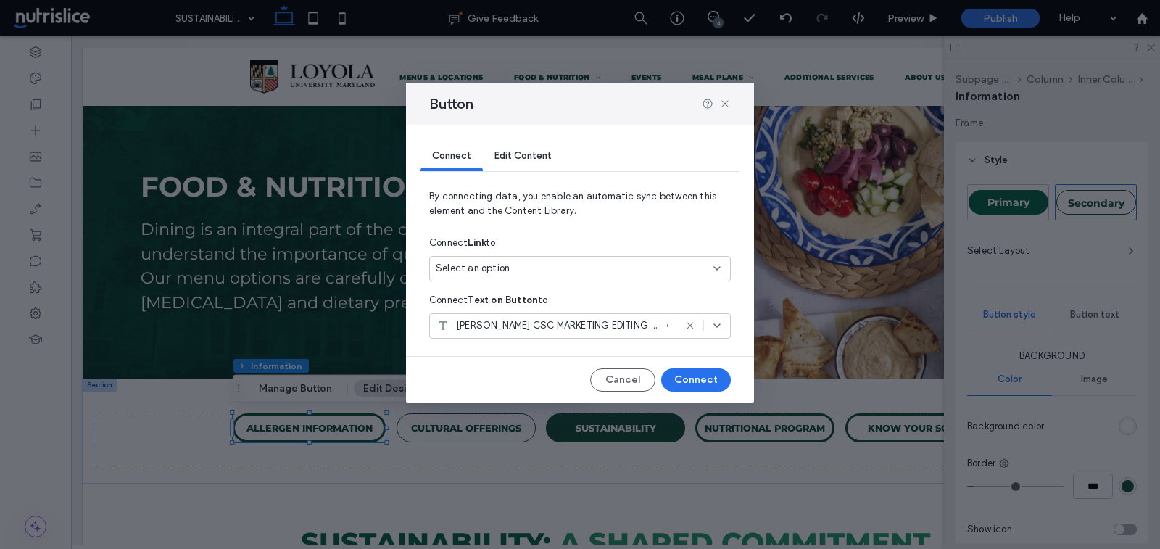
click at [580, 328] on span "PARKHURST CSC MARKETING EDITING ONLY Nutri B02 LABEL - ALLERGEN INFORMATION" at bounding box center [558, 325] width 205 height 14
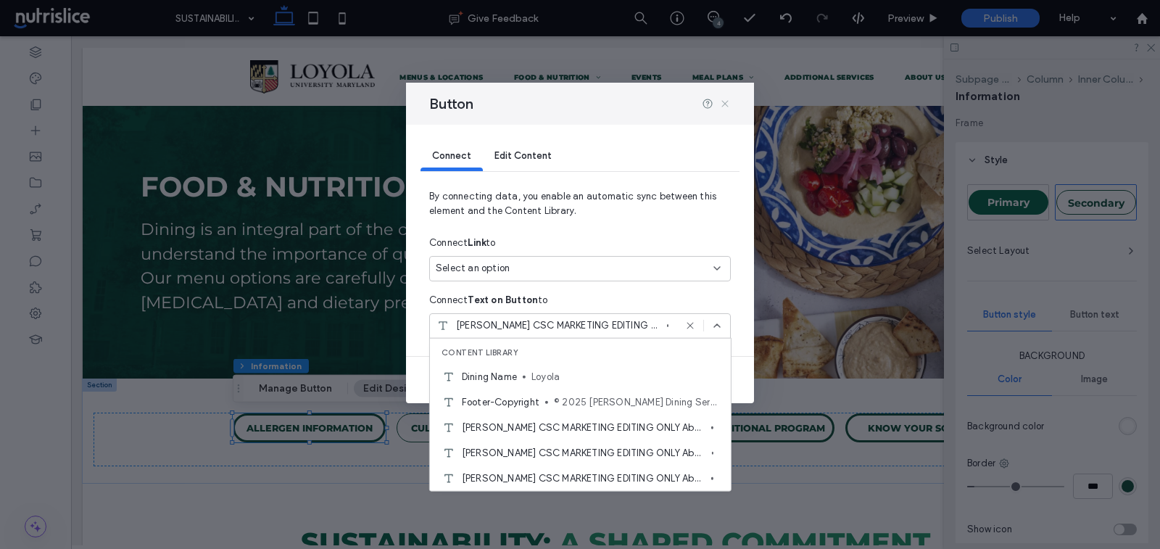
click at [725, 99] on icon at bounding box center [725, 104] width 12 height 12
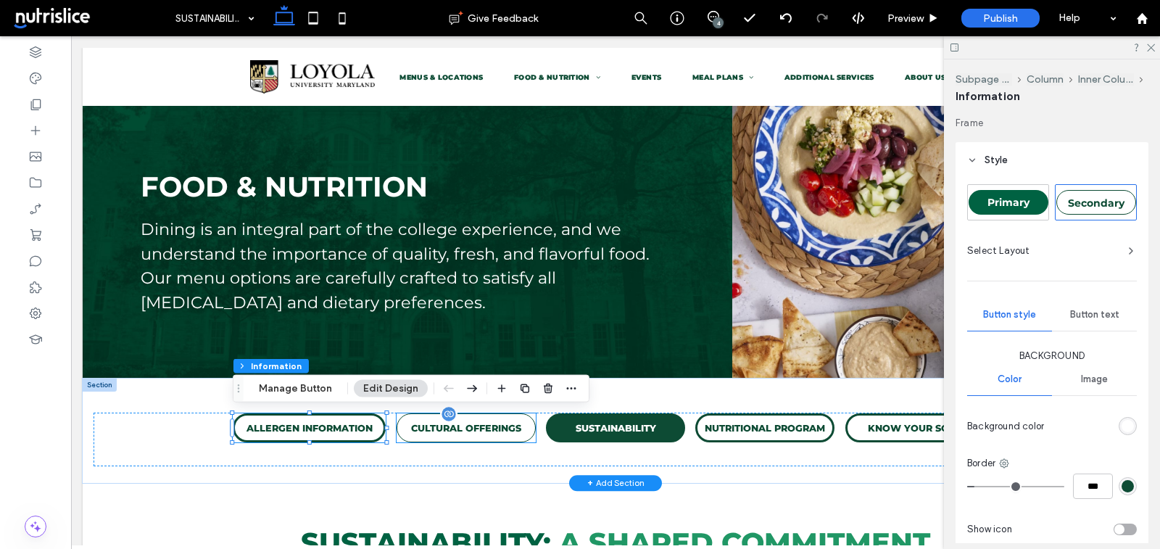
click at [504, 433] on p "CULTURAL OFFERINGS" at bounding box center [466, 428] width 110 height 11
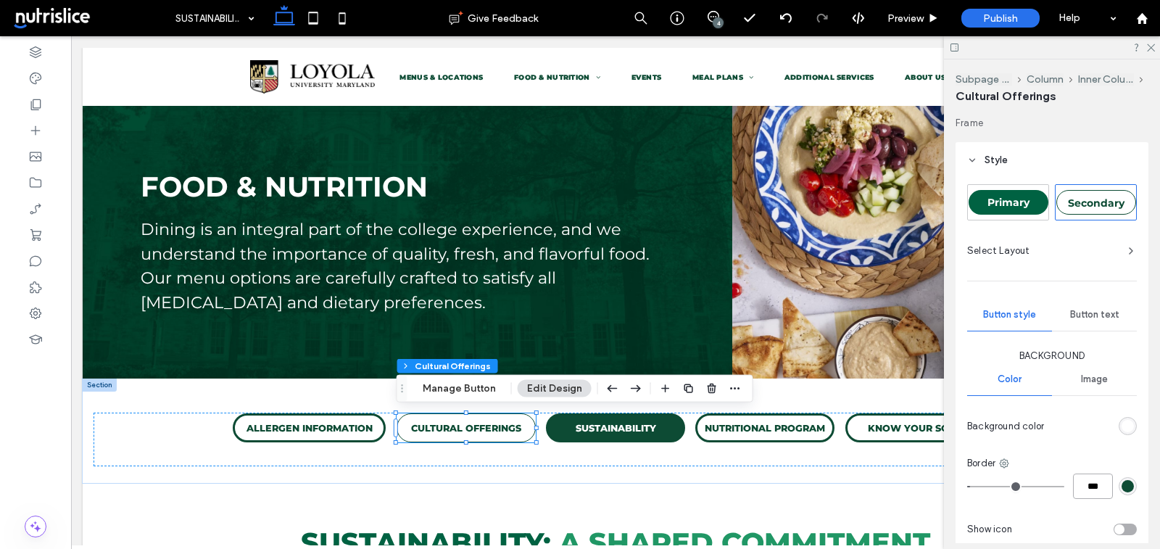
click at [1089, 484] on input "***" at bounding box center [1093, 485] width 40 height 25
type input "***"
type input "*"
click at [731, 380] on span "button" at bounding box center [734, 388] width 17 height 17
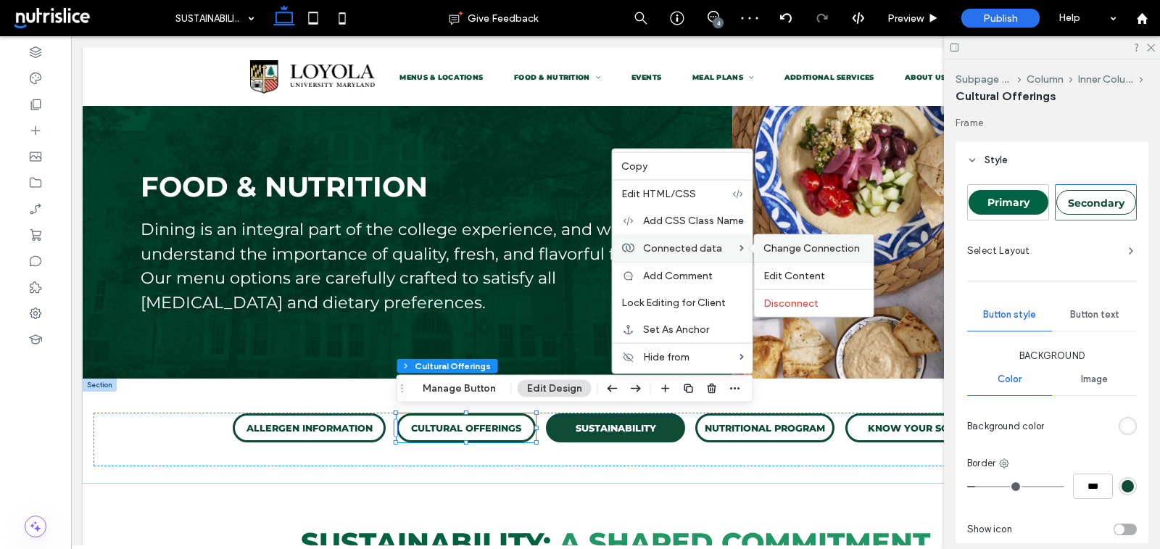
click at [797, 248] on span "Change Connection" at bounding box center [811, 248] width 96 height 12
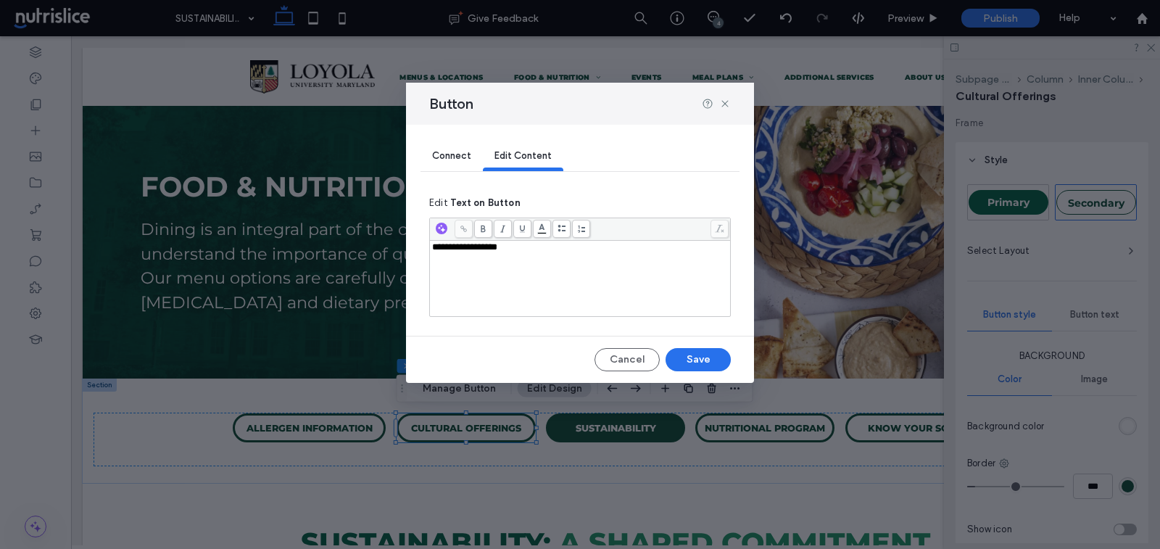
click at [447, 150] on span "Connect" at bounding box center [451, 155] width 39 height 11
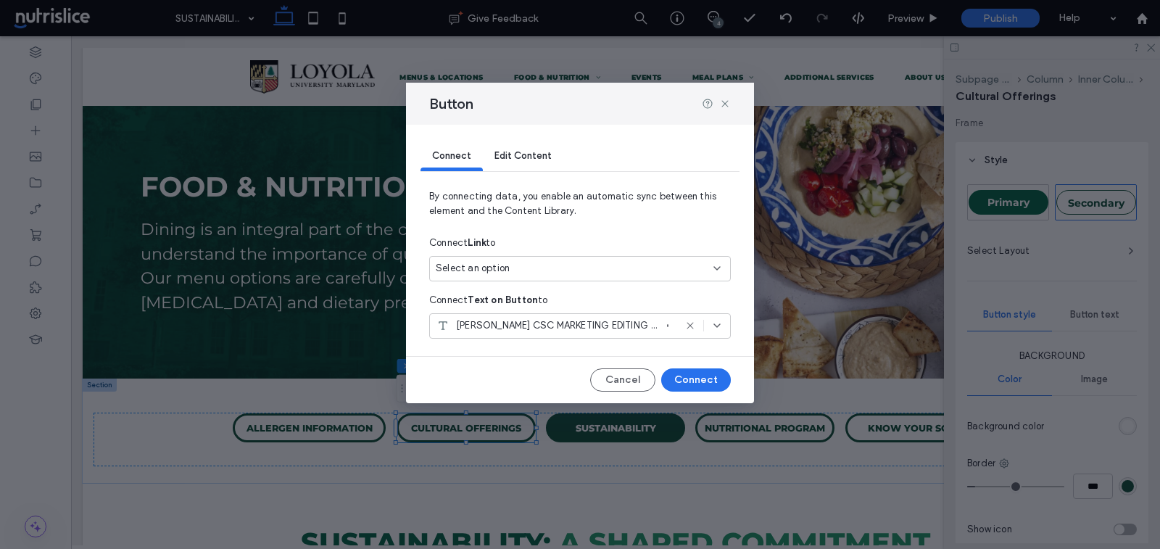
click at [535, 318] on span "PARKHURST CSC MARKETING EDITING ONLY Nutri B03 LABEL - CULTURAL OFFERINGS" at bounding box center [558, 325] width 205 height 14
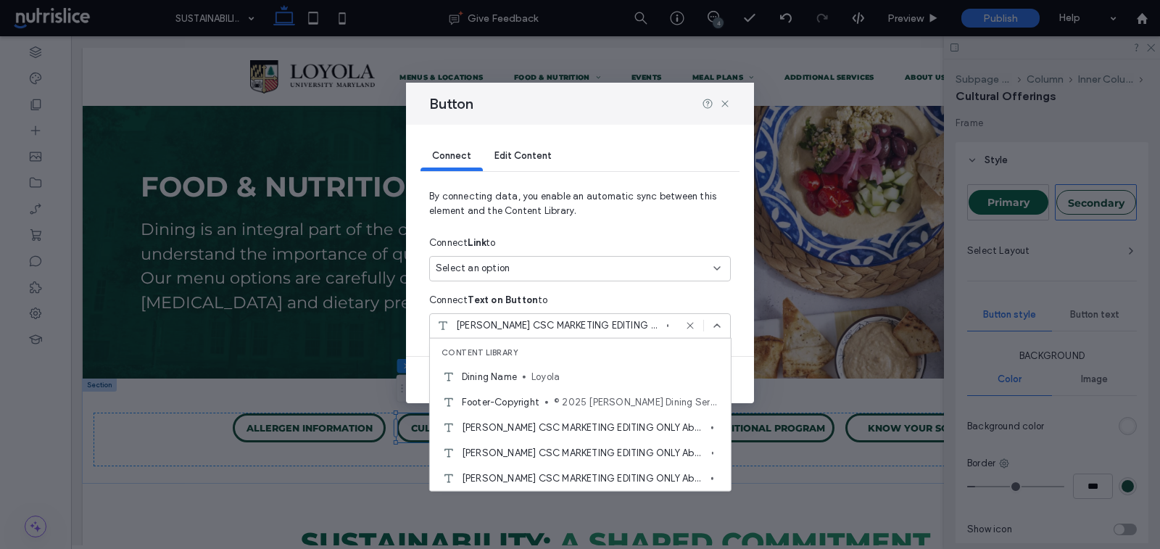
click at [573, 329] on span "PARKHURST CSC MARKETING EDITING ONLY Nutri B03 LABEL - CULTURAL OFFERINGS" at bounding box center [558, 325] width 205 height 14
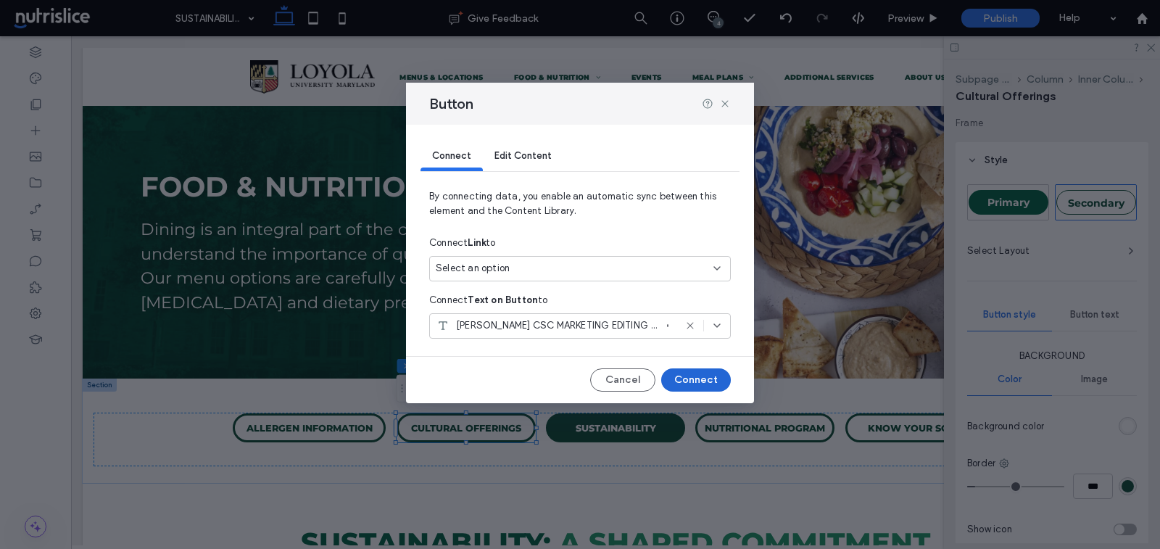
click at [684, 375] on button "Connect" at bounding box center [696, 379] width 70 height 23
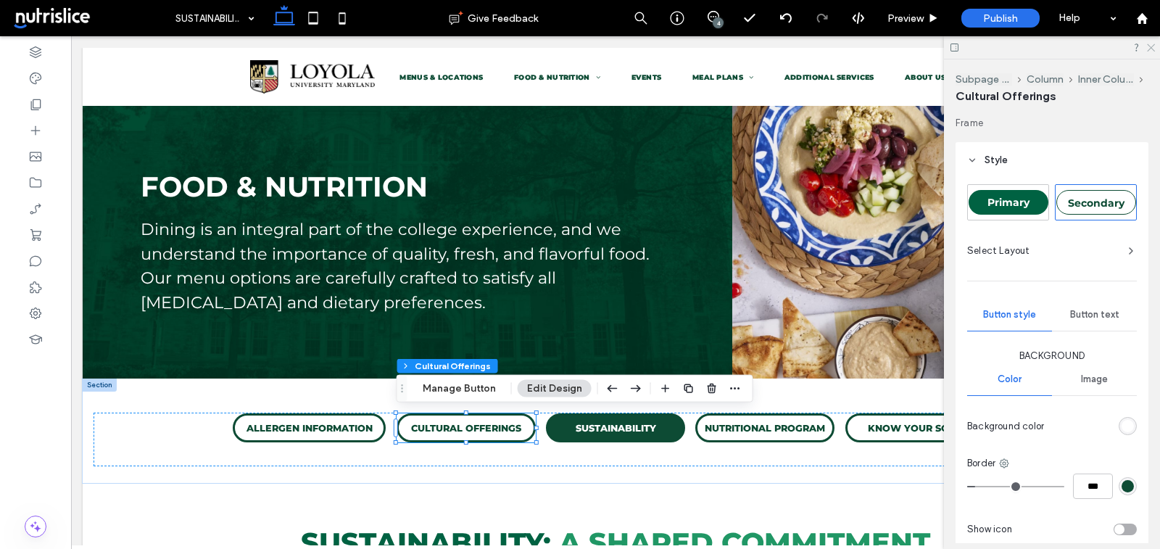
click at [1146, 44] on icon at bounding box center [1149, 46] width 9 height 9
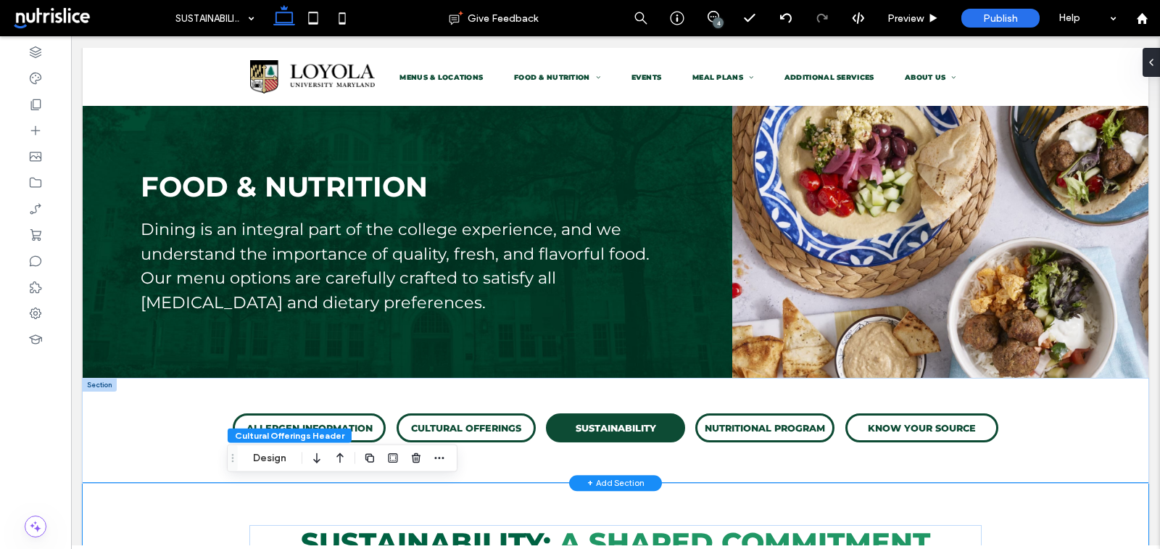
click at [95, 382] on div at bounding box center [100, 384] width 34 height 13
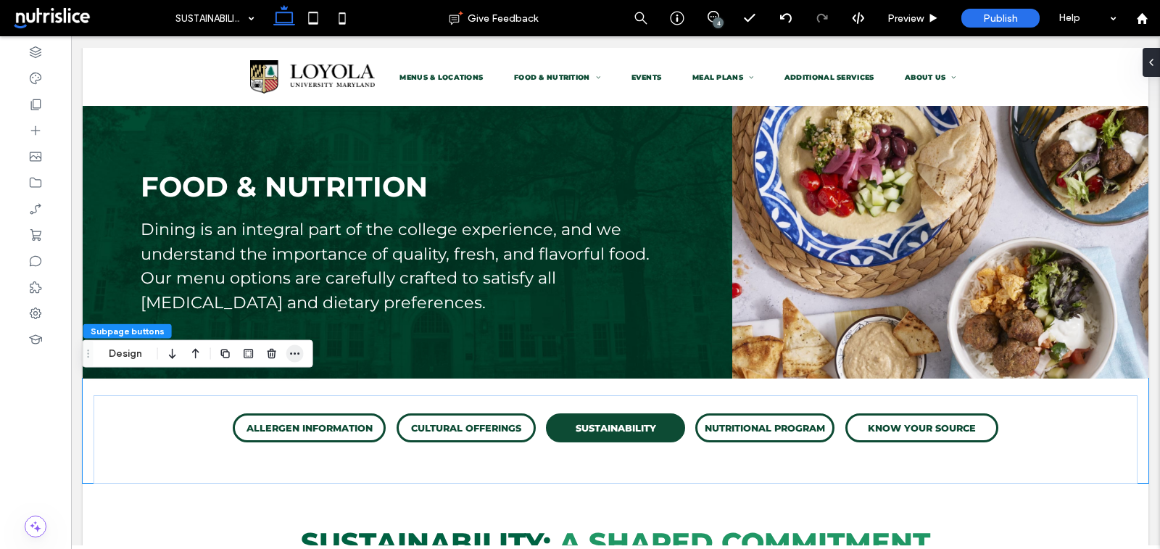
click at [294, 352] on icon "button" at bounding box center [295, 354] width 12 height 12
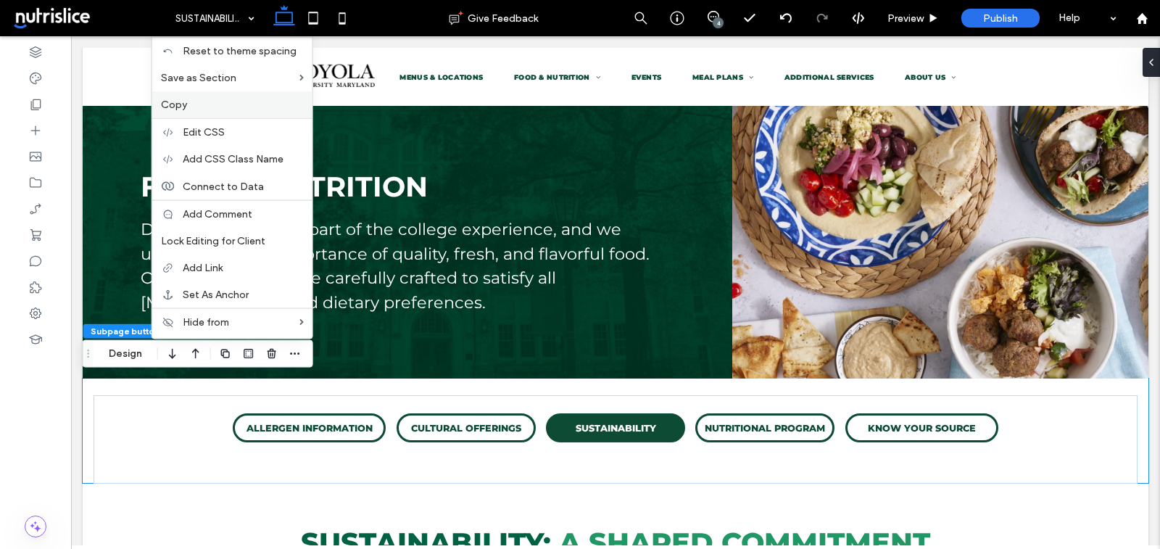
click at [234, 107] on label "Copy" at bounding box center [232, 105] width 143 height 12
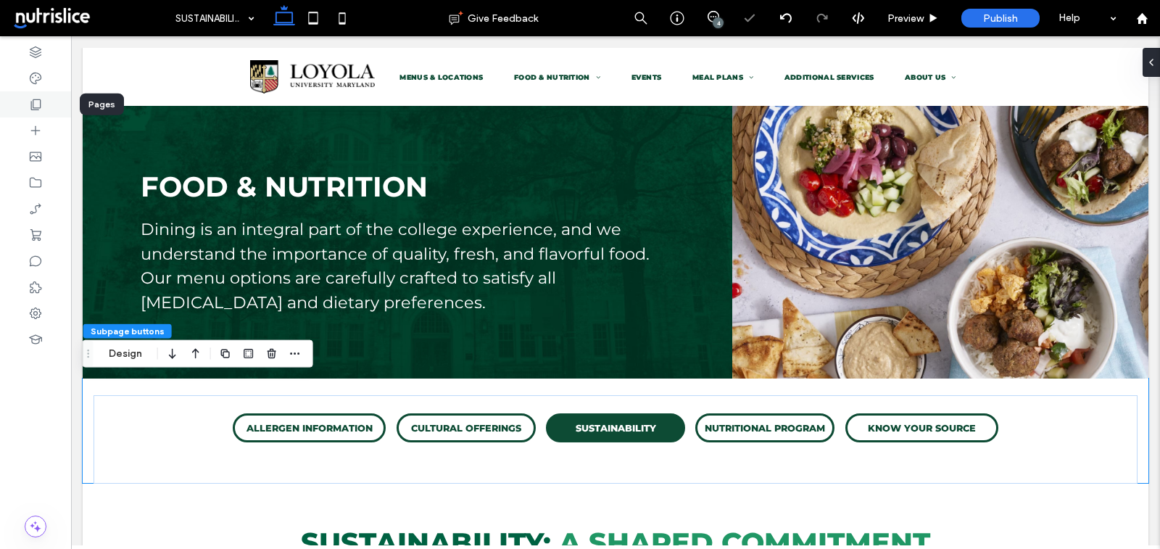
click at [46, 104] on div at bounding box center [35, 104] width 71 height 26
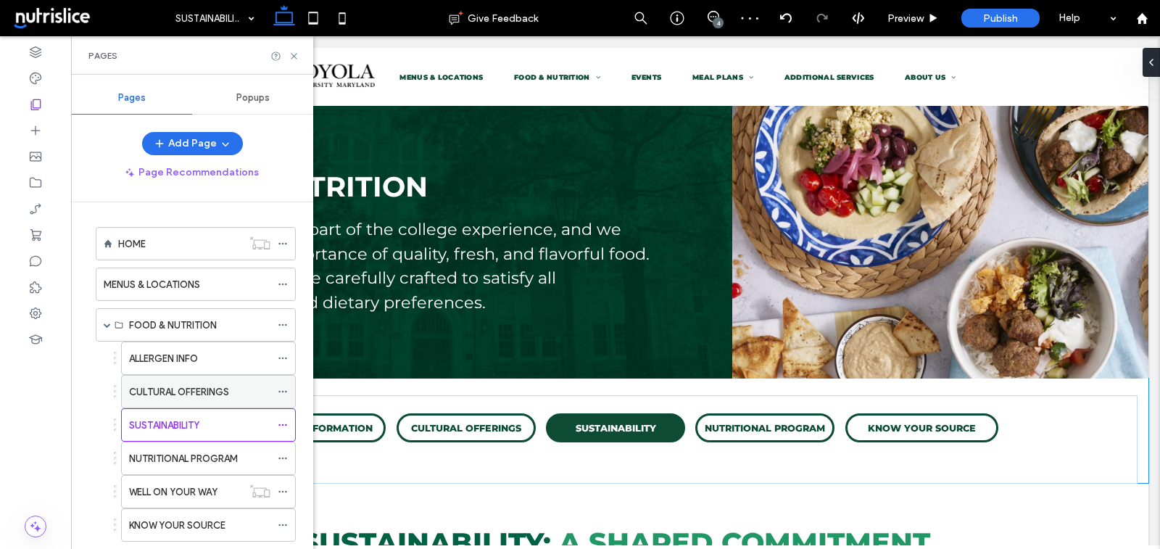
click at [184, 383] on label "CULTURAL OFFERINGS" at bounding box center [179, 391] width 100 height 25
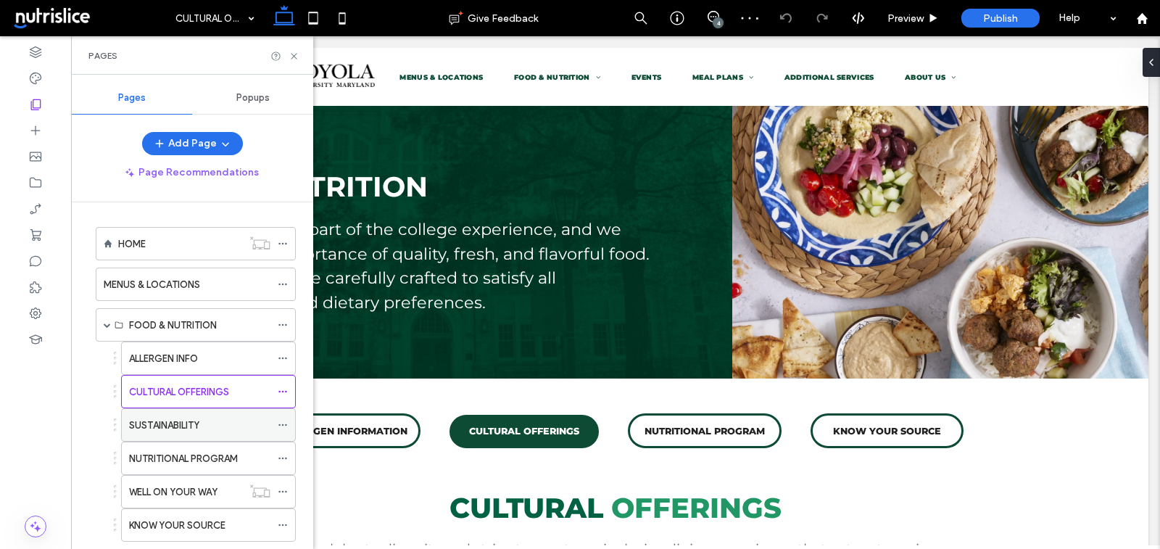
click at [183, 425] on label "SUSTAINABILITY" at bounding box center [164, 424] width 70 height 25
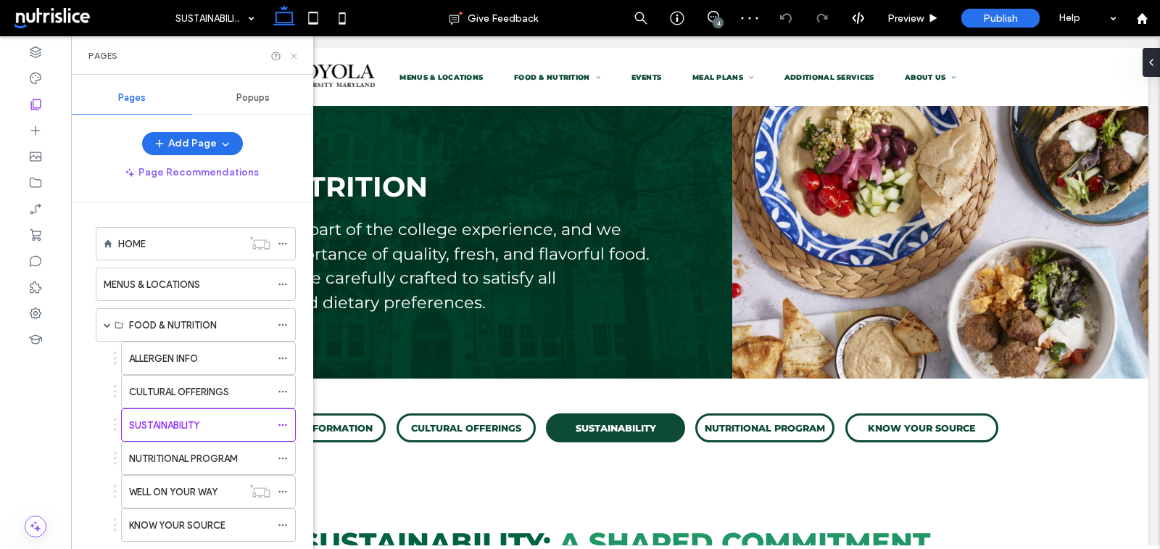
click at [294, 54] on icon at bounding box center [293, 56] width 11 height 11
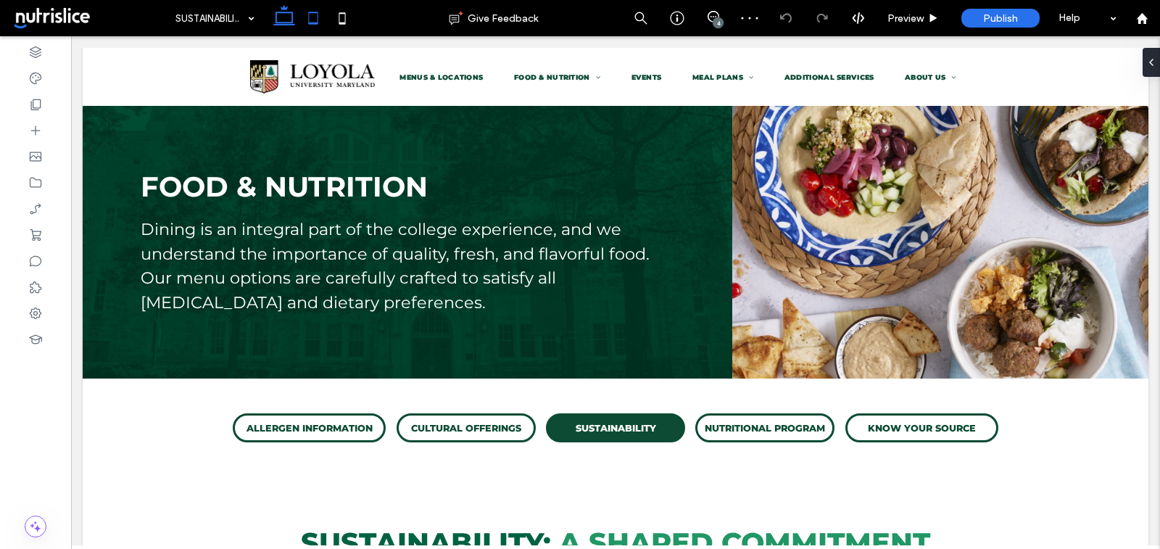
click at [318, 18] on icon at bounding box center [313, 18] width 29 height 29
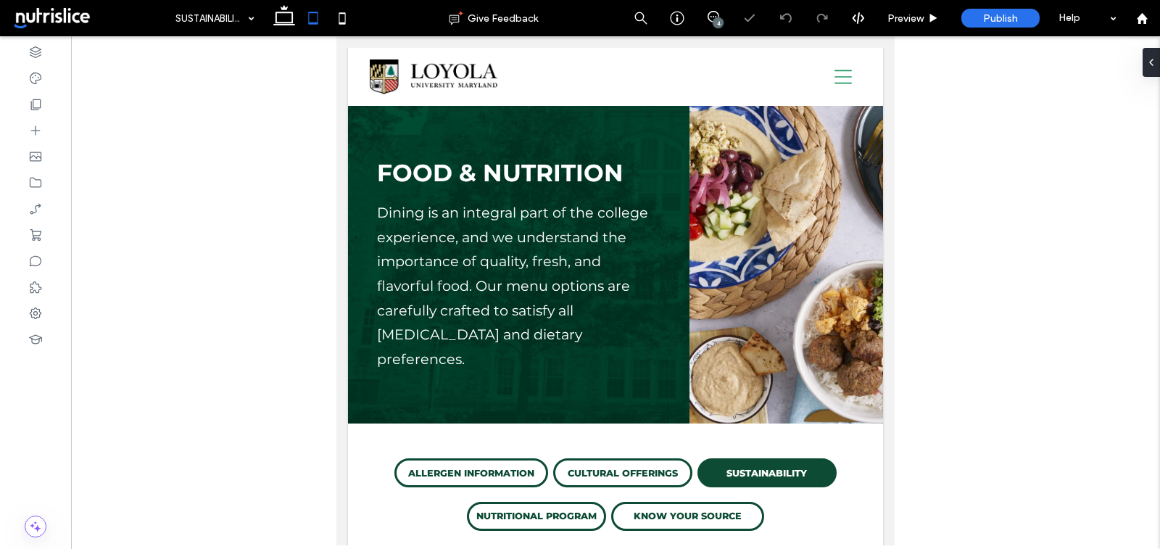
scroll to position [54, 0]
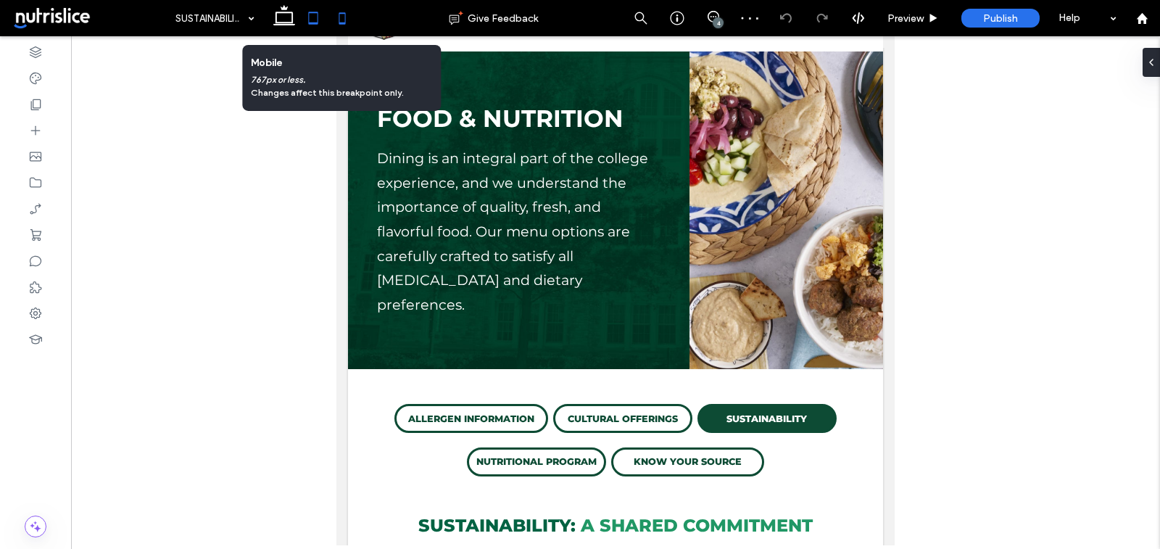
click at [340, 23] on use at bounding box center [342, 18] width 7 height 12
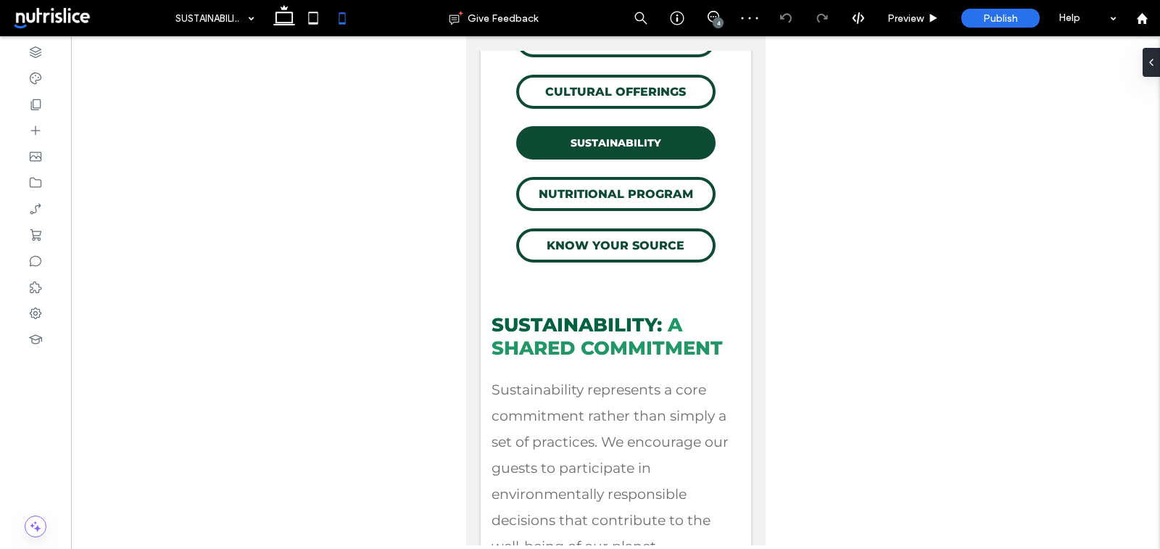
scroll to position [743, 0]
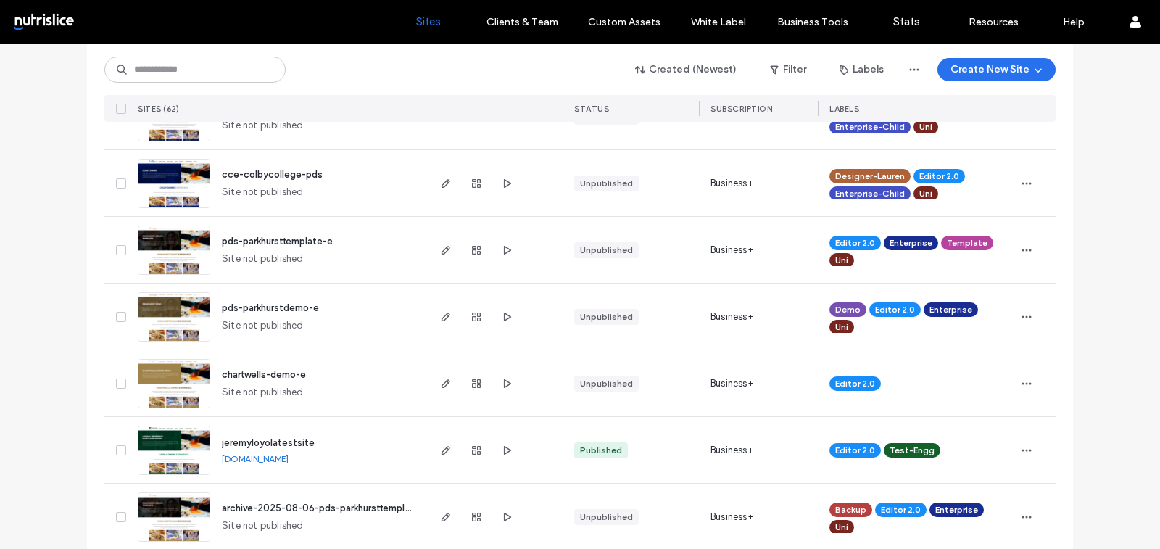
scroll to position [820, 0]
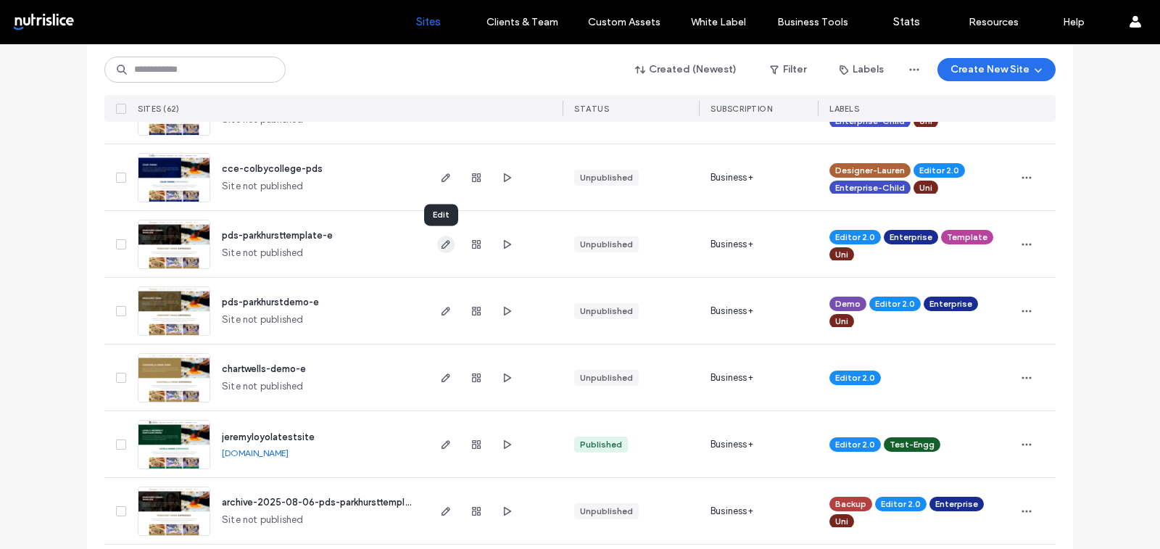
click at [440, 243] on icon "button" at bounding box center [446, 244] width 12 height 12
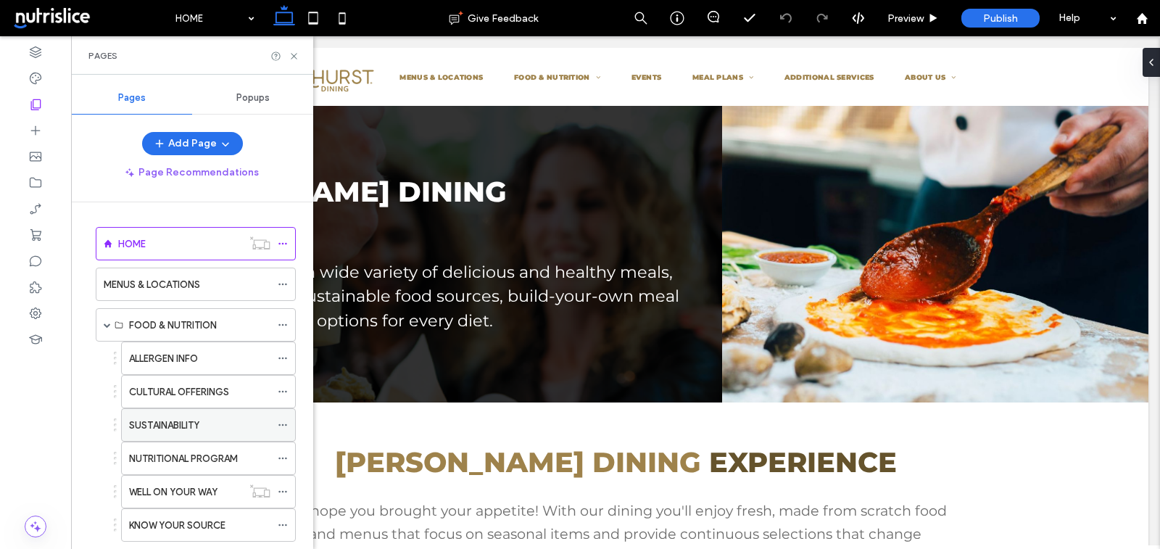
click at [180, 422] on label "SUSTAINABILITY" at bounding box center [164, 424] width 70 height 25
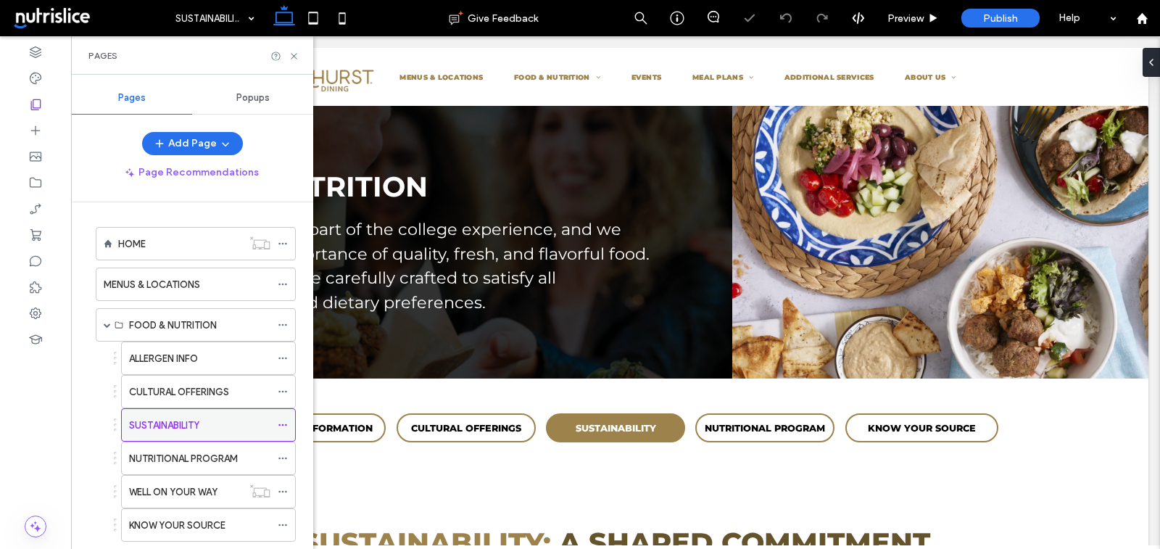
click at [285, 420] on icon at bounding box center [283, 425] width 10 height 10
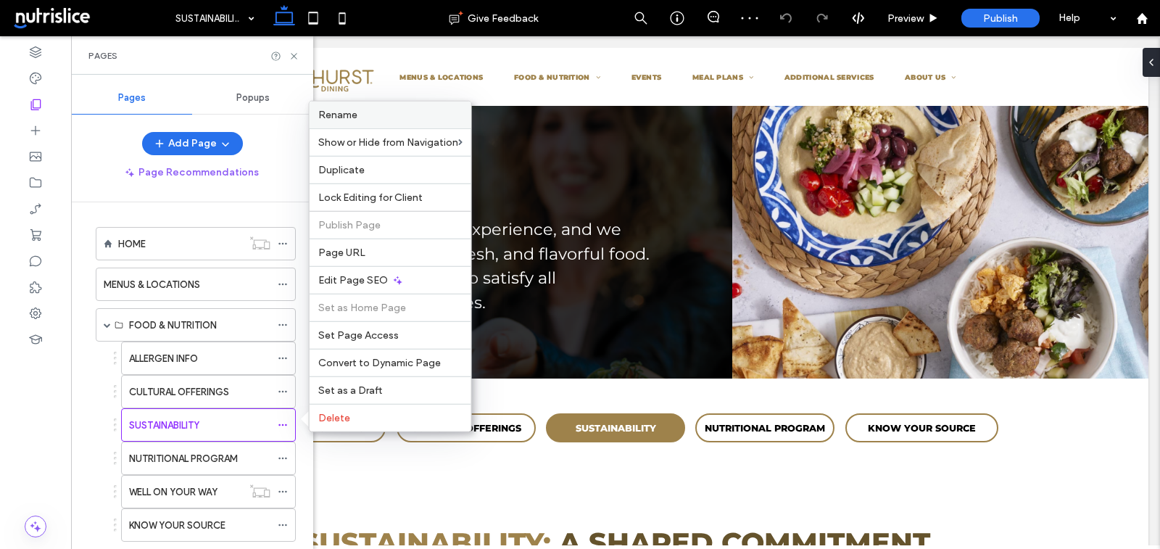
click at [347, 115] on span "Rename" at bounding box center [337, 115] width 39 height 12
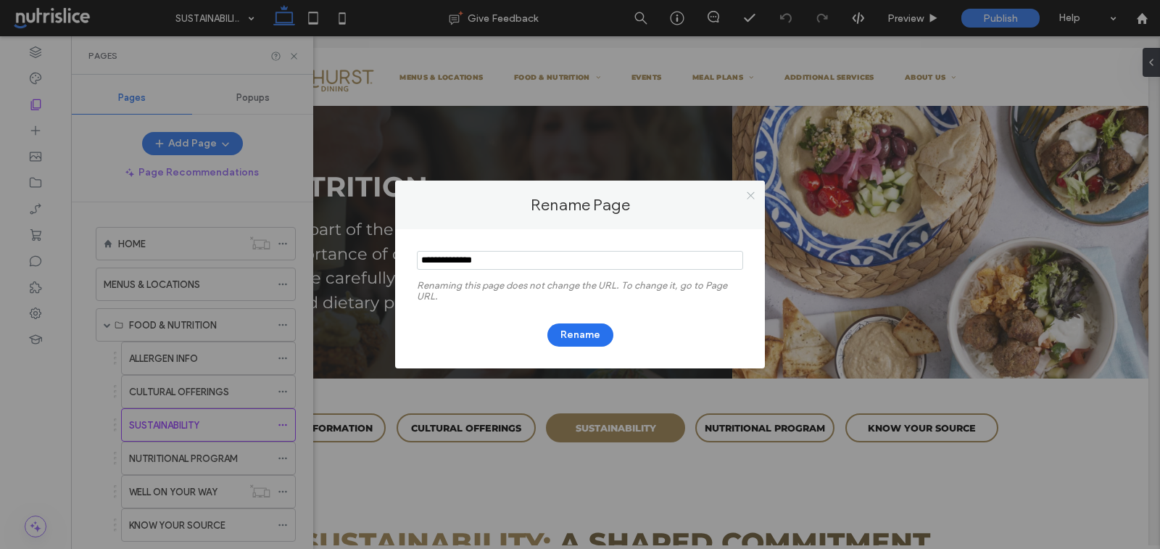
click at [750, 195] on icon at bounding box center [750, 195] width 11 height 11
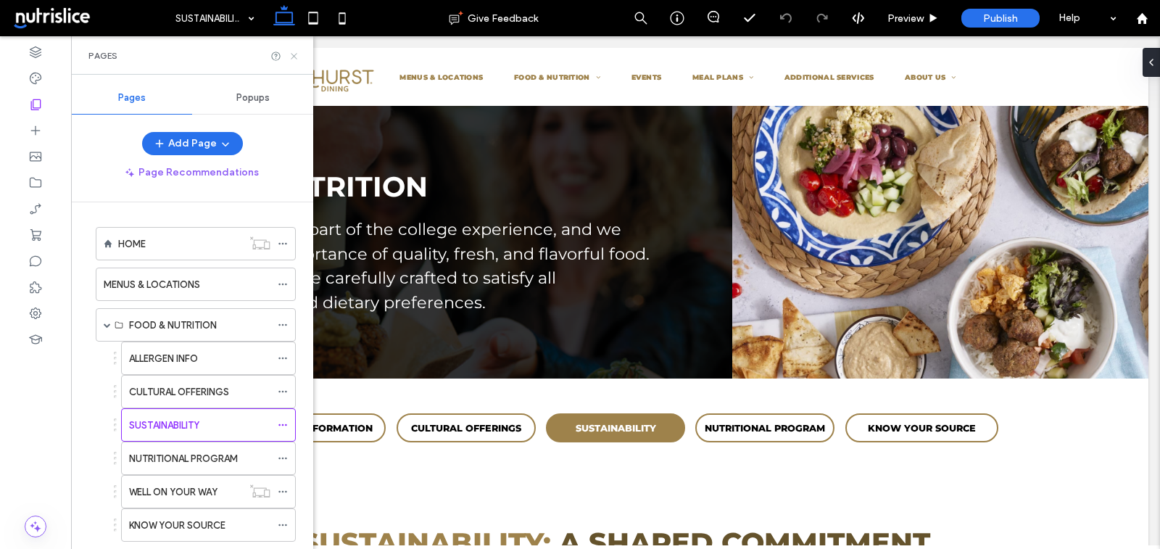
click at [292, 53] on icon at bounding box center [293, 56] width 11 height 11
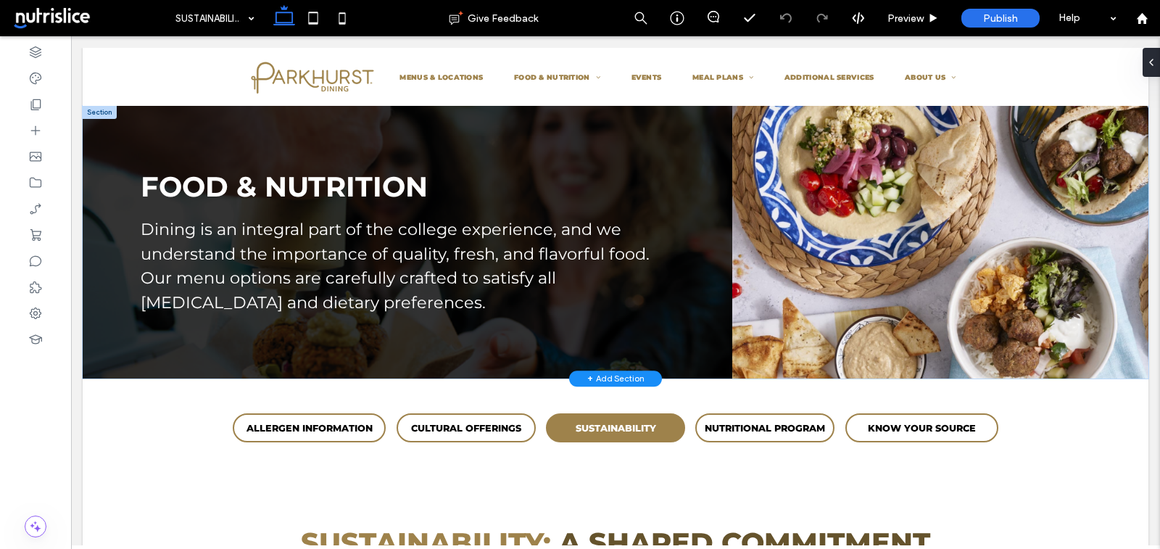
click at [91, 108] on div at bounding box center [100, 112] width 34 height 13
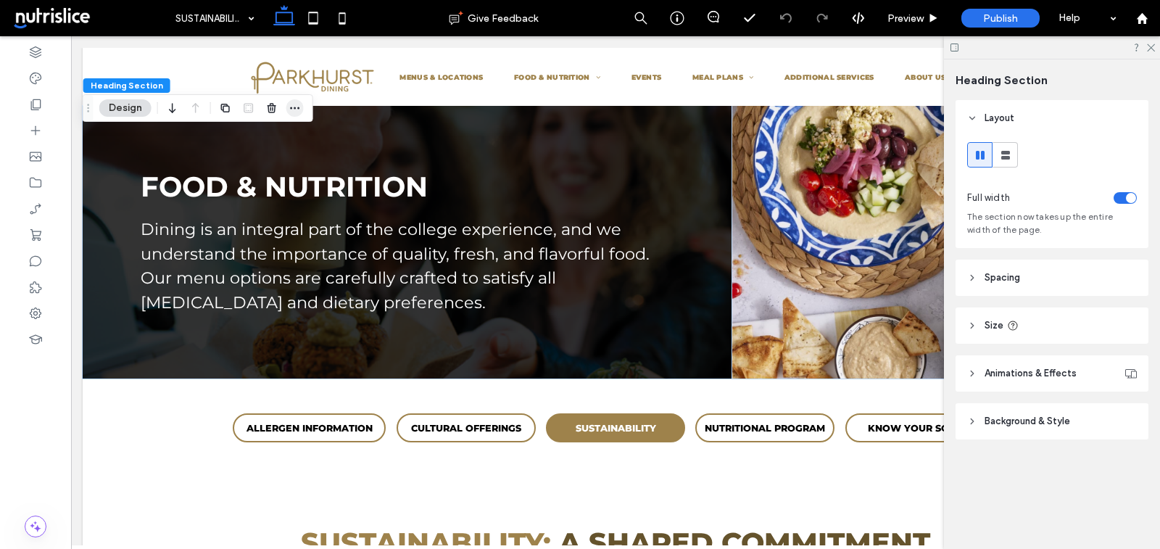
click at [299, 106] on icon "button" at bounding box center [295, 108] width 12 height 12
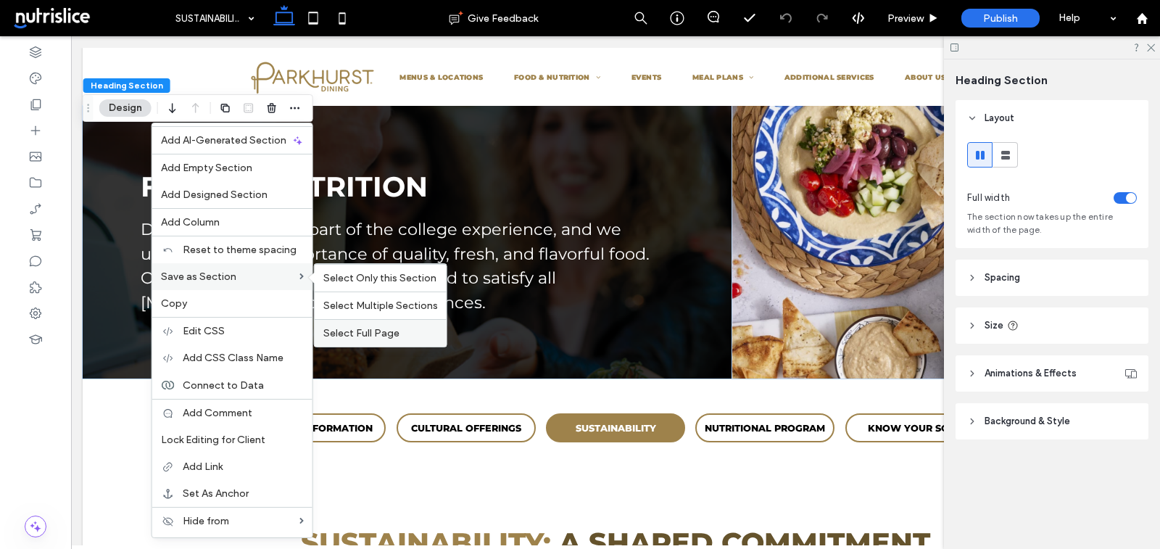
click at [361, 326] on div "Select Full Page" at bounding box center [381, 333] width 132 height 28
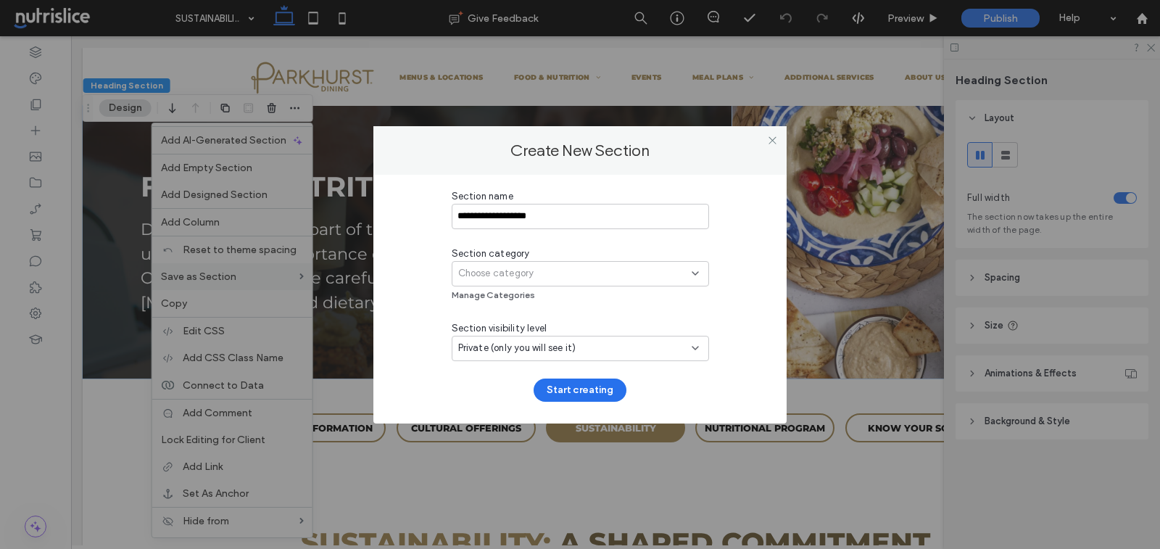
click at [481, 218] on input "**********" at bounding box center [580, 216] width 257 height 25
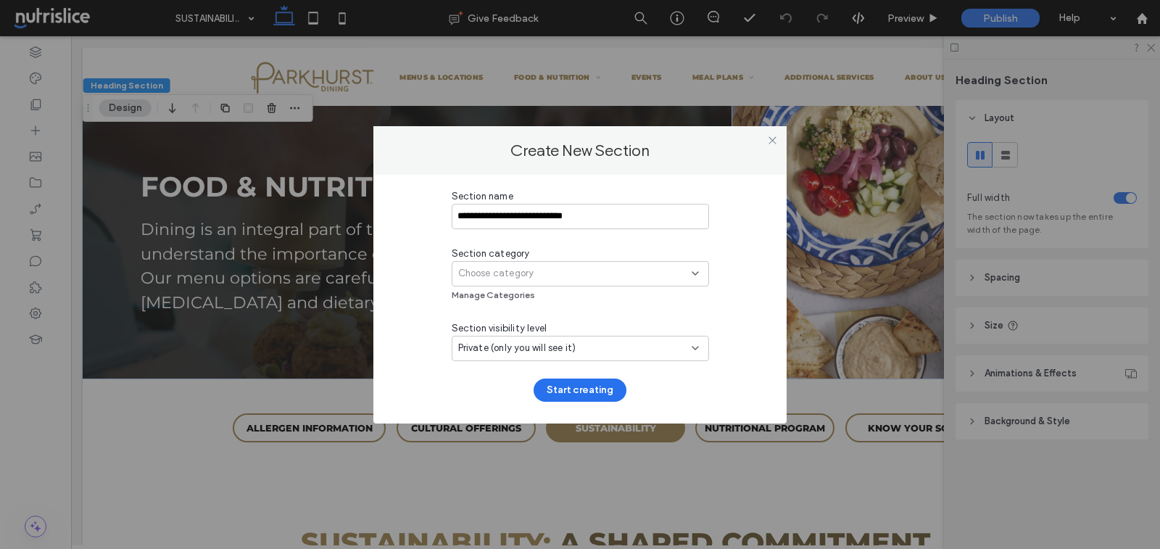
click at [602, 212] on input "**********" at bounding box center [580, 216] width 257 height 25
type input "**********"
click at [601, 270] on div "Choose category" at bounding box center [574, 273] width 233 height 14
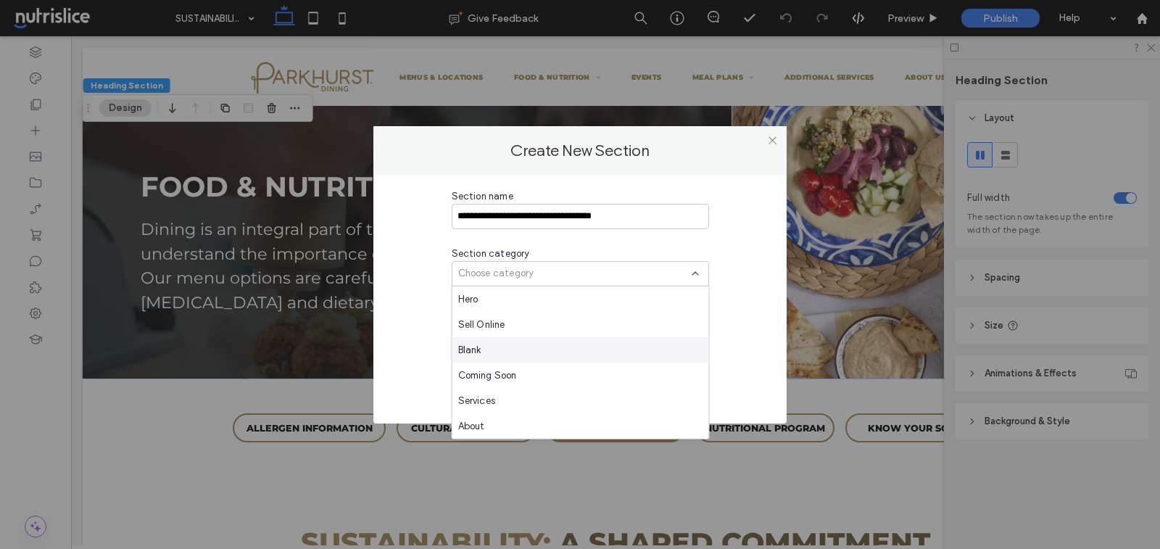
scroll to position [660, 0]
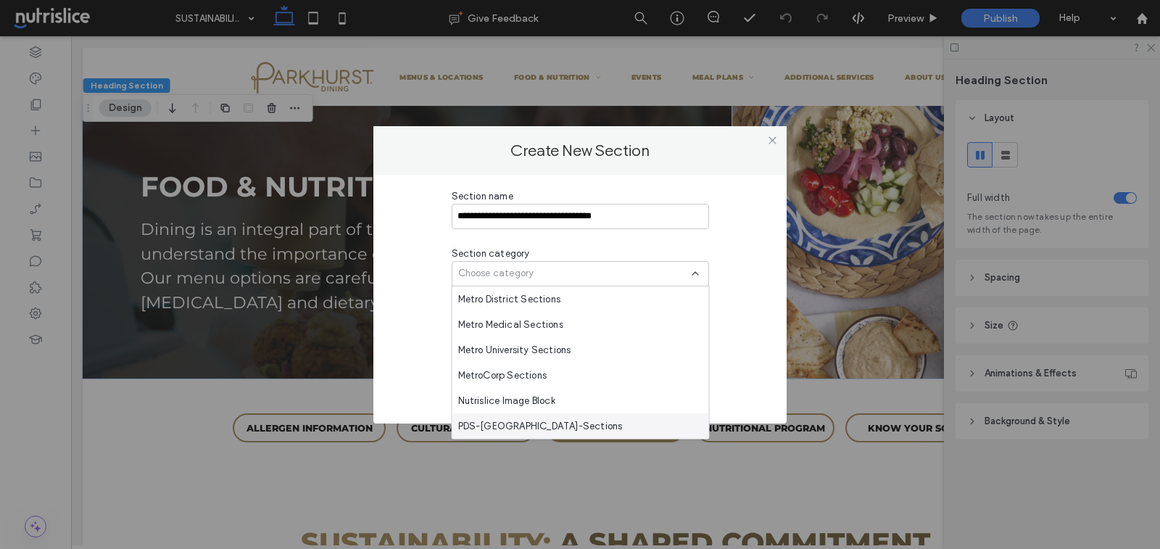
click at [520, 428] on span "PDS-[GEOGRAPHIC_DATA]-Sections" at bounding box center [540, 425] width 165 height 14
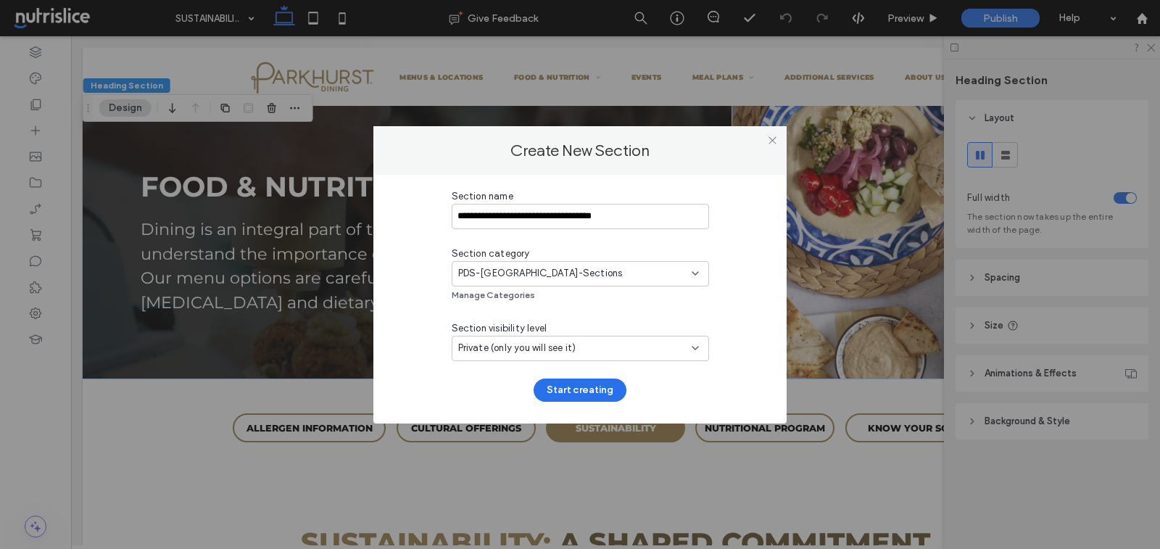
click at [557, 350] on span "Private (only you will see it)" at bounding box center [517, 348] width 118 height 14
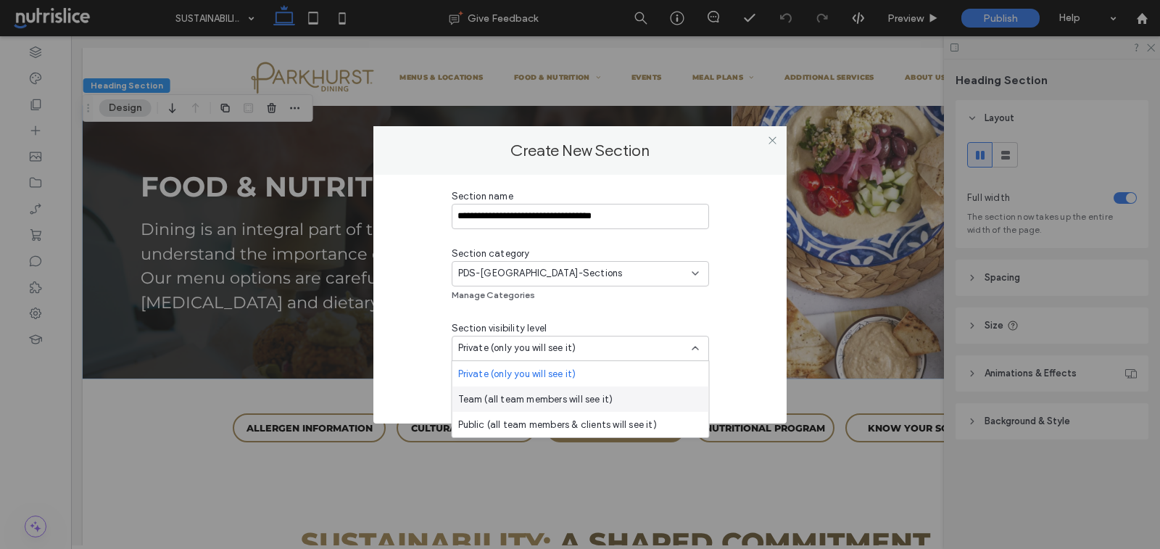
click at [520, 399] on span "Team (all team members will see it)" at bounding box center [535, 398] width 155 height 14
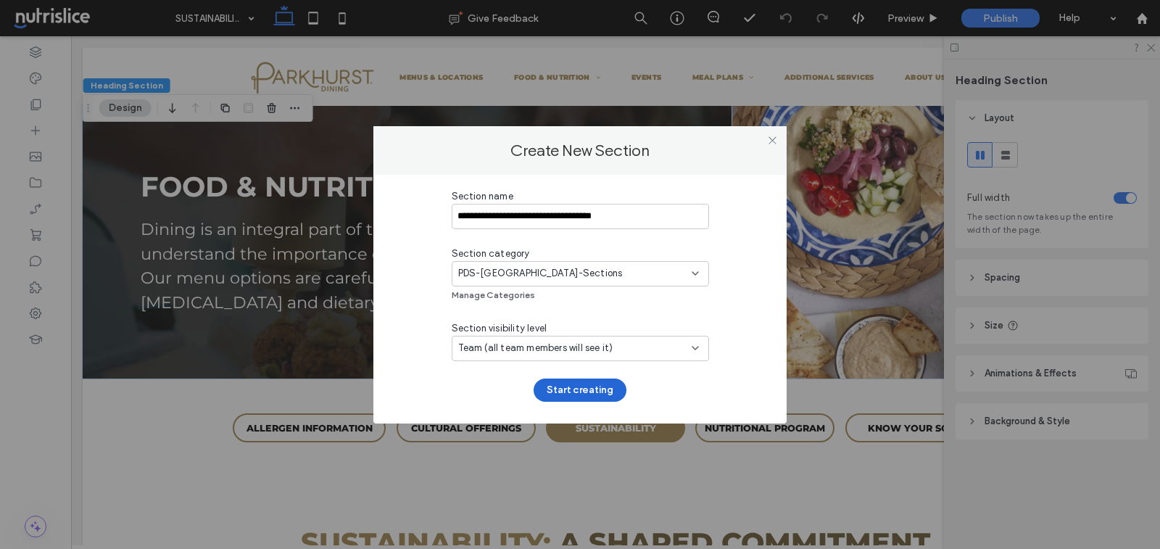
click at [569, 381] on button "Start creating" at bounding box center [579, 389] width 93 height 23
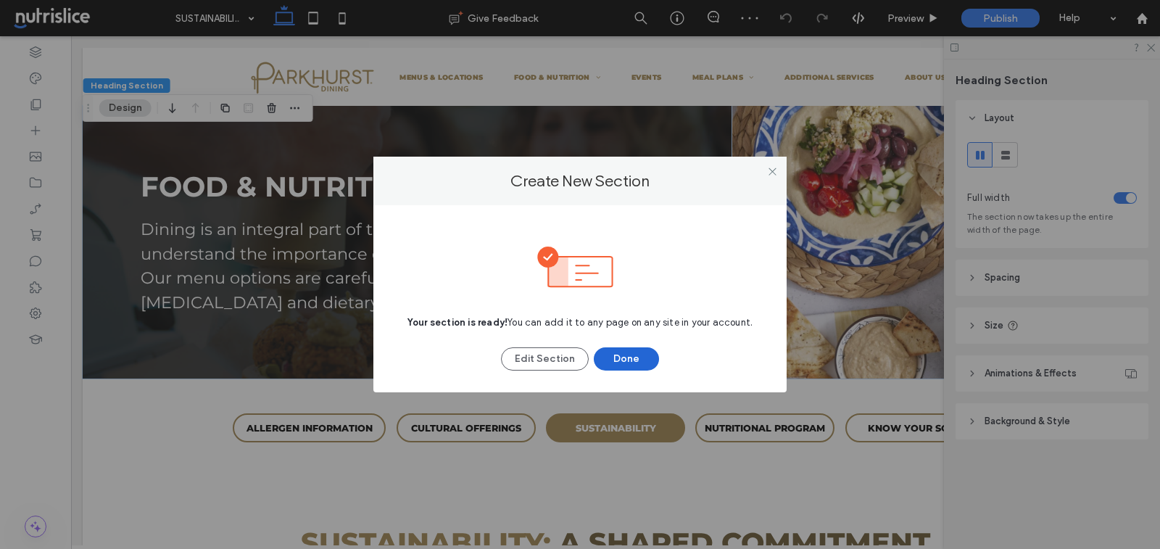
click at [615, 356] on button "Done" at bounding box center [626, 358] width 65 height 23
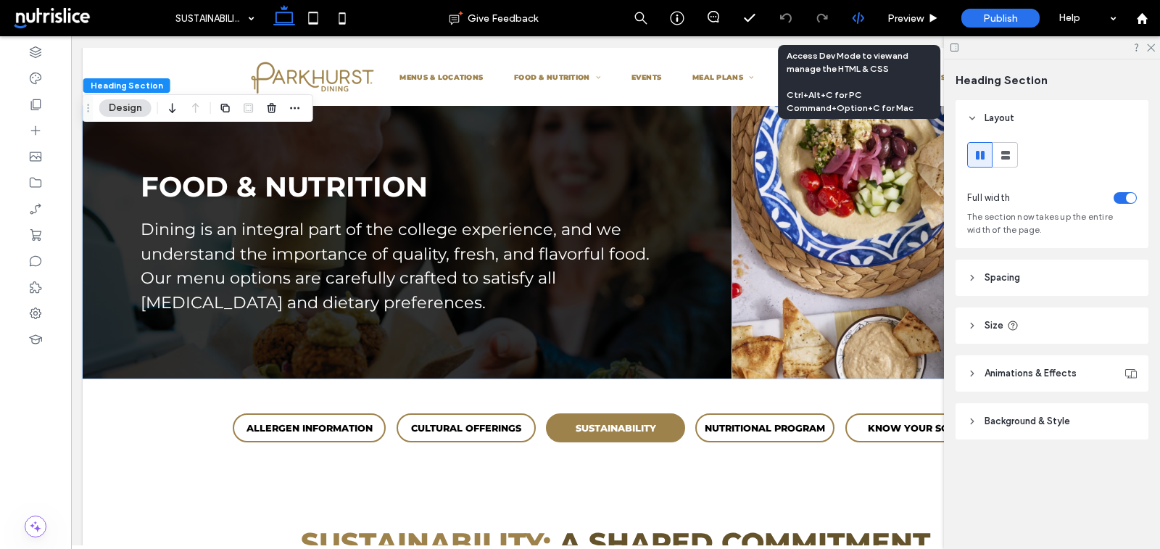
click at [865, 20] on div at bounding box center [858, 18] width 36 height 13
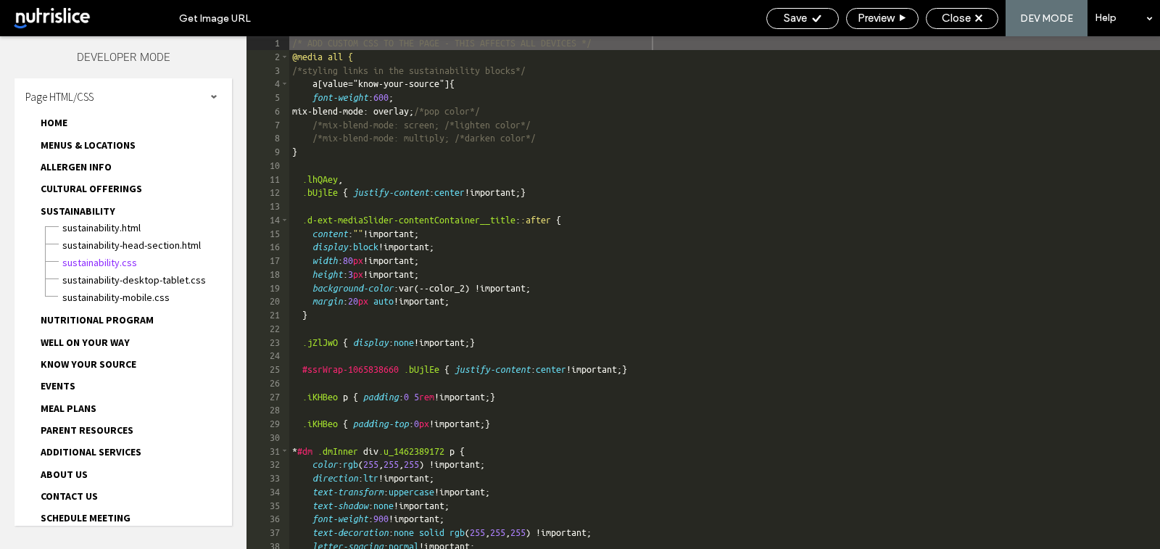
scroll to position [0, 0]
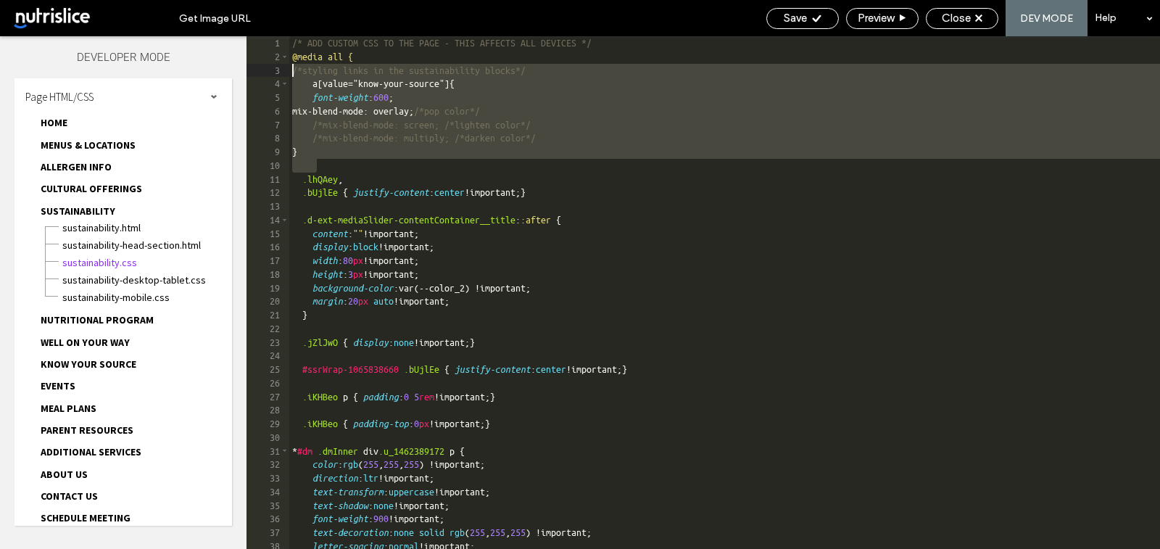
drag, startPoint x: 370, startPoint y: 164, endPoint x: 292, endPoint y: 74, distance: 118.7
click at [292, 74] on div "/* ADD CUSTOM CSS TO THE PAGE - THIS AFFECTS ALL DEVICES */ @media all { /*styl…" at bounding box center [847, 306] width 1117 height 541
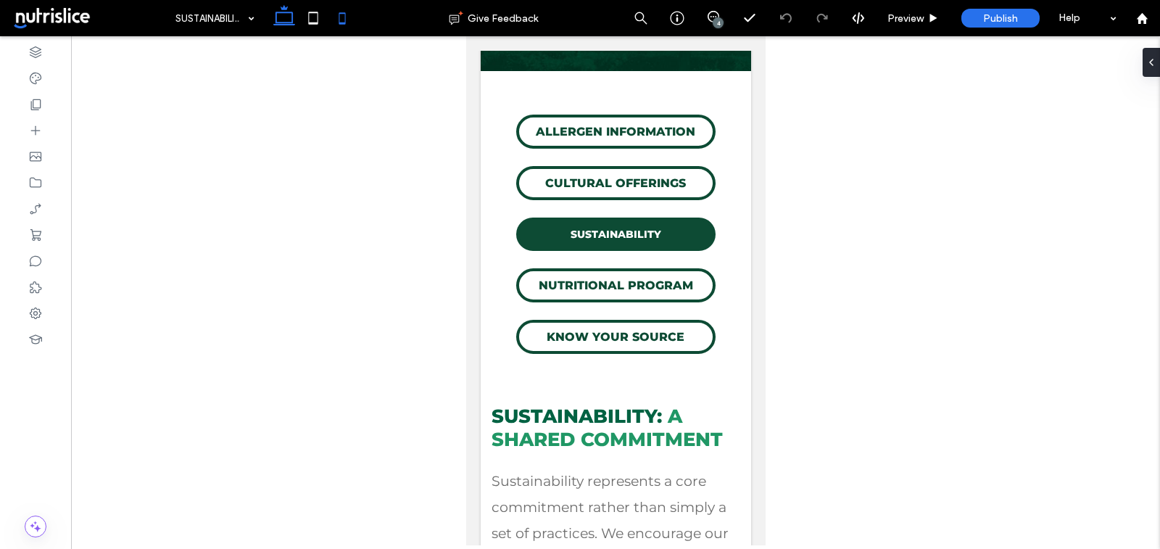
click at [290, 20] on icon at bounding box center [284, 18] width 29 height 29
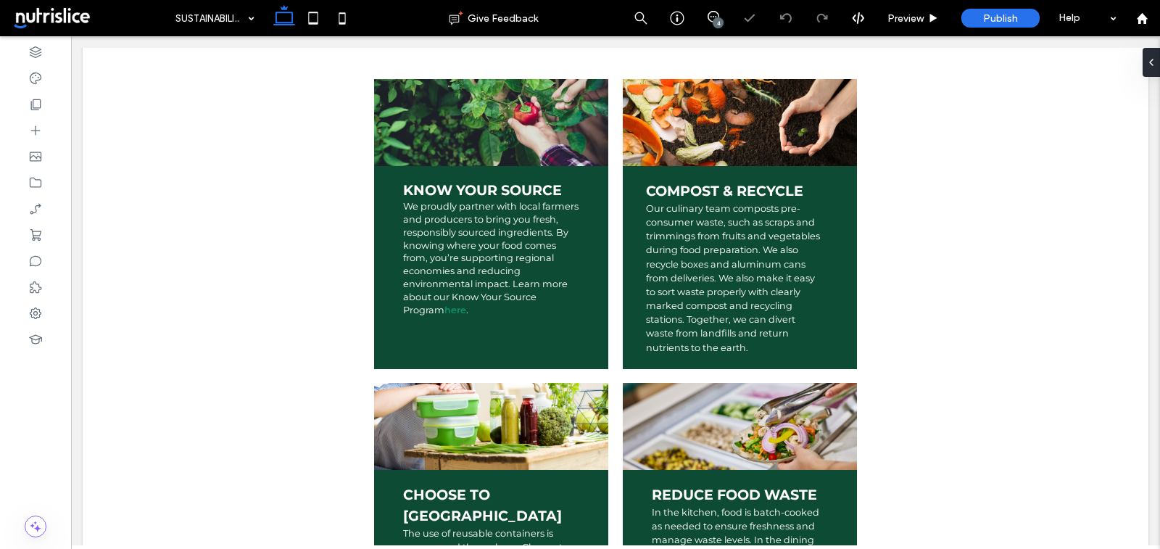
scroll to position [327, 0]
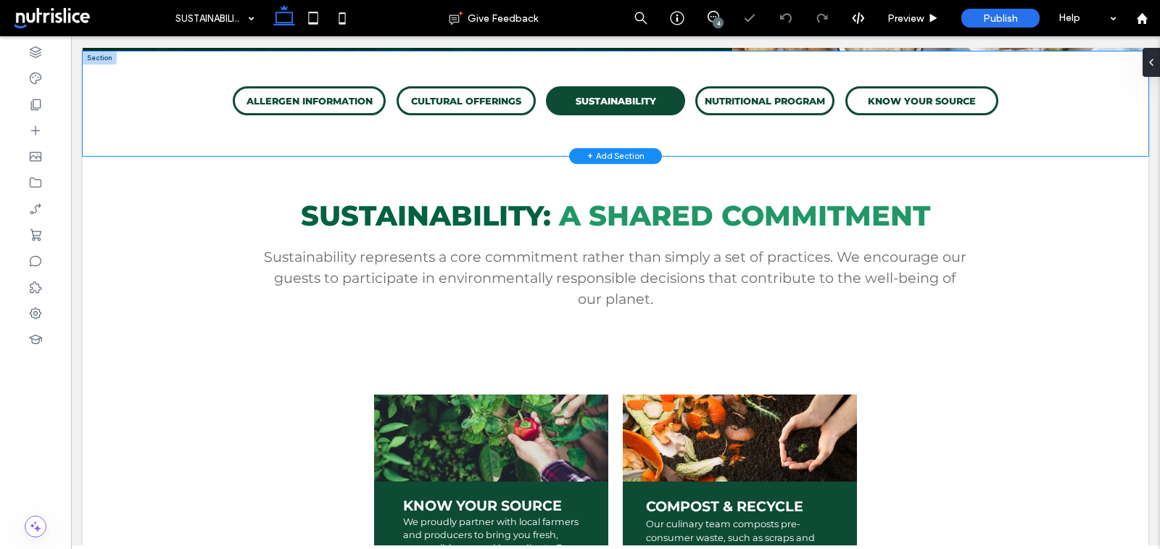
click at [101, 65] on div "ALLERGEN INFORMATION CULTURAL OFFERINGS SUSTAINABILITY NUTRITIONAL PROGRAM KNOW…" at bounding box center [616, 103] width 1066 height 104
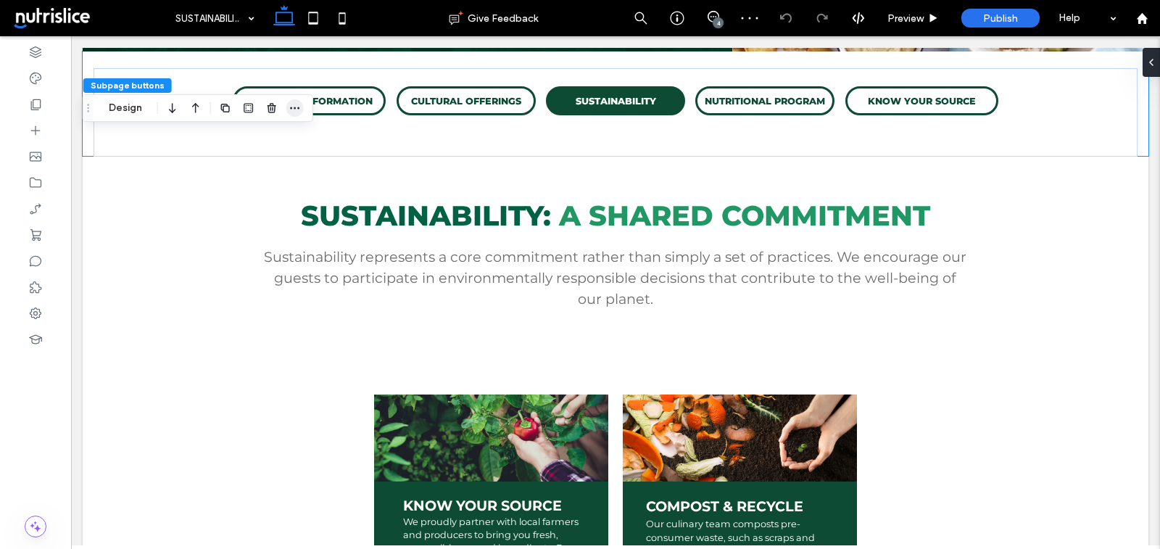
click at [295, 104] on icon "button" at bounding box center [295, 108] width 12 height 12
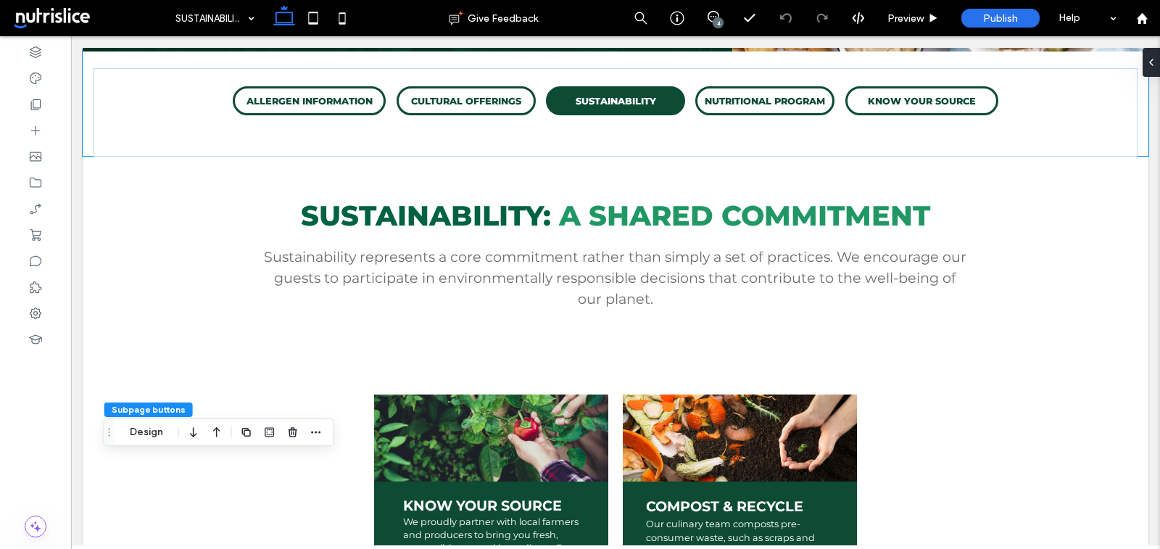
drag, startPoint x: 87, startPoint y: 107, endPoint x: 112, endPoint y: 449, distance: 343.8
click at [110, 436] on use "Drag" at bounding box center [109, 432] width 2 height 8
click at [318, 453] on icon "button" at bounding box center [321, 451] width 12 height 12
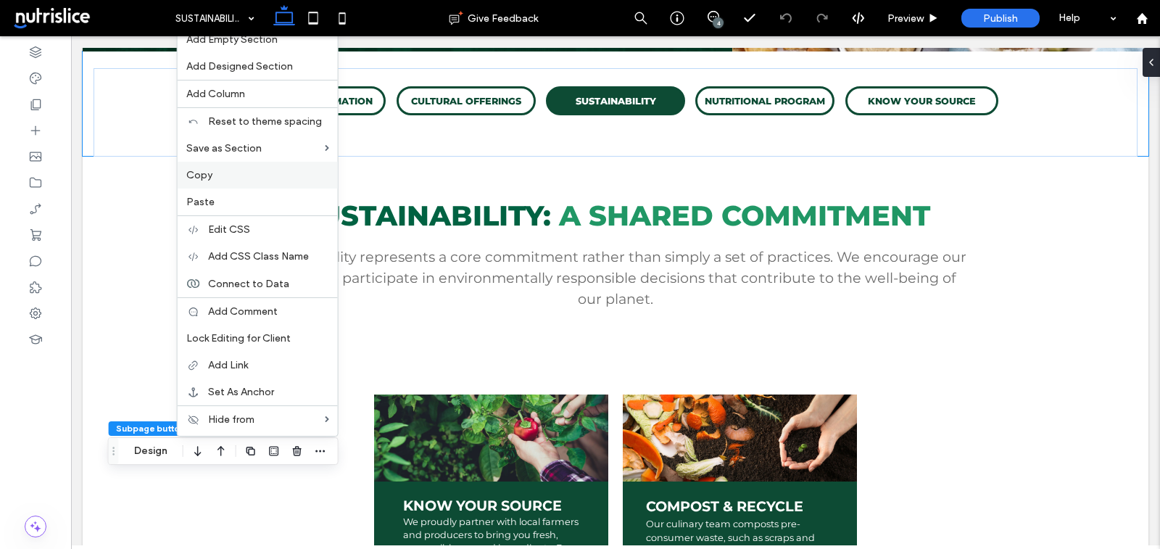
click at [249, 176] on label "Copy" at bounding box center [257, 175] width 143 height 12
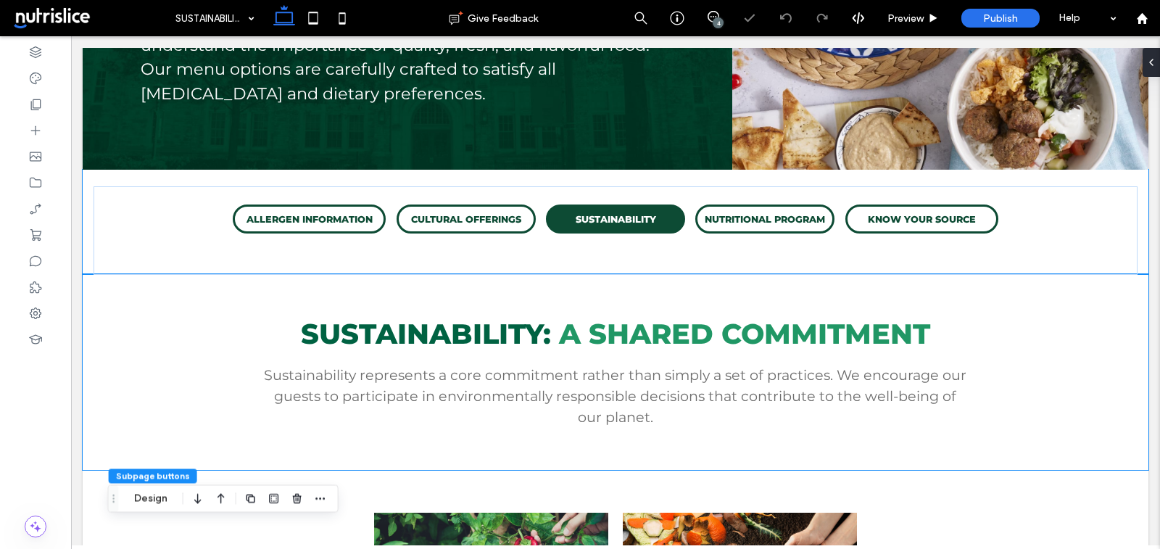
scroll to position [170, 0]
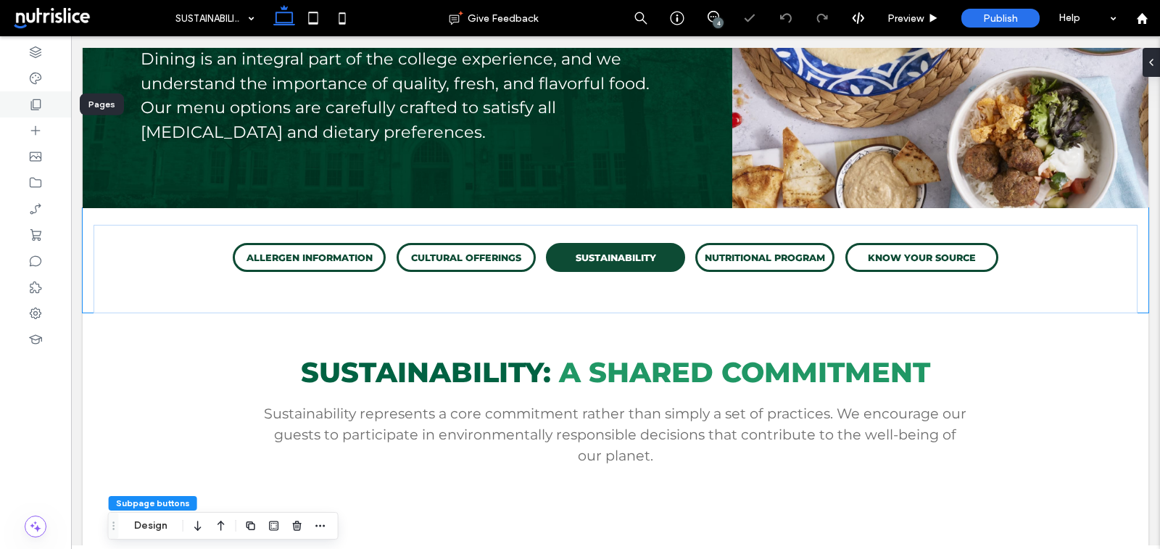
click at [33, 102] on icon at bounding box center [35, 104] width 14 height 14
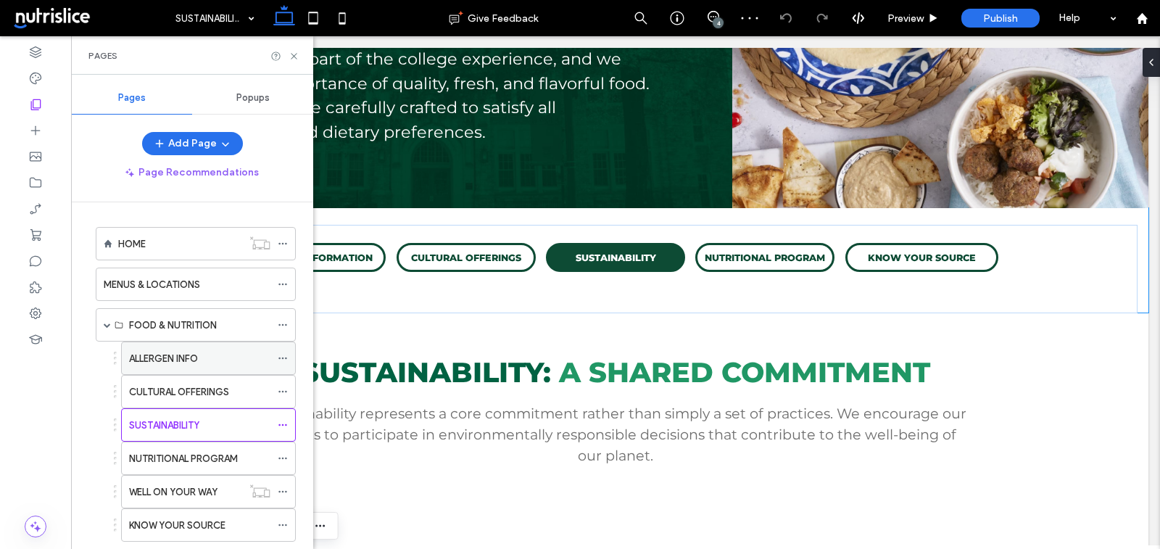
click at [198, 347] on label "ALLERGEN INFO" at bounding box center [163, 358] width 69 height 25
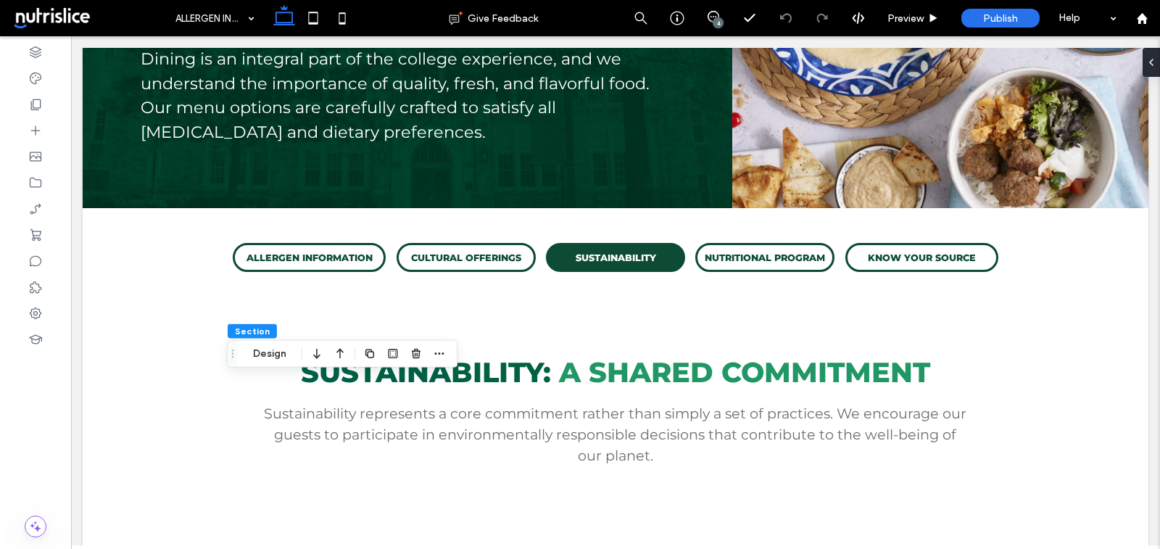
scroll to position [175, 0]
type input "**********"
type input "*"
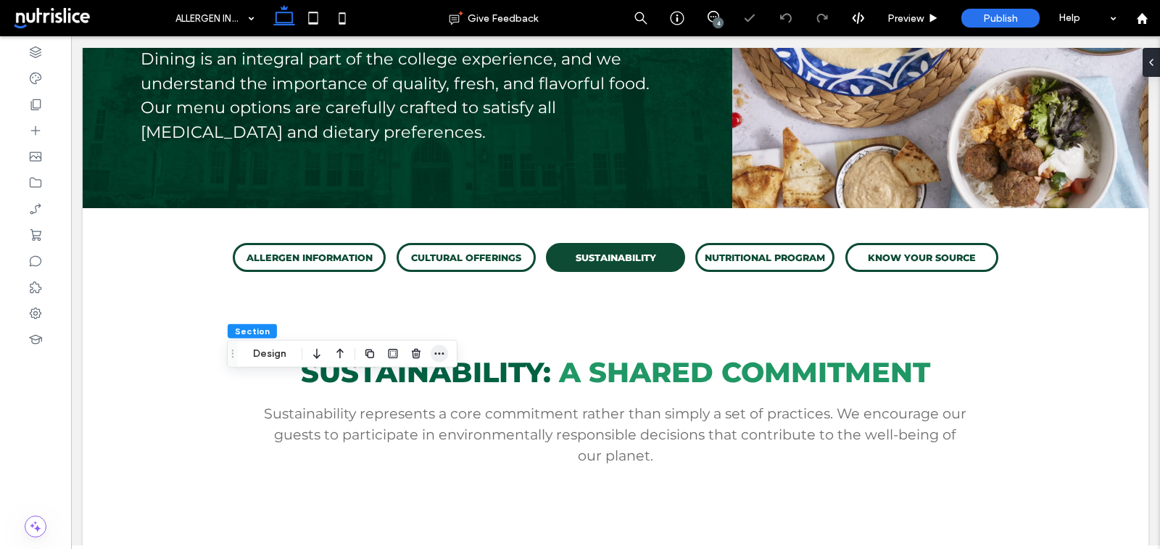
scroll to position [0, 0]
click at [434, 354] on icon "button" at bounding box center [439, 354] width 12 height 12
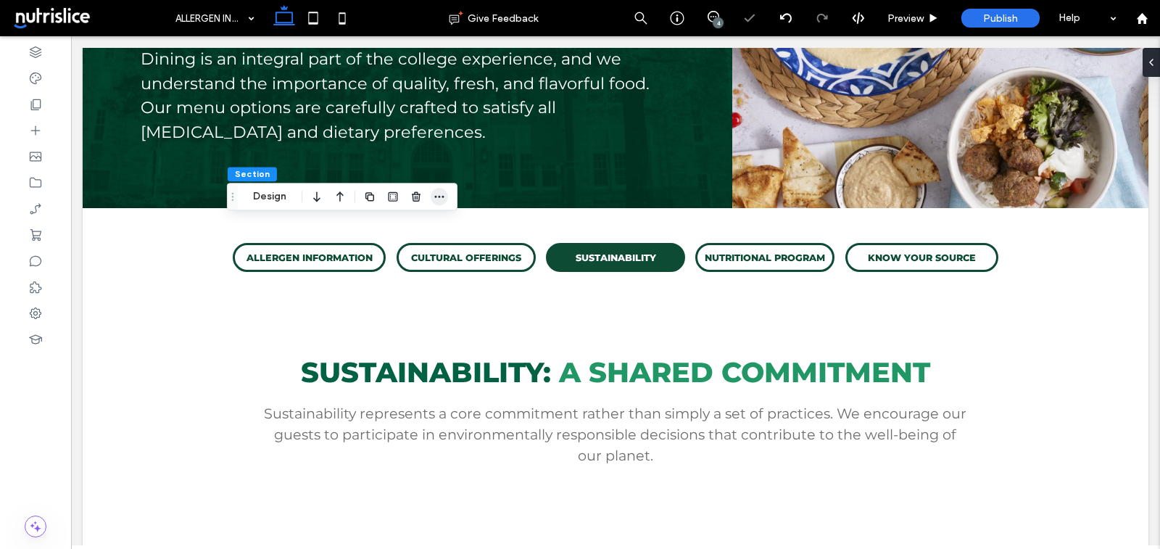
click at [439, 203] on span "button" at bounding box center [439, 196] width 17 height 17
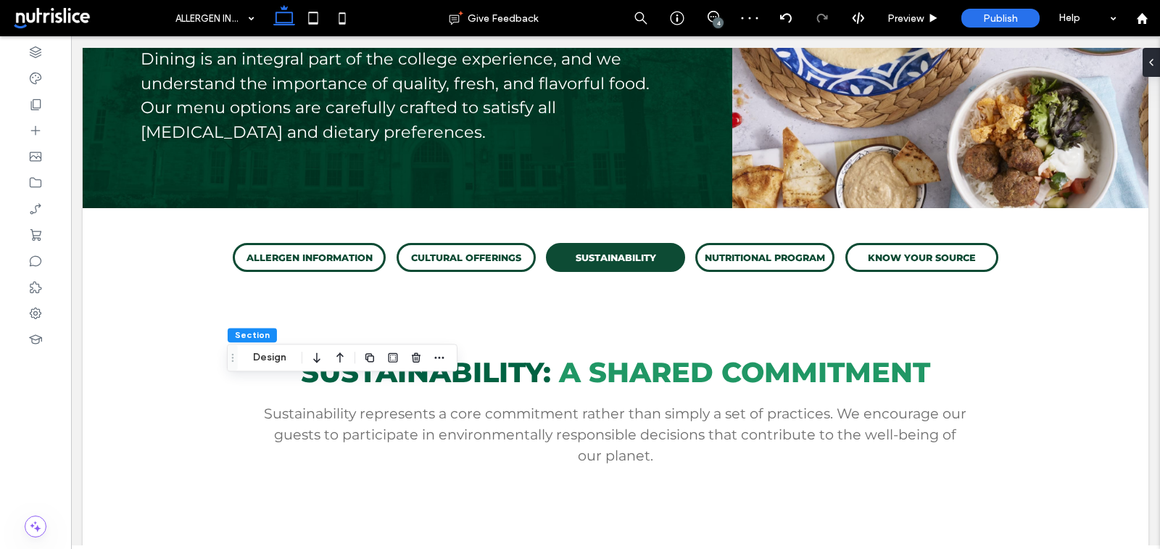
drag, startPoint x: 235, startPoint y: 196, endPoint x: 234, endPoint y: 416, distance: 220.4
click at [234, 362] on icon "Drag" at bounding box center [233, 357] width 12 height 10
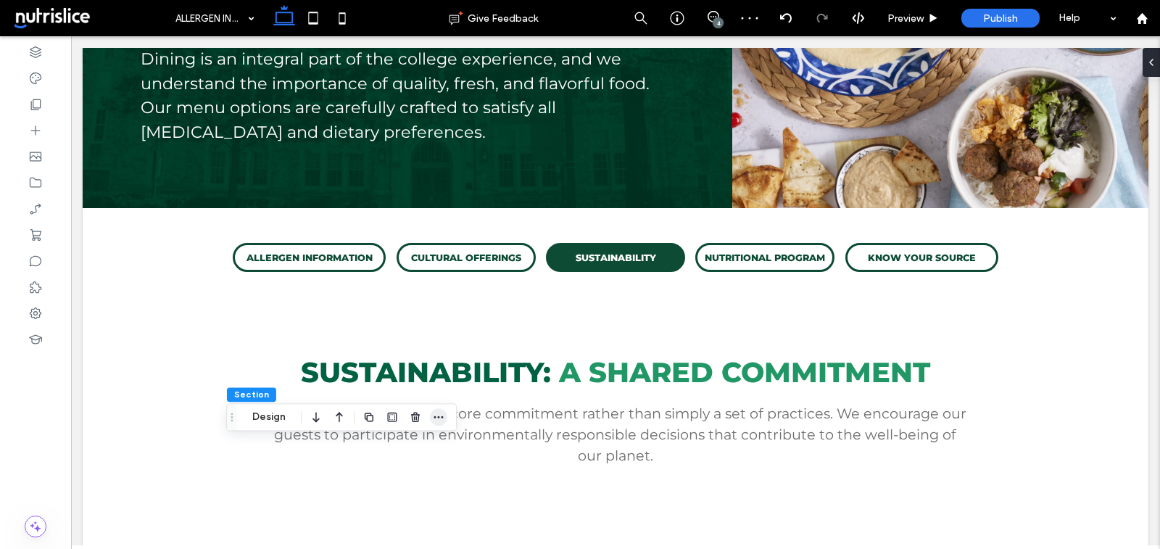
click at [433, 415] on icon "button" at bounding box center [439, 417] width 12 height 12
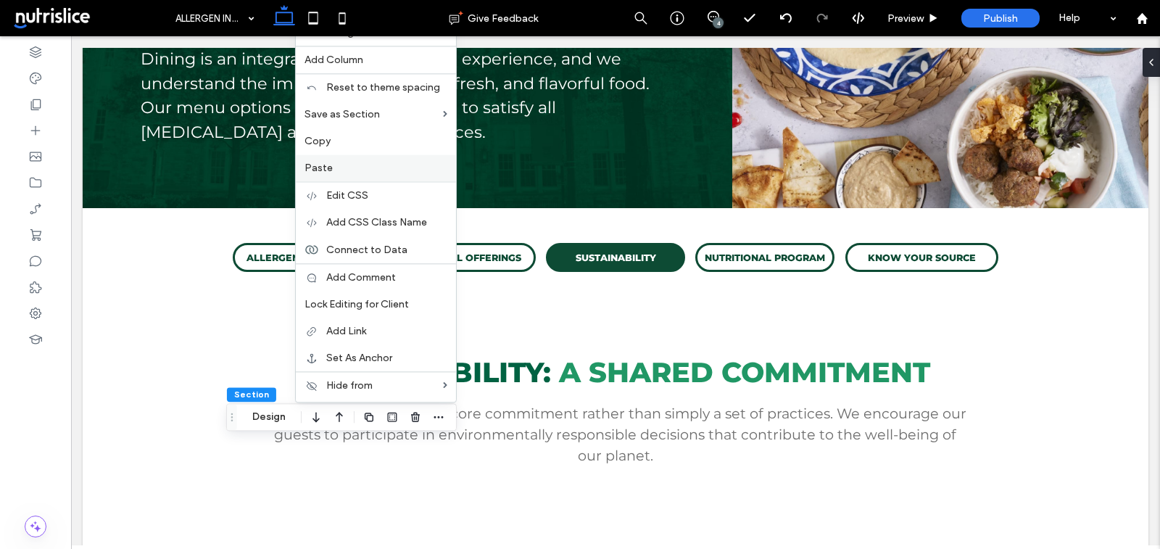
click at [354, 167] on label "Paste" at bounding box center [375, 168] width 143 height 12
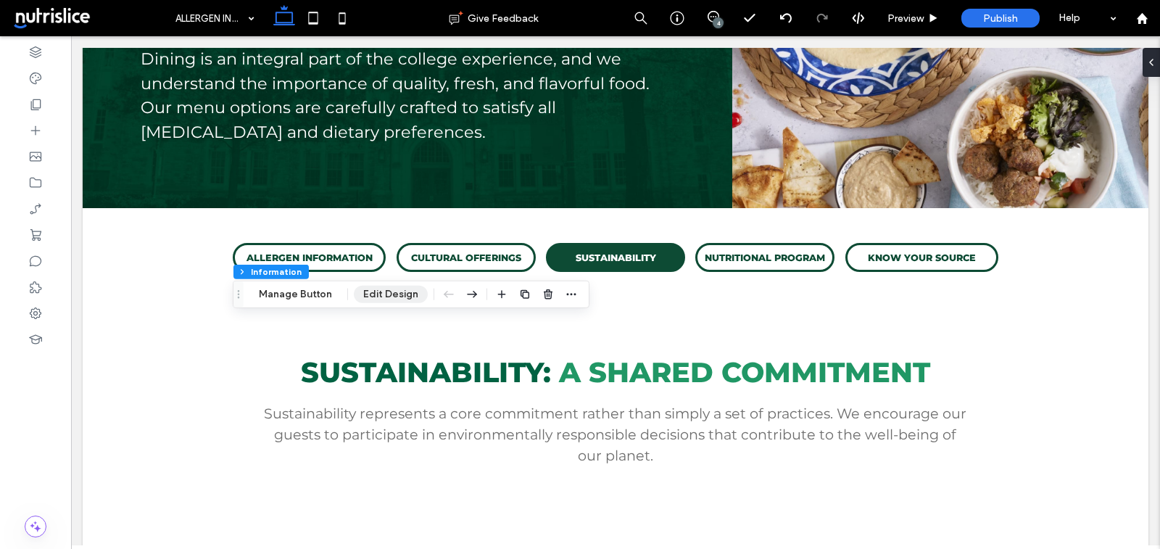
click at [381, 296] on button "Edit Design" at bounding box center [391, 294] width 74 height 17
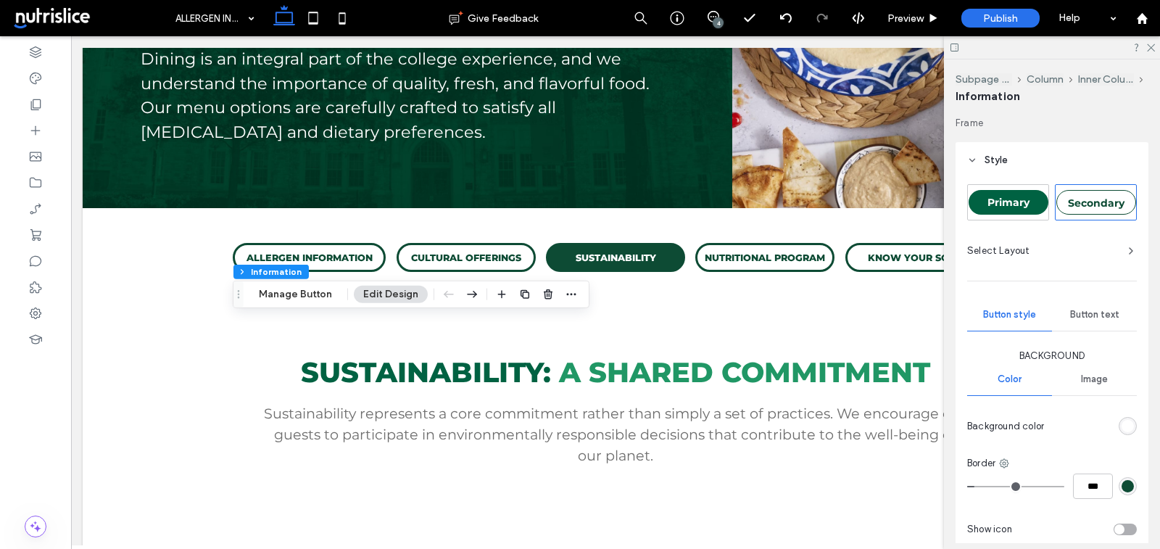
click at [1130, 426] on div "rgb(255, 255, 255)" at bounding box center [1127, 426] width 12 height 12
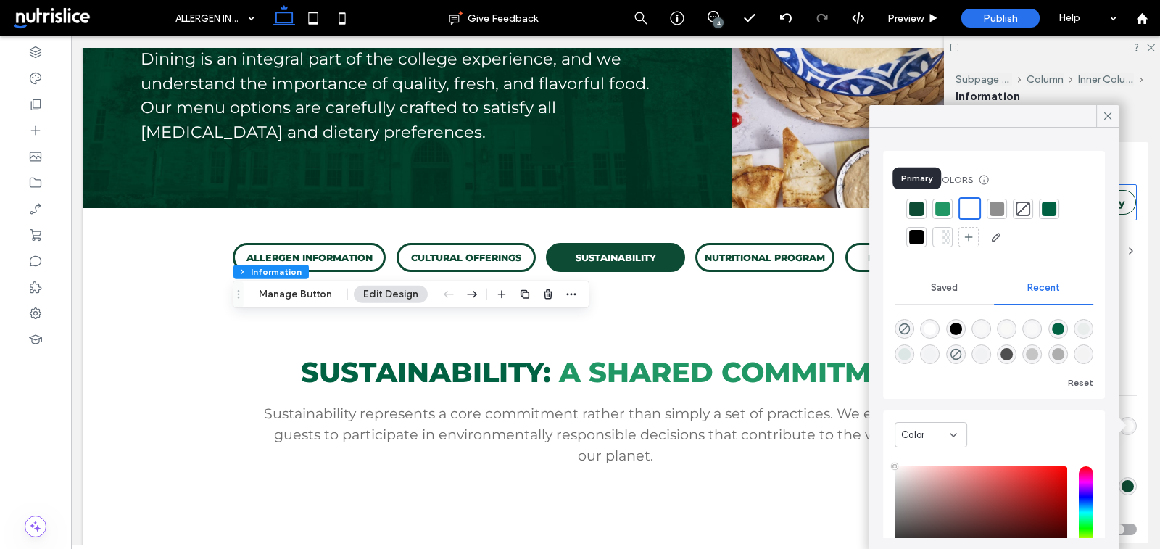
click at [914, 210] on div at bounding box center [916, 209] width 14 height 14
type input "*"
click at [1128, 314] on div "Button text" at bounding box center [1094, 315] width 85 height 32
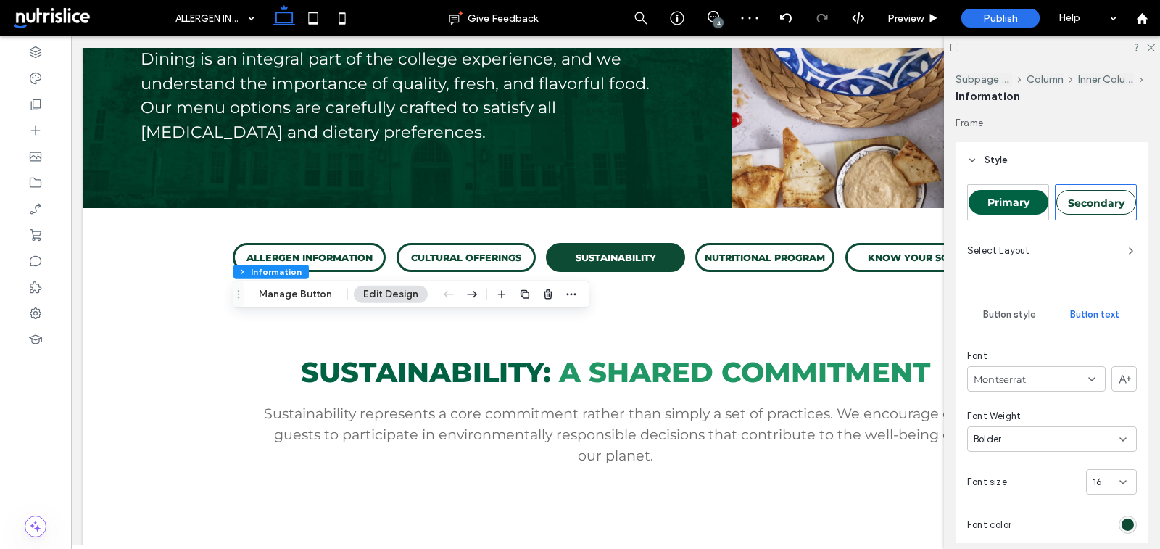
click at [1126, 518] on div "rgb(13, 75, 52)" at bounding box center [1127, 524] width 12 height 12
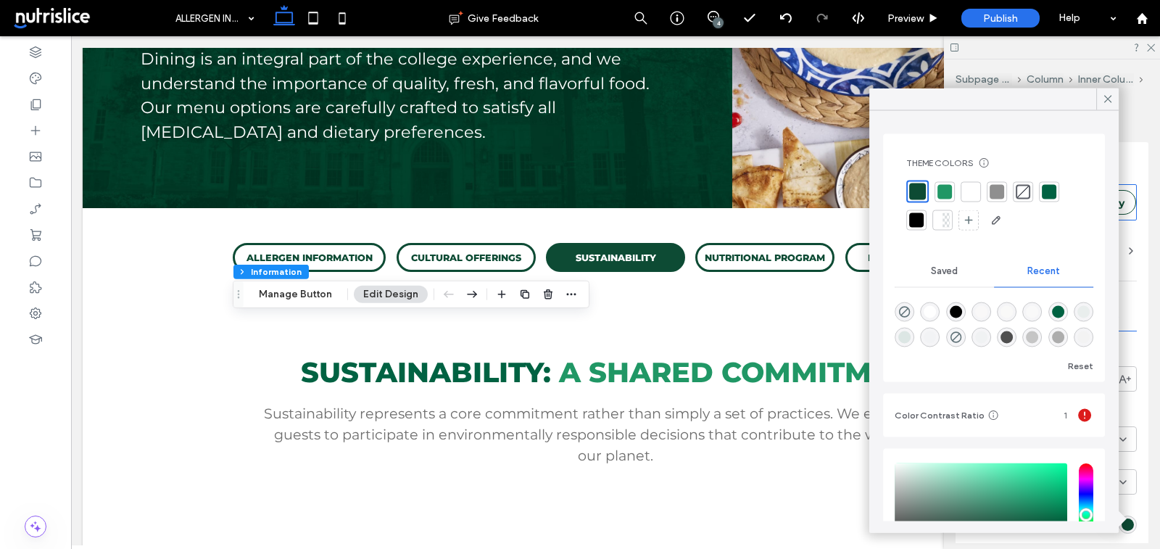
click at [972, 191] on div at bounding box center [970, 191] width 14 height 14
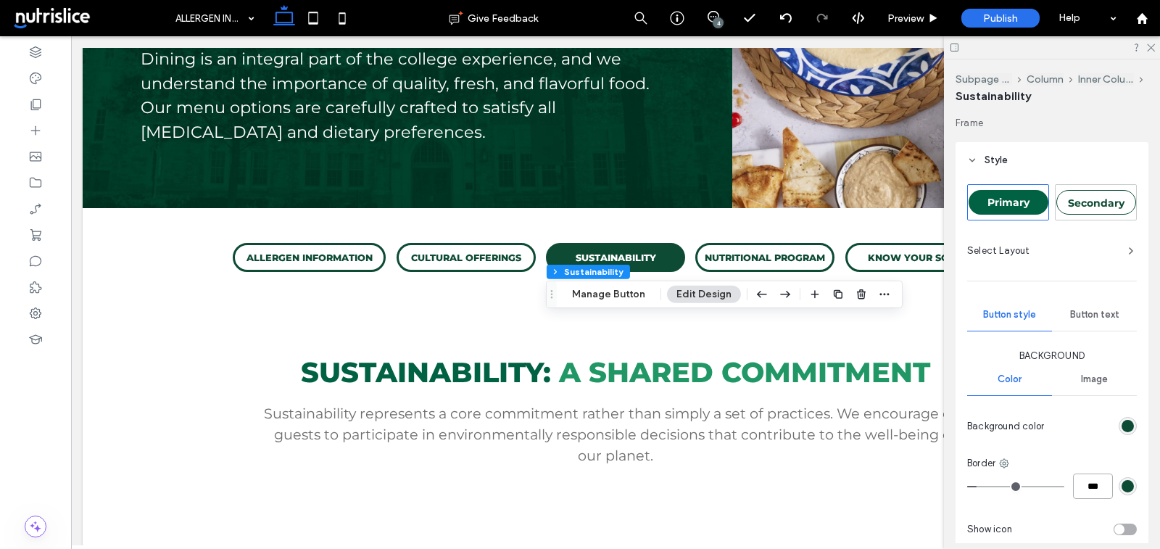
click at [1087, 482] on input "***" at bounding box center [1093, 485] width 40 height 25
type input "***"
type input "*"
type input "***"
type input "*"
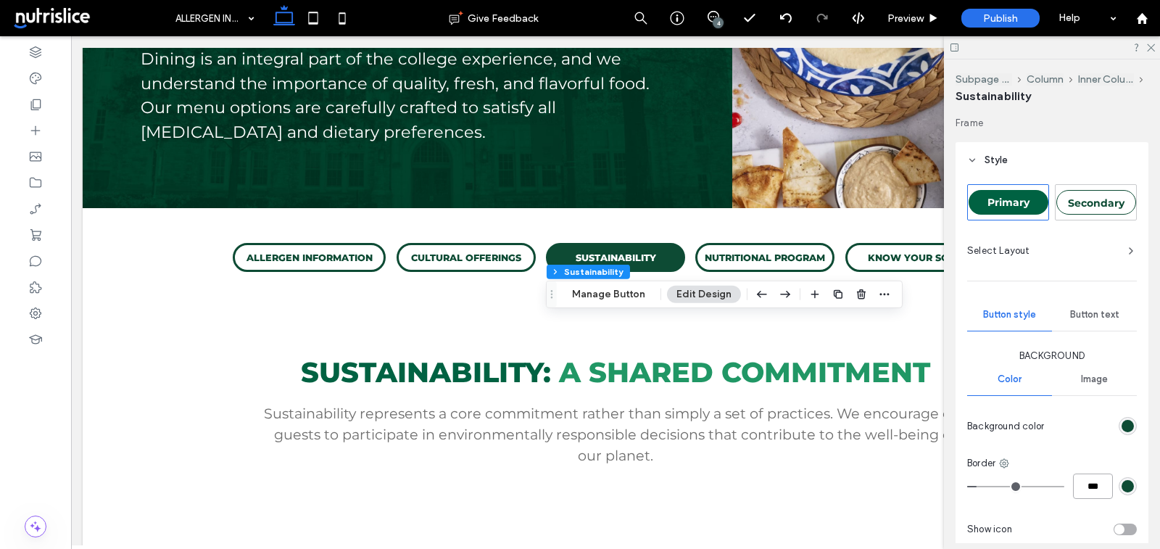
type input "***"
click at [1128, 417] on div "rgb(13, 75, 52)" at bounding box center [1127, 426] width 18 height 18
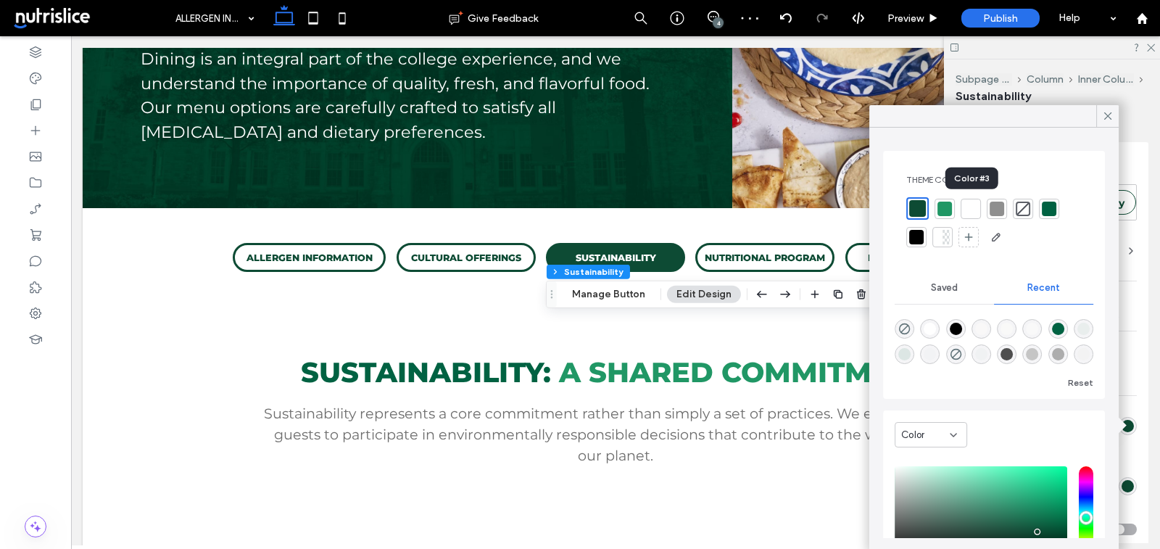
click at [975, 204] on div at bounding box center [970, 209] width 14 height 14
click at [1126, 371] on div "Image" at bounding box center [1094, 379] width 85 height 32
type input "*"
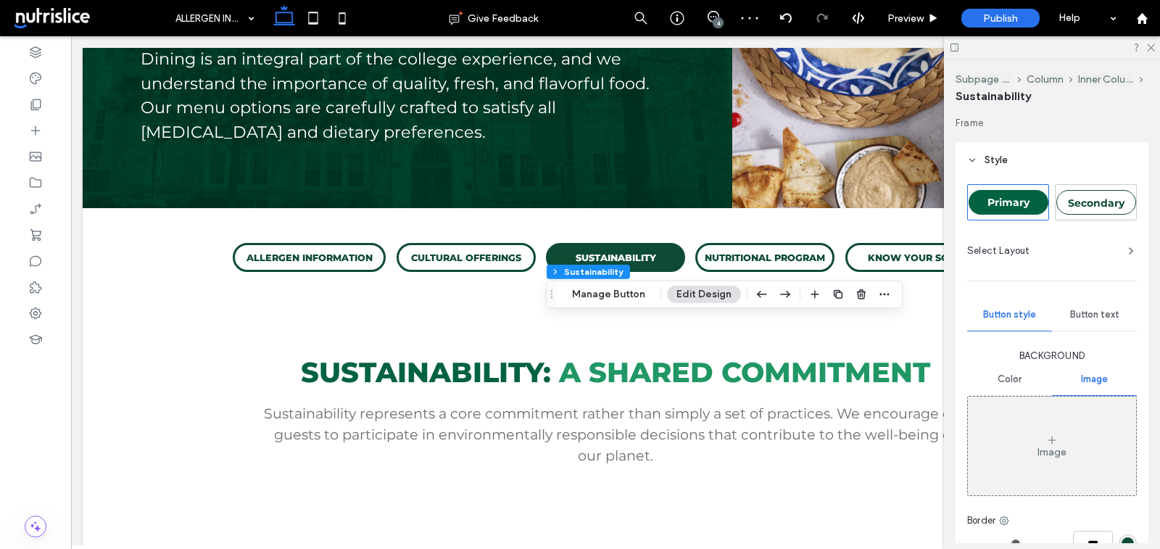
click at [1097, 310] on span "Button text" at bounding box center [1094, 315] width 49 height 12
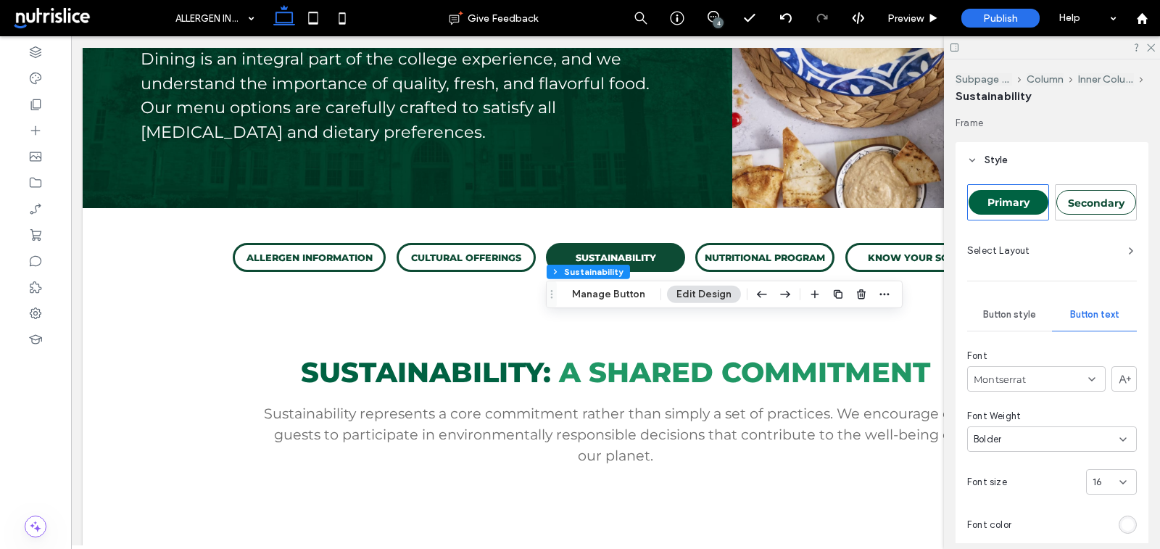
click at [1129, 517] on div "rgb(255, 255, 255)" at bounding box center [1127, 524] width 18 height 18
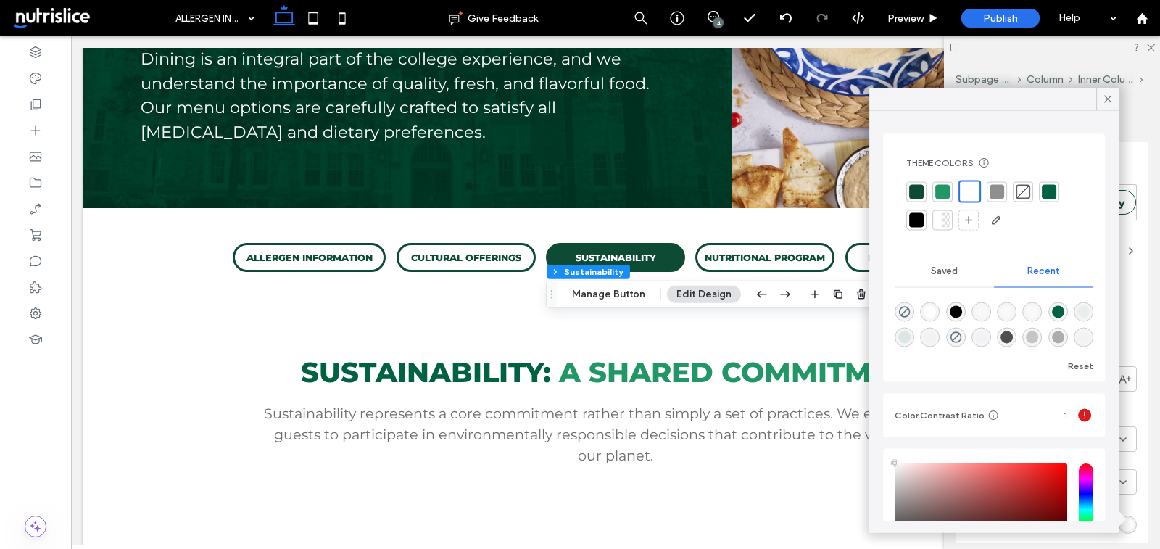
click at [917, 191] on div at bounding box center [916, 191] width 14 height 14
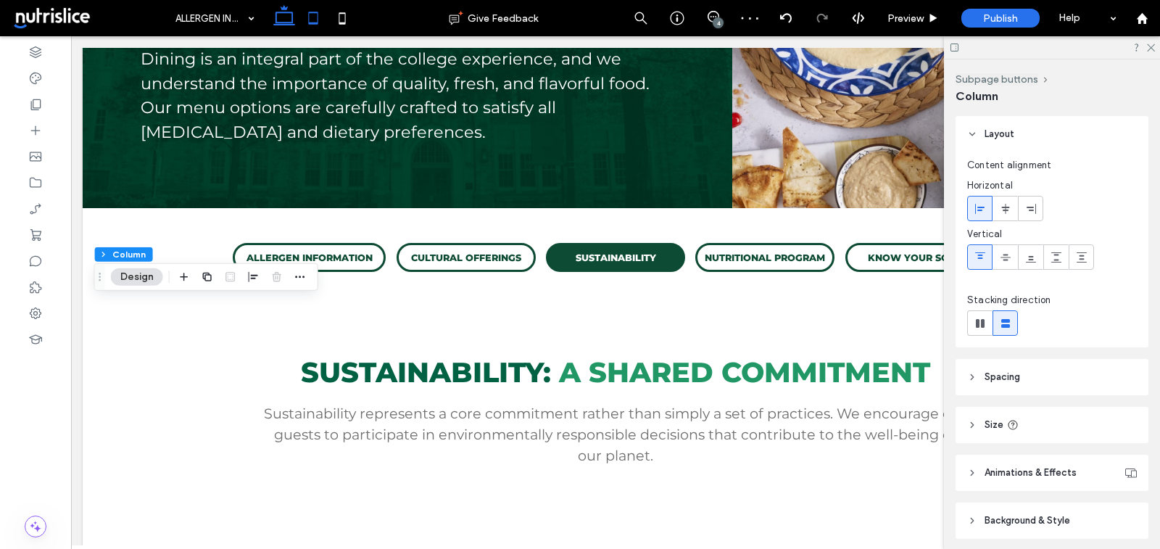
click at [317, 18] on icon at bounding box center [313, 18] width 29 height 29
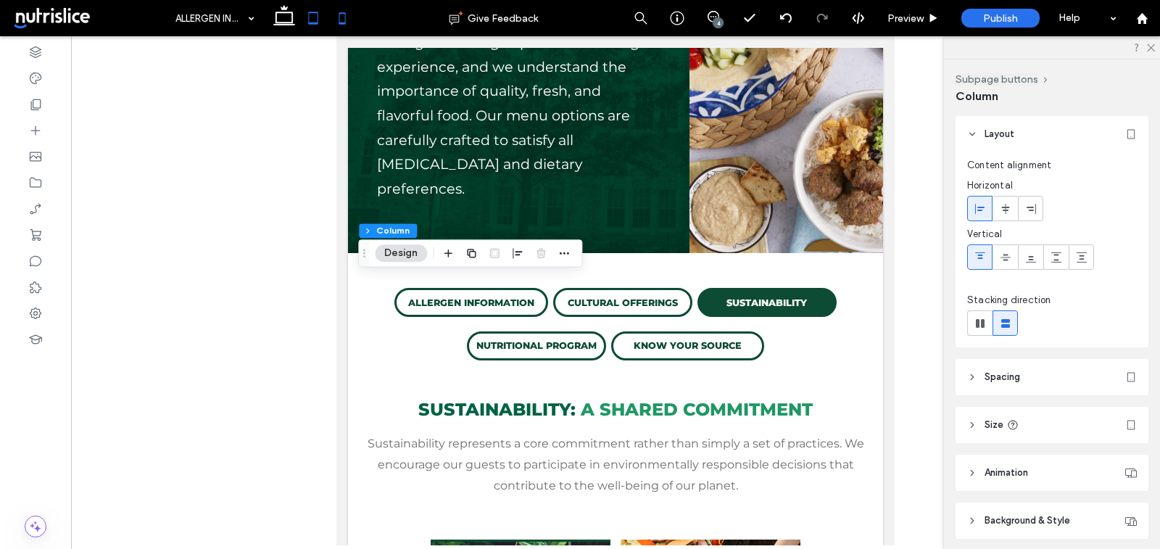
click at [344, 13] on use at bounding box center [342, 18] width 7 height 12
type input "**"
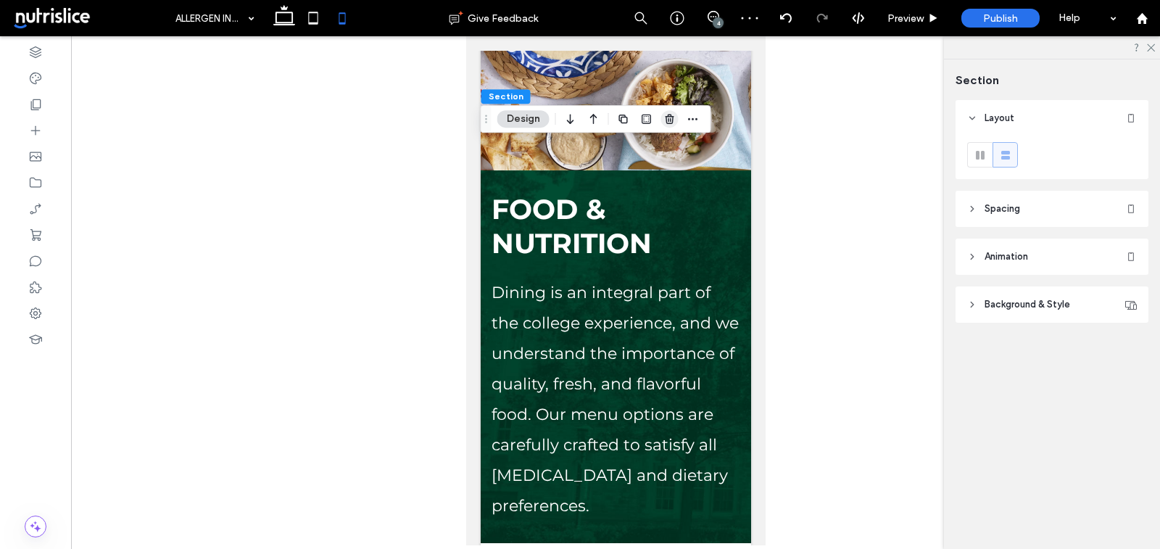
click at [668, 115] on icon "button" at bounding box center [670, 119] width 12 height 12
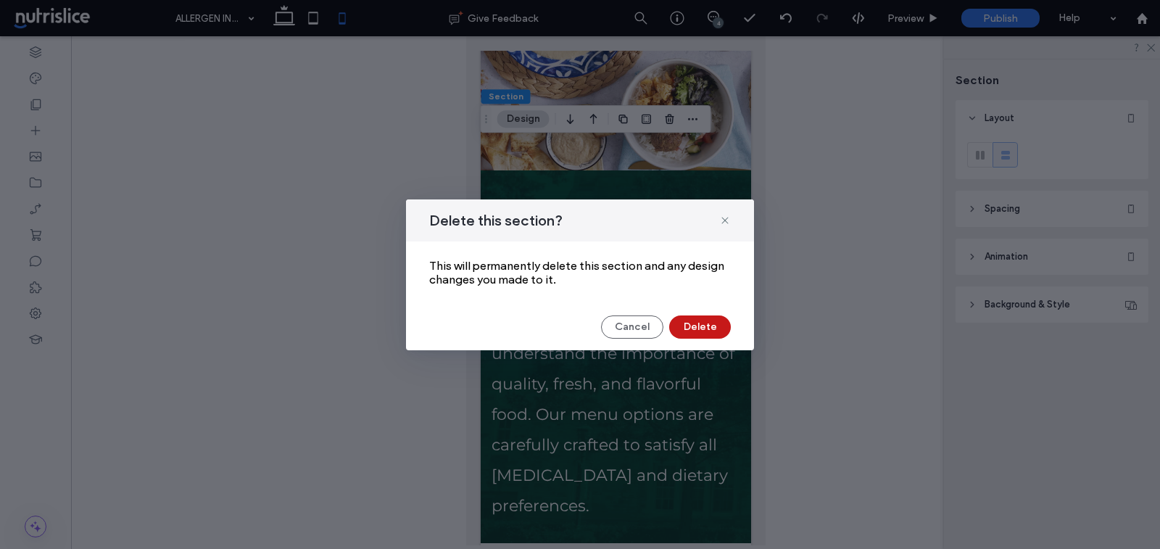
click at [702, 318] on button "Delete" at bounding box center [700, 326] width 62 height 23
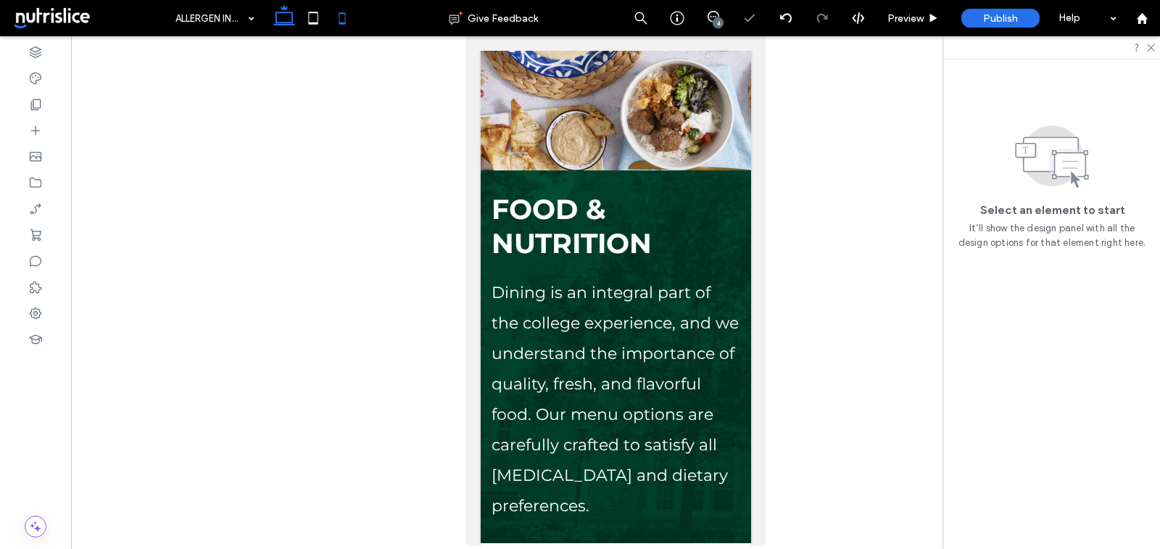
click at [292, 20] on use at bounding box center [284, 15] width 22 height 20
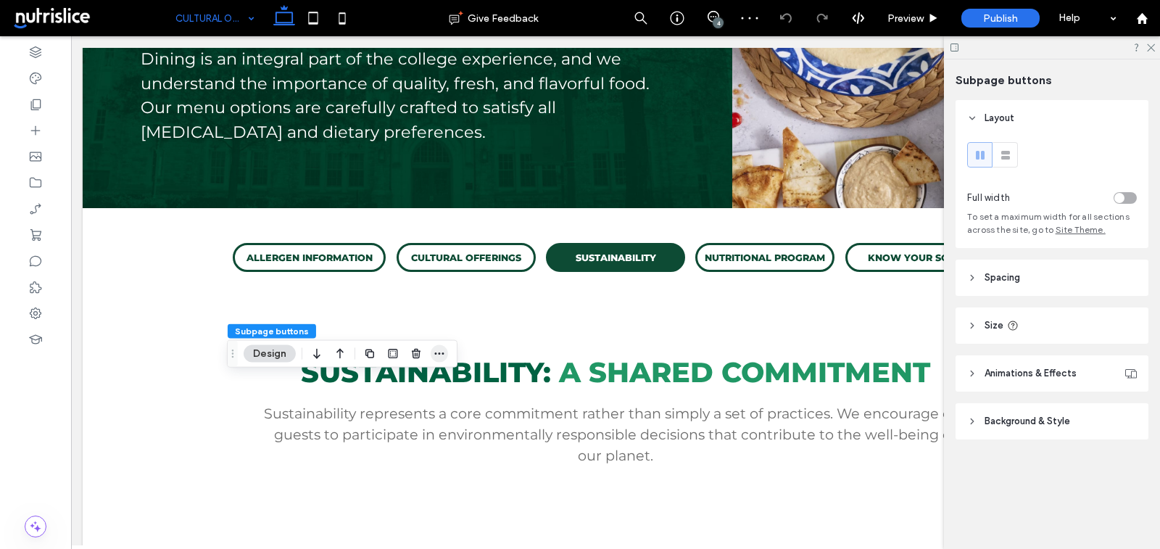
click at [433, 349] on icon "button" at bounding box center [439, 354] width 12 height 12
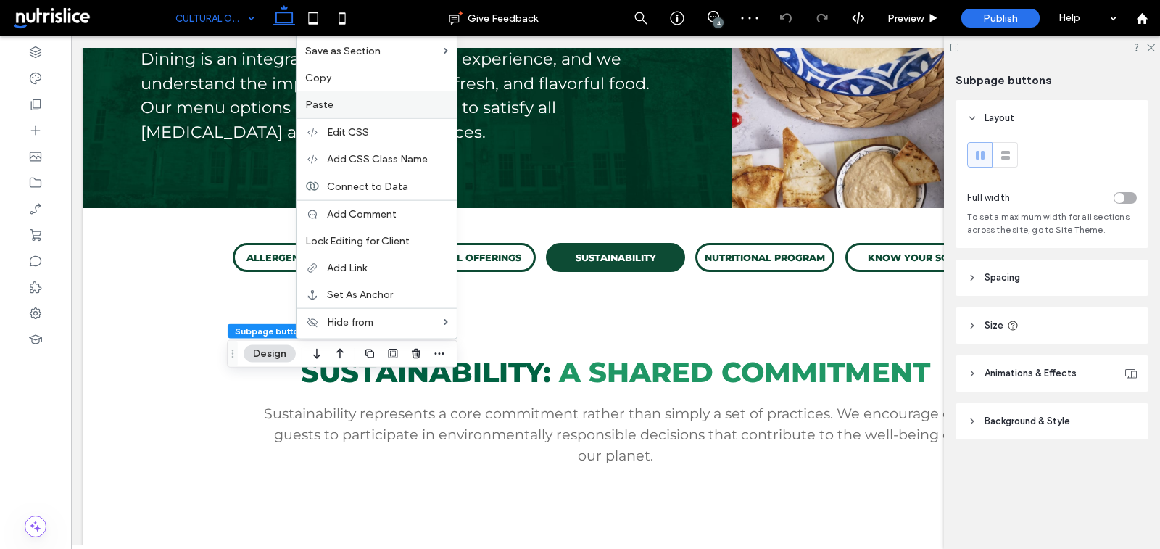
click at [329, 104] on span "Paste" at bounding box center [319, 105] width 28 height 12
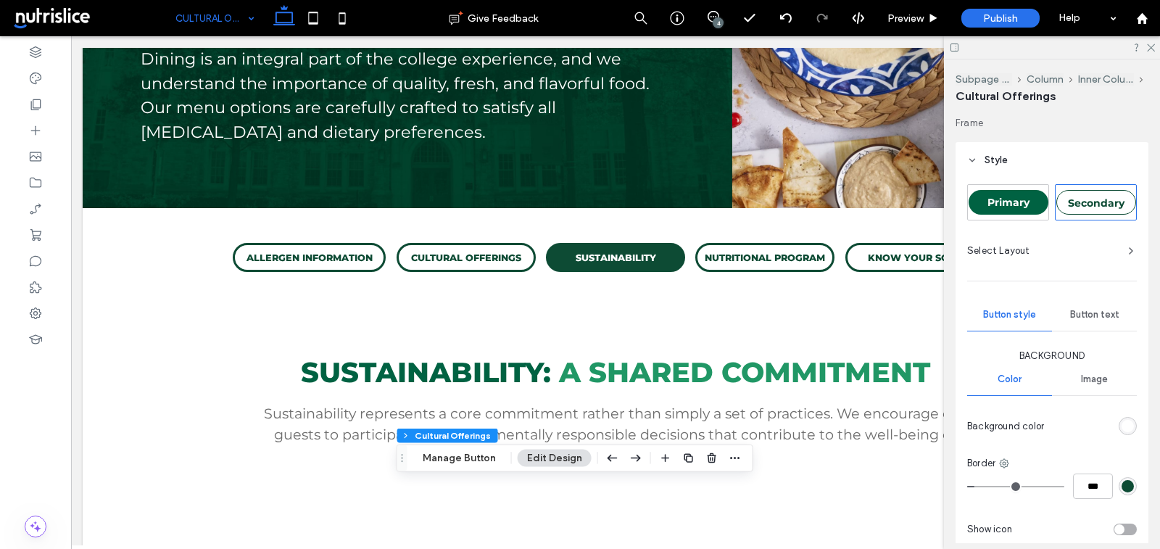
click at [1128, 423] on div "rgb(255, 255, 255)" at bounding box center [1127, 426] width 12 height 12
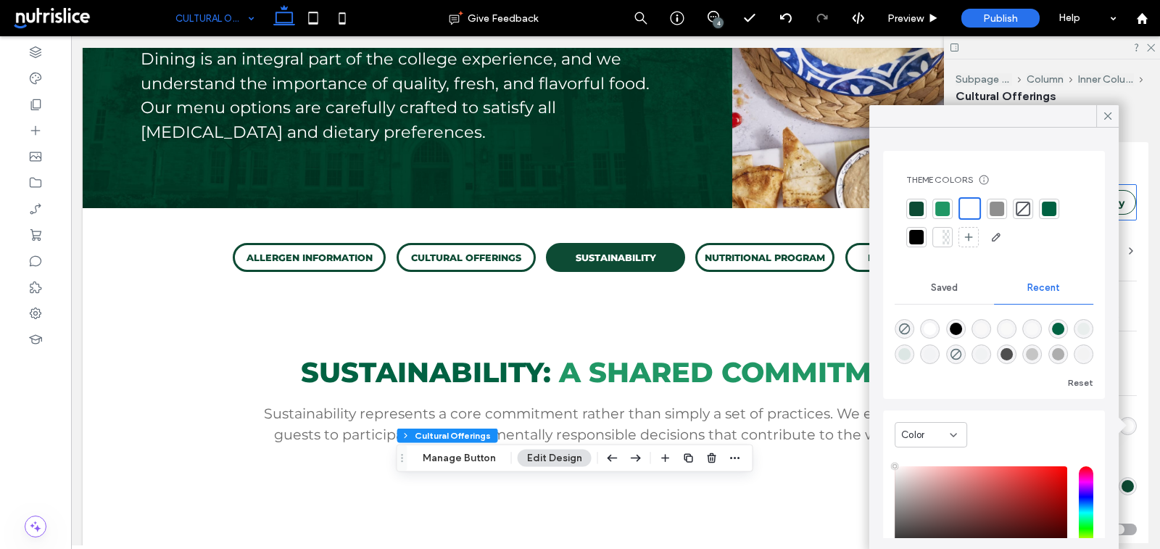
click at [921, 209] on div at bounding box center [916, 209] width 14 height 14
type input "*"
click at [1129, 312] on div "Button text" at bounding box center [1094, 315] width 85 height 32
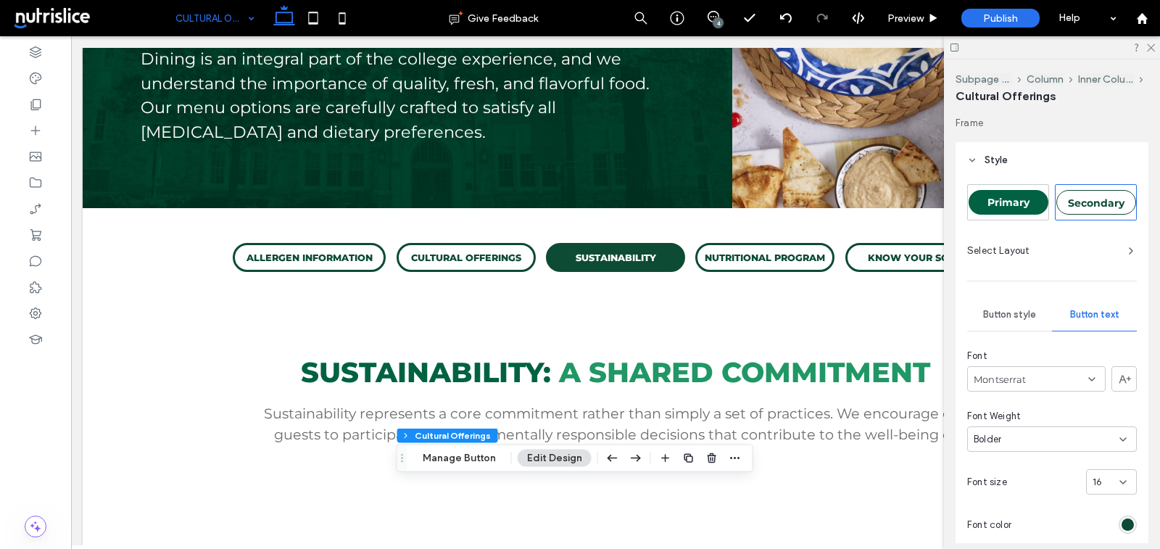
click at [1094, 315] on span "Button text" at bounding box center [1094, 315] width 49 height 12
click at [1128, 521] on div "rgb(13, 75, 52)" at bounding box center [1127, 524] width 12 height 12
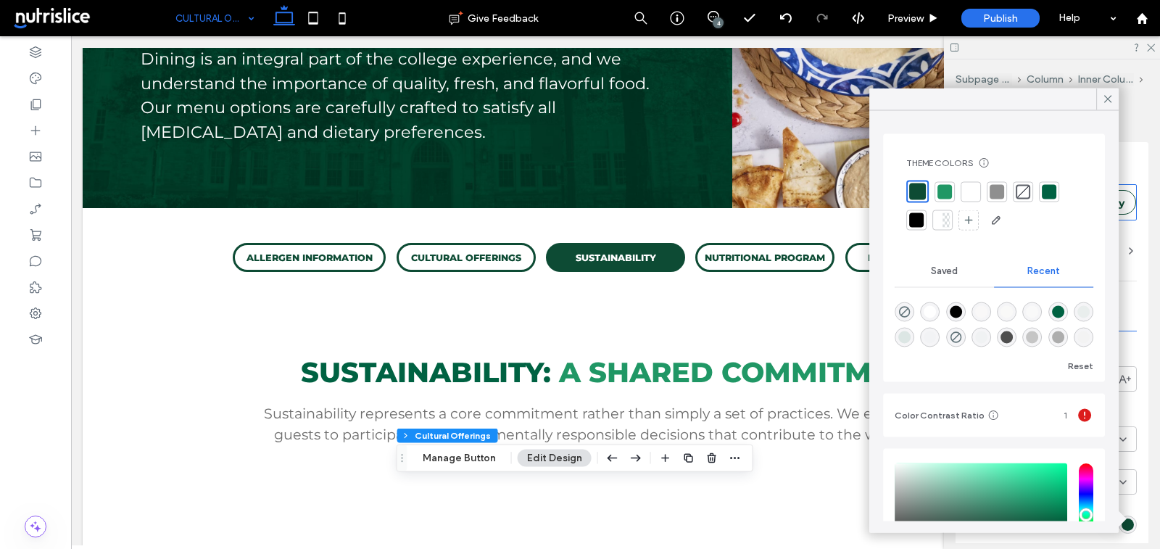
click at [973, 190] on div at bounding box center [970, 191] width 14 height 14
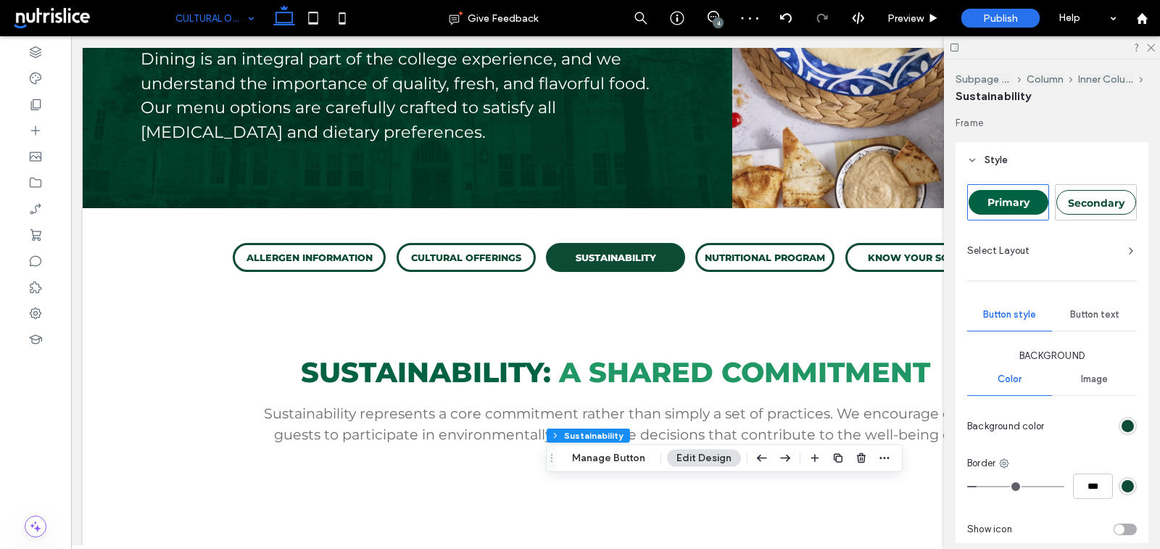
click at [1126, 427] on div "rgb(13, 75, 52)" at bounding box center [1127, 426] width 12 height 12
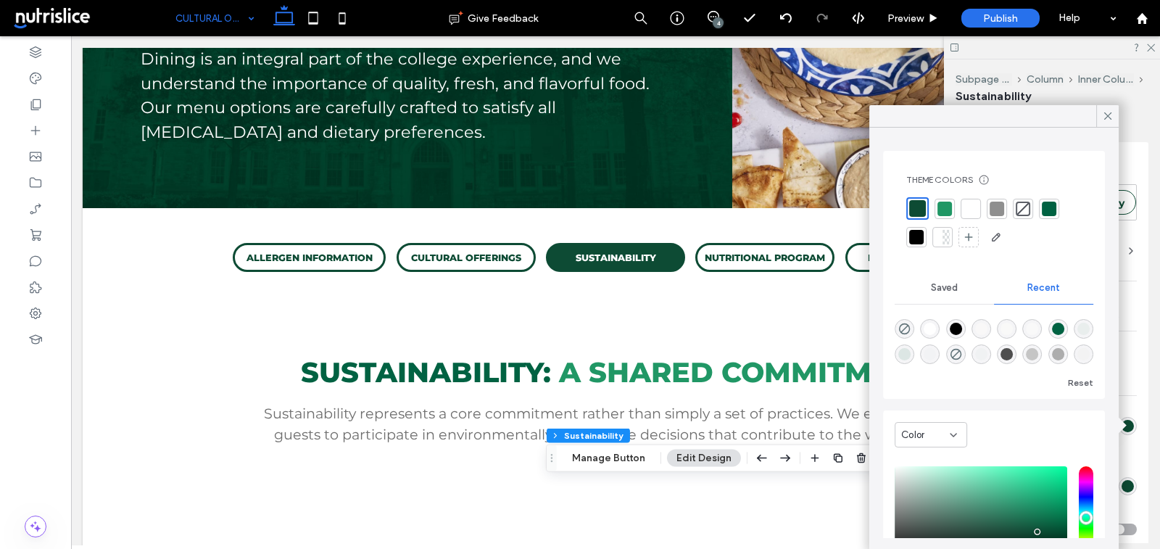
click at [968, 213] on div at bounding box center [970, 209] width 14 height 14
type input "*"
click at [1129, 332] on div "Primary Secondary Select Layout Button style Button text Background Color Image…" at bounding box center [1052, 406] width 170 height 445
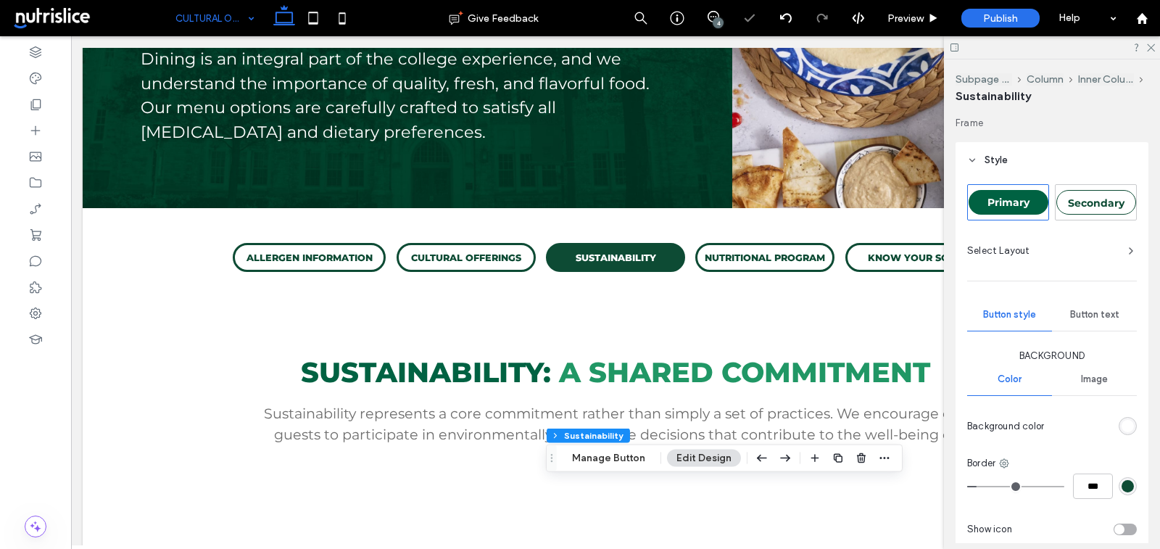
click at [1103, 313] on span "Button text" at bounding box center [1094, 315] width 49 height 12
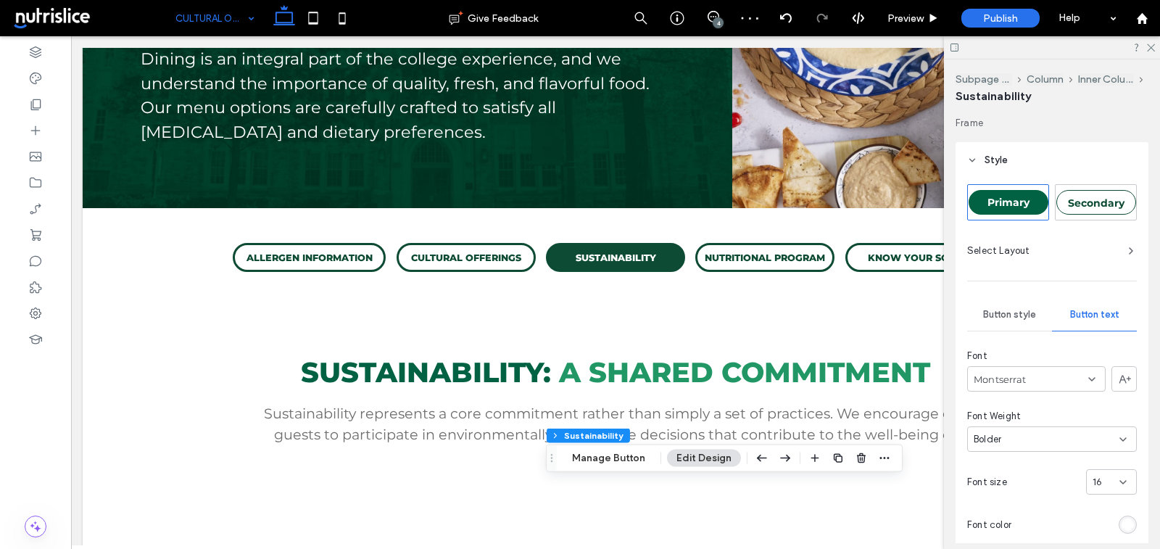
click at [1130, 523] on div "rgb(255, 255, 255)" at bounding box center [1127, 524] width 12 height 12
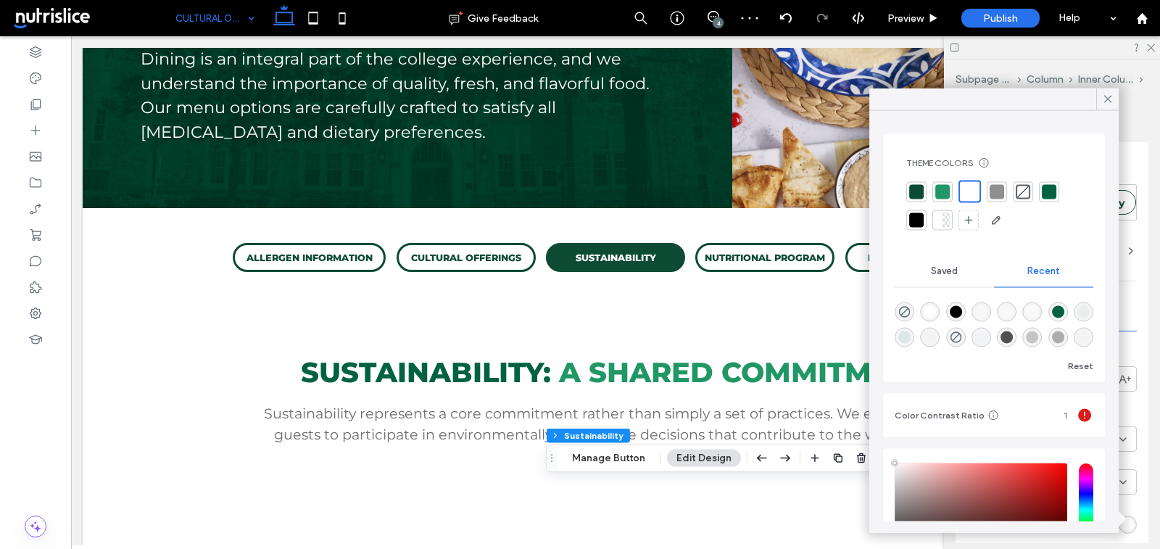
click at [919, 186] on div at bounding box center [916, 191] width 14 height 14
click at [1134, 271] on div "Primary Secondary Select Layout Button style Button text Font Montserrat Font W…" at bounding box center [1052, 504] width 170 height 641
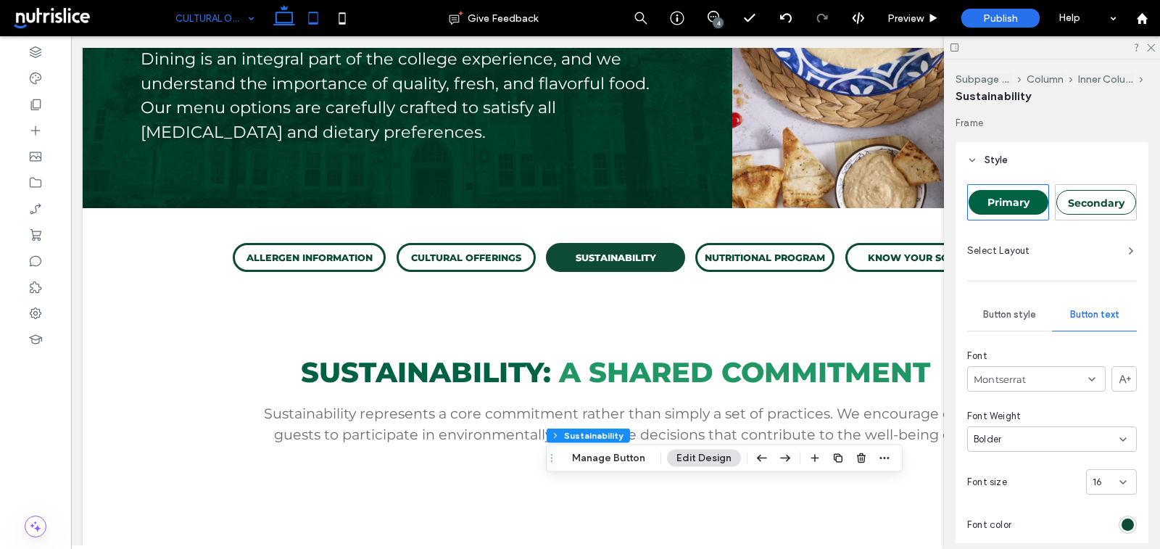
click at [316, 9] on icon at bounding box center [313, 18] width 29 height 29
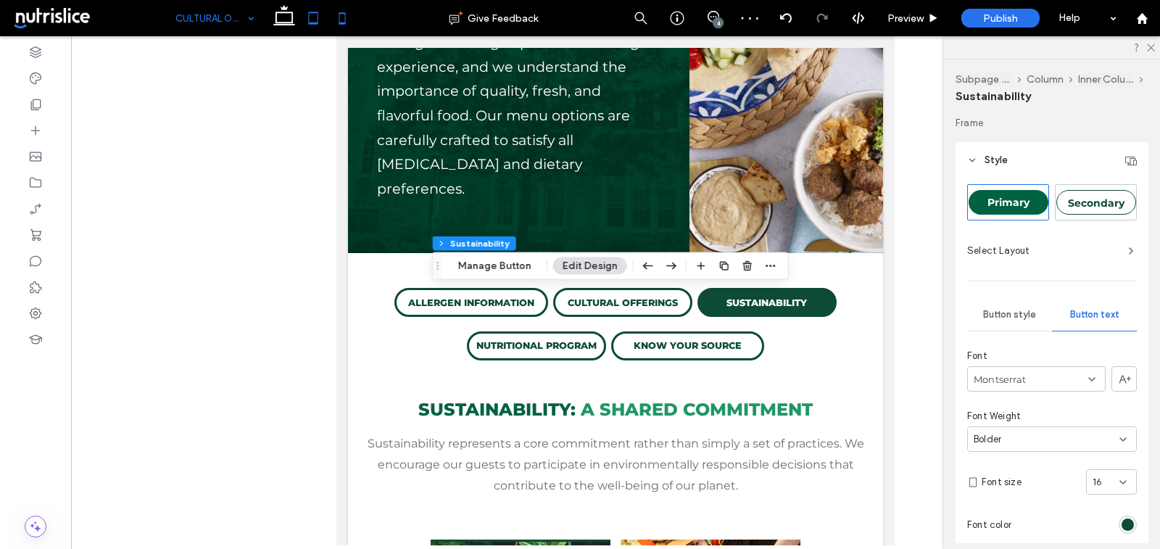
click at [333, 26] on icon at bounding box center [342, 18] width 29 height 29
type input "**"
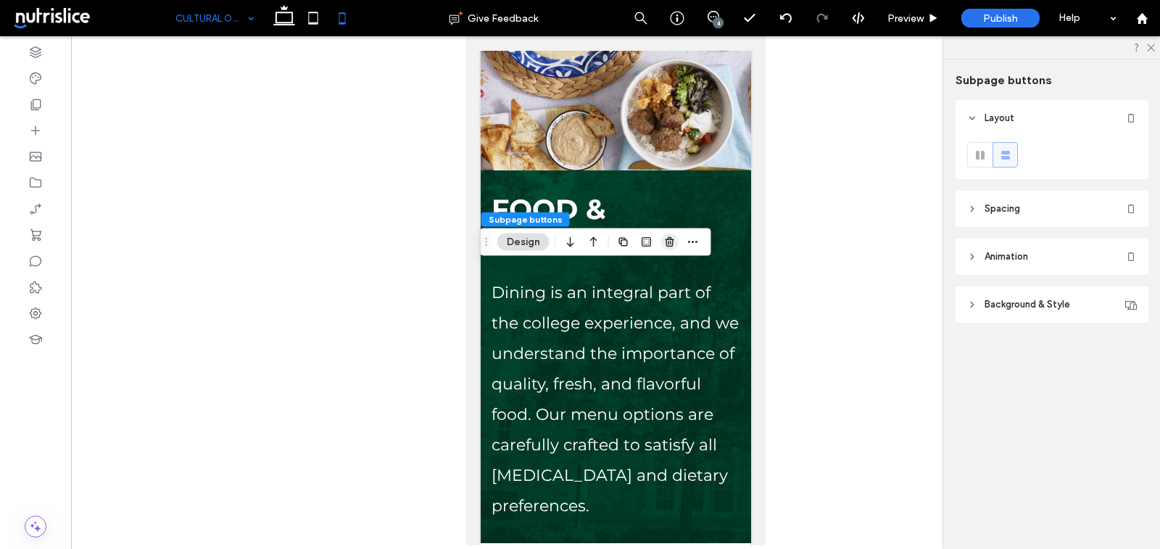
click at [667, 241] on icon "button" at bounding box center [670, 242] width 12 height 12
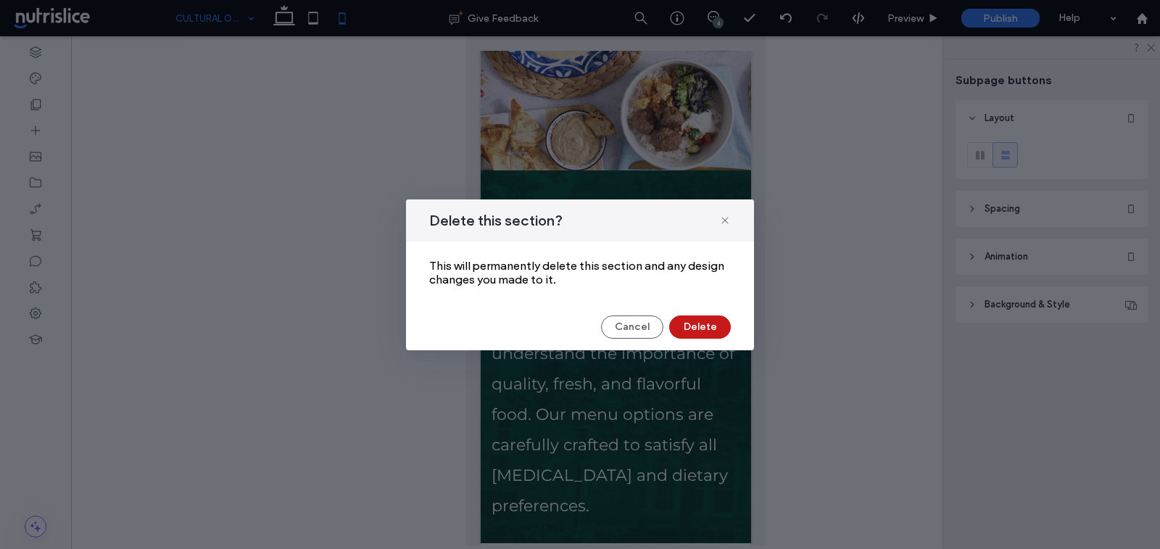
click at [708, 331] on button "Delete" at bounding box center [700, 326] width 62 height 23
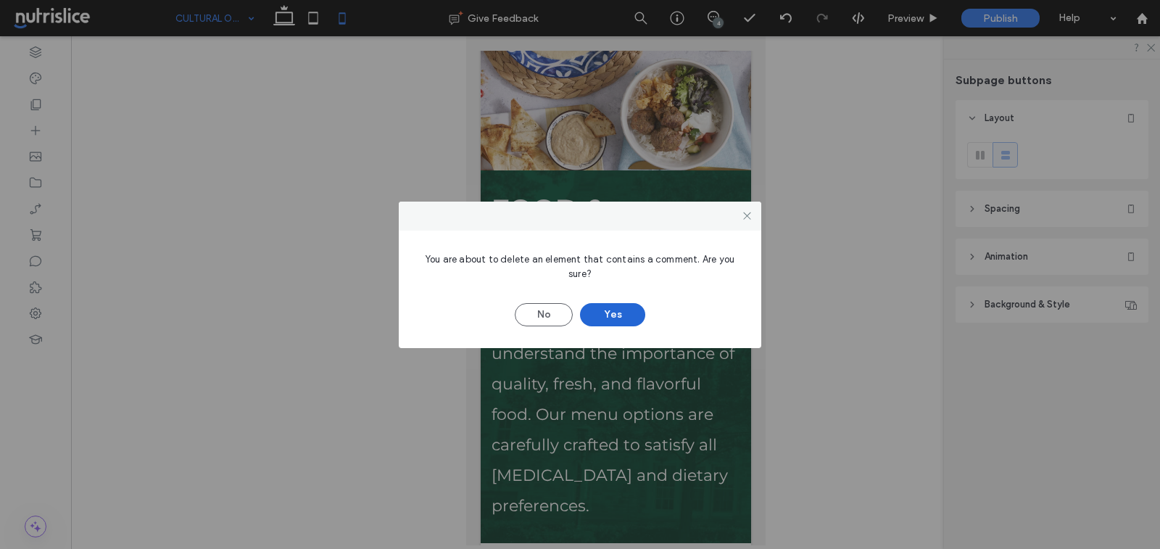
click at [636, 314] on button "Yes" at bounding box center [612, 314] width 65 height 23
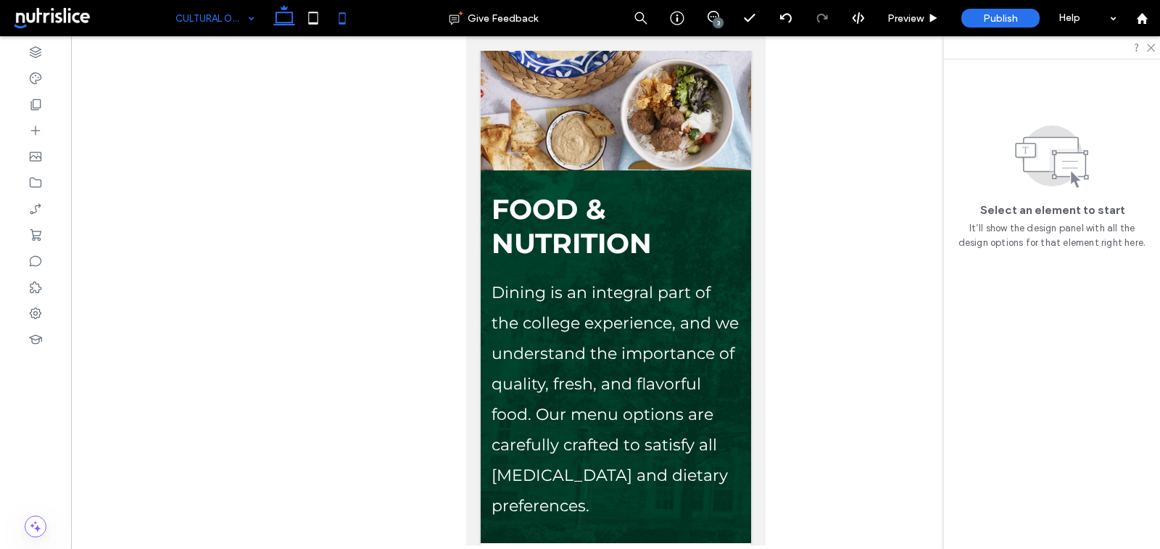
click at [288, 19] on icon at bounding box center [284, 18] width 29 height 29
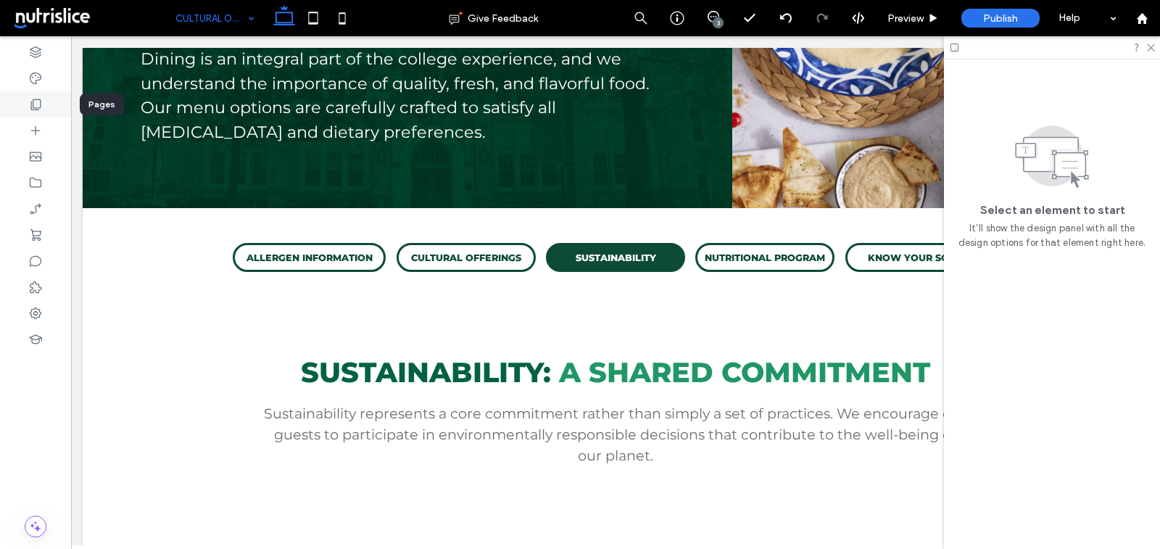
click at [41, 100] on icon at bounding box center [35, 104] width 14 height 14
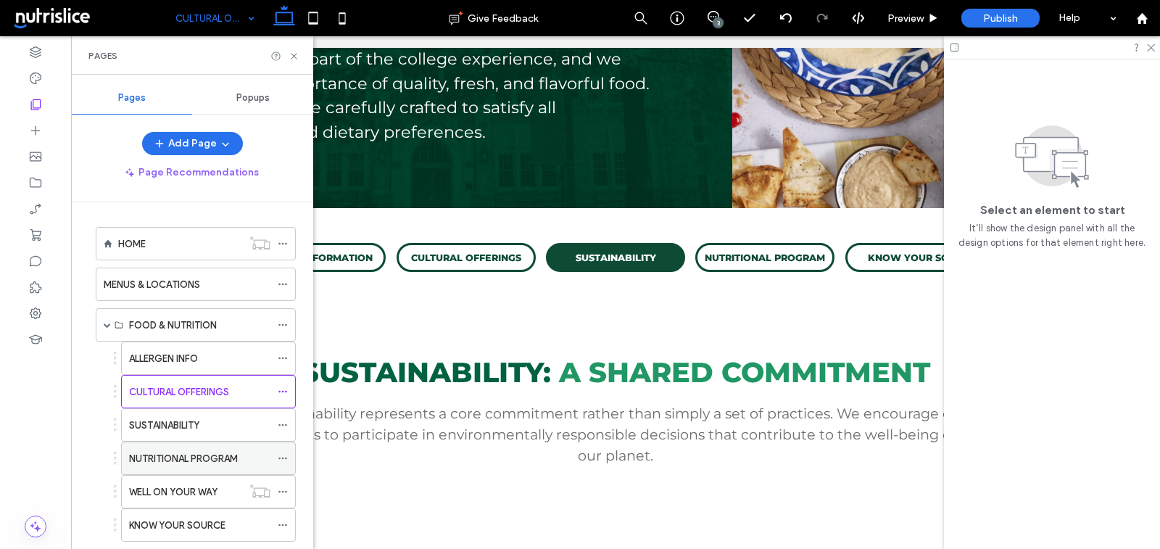
click at [180, 452] on label "NUTRITIONAL PROGRAM" at bounding box center [183, 458] width 109 height 25
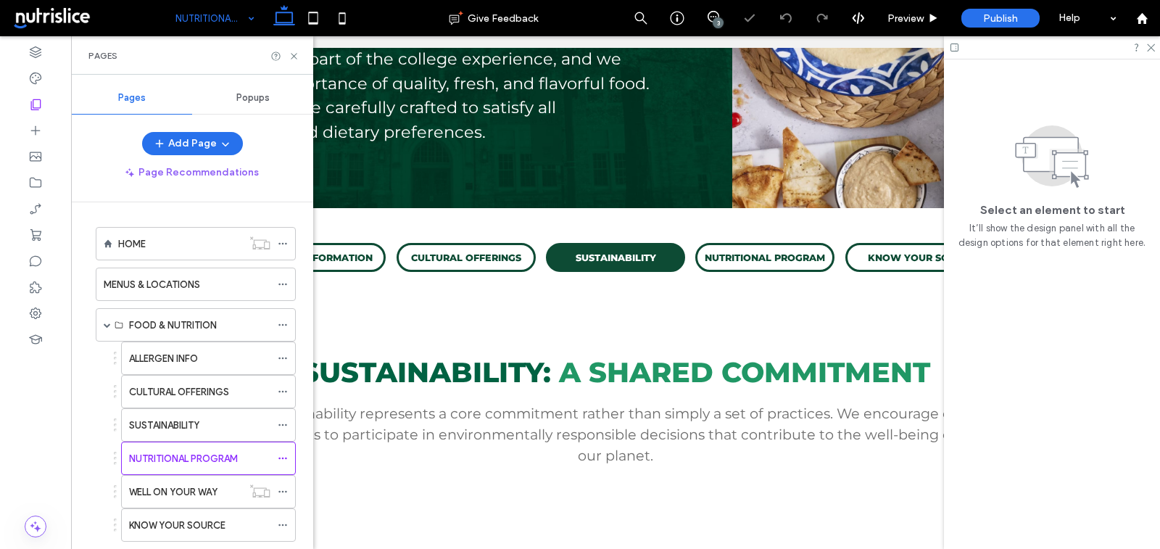
click at [301, 54] on div "Pages" at bounding box center [192, 55] width 242 height 38
click at [290, 54] on icon at bounding box center [293, 56] width 11 height 11
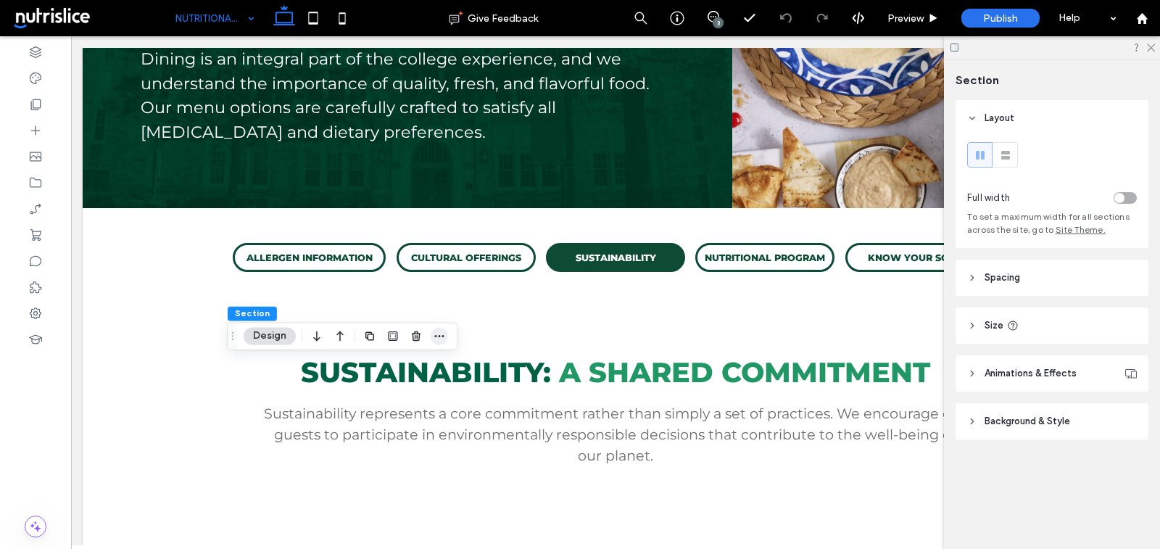
click at [438, 333] on icon "button" at bounding box center [439, 336] width 12 height 12
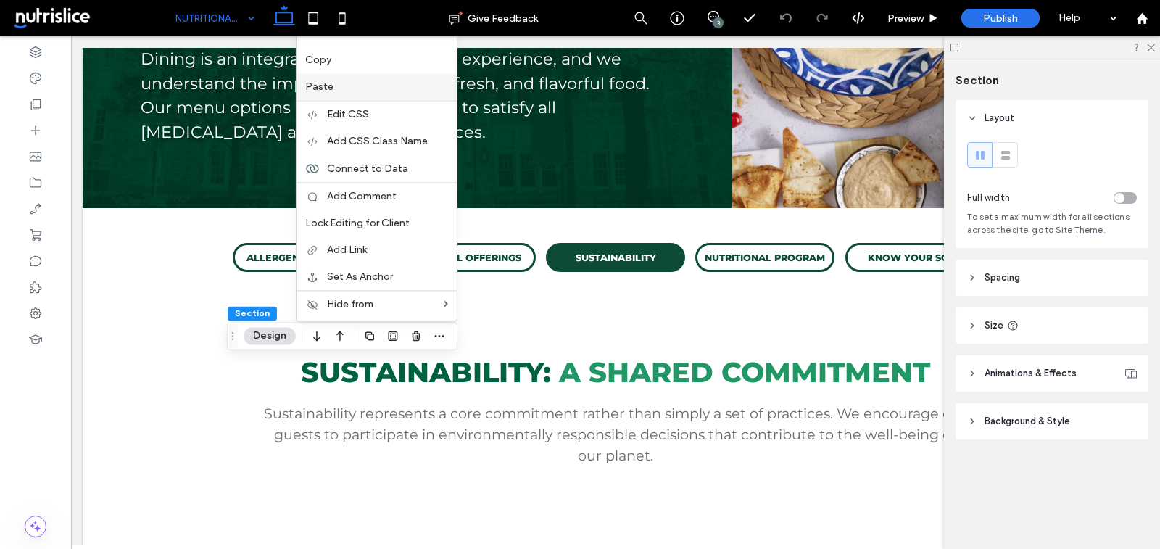
click at [354, 88] on label "Paste" at bounding box center [376, 86] width 143 height 12
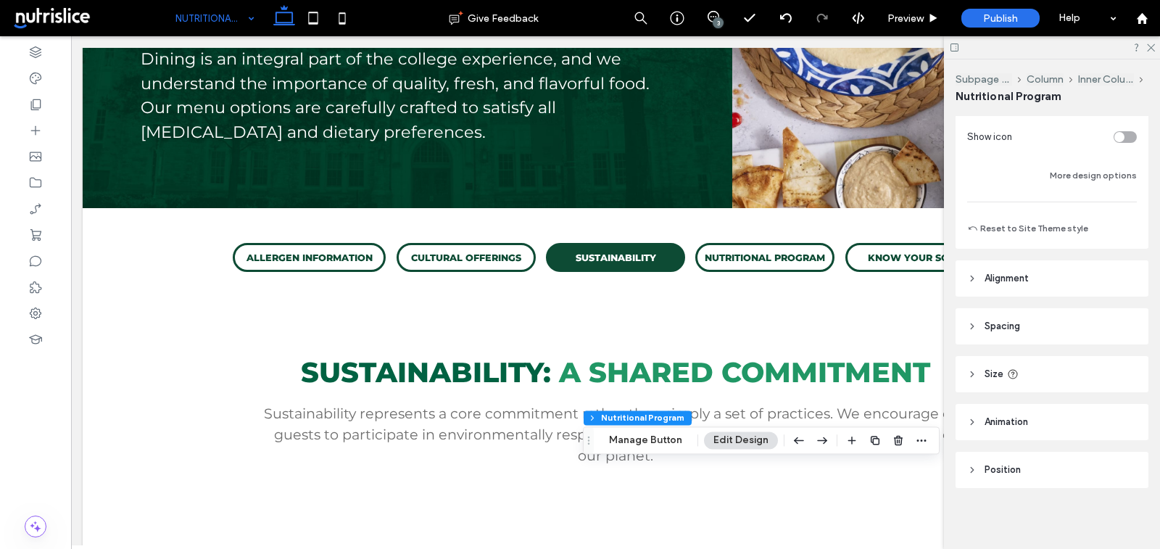
scroll to position [393, 0]
click at [655, 438] on button "Manage Button" at bounding box center [645, 439] width 92 height 17
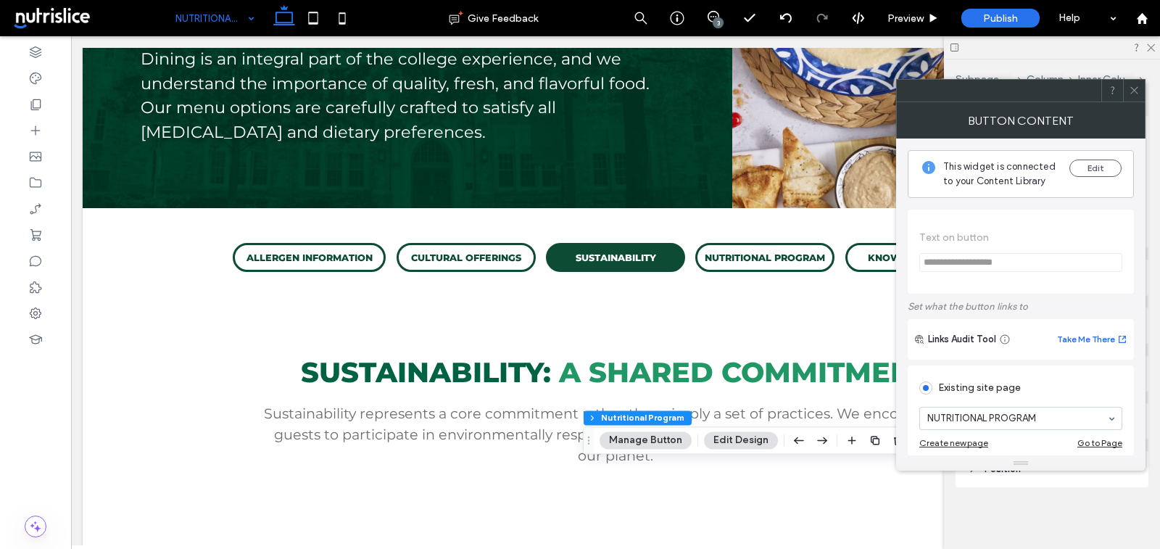
click at [1131, 89] on icon at bounding box center [1134, 90] width 11 height 11
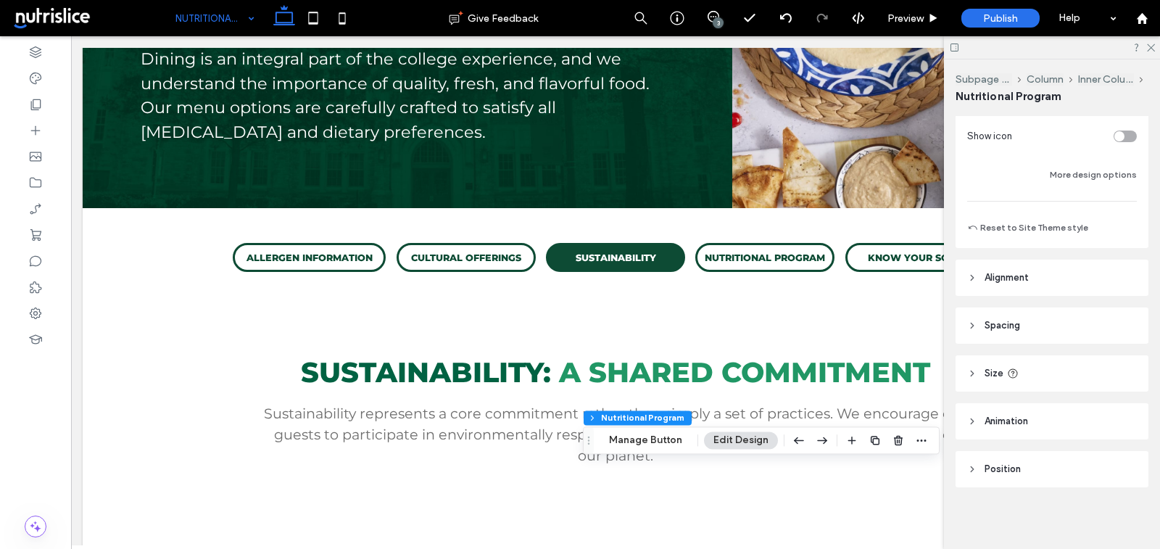
click at [721, 436] on button "Edit Design" at bounding box center [741, 439] width 74 height 17
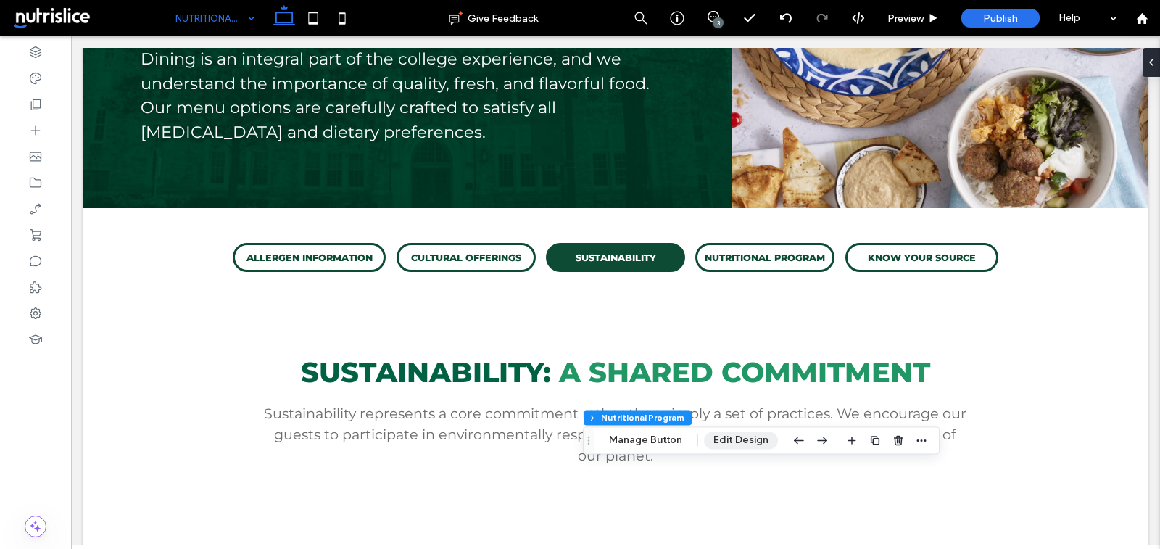
click at [729, 441] on button "Edit Design" at bounding box center [741, 439] width 74 height 17
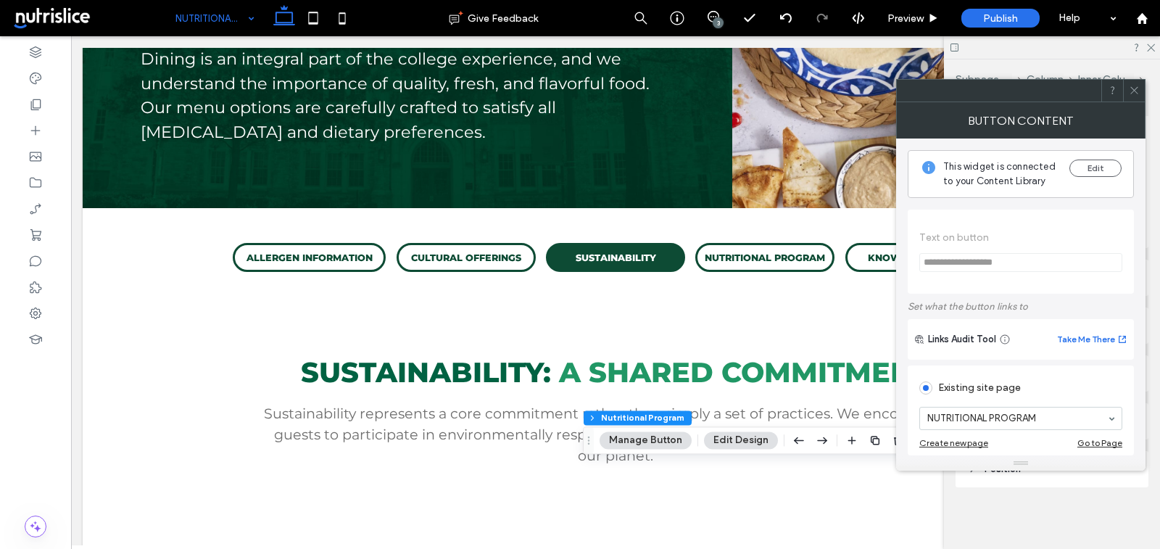
click at [1132, 86] on icon at bounding box center [1134, 90] width 11 height 11
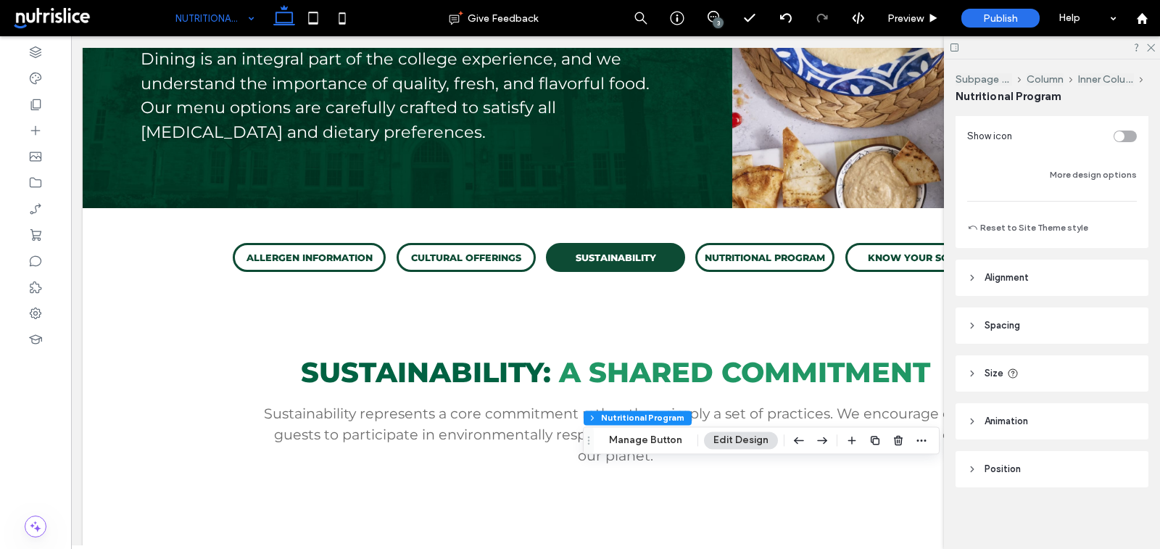
click at [1126, 133] on div "toggle" at bounding box center [1124, 136] width 23 height 12
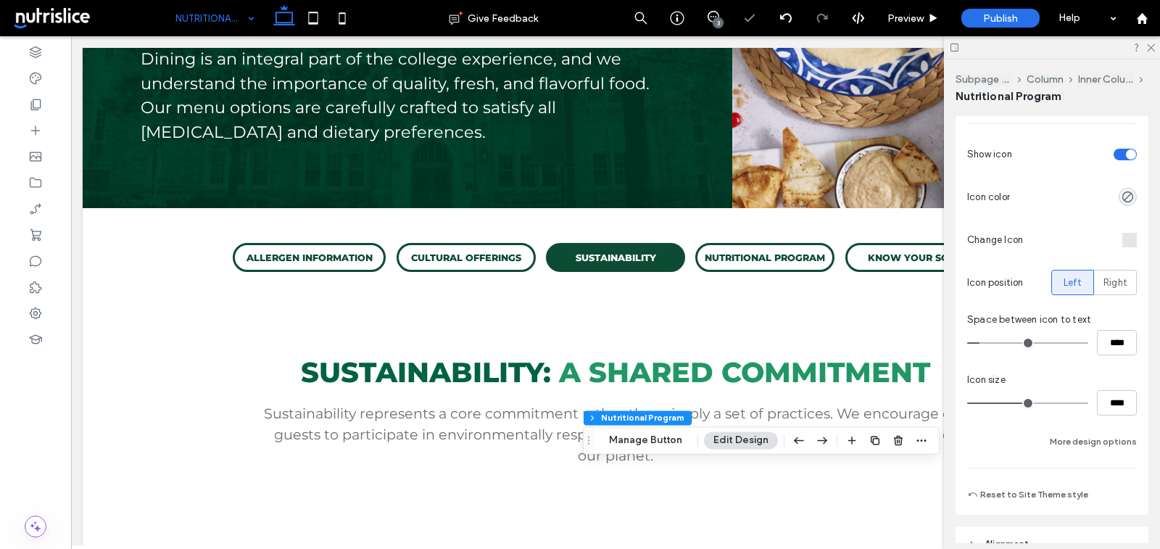
scroll to position [660, 0]
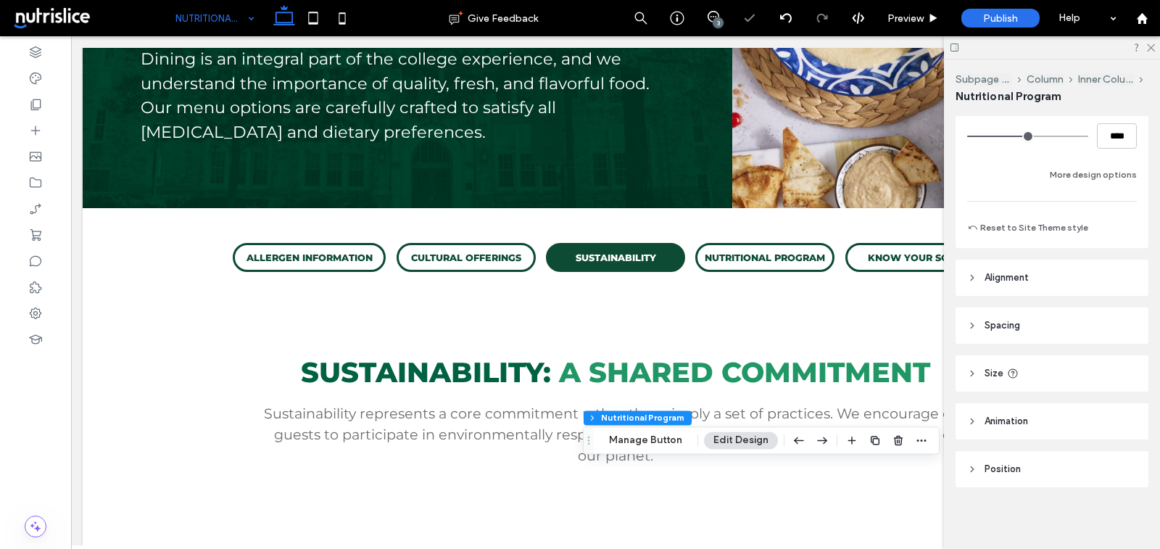
type input "*"
type input "**"
type input "****"
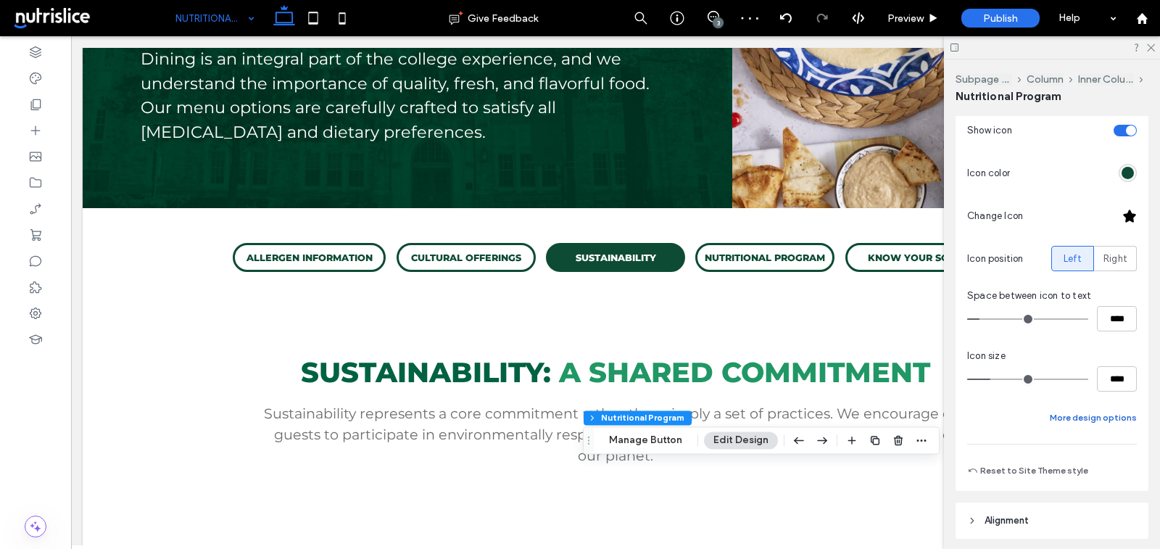
scroll to position [383, 0]
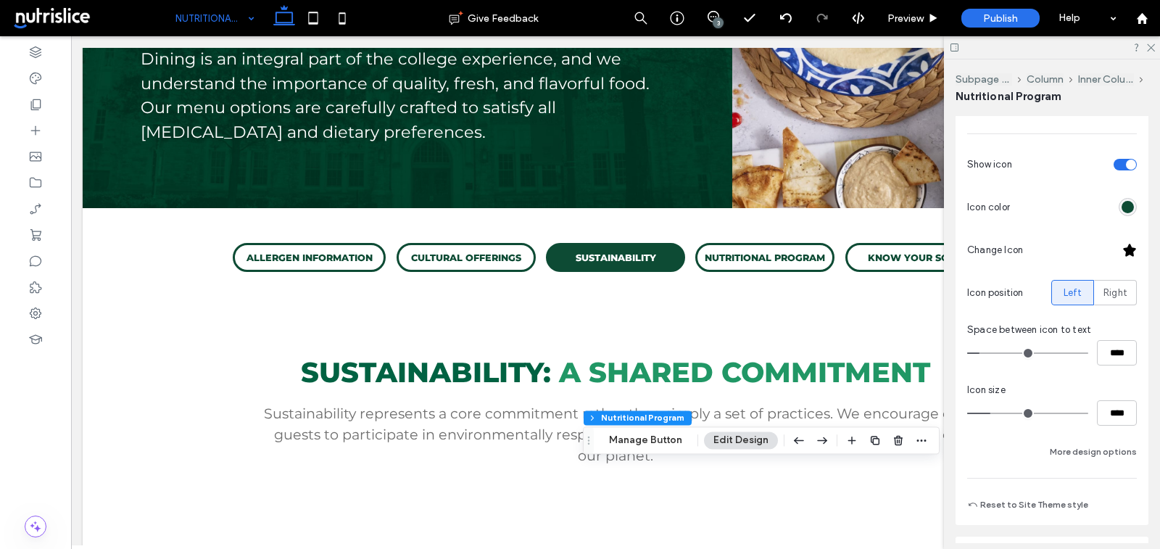
click at [1129, 165] on div "toggle" at bounding box center [1131, 164] width 10 height 10
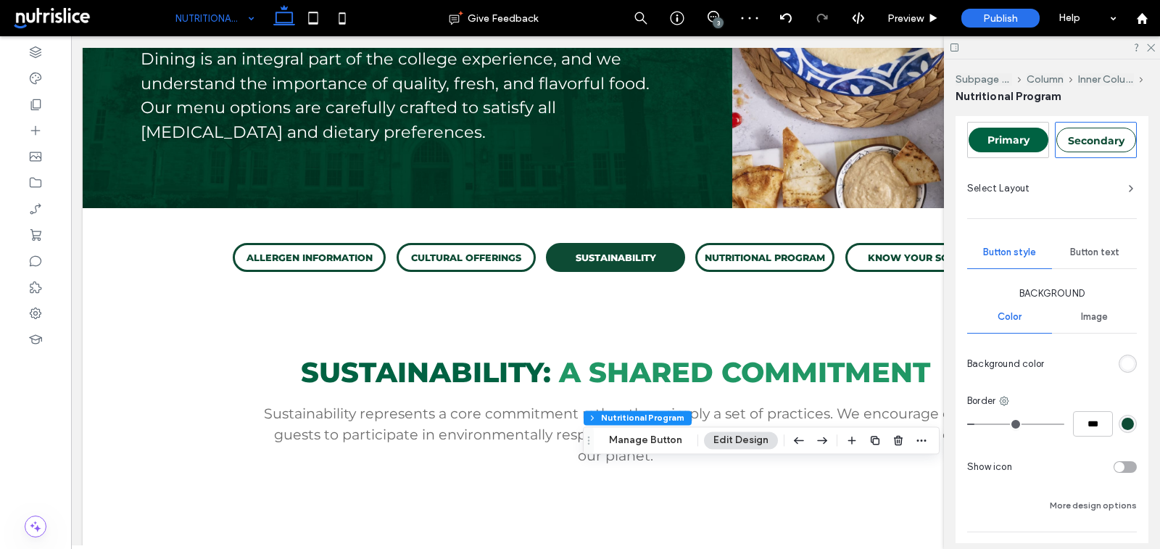
scroll to position [52, 0]
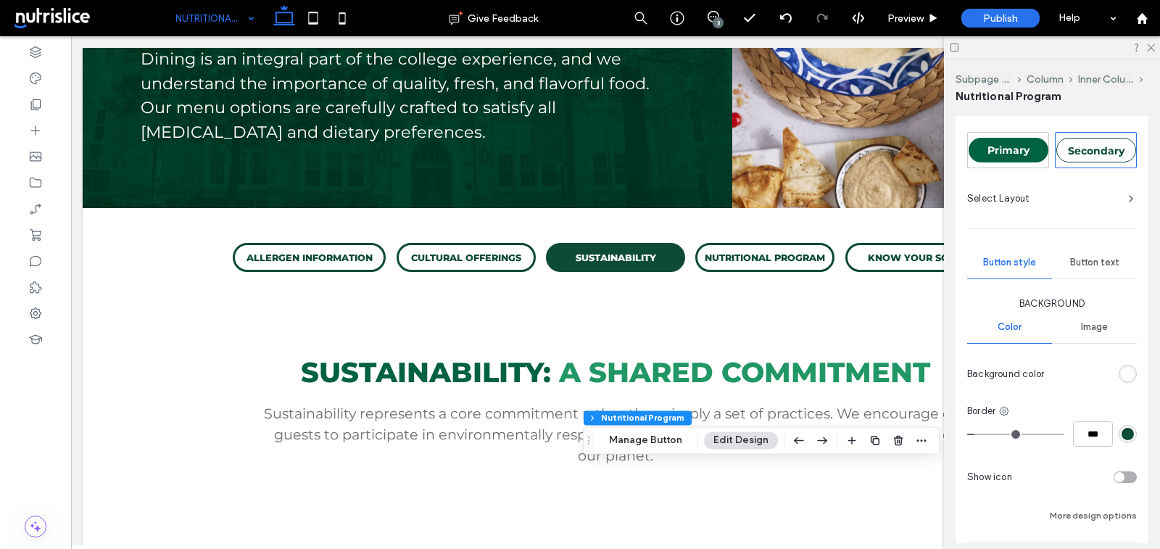
click at [1127, 370] on div "rgb(255, 255, 255)" at bounding box center [1127, 374] width 12 height 12
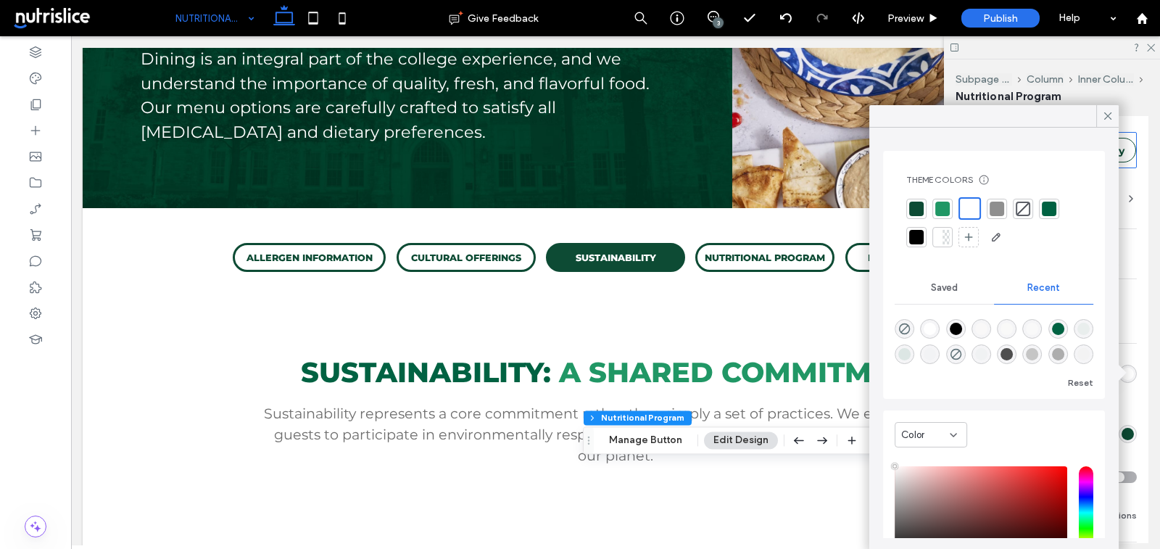
click at [924, 208] on div at bounding box center [916, 209] width 20 height 20
type input "*"
click at [1139, 348] on div "Primary Secondary Select Layout Button style Button text Background Color Image…" at bounding box center [1051, 357] width 193 height 462
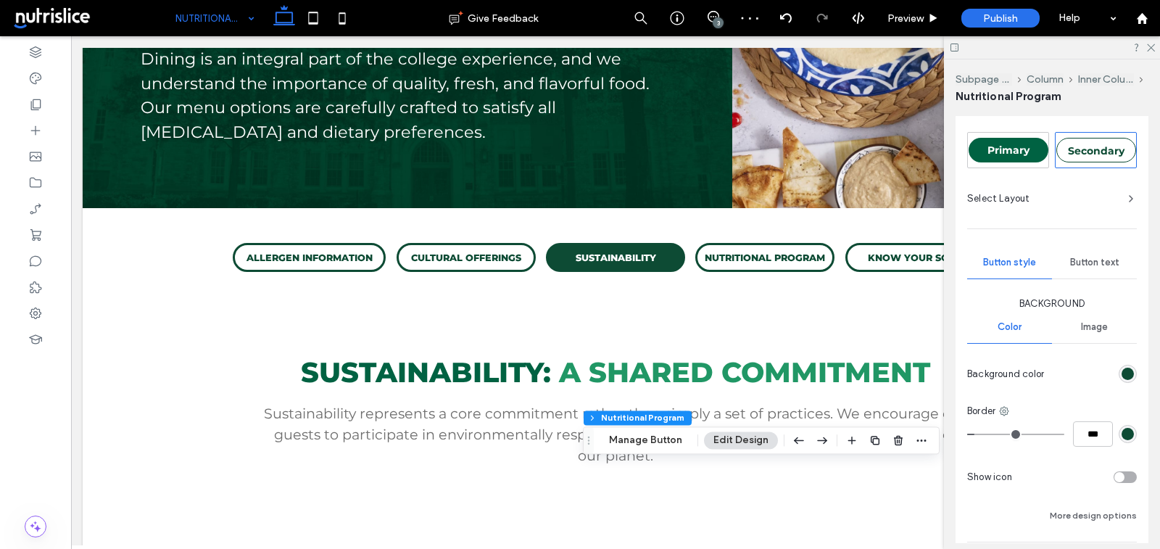
click at [1083, 257] on span "Button text" at bounding box center [1094, 263] width 49 height 12
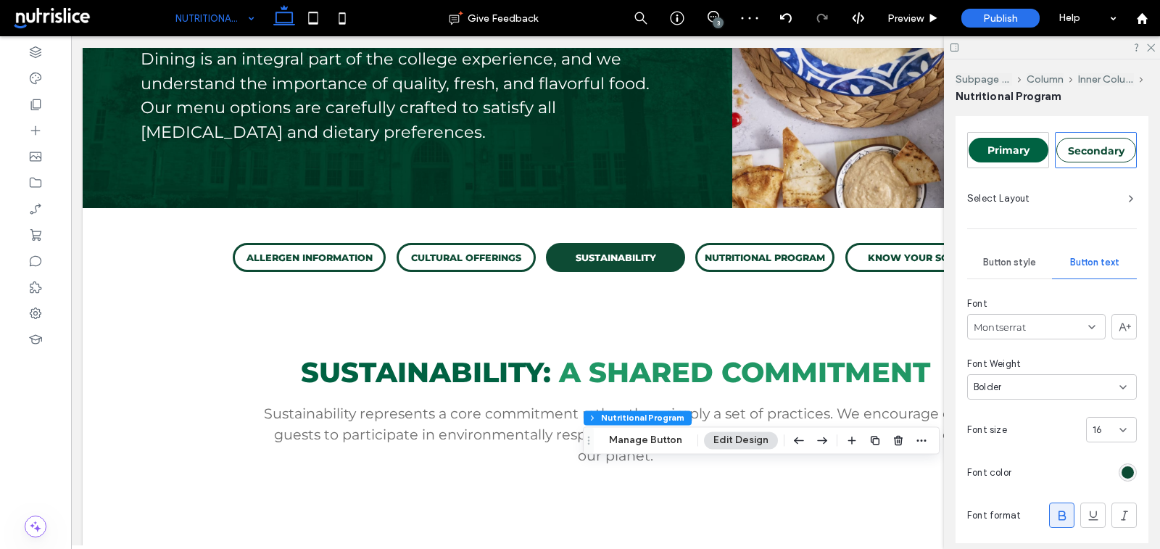
click at [1126, 463] on div "rgb(13, 75, 52)" at bounding box center [1127, 472] width 18 height 18
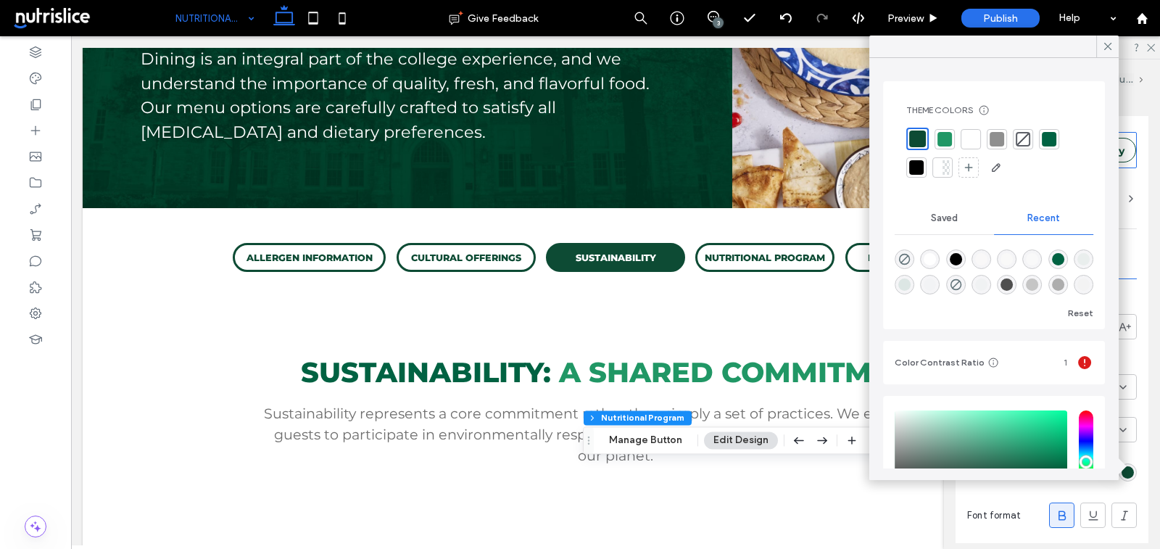
click at [972, 141] on div at bounding box center [970, 139] width 14 height 14
click at [1142, 299] on div "Primary Secondary Select Layout Button style Button text Font Montserrat Font W…" at bounding box center [1051, 455] width 193 height 659
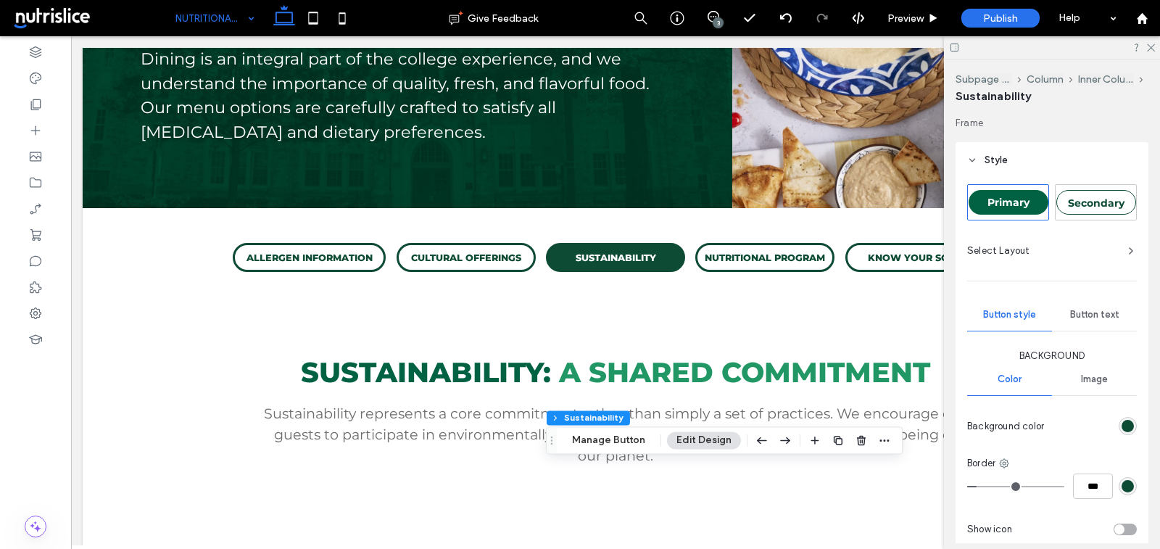
click at [1128, 421] on div "rgb(13, 75, 52)" at bounding box center [1127, 426] width 12 height 12
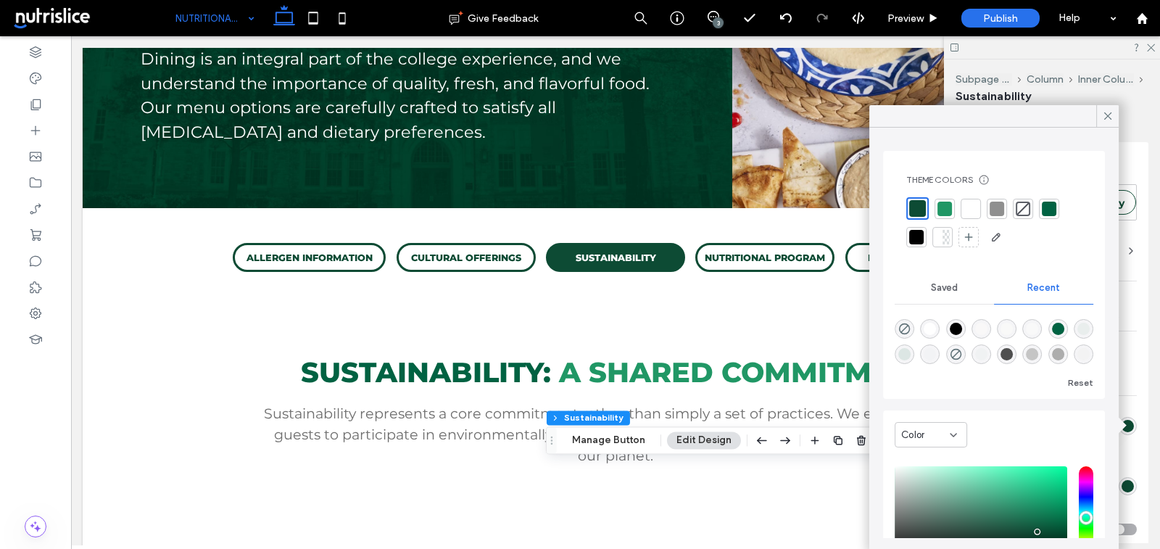
click at [968, 212] on div at bounding box center [970, 209] width 14 height 14
type input "*"
click at [1130, 357] on span "Background" at bounding box center [1052, 356] width 170 height 14
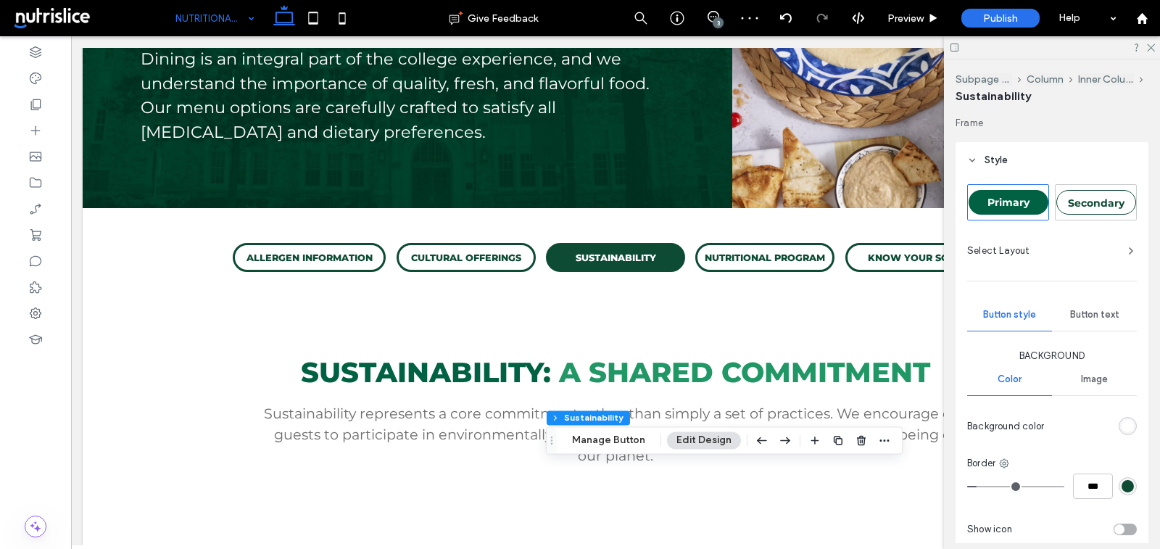
click at [1081, 310] on span "Button text" at bounding box center [1094, 315] width 49 height 12
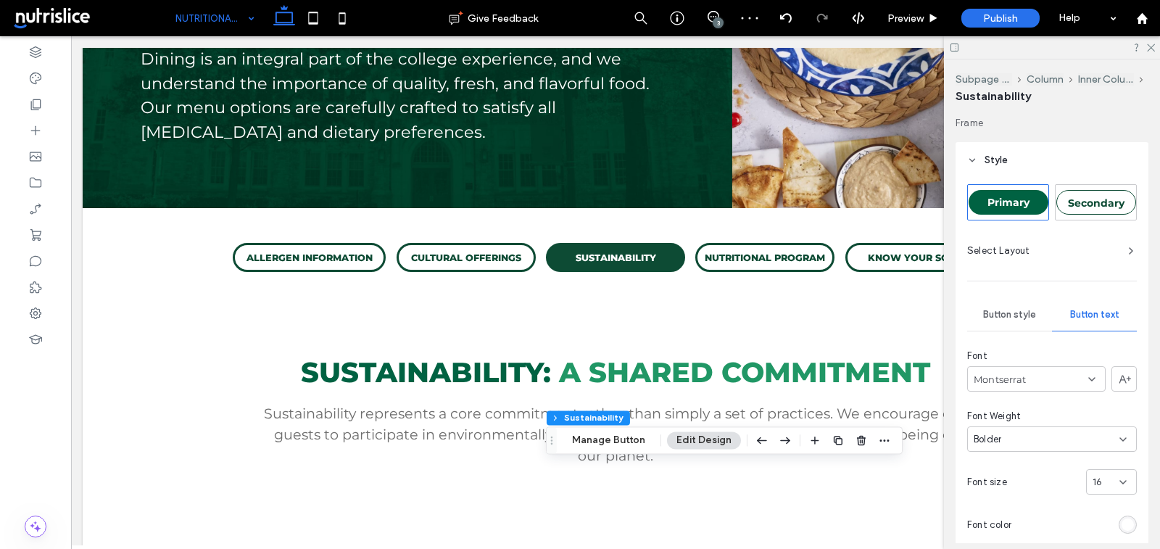
click at [1131, 520] on div "rgb(255, 255, 255)" at bounding box center [1127, 524] width 12 height 12
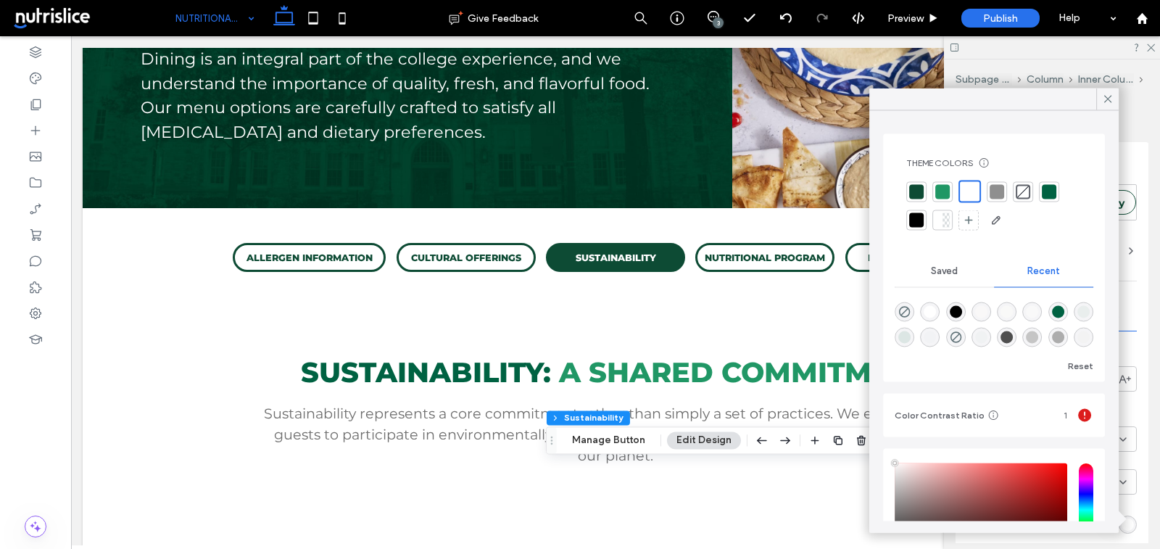
click at [914, 196] on div at bounding box center [916, 191] width 14 height 14
click at [1103, 96] on icon at bounding box center [1107, 99] width 13 height 13
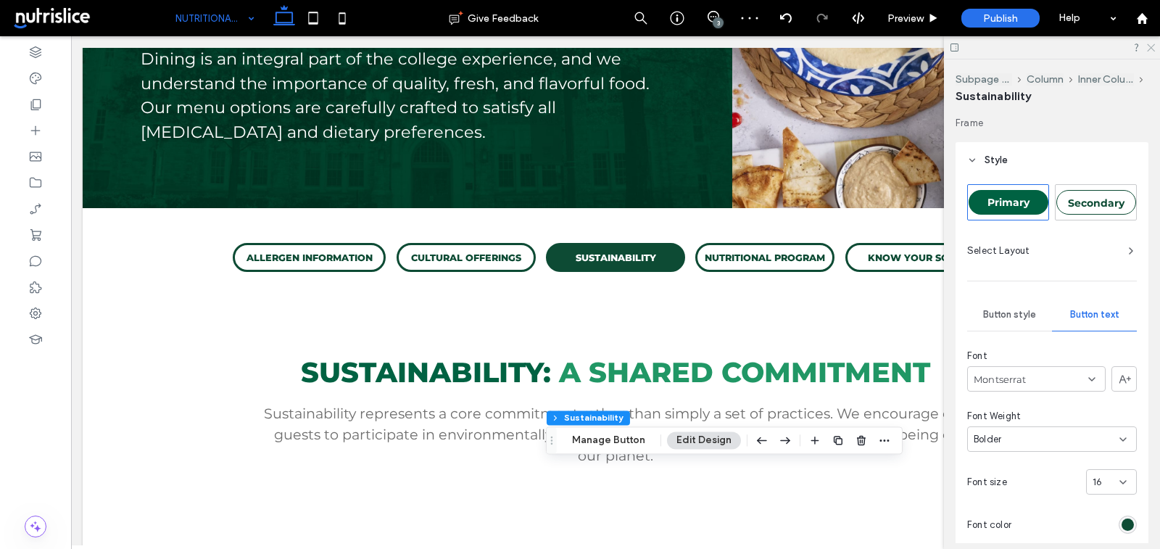
click at [1148, 50] on use at bounding box center [1151, 48] width 8 height 8
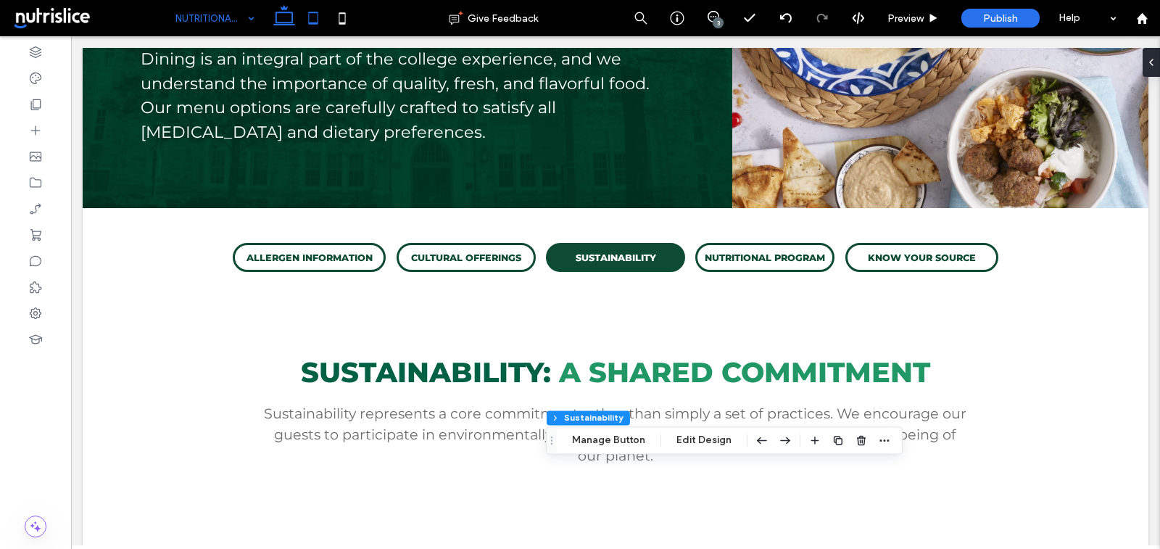
click at [312, 26] on icon at bounding box center [313, 18] width 29 height 29
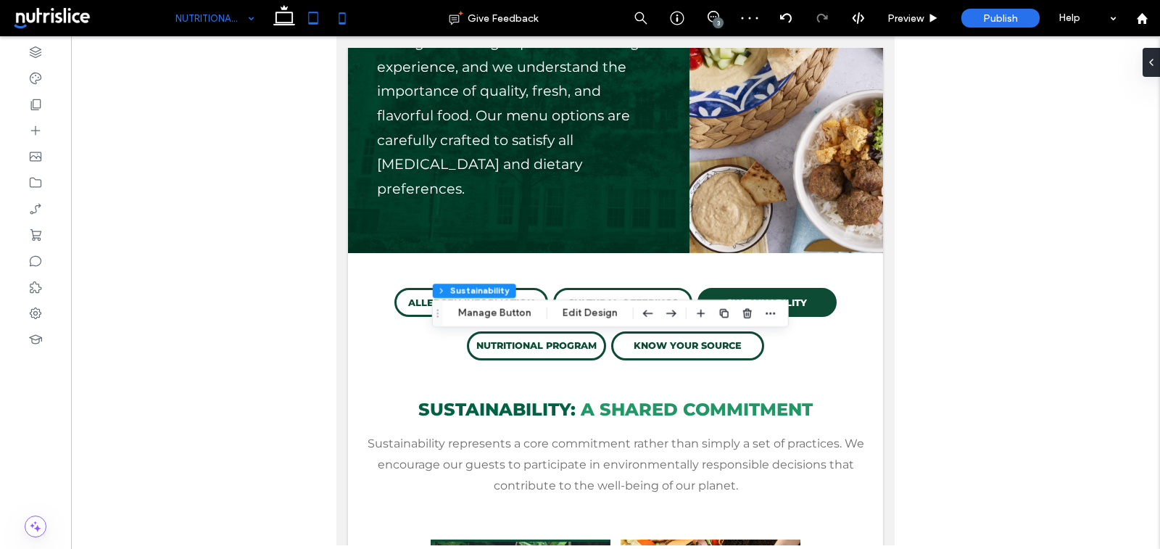
click at [340, 23] on use at bounding box center [342, 18] width 7 height 12
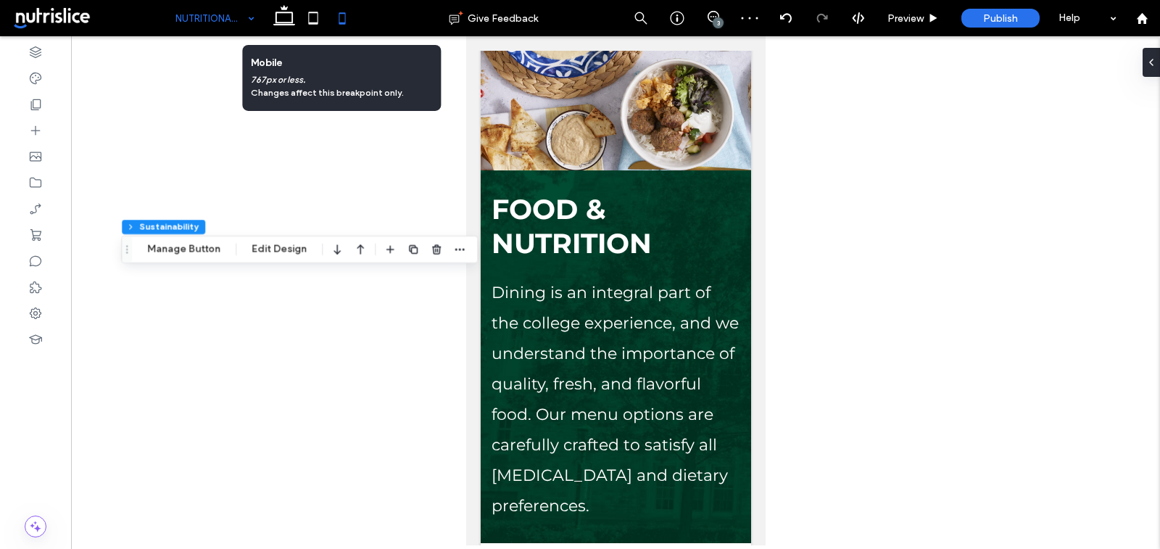
type input "**"
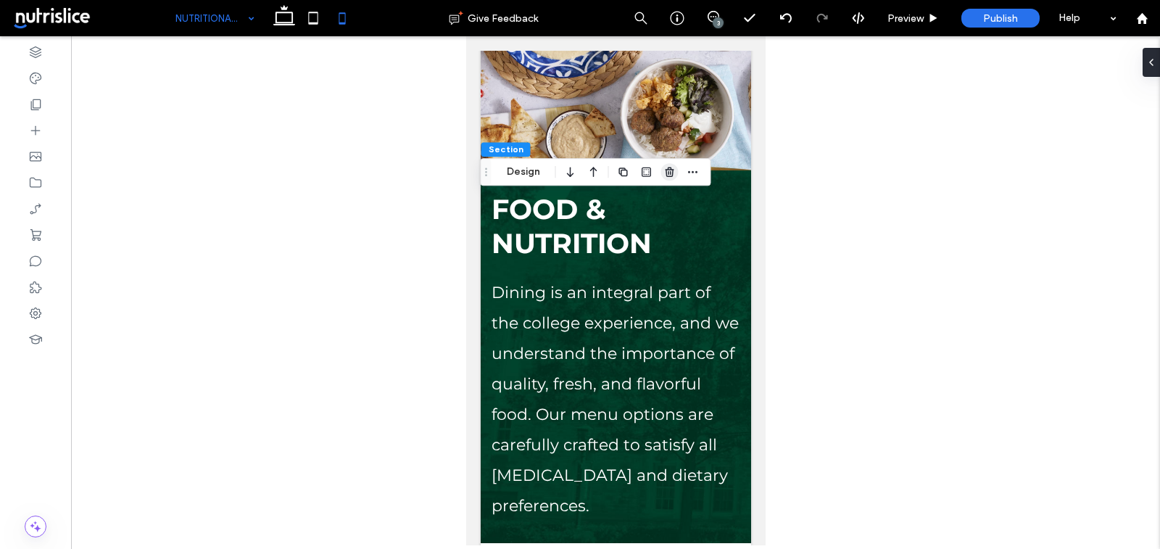
click at [669, 175] on icon "button" at bounding box center [670, 172] width 12 height 12
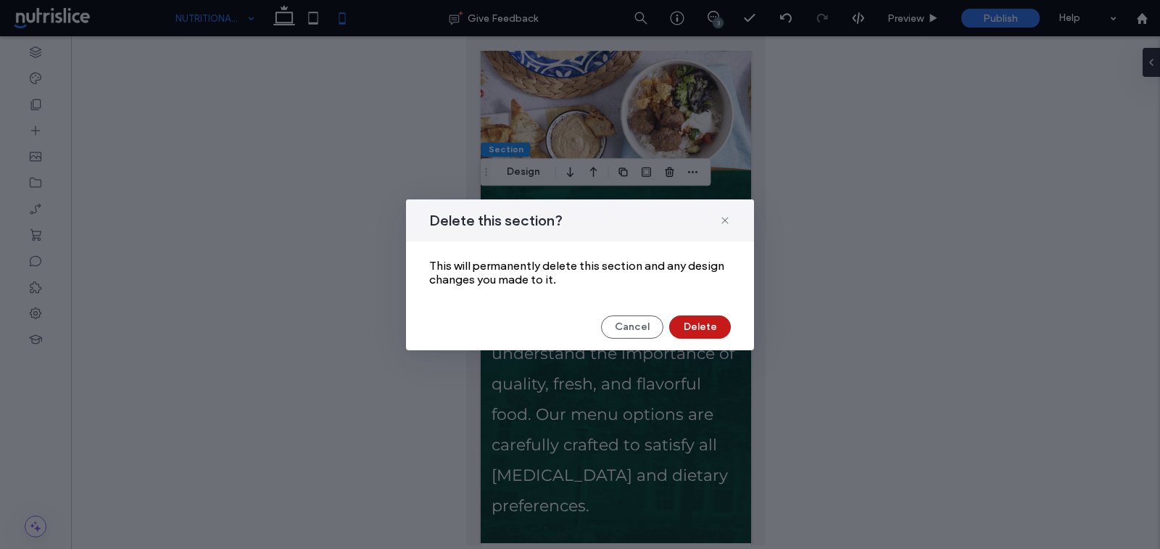
click at [705, 332] on button "Delete" at bounding box center [700, 326] width 62 height 23
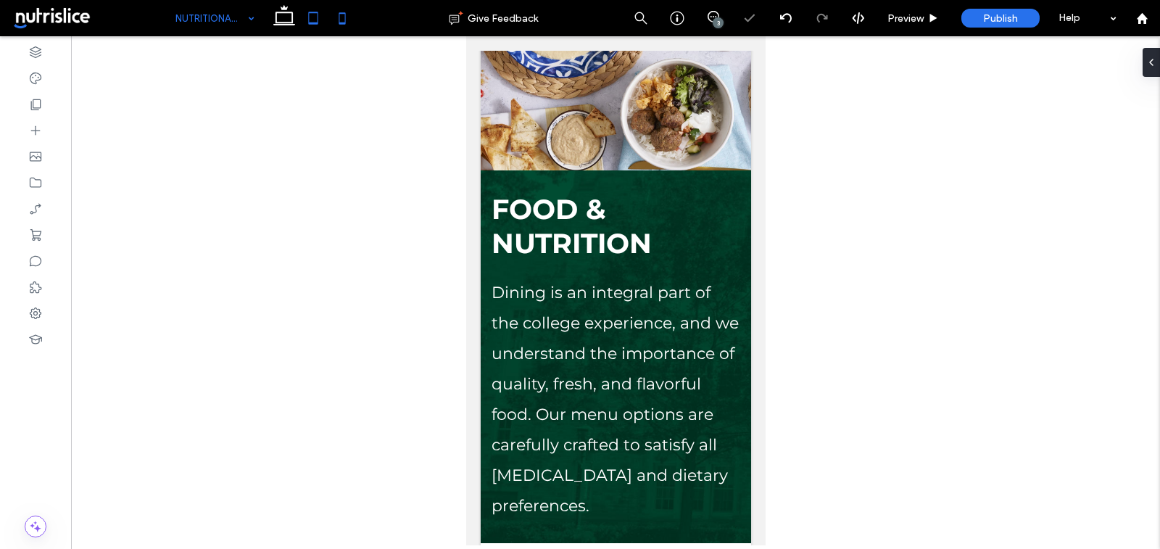
click at [307, 11] on icon at bounding box center [313, 18] width 29 height 29
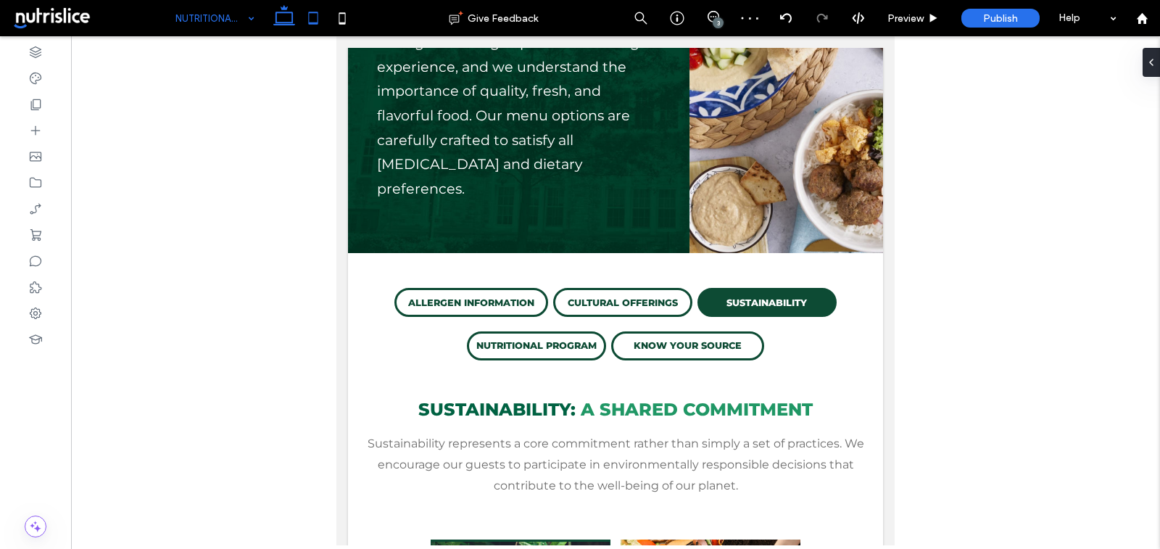
click at [291, 15] on icon at bounding box center [284, 18] width 29 height 29
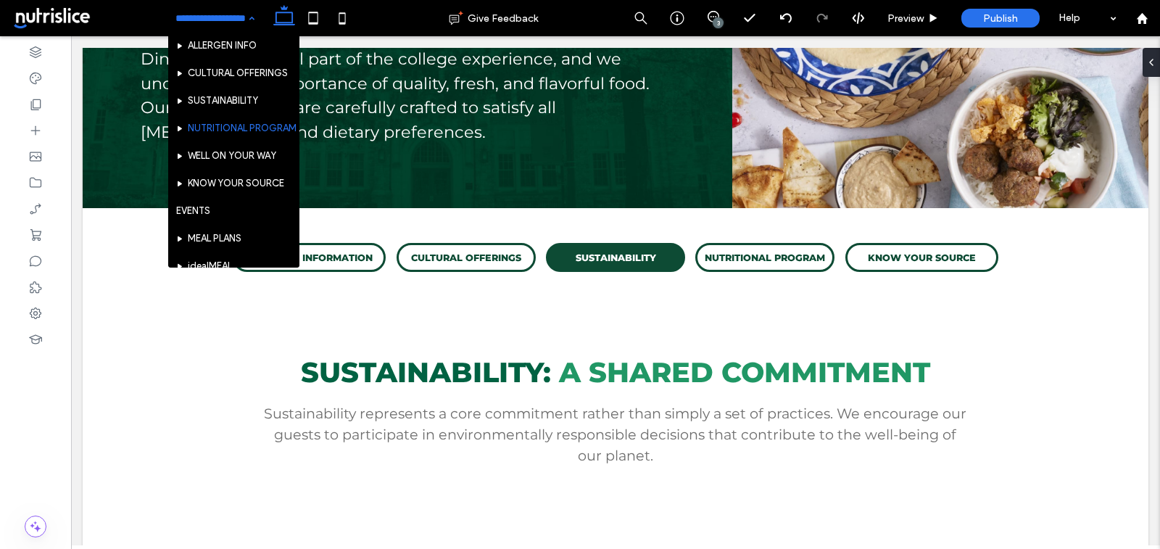
scroll to position [66, 0]
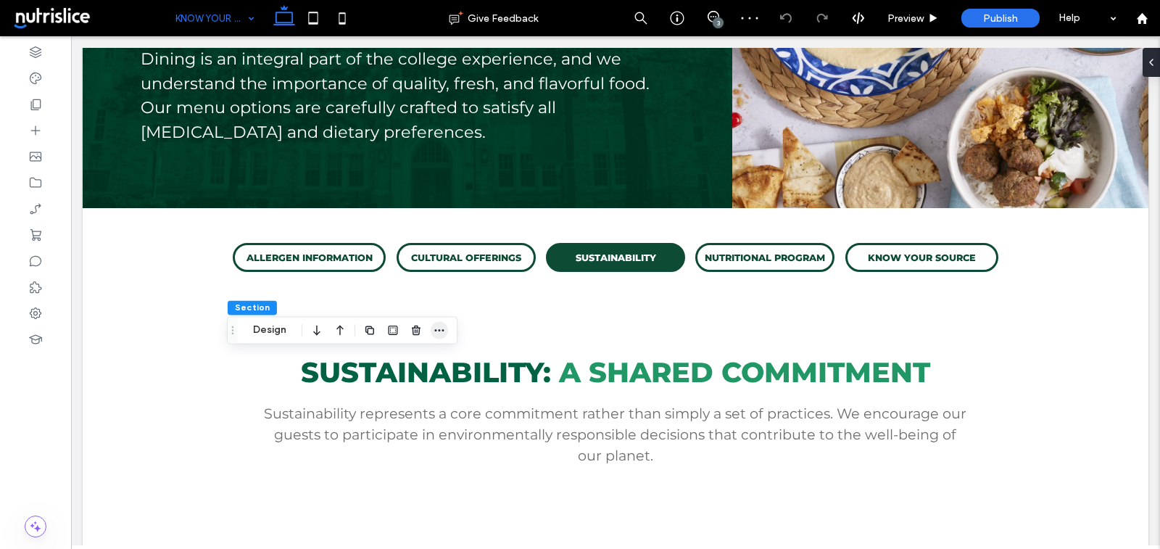
click at [439, 323] on span "button" at bounding box center [439, 329] width 17 height 17
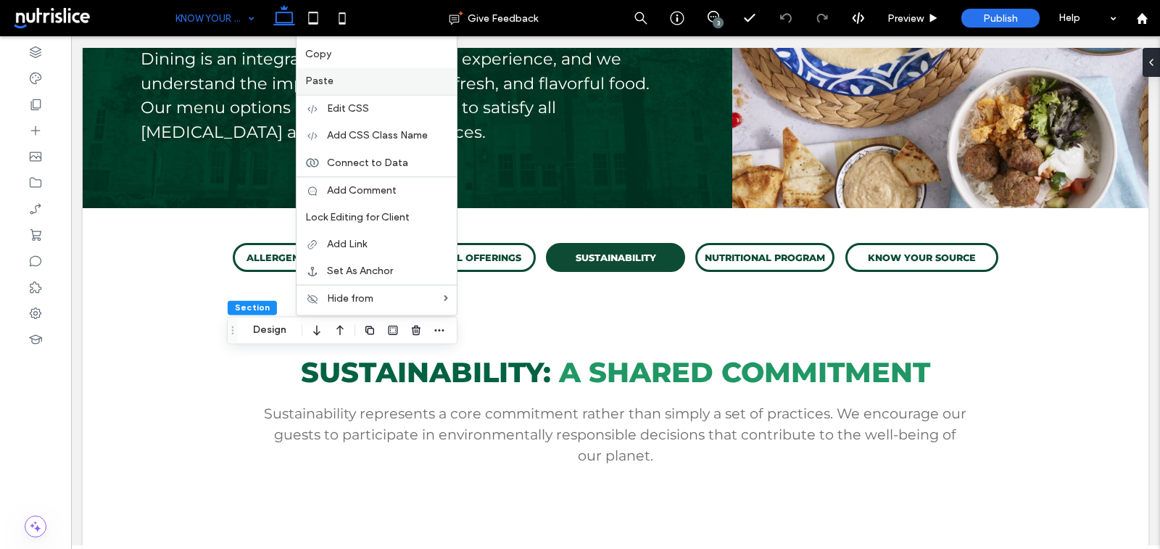
click at [358, 82] on label "Paste" at bounding box center [376, 81] width 143 height 12
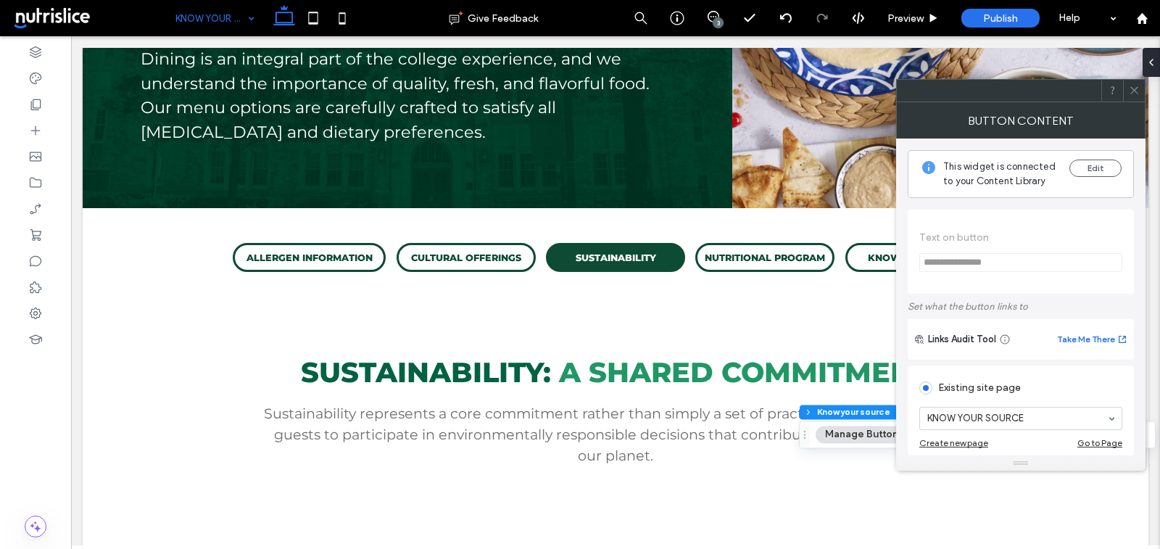
click at [1135, 91] on icon at bounding box center [1134, 90] width 11 height 11
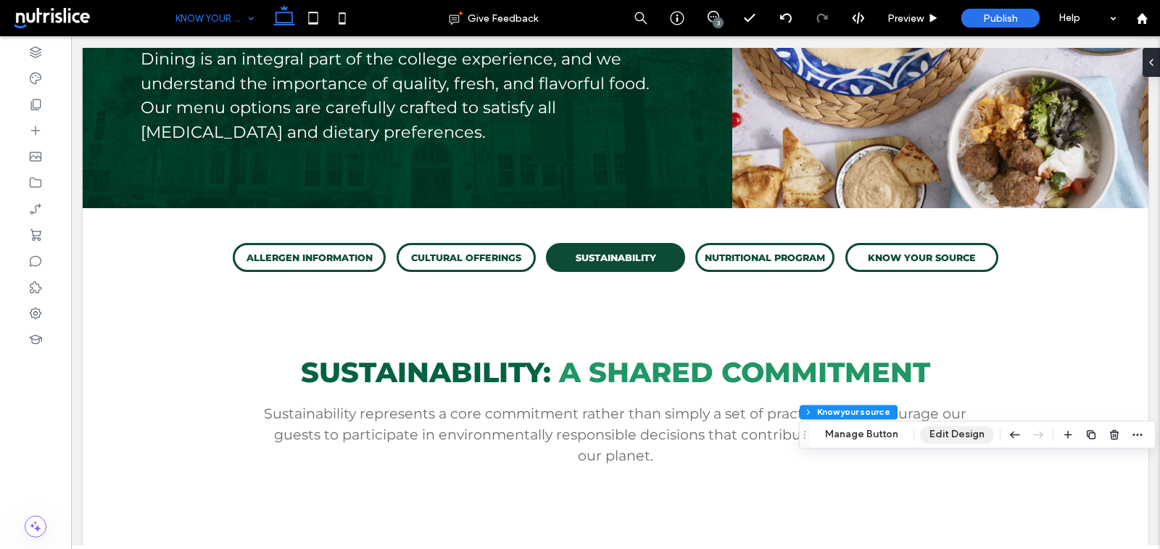
click at [941, 433] on button "Edit Design" at bounding box center [957, 433] width 74 height 17
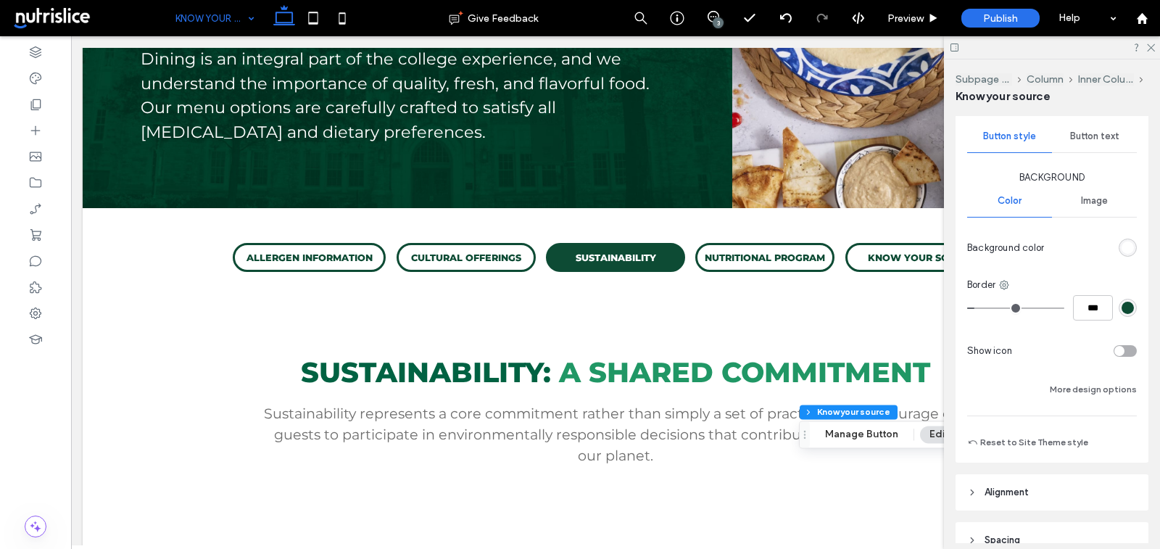
scroll to position [198, 0]
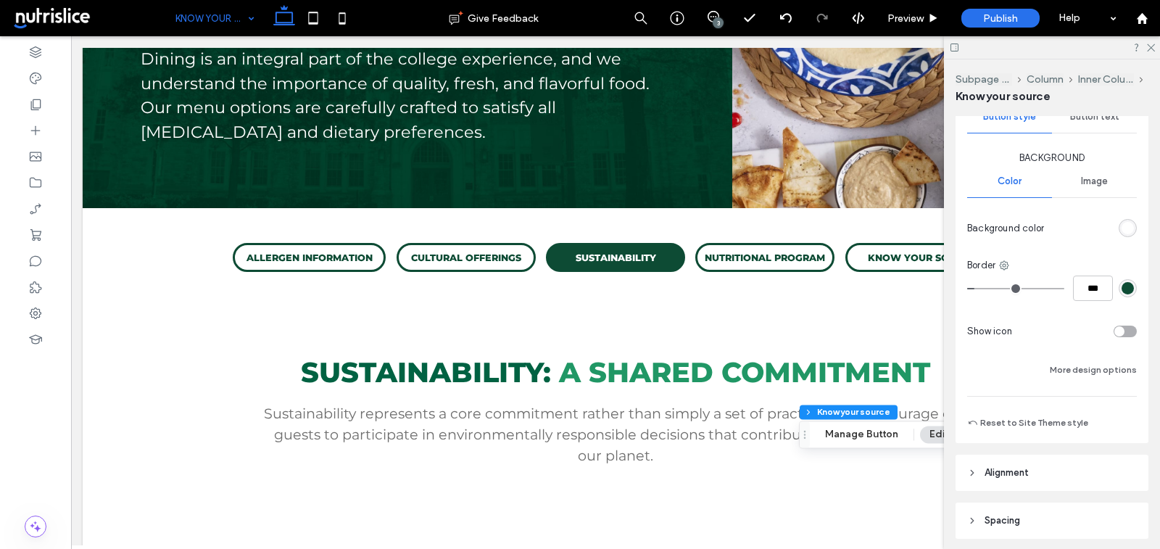
click at [1134, 225] on div "rgb(255, 255, 255)" at bounding box center [1127, 228] width 18 height 18
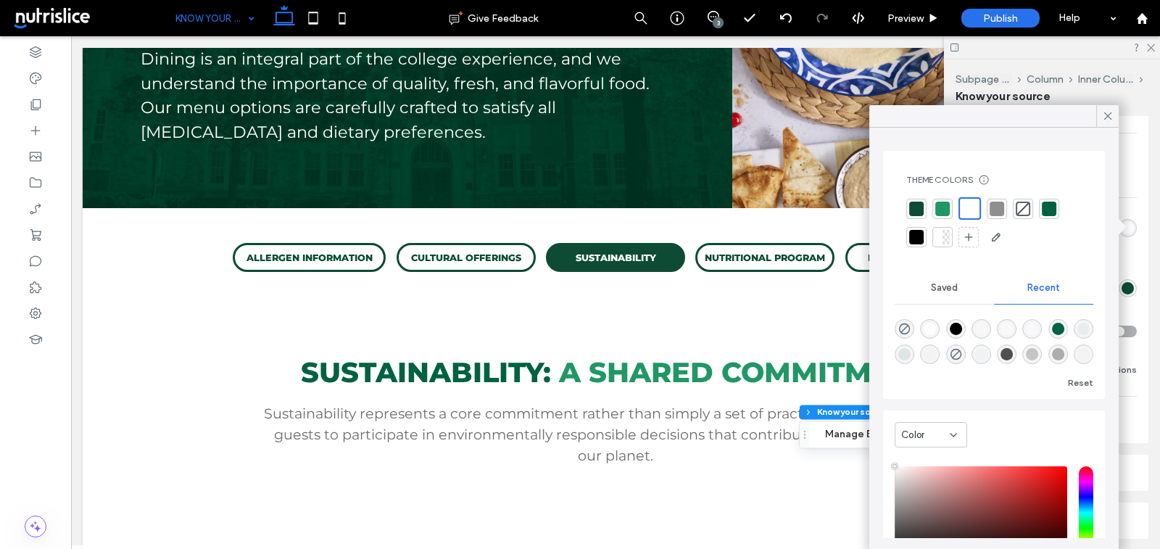
click at [918, 211] on div at bounding box center [916, 209] width 14 height 14
type input "*"
click at [1110, 113] on icon at bounding box center [1107, 115] width 13 height 13
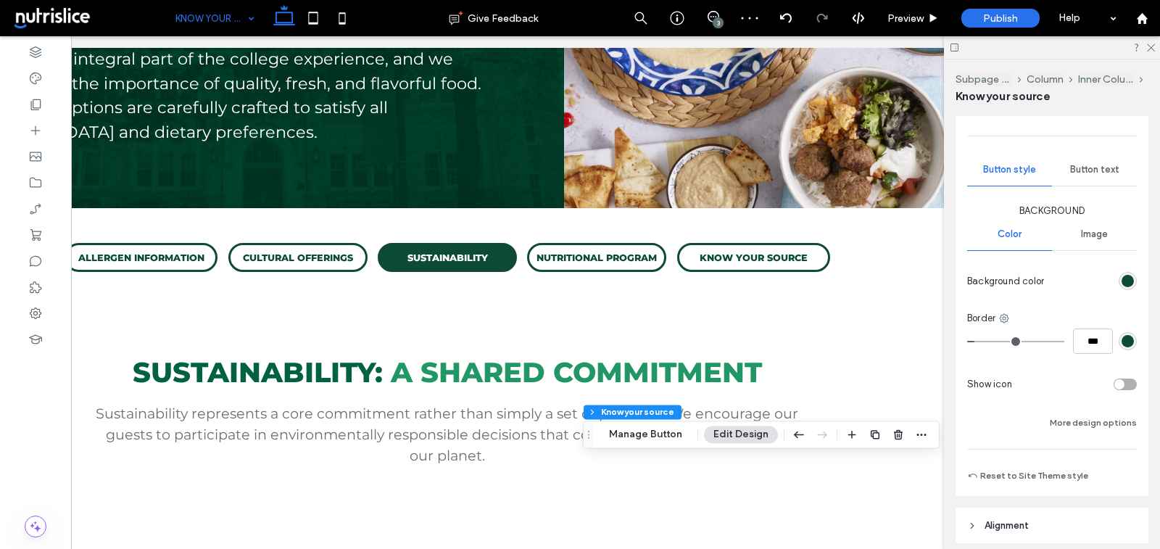
scroll to position [129, 0]
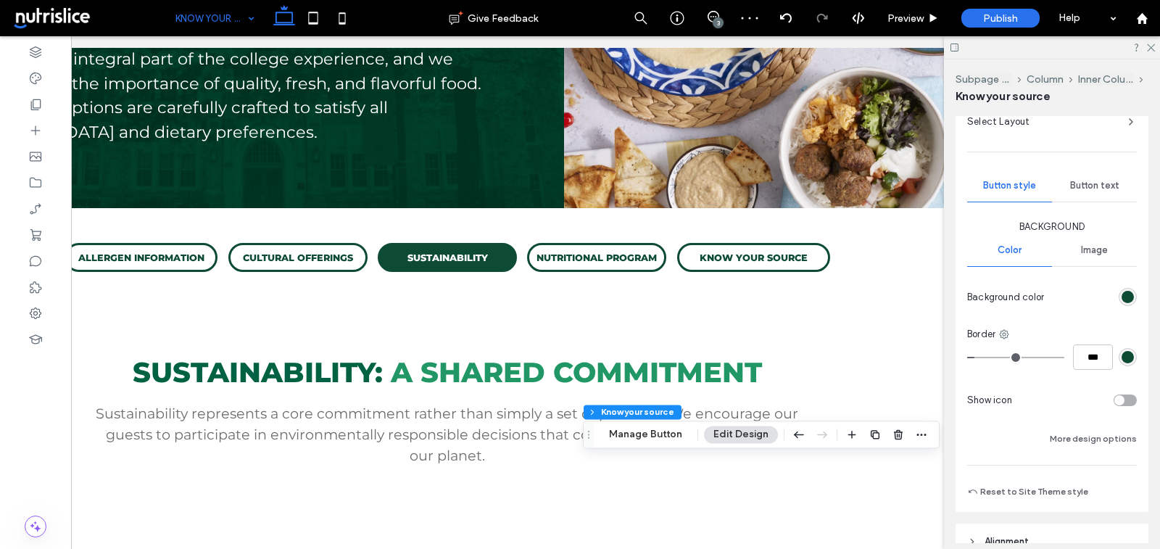
click at [1091, 180] on span "Button text" at bounding box center [1094, 186] width 49 height 12
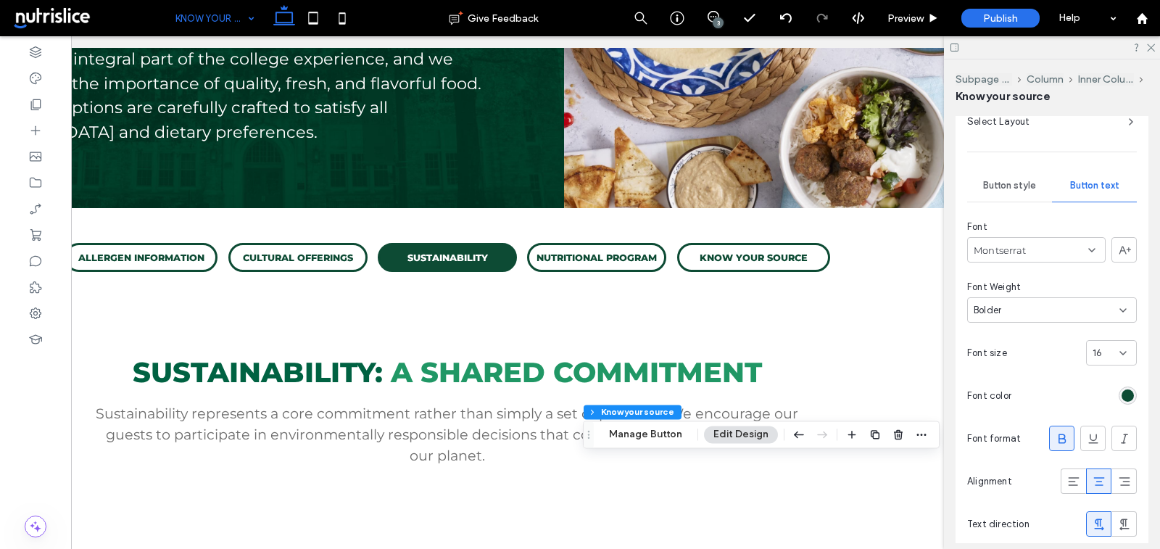
click at [1128, 389] on div "rgb(13, 75, 52)" at bounding box center [1127, 395] width 12 height 12
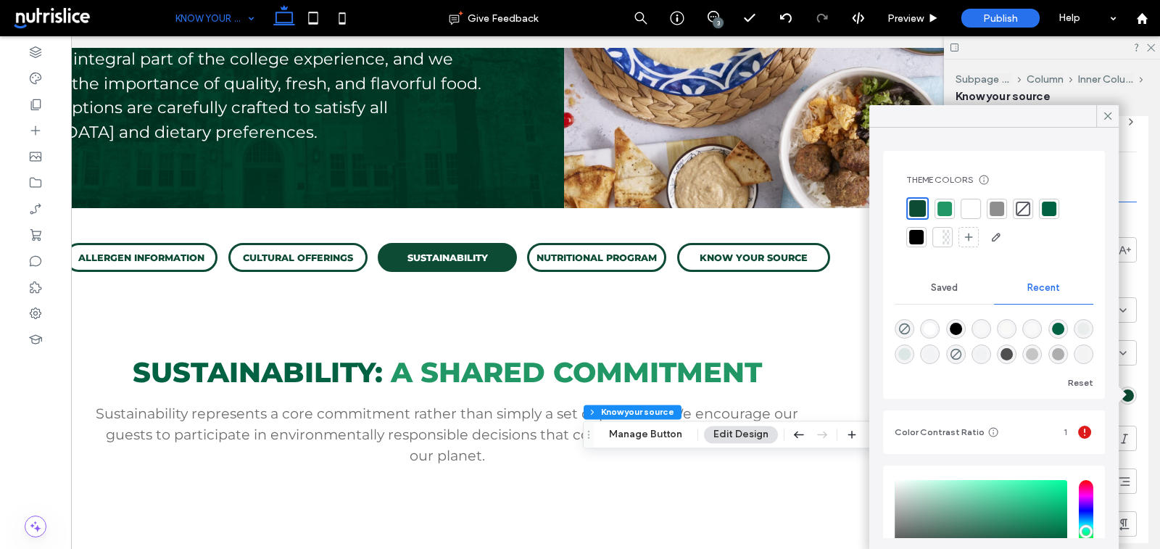
click at [976, 199] on div at bounding box center [970, 209] width 20 height 20
click at [1111, 112] on icon at bounding box center [1107, 115] width 13 height 13
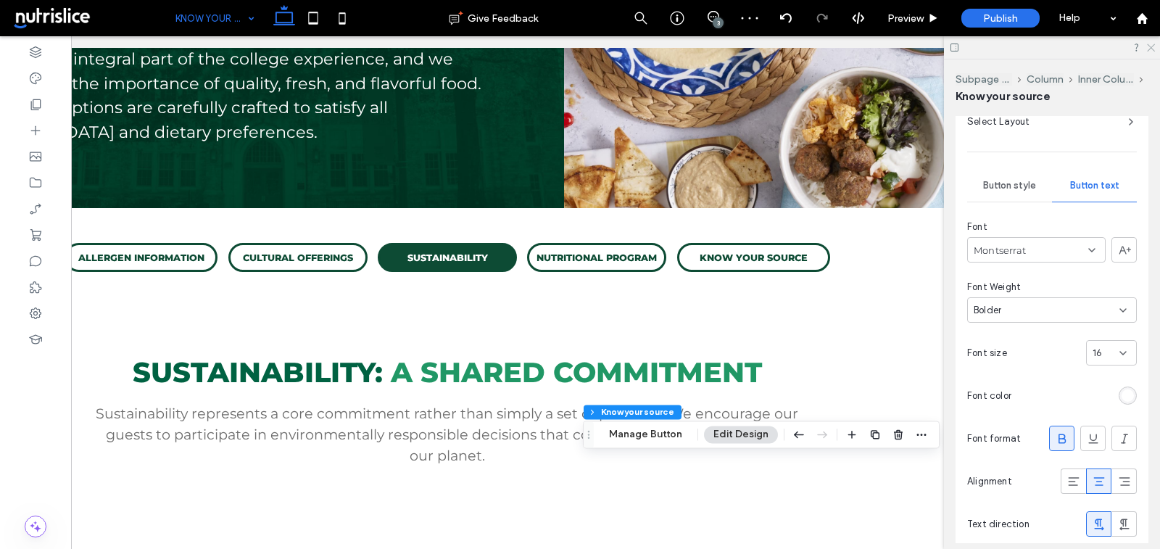
click at [1152, 45] on icon at bounding box center [1149, 46] width 9 height 9
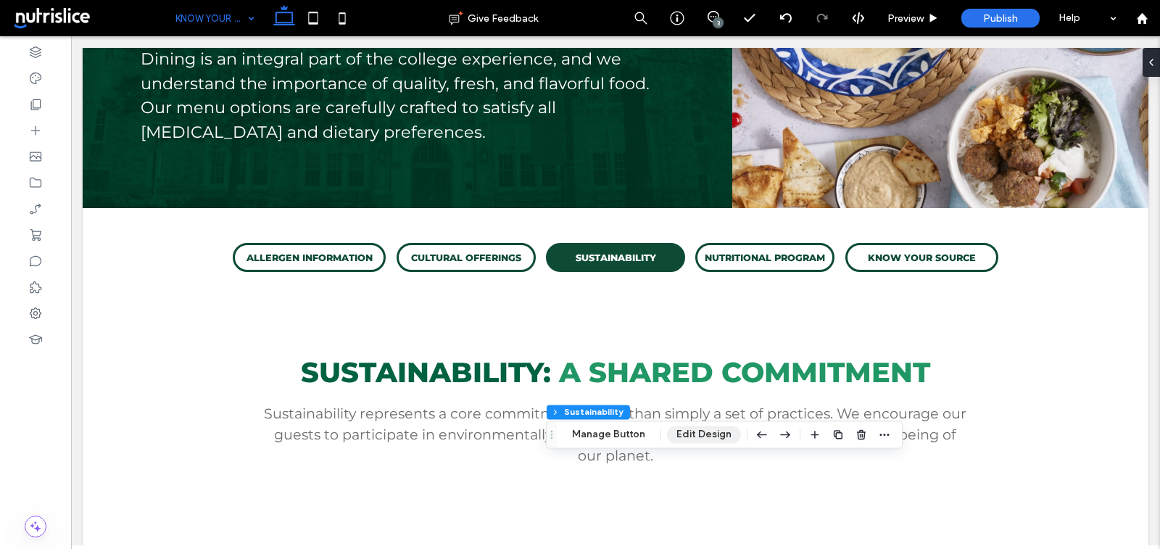
click at [702, 432] on button "Edit Design" at bounding box center [704, 433] width 74 height 17
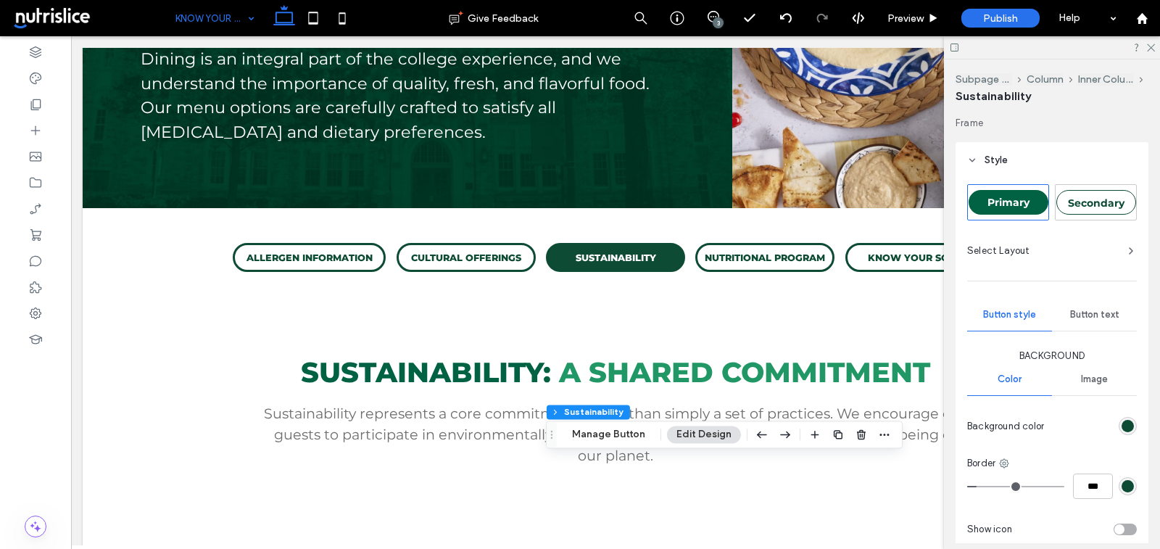
click at [1122, 425] on div "rgb(13, 75, 52)" at bounding box center [1127, 426] width 12 height 12
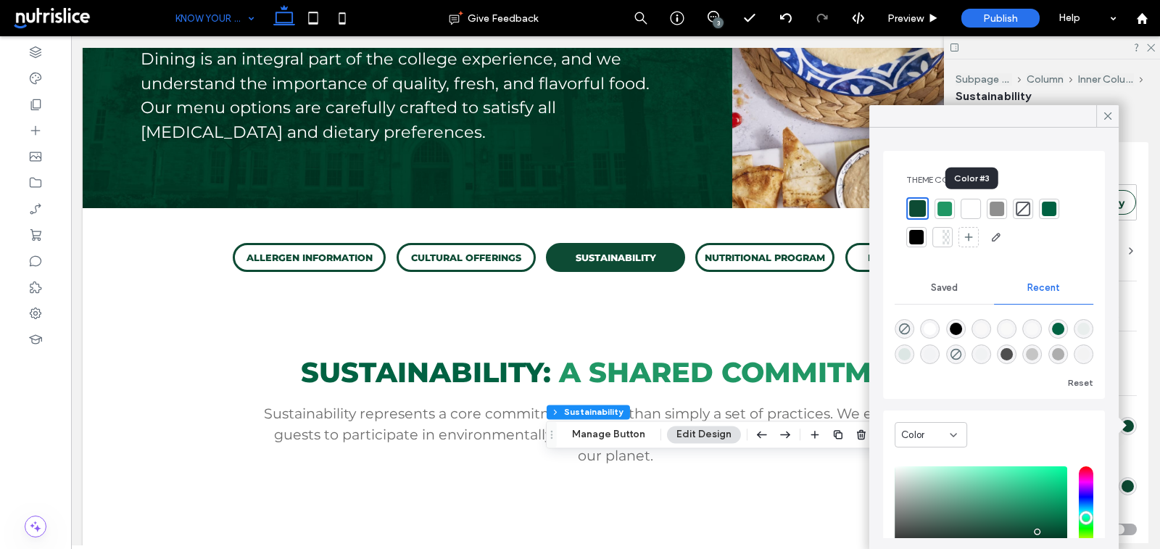
click at [972, 209] on div at bounding box center [970, 209] width 14 height 14
type input "*"
click at [1153, 380] on div "Frame Style Primary Secondary Select Layout Button style Button text Background…" at bounding box center [1056, 329] width 202 height 427
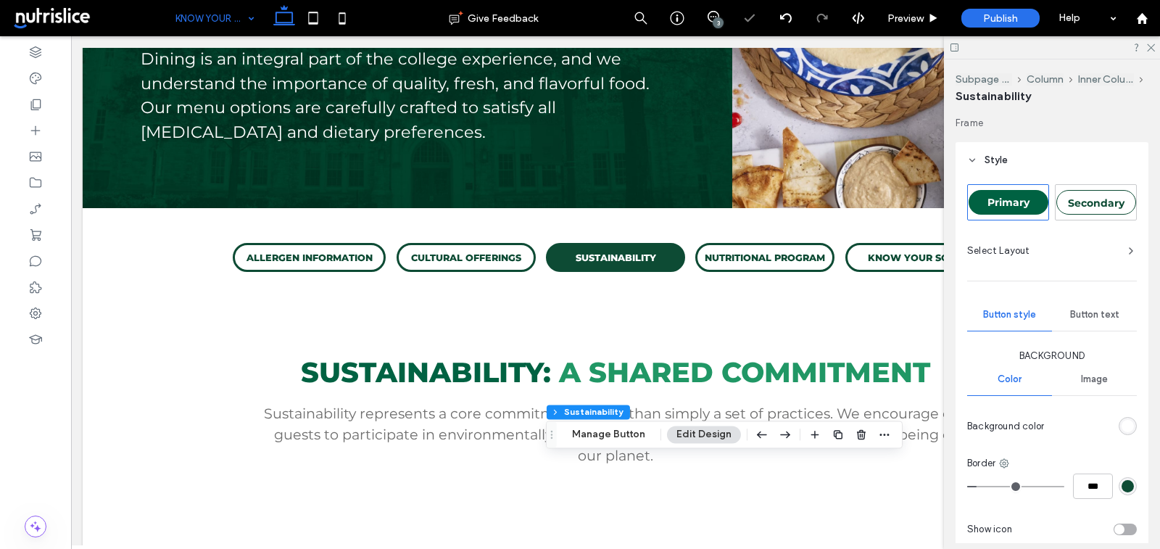
click at [1100, 316] on span "Button text" at bounding box center [1094, 315] width 49 height 12
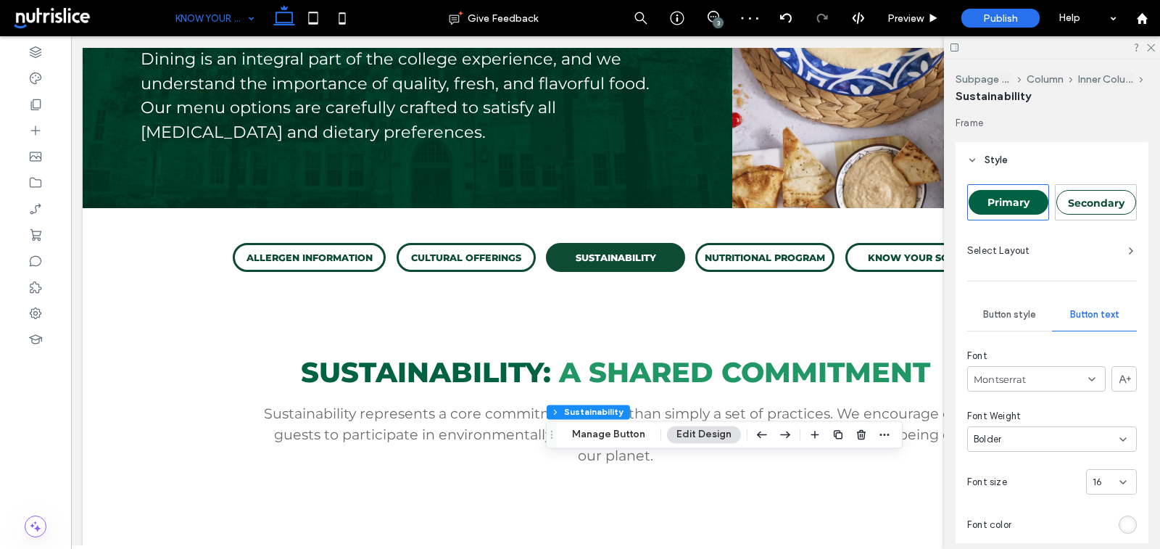
click at [1123, 520] on div "rgb(255, 255, 255)" at bounding box center [1127, 524] width 12 height 12
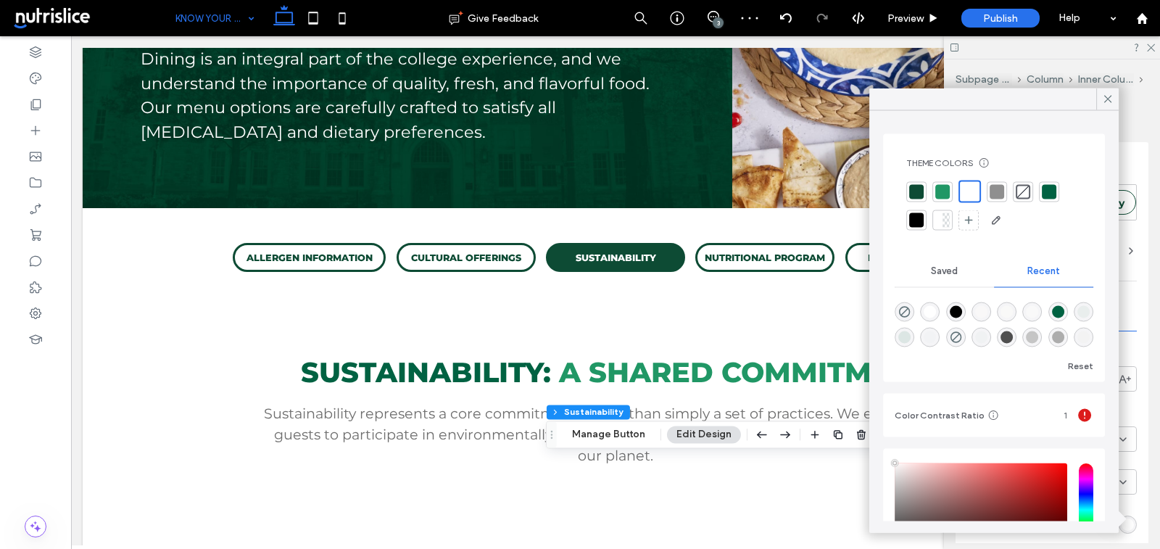
click at [923, 191] on div at bounding box center [916, 191] width 14 height 14
click at [1106, 104] on icon at bounding box center [1107, 99] width 13 height 13
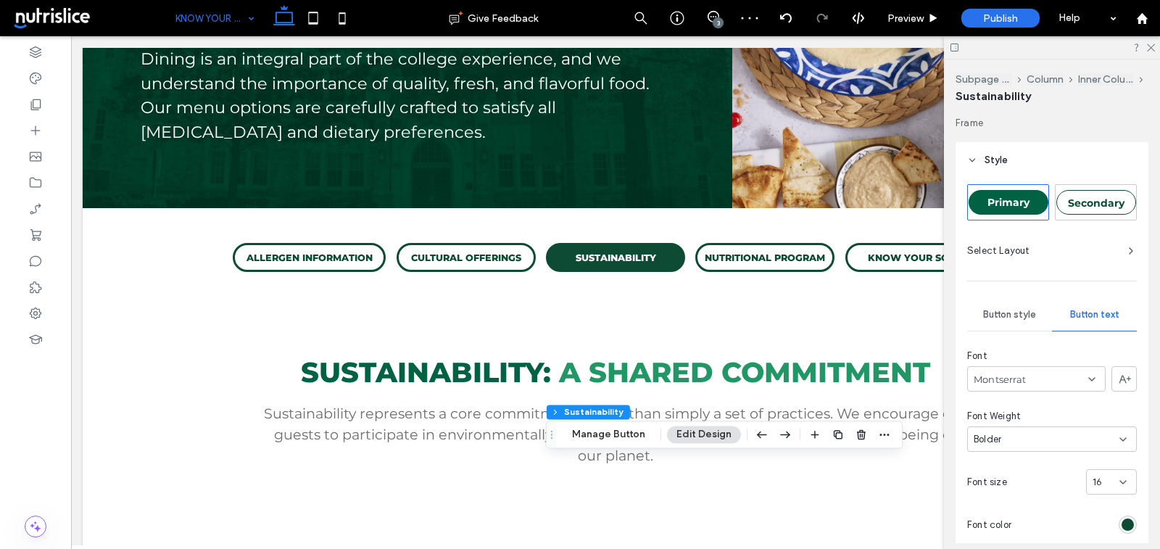
click at [1150, 53] on div at bounding box center [1052, 47] width 216 height 22
click at [1150, 49] on icon at bounding box center [1149, 46] width 9 height 9
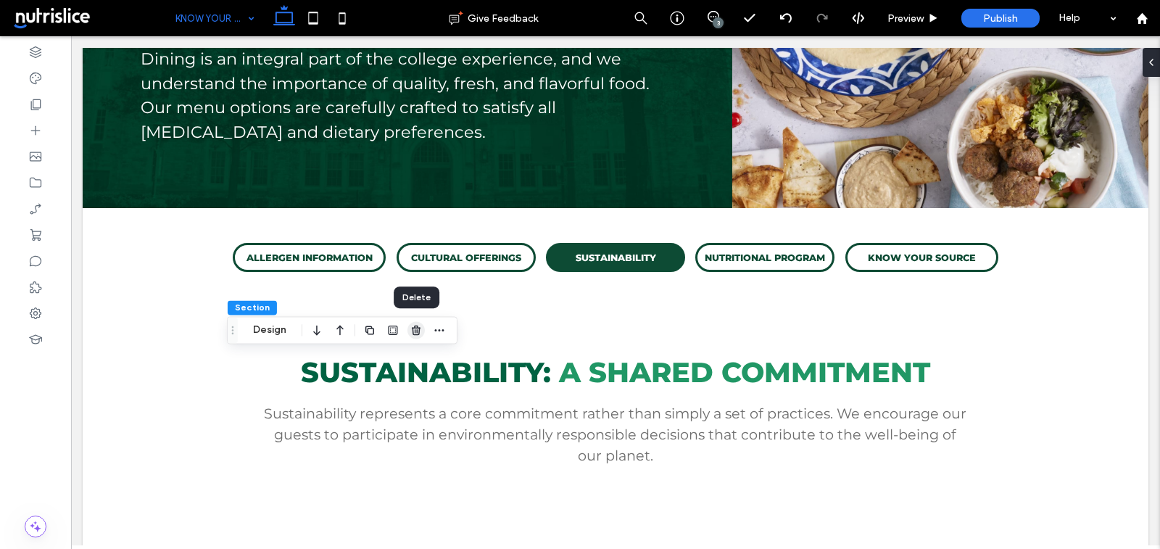
click at [411, 332] on icon "button" at bounding box center [416, 330] width 12 height 12
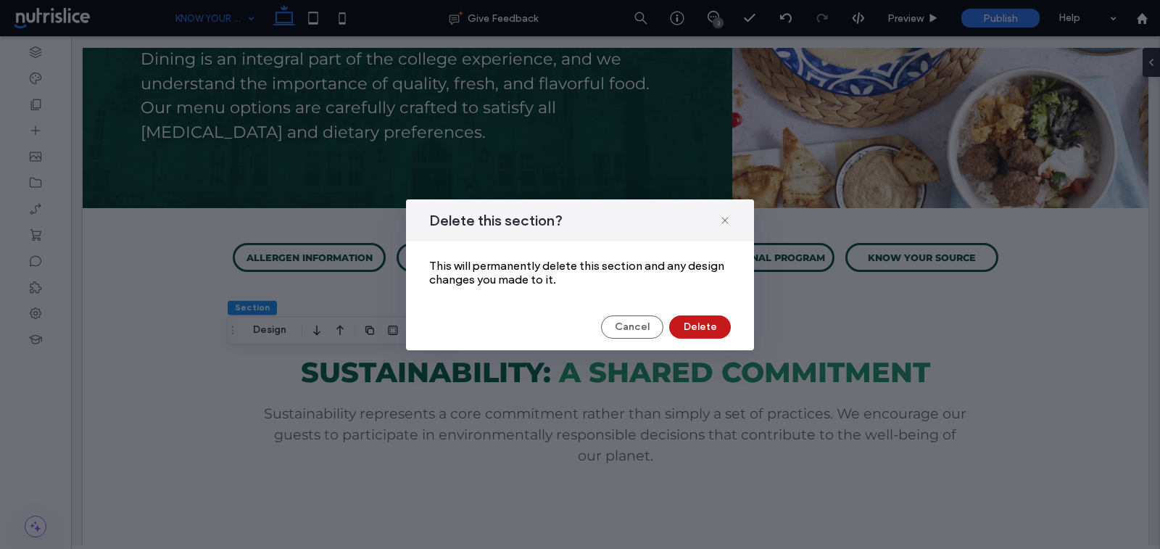
click at [718, 335] on button "Delete" at bounding box center [700, 326] width 62 height 23
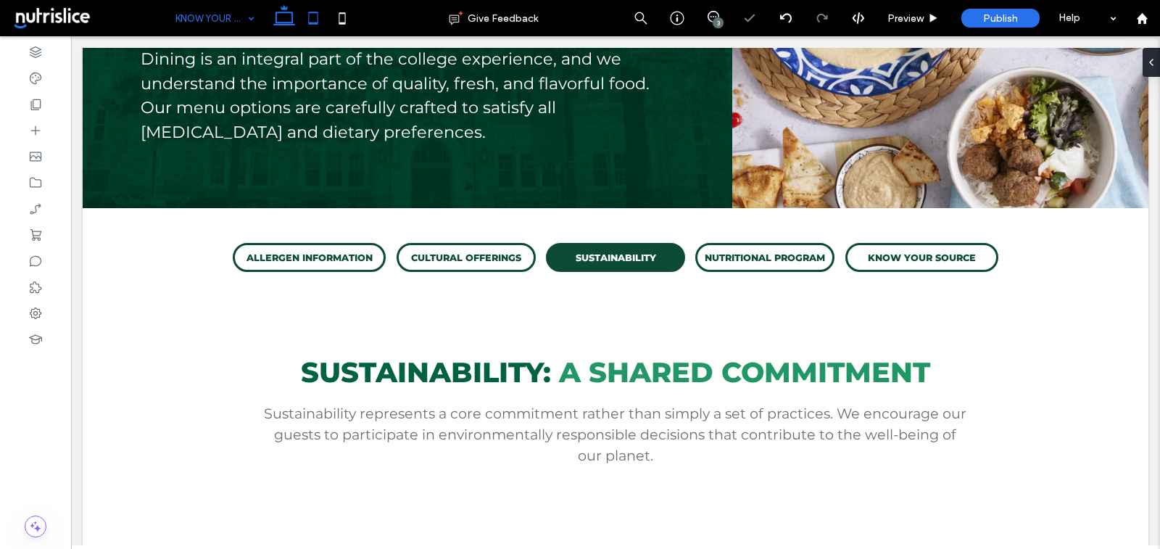
click at [311, 23] on use at bounding box center [312, 18] width 9 height 12
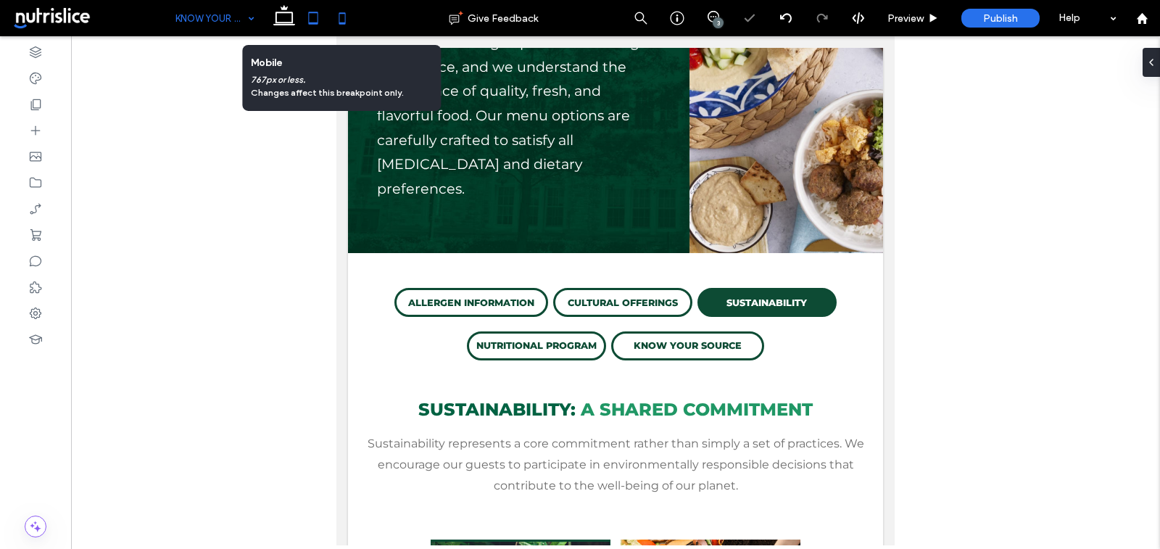
click at [344, 20] on use at bounding box center [342, 18] width 7 height 12
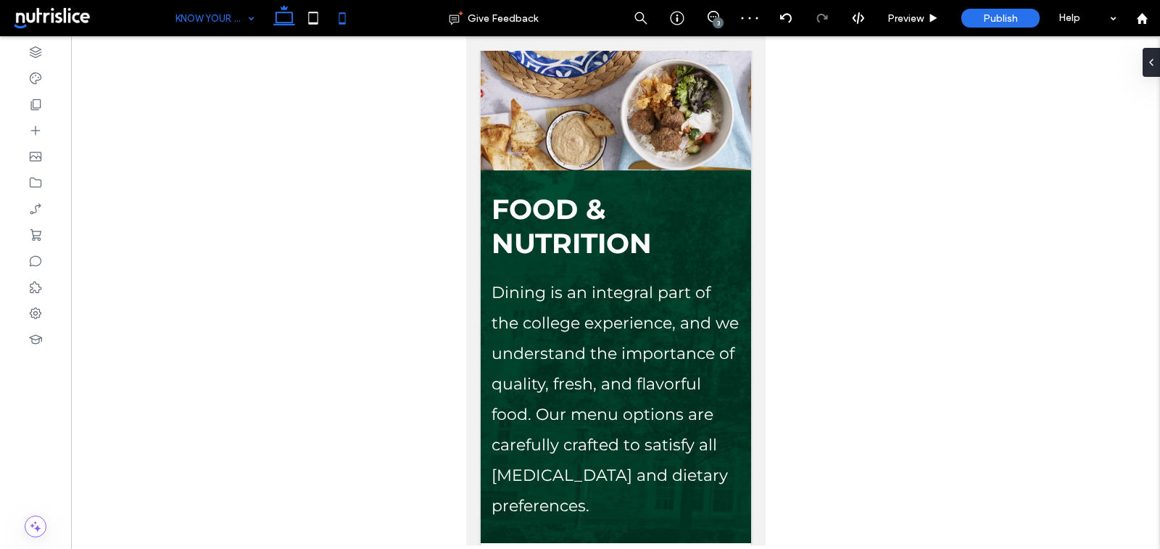
click at [289, 15] on icon at bounding box center [284, 18] width 29 height 29
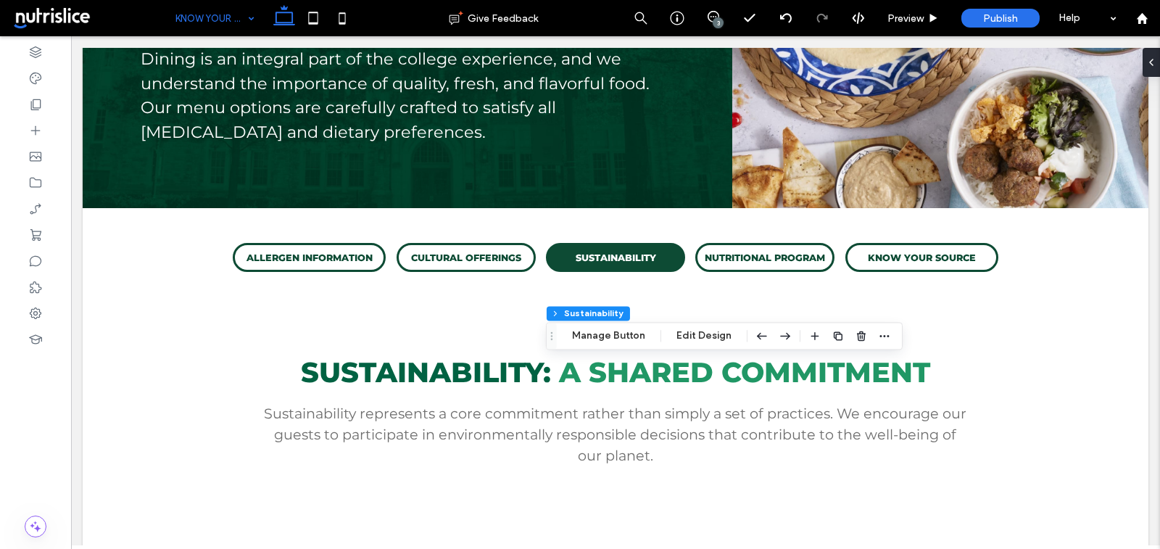
click at [702, 348] on div "Subpage buttons Column Inner Column Sustainability Manage Button Edit Design" at bounding box center [724, 336] width 357 height 28
click at [701, 338] on button "Edit Design" at bounding box center [704, 335] width 74 height 17
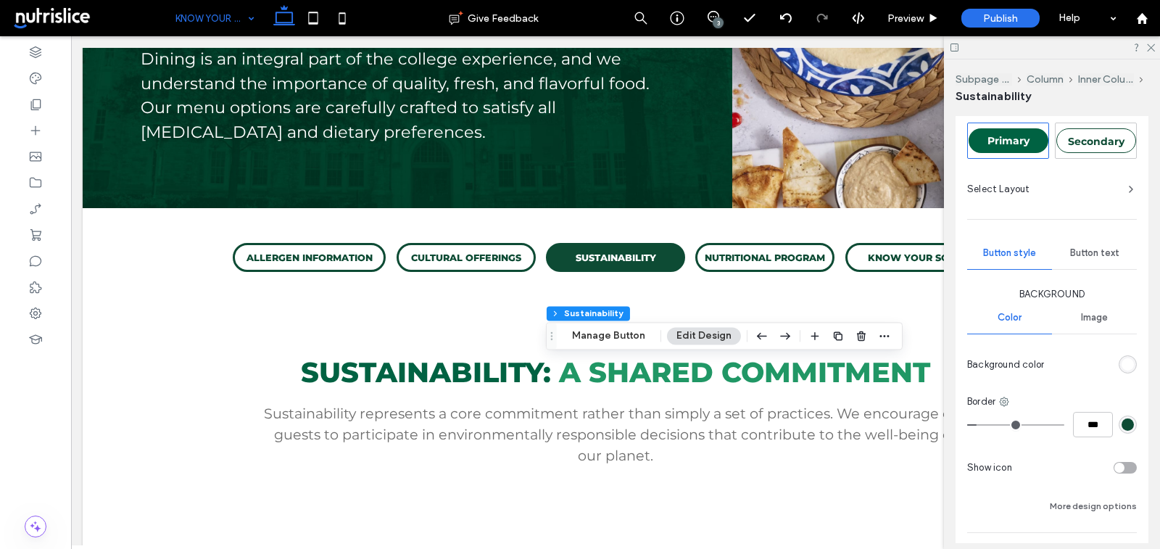
scroll to position [103, 0]
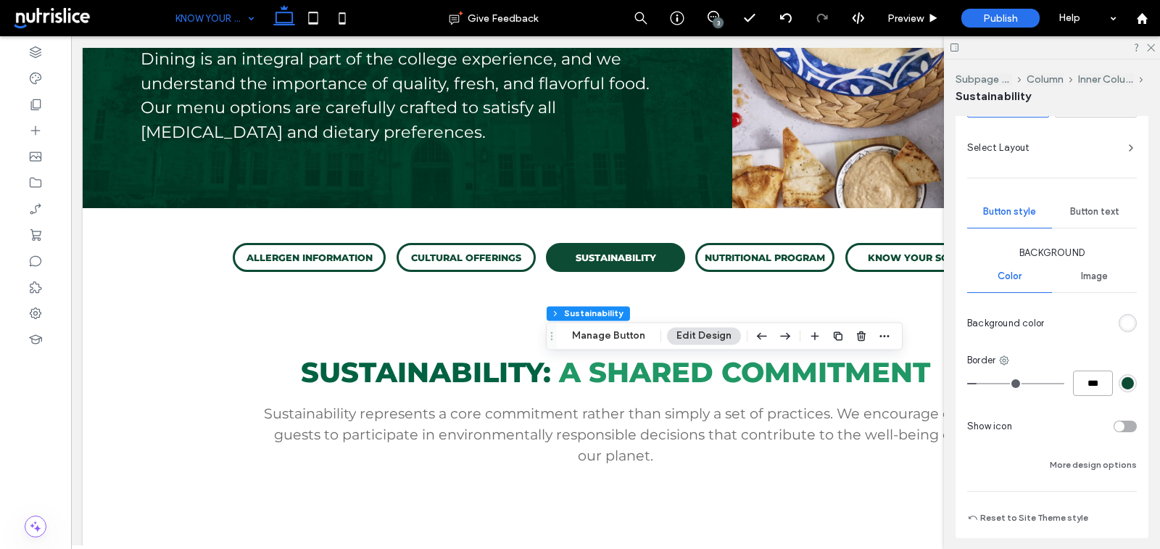
click at [1079, 375] on input "***" at bounding box center [1093, 382] width 40 height 25
type input "***"
type input "*"
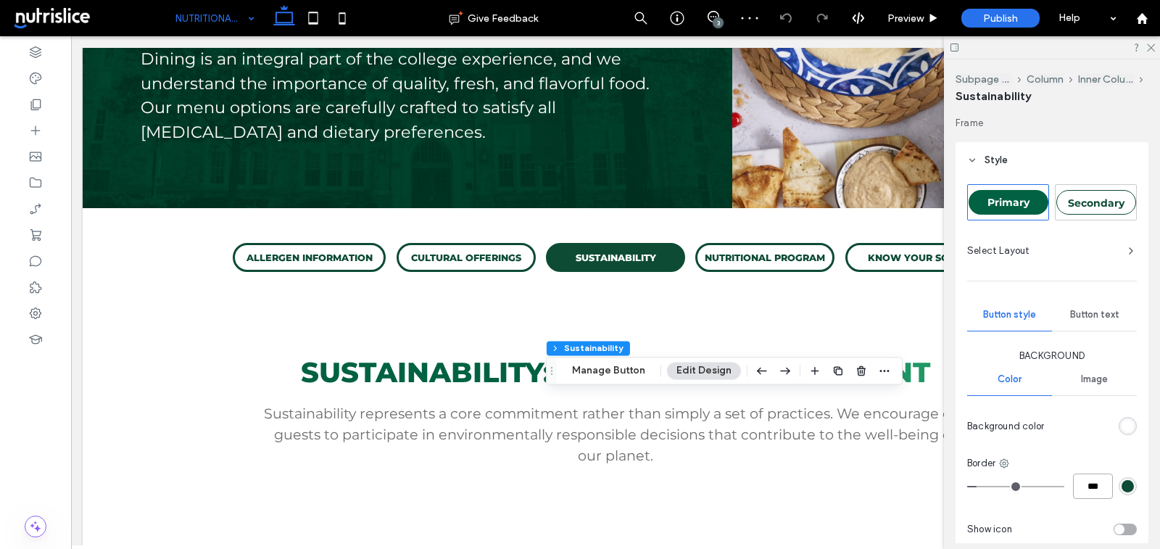
click at [1090, 484] on input "***" at bounding box center [1093, 485] width 40 height 25
type input "***"
click at [1150, 46] on icon at bounding box center [1149, 46] width 9 height 9
type input "*"
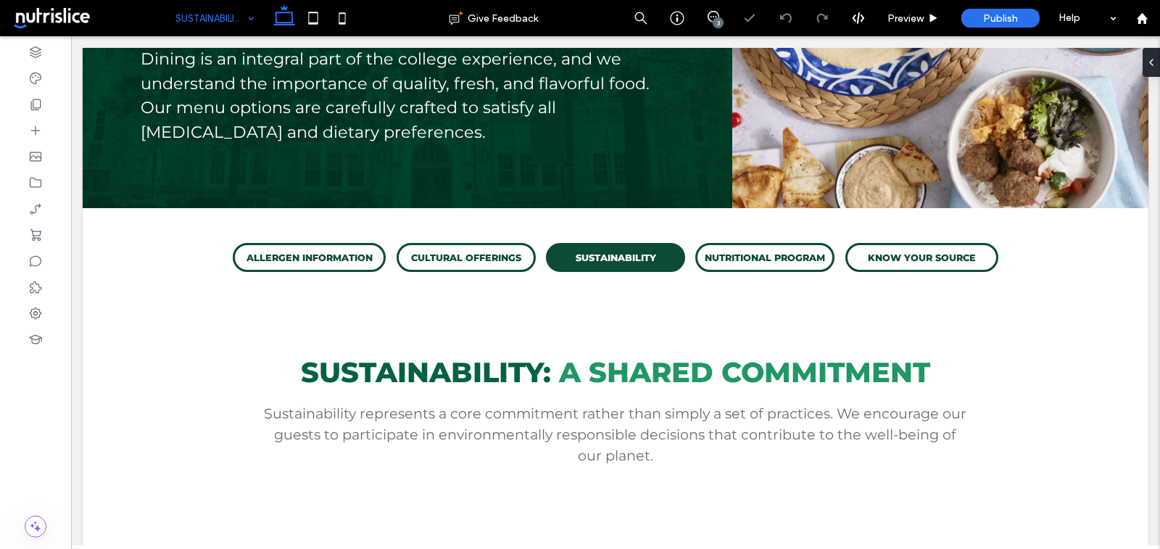
click at [224, 11] on input at bounding box center [211, 18] width 72 height 36
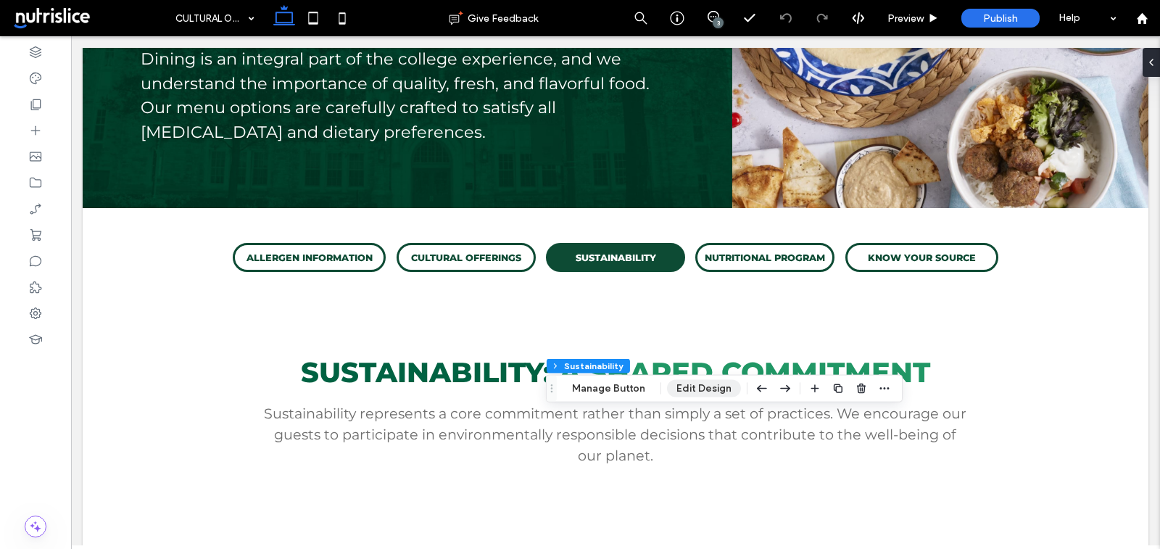
click at [710, 388] on button "Edit Design" at bounding box center [704, 388] width 74 height 17
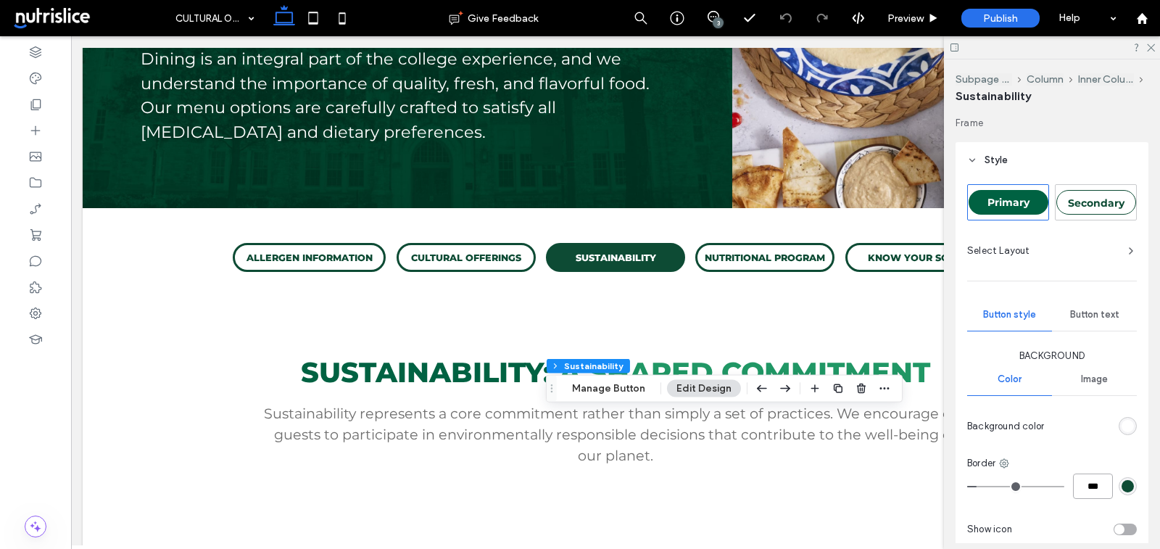
click at [1078, 494] on input "***" at bounding box center [1093, 485] width 40 height 25
type input "***"
type input "*"
type input "***"
type input "*"
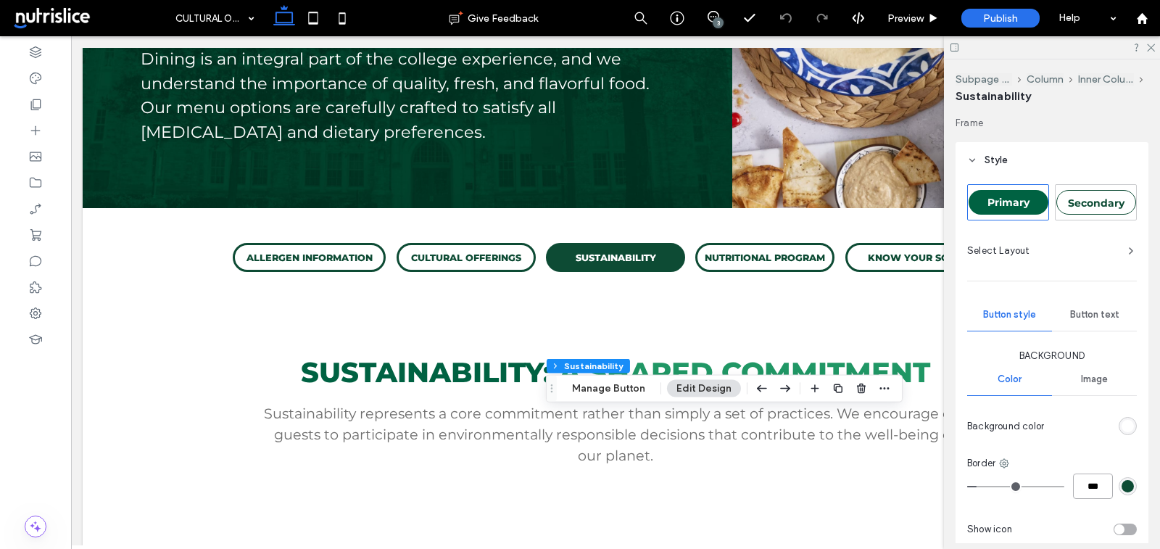
type input "***"
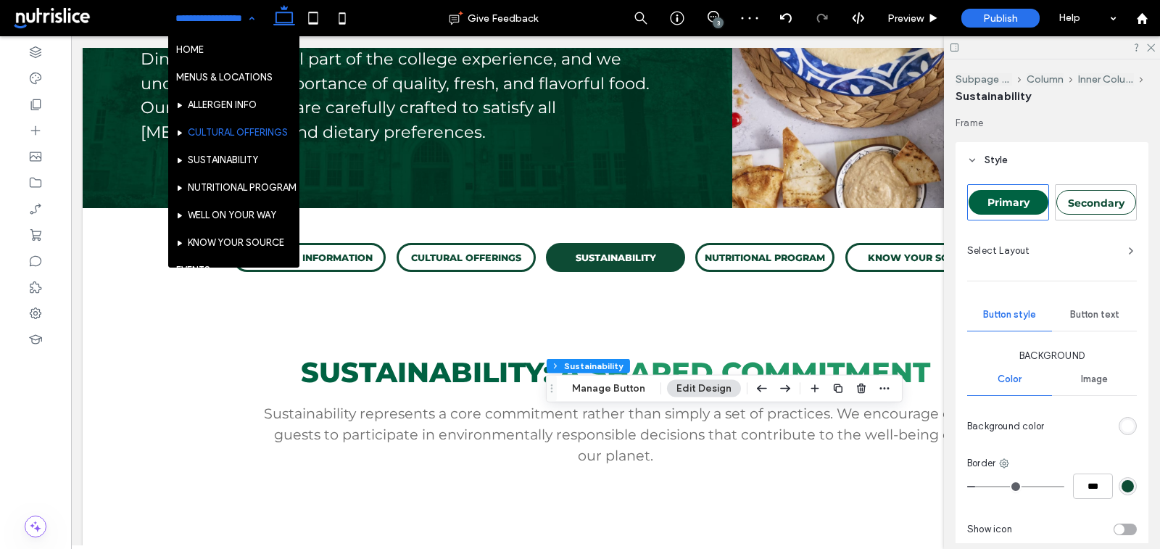
type input "*"
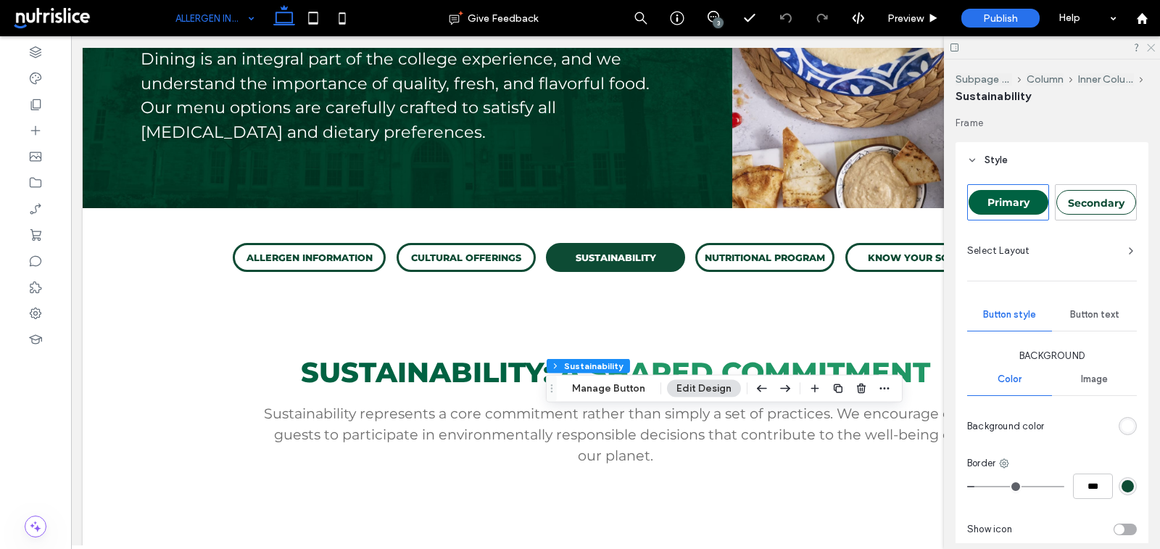
click at [1150, 42] on icon at bounding box center [1149, 46] width 9 height 9
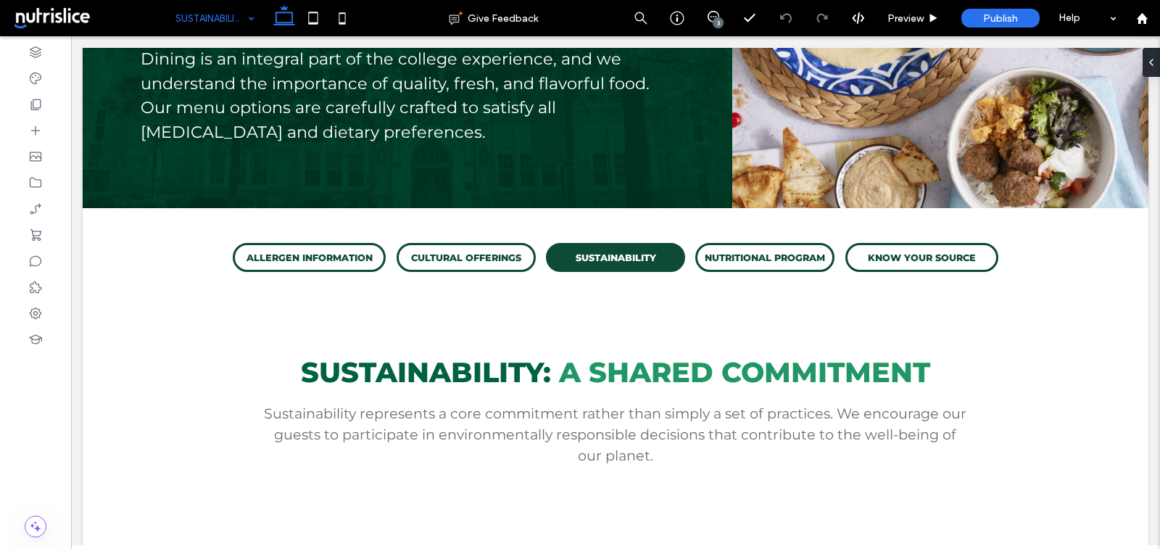
click at [250, 14] on div "SUSTAINABILITY" at bounding box center [215, 18] width 94 height 36
